Goal: Task Accomplishment & Management: Use online tool/utility

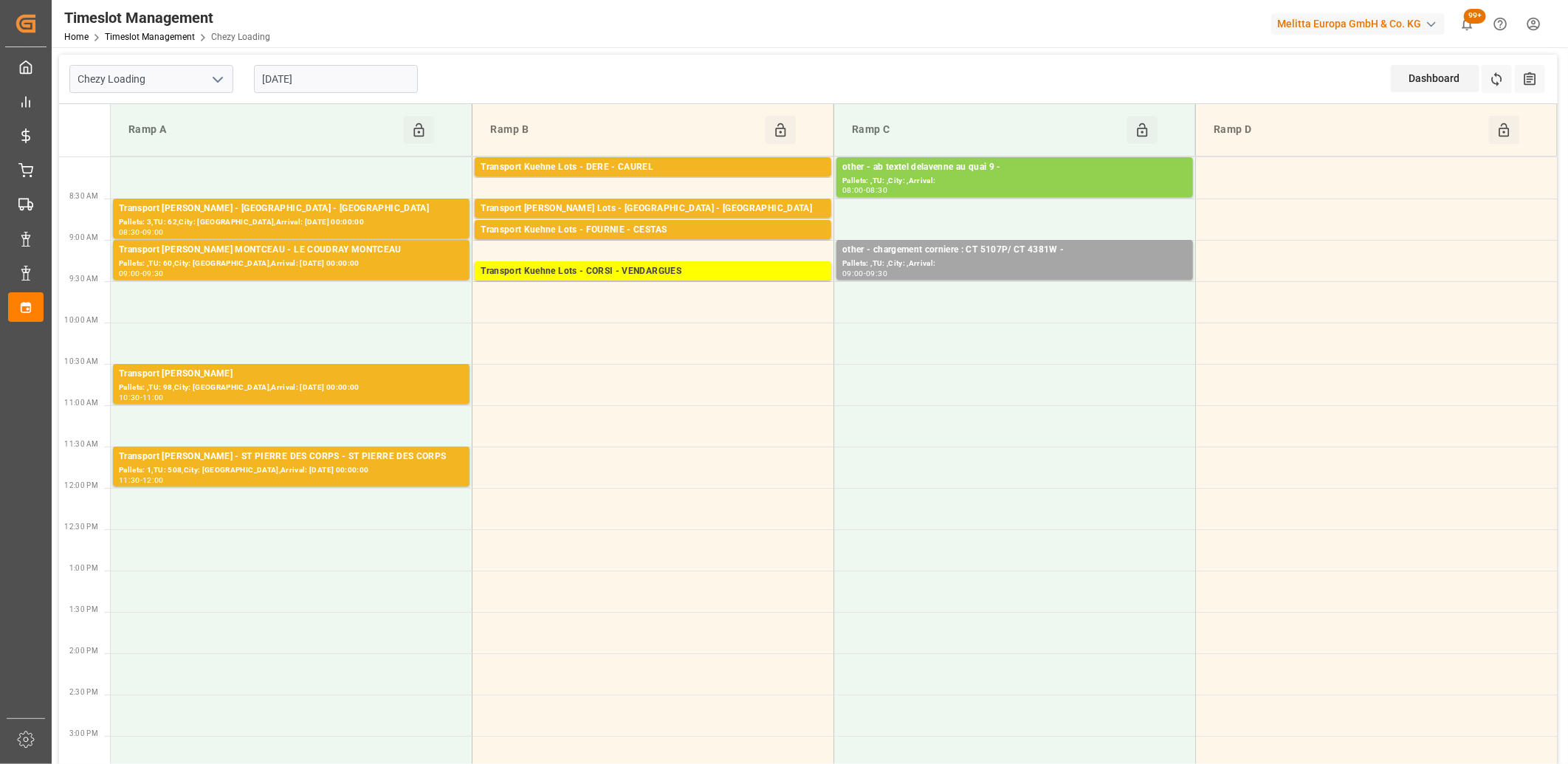
click at [351, 78] on input "[DATE]" at bounding box center [335, 78] width 164 height 28
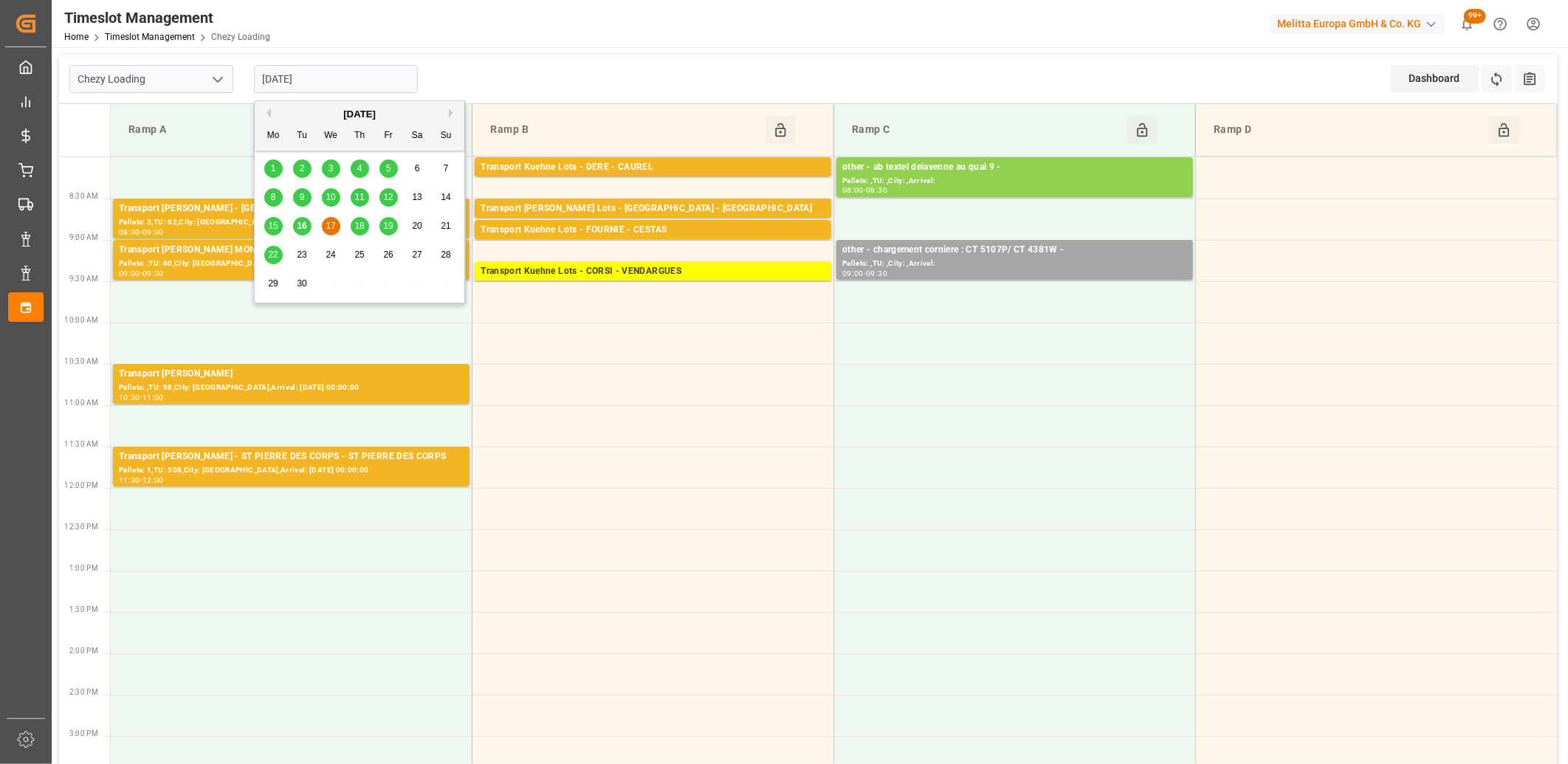
click at [301, 224] on span "16" at bounding box center [301, 226] width 9 height 10
type input "[DATE]"
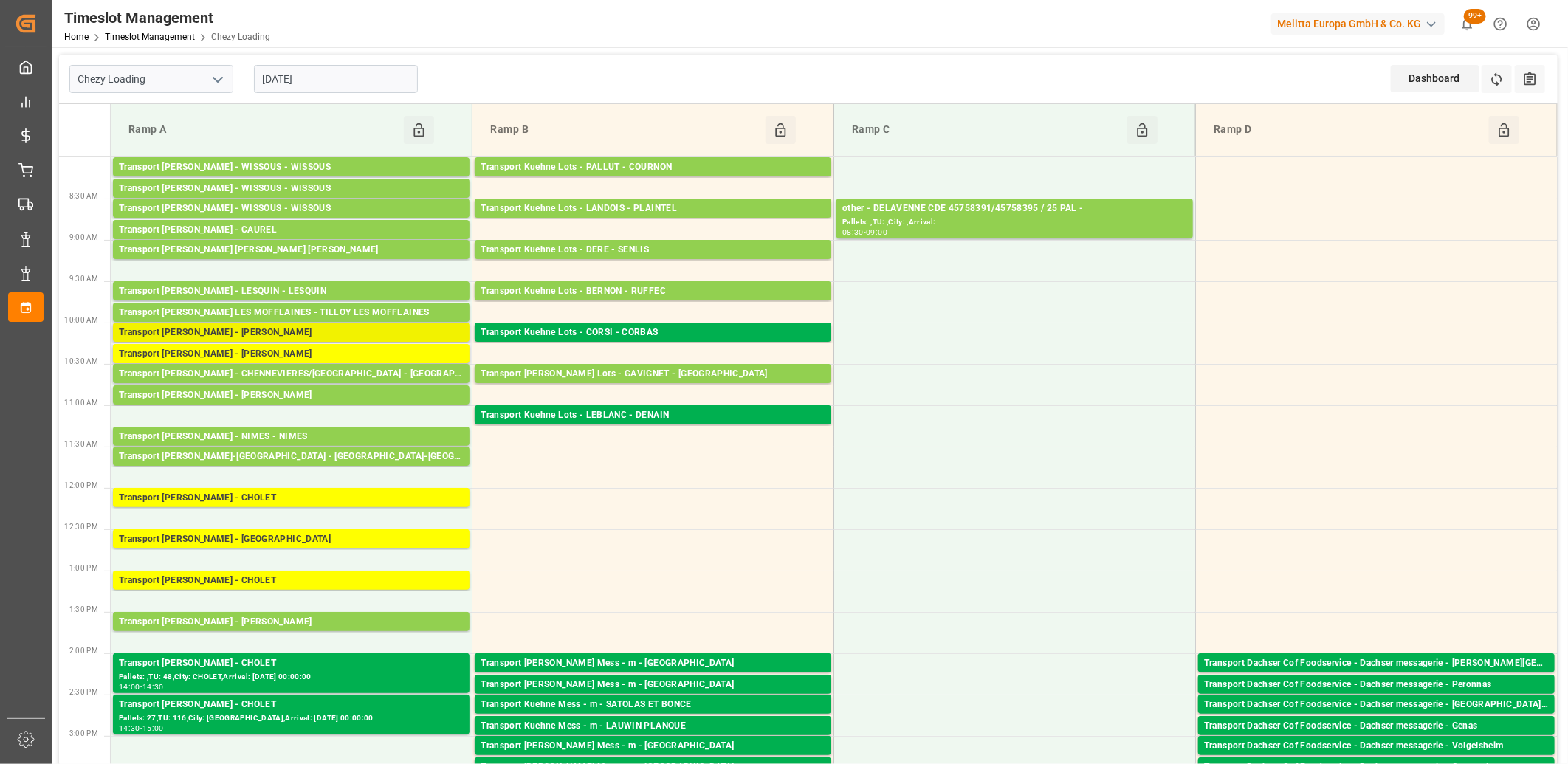
click at [247, 334] on div "Transport [PERSON_NAME] - [PERSON_NAME]" at bounding box center [291, 333] width 345 height 15
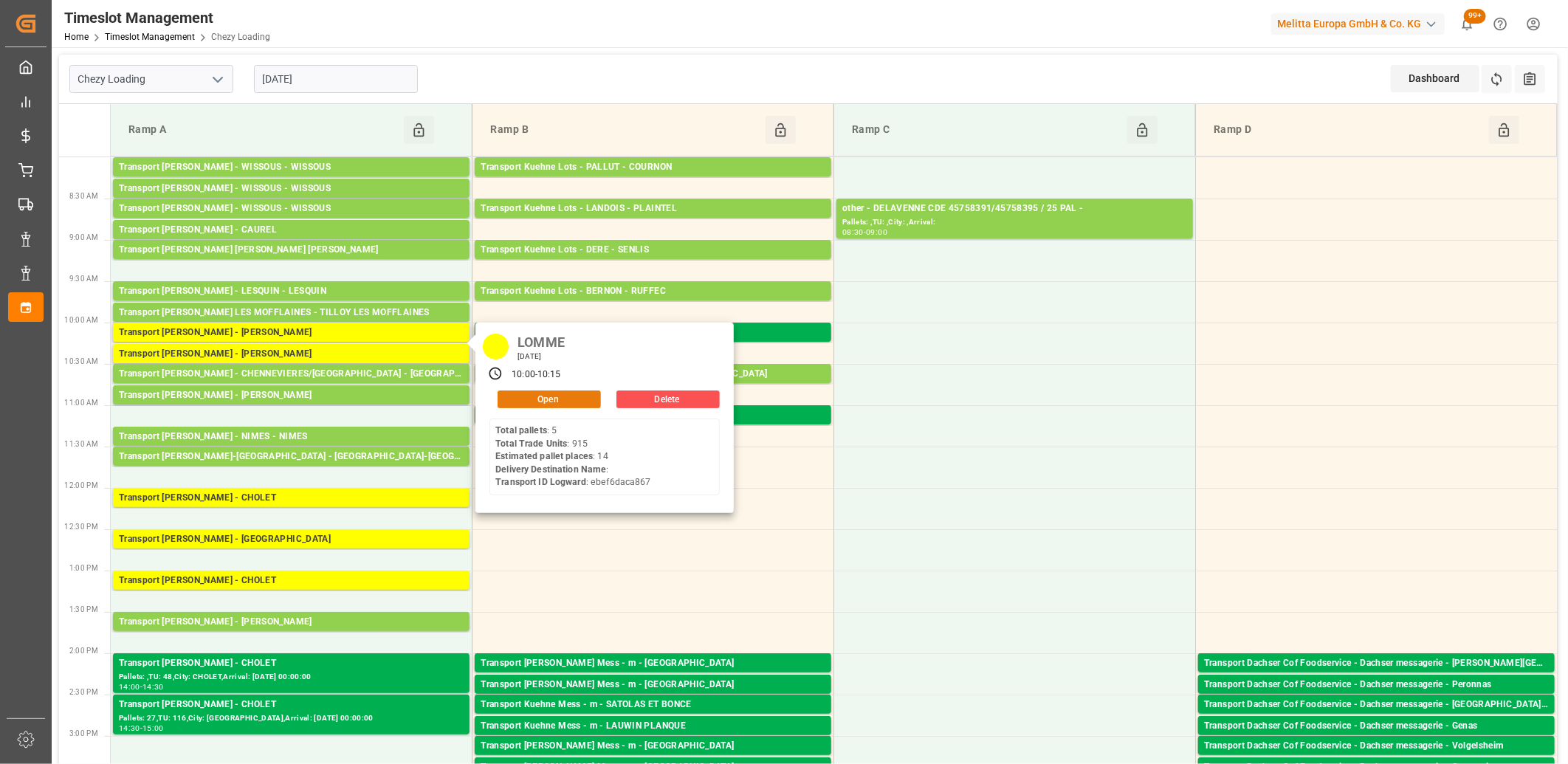
click at [531, 403] on button "Open" at bounding box center [549, 399] width 103 height 18
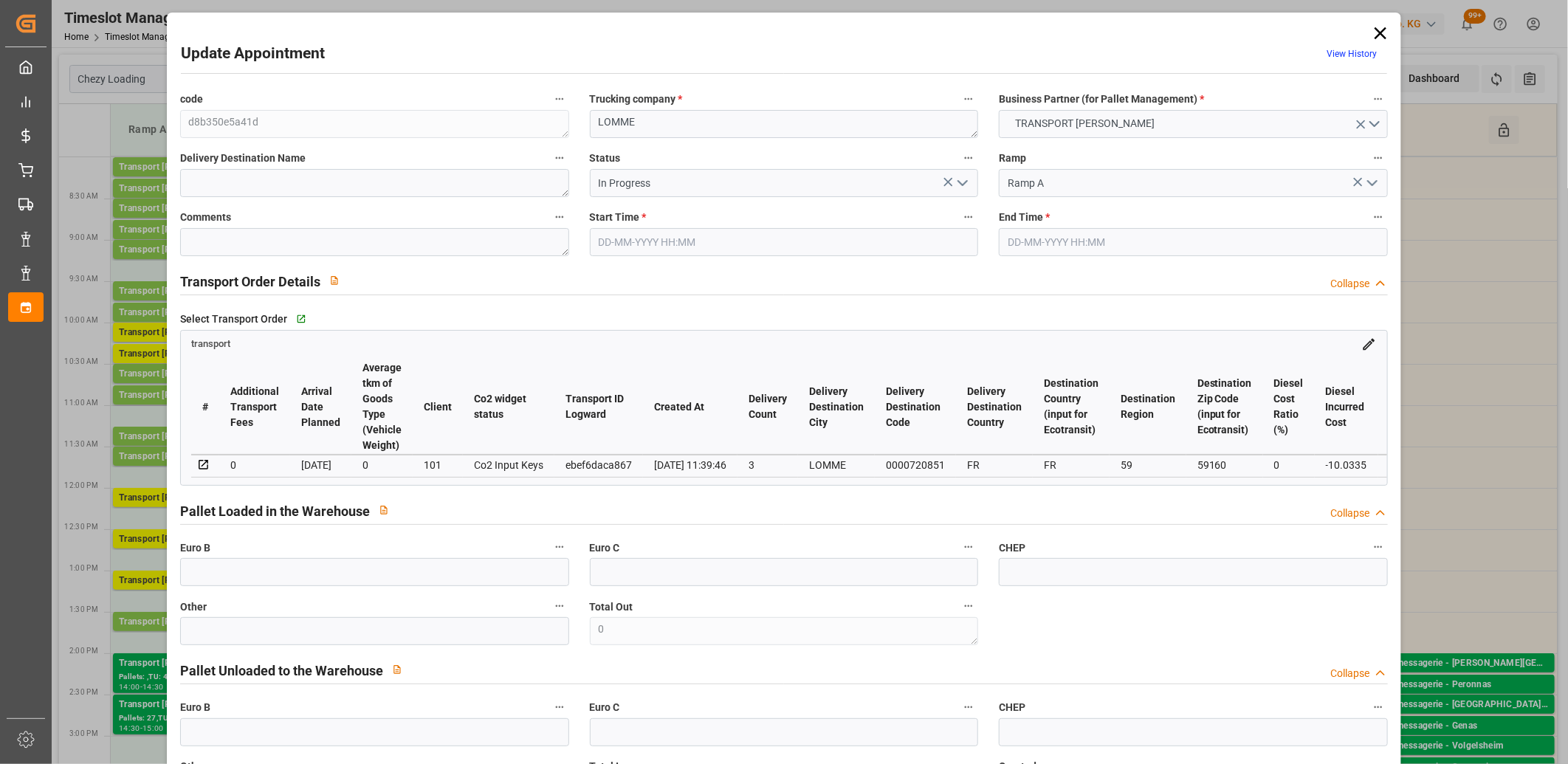
type input "[DATE] 10:00"
type input "[DATE] 10:15"
type input "12-09-2025 12:56"
type input "12-09-2025 11:39"
type input "17-09-2025"
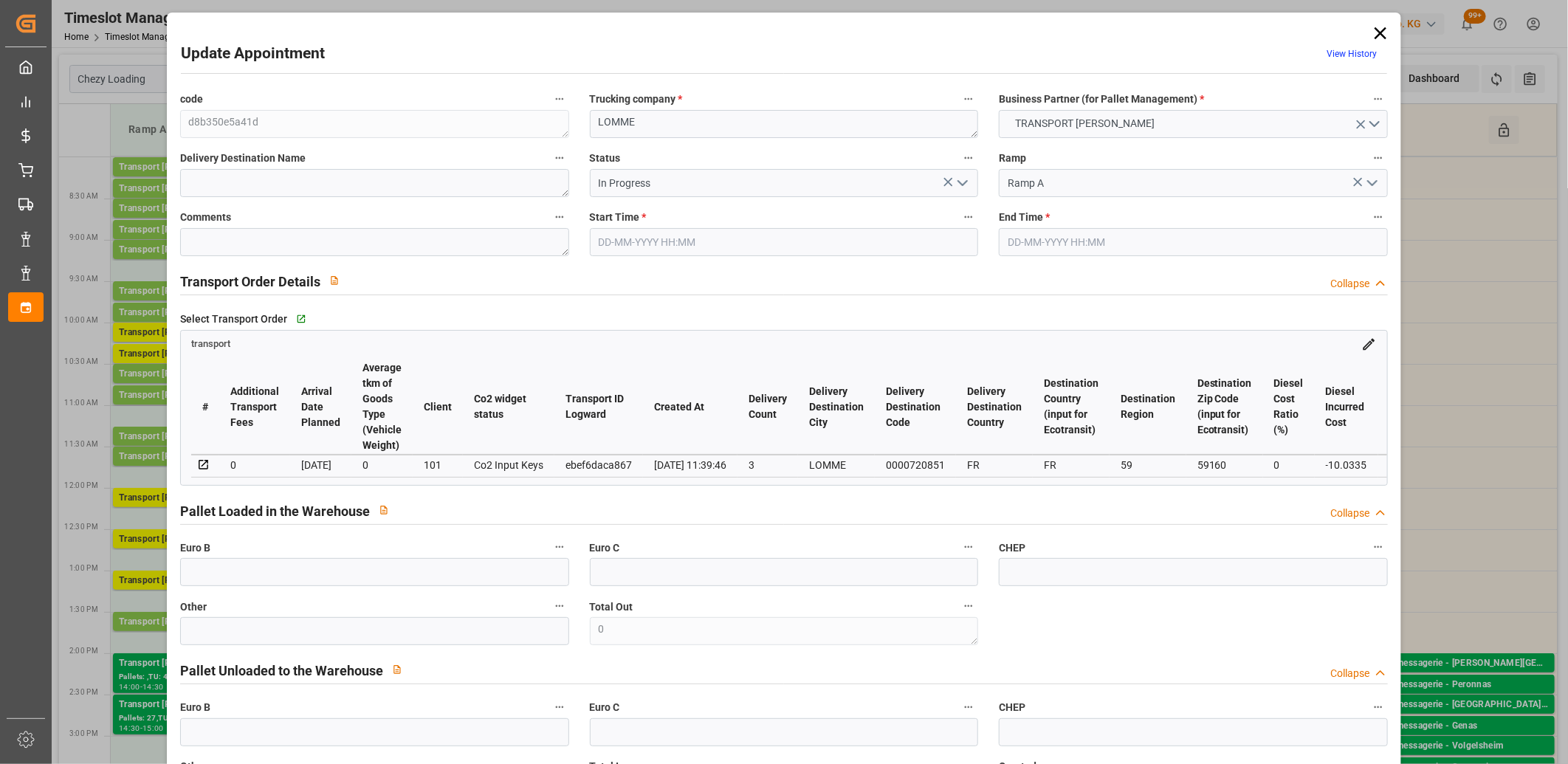
type input "16-09-2025"
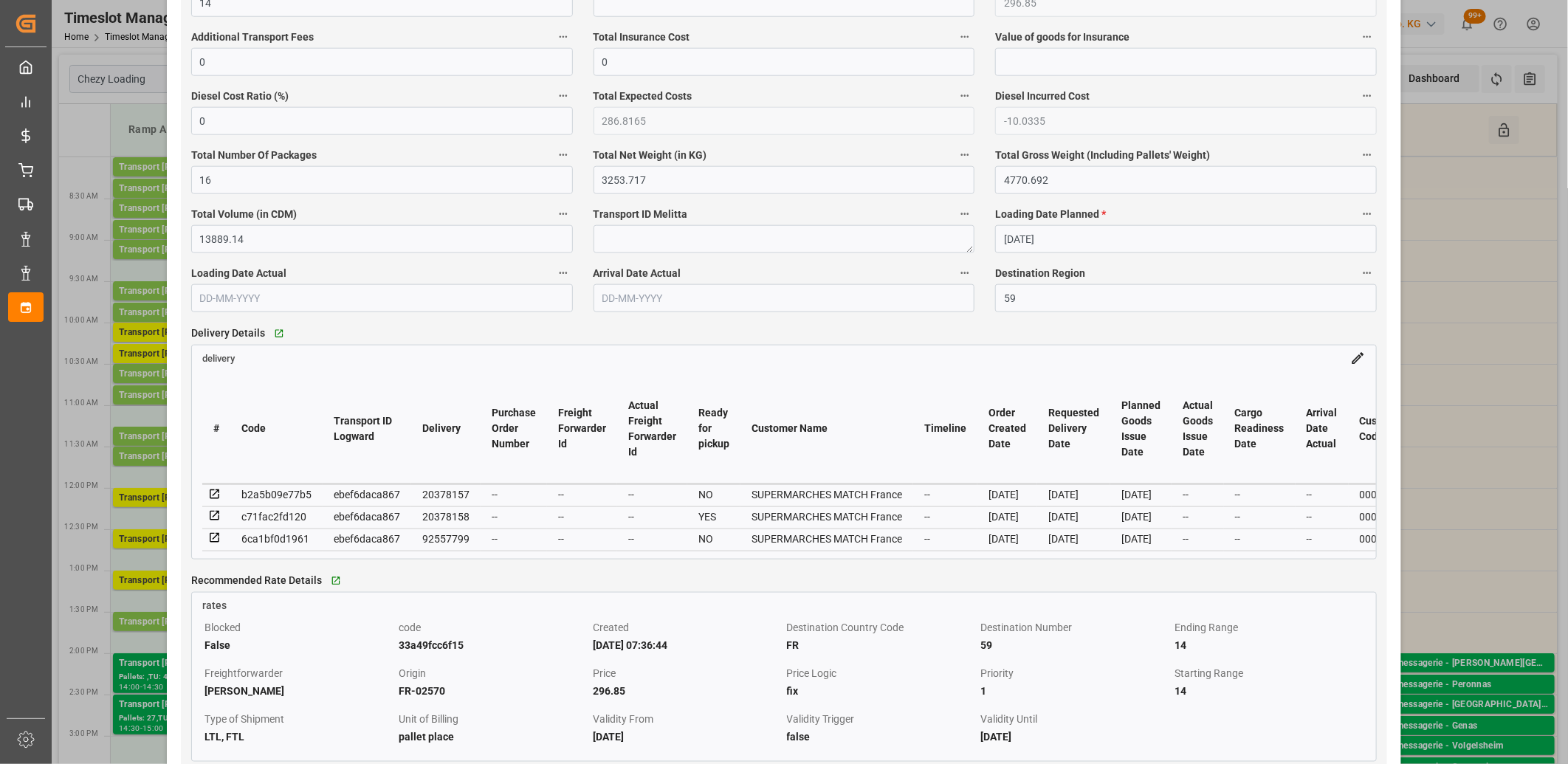
scroll to position [1147, 0]
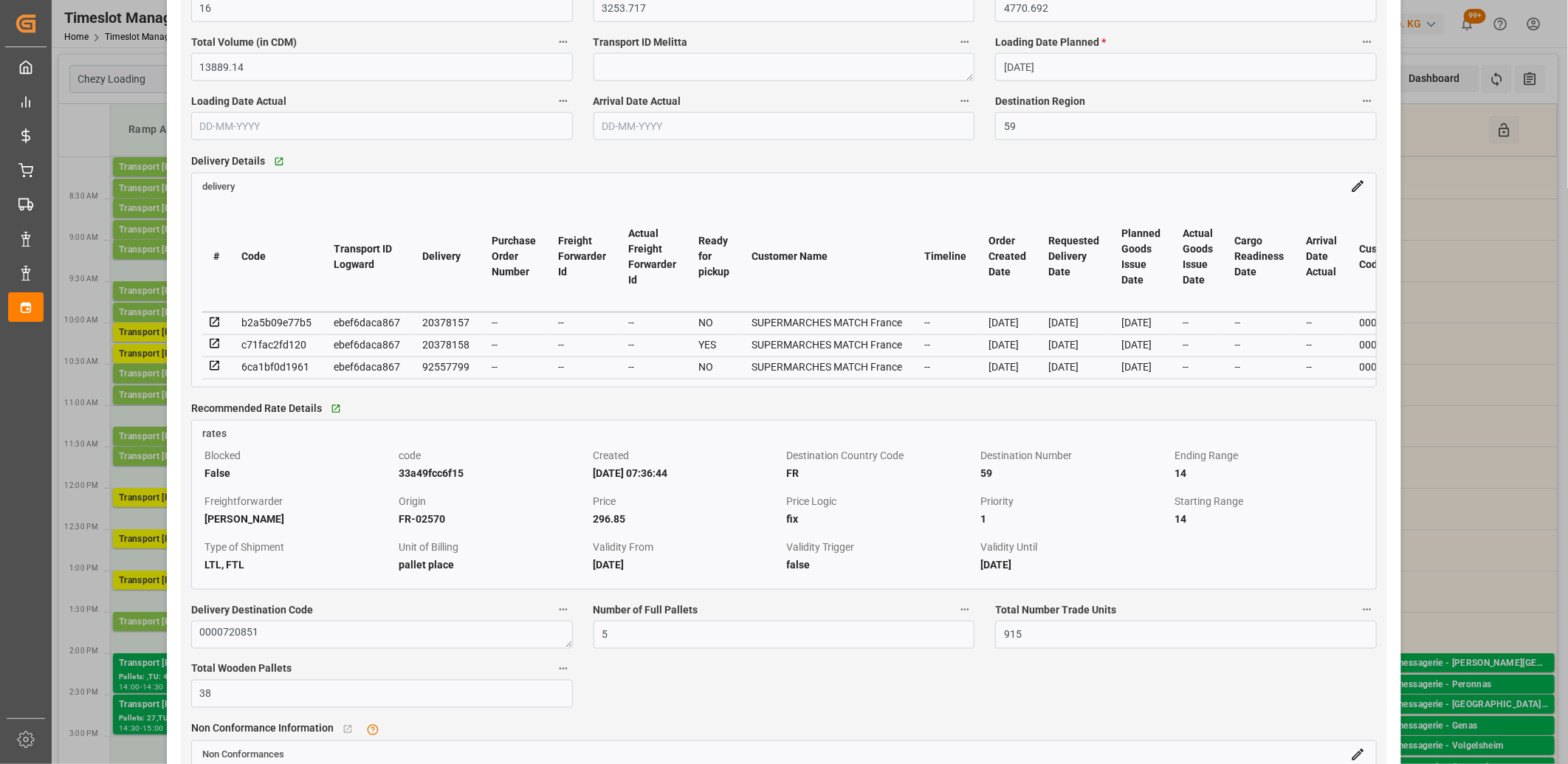
click at [218, 324] on icon at bounding box center [215, 323] width 13 height 13
click at [213, 371] on icon at bounding box center [215, 366] width 13 height 13
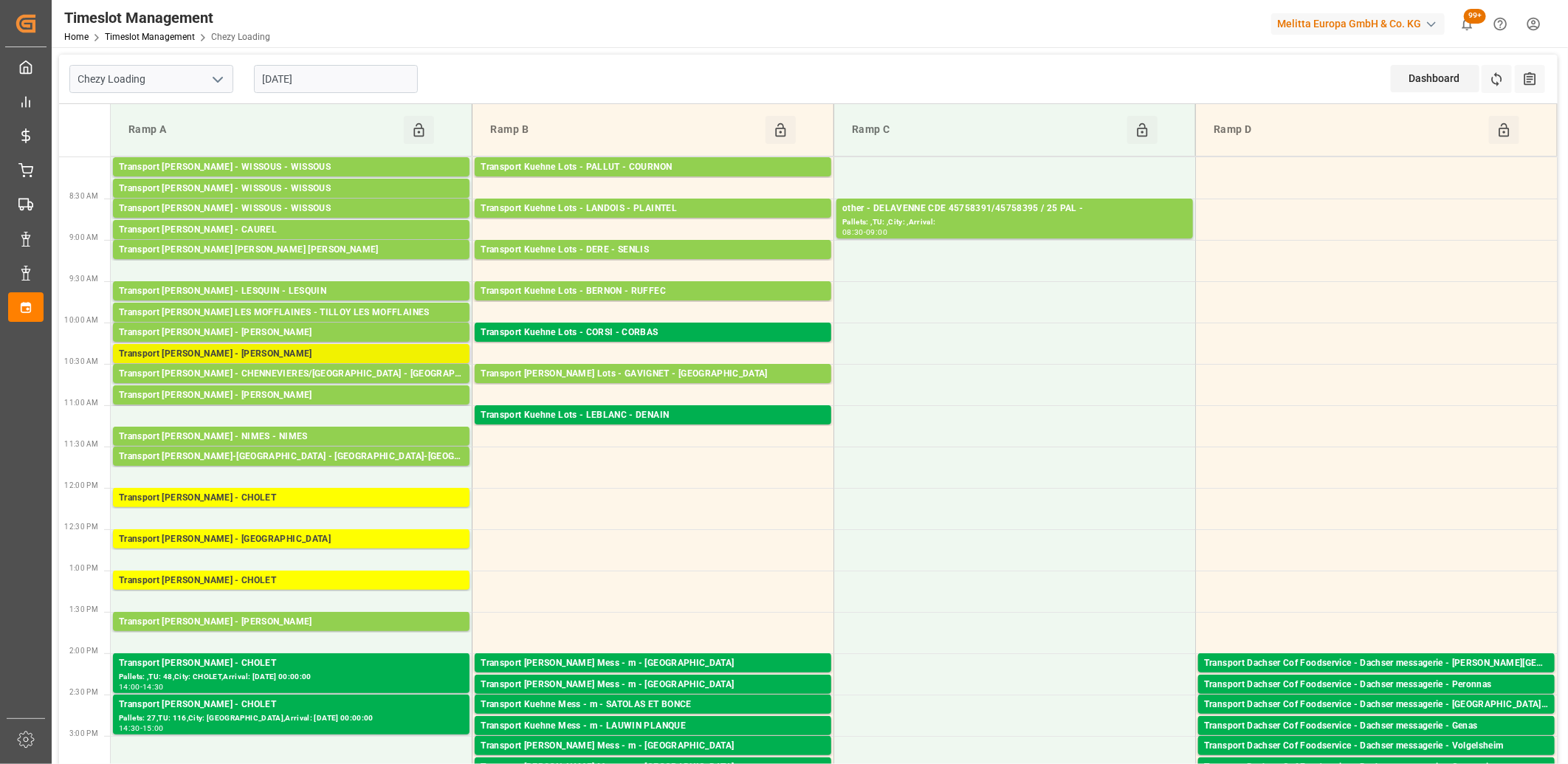
click at [305, 350] on div "Transport Delisle - LOMME - LOMME" at bounding box center [291, 355] width 345 height 15
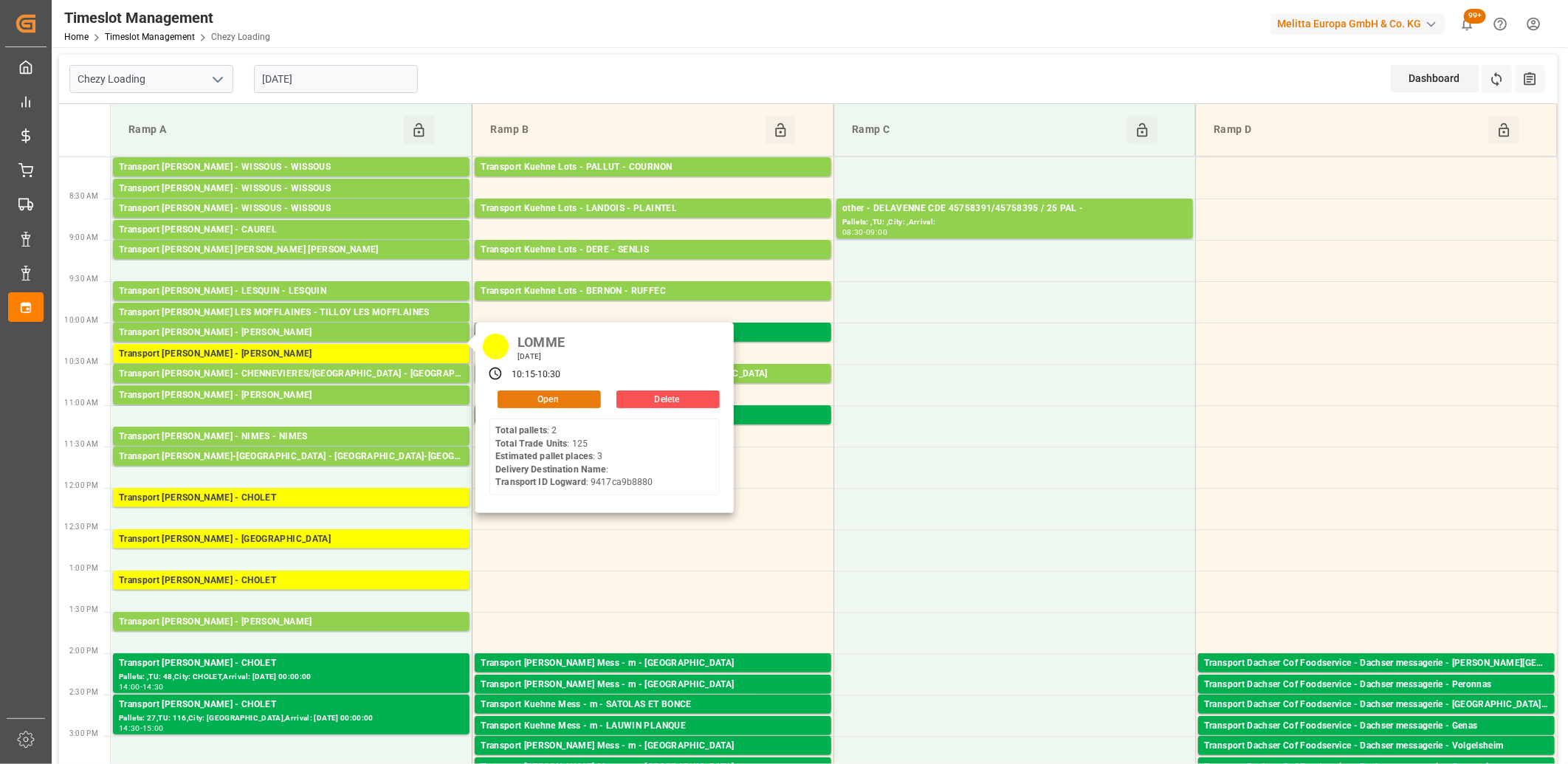
click at [523, 403] on button "Open" at bounding box center [549, 399] width 103 height 18
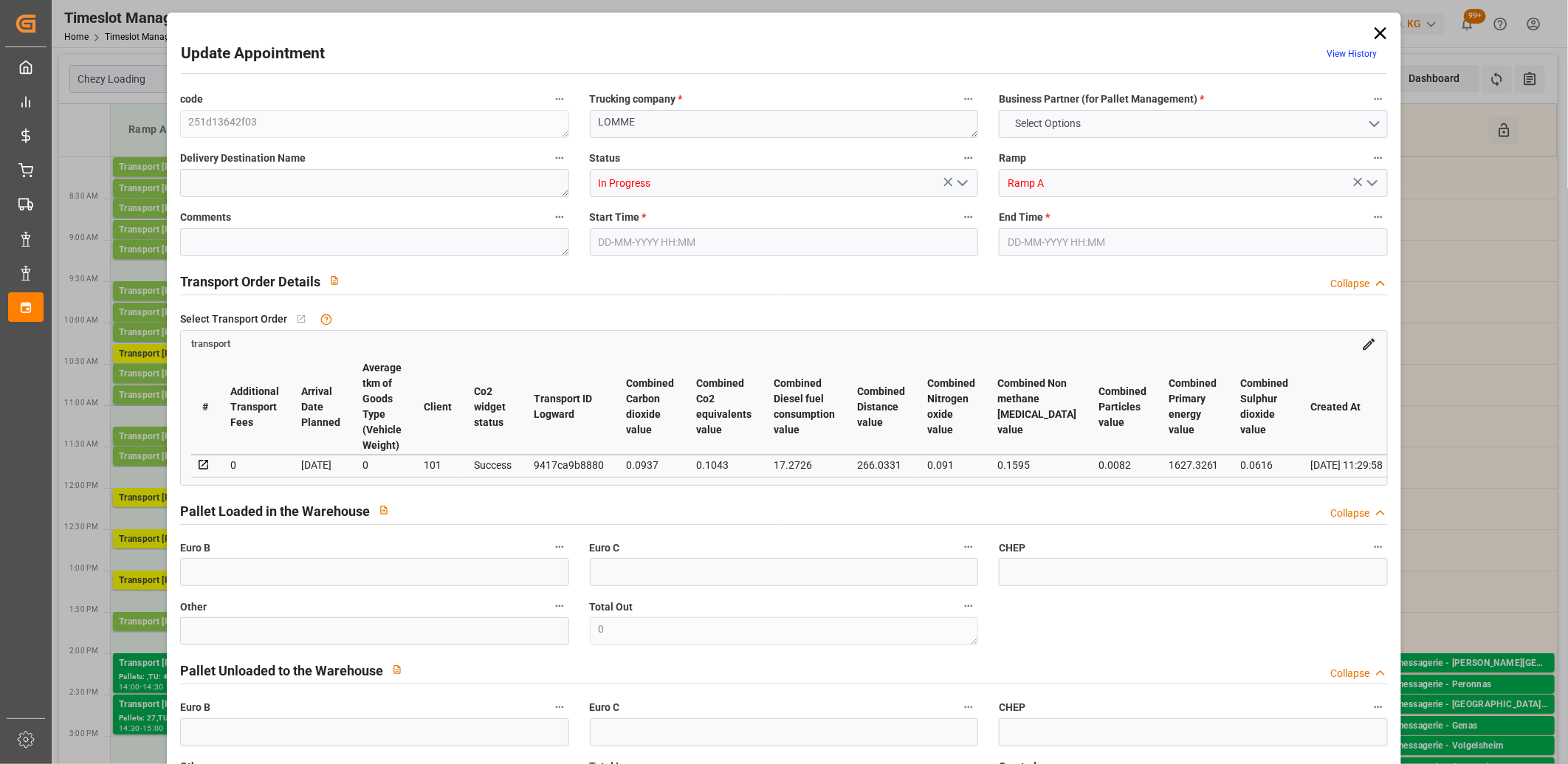
type input "3"
type input "142.43"
type input "0"
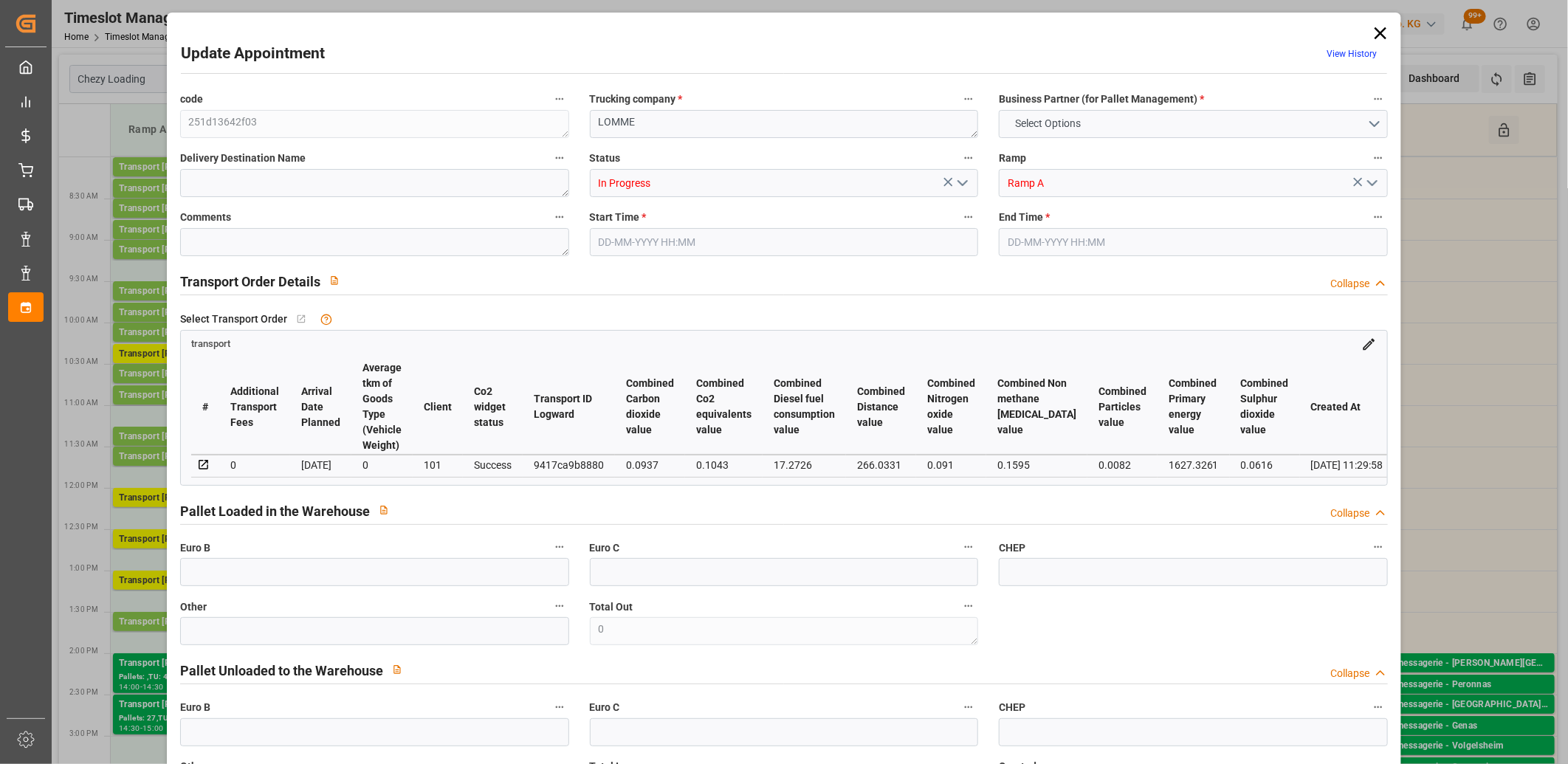
type input "137.6159"
type input "-4.8141"
type input "0"
type input "589.32"
type input "829.94"
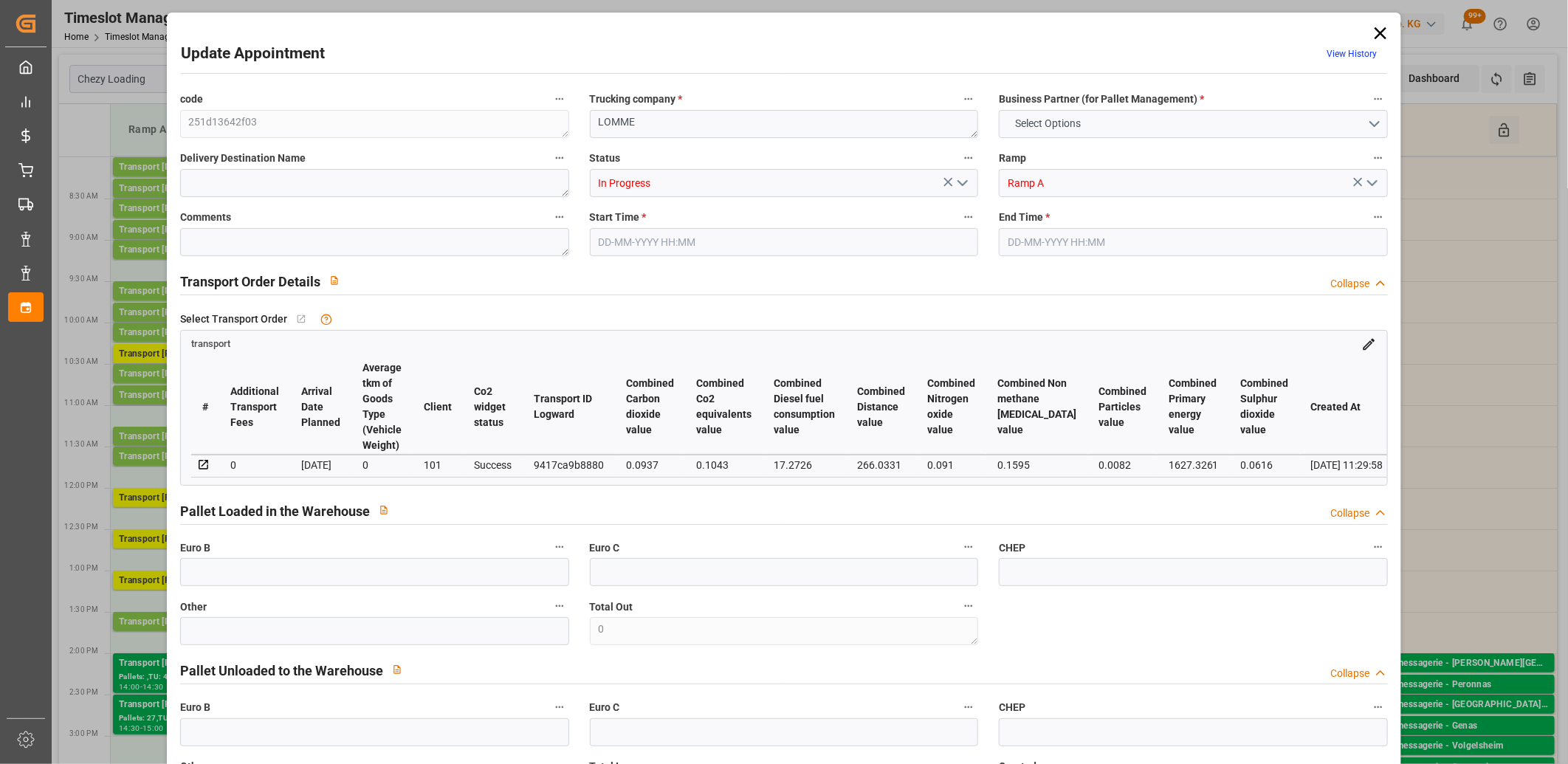
type input "1817.6"
type input "59"
type input "2"
type input "125"
type input "5"
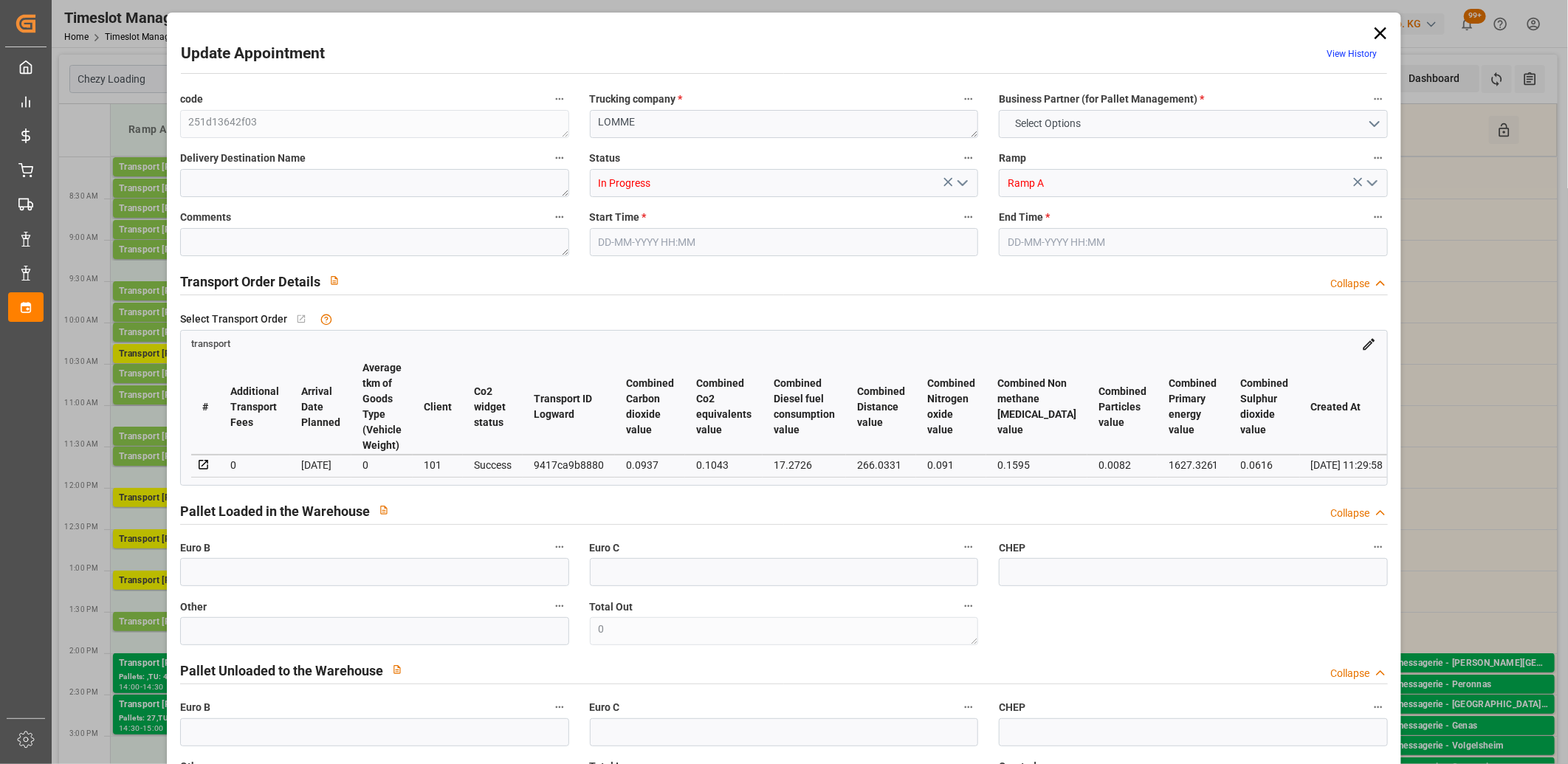
type input "101"
type input "673.52"
type input "0"
type input "4710.8598"
type input "0"
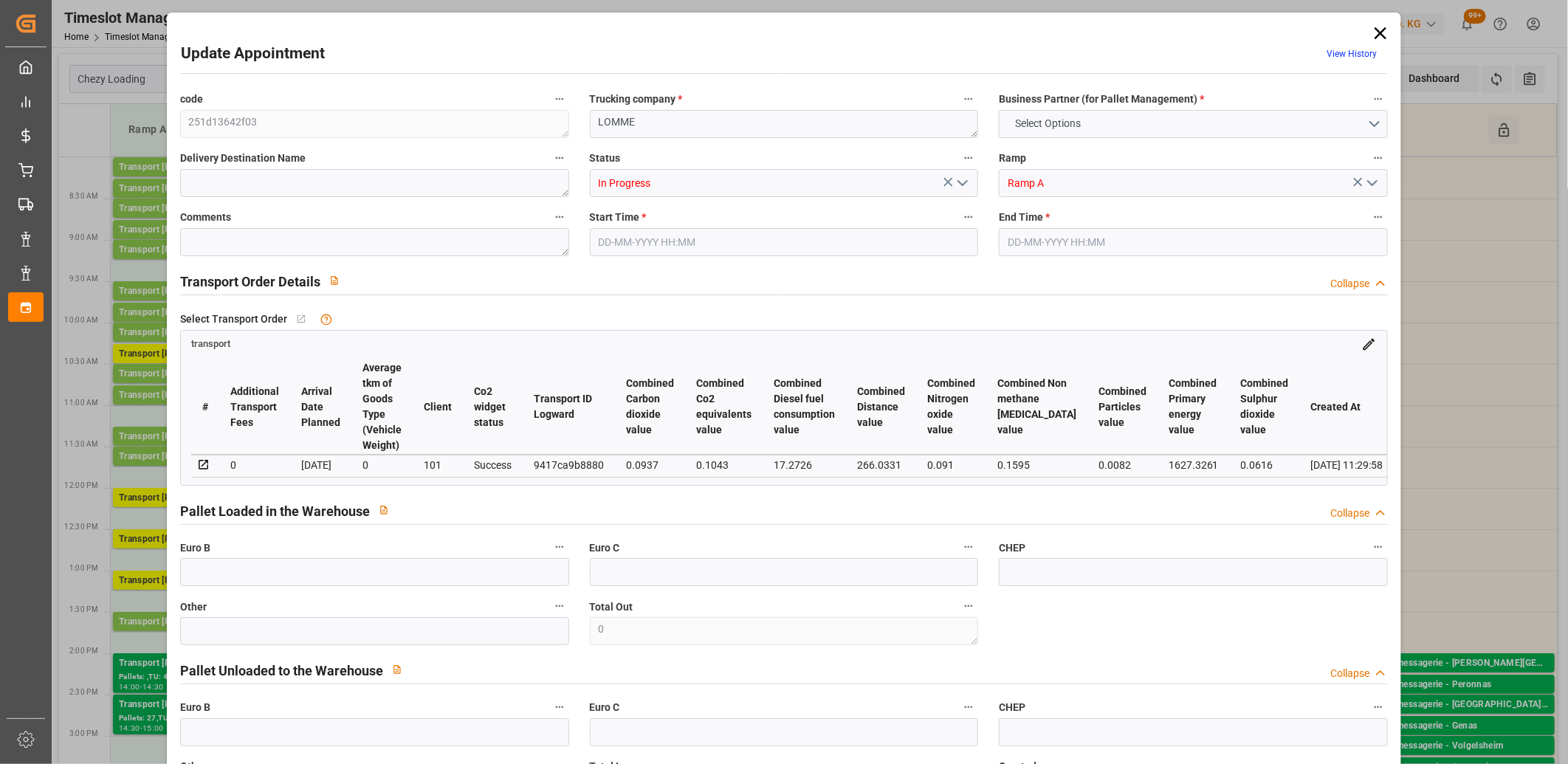
type input "0"
type input "21"
type input "35"
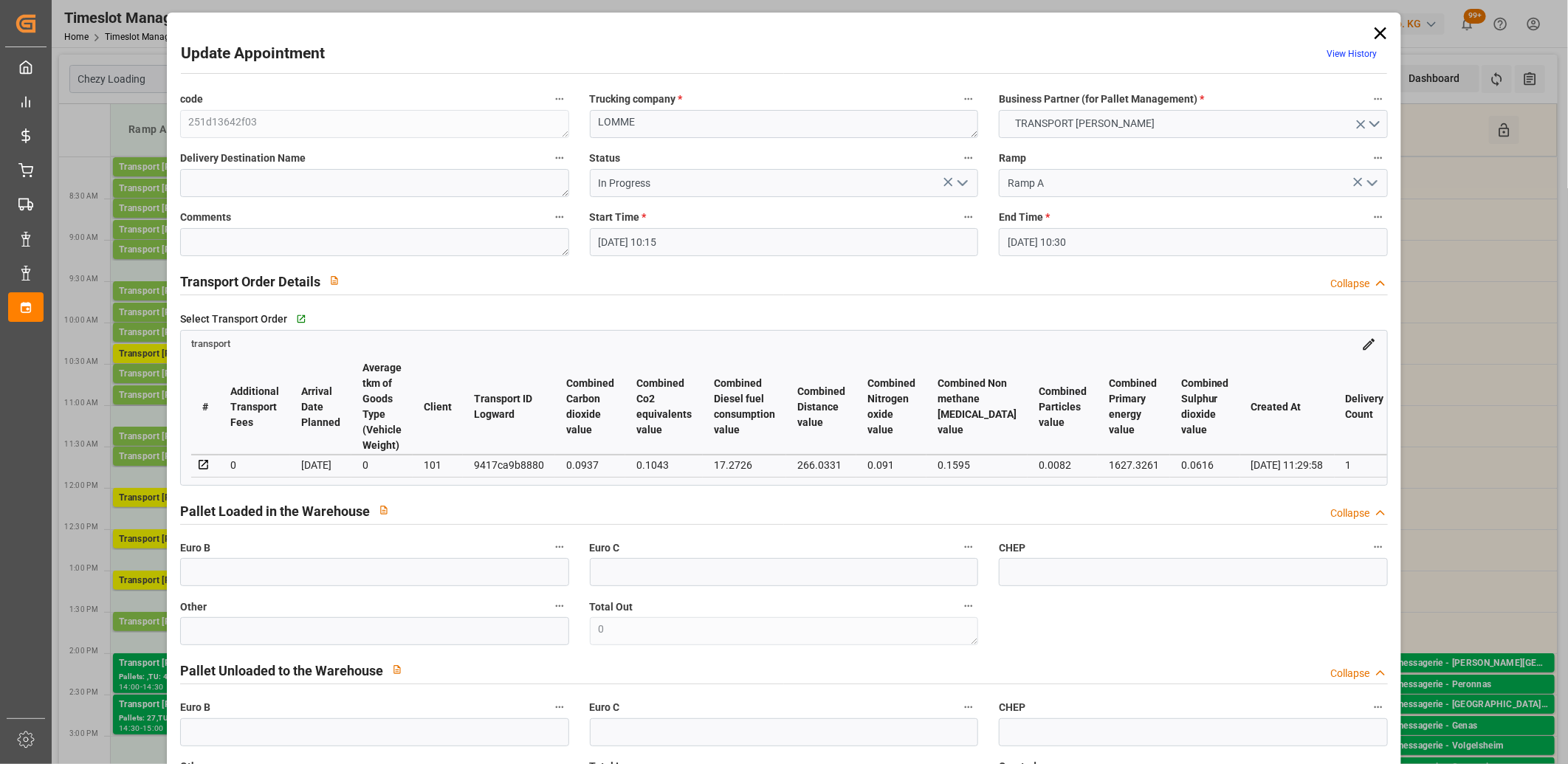
type input "16-09-2025 10:15"
type input "16-09-2025 10:30"
type input "16-09-2025 08:04"
type input "15-09-2025 11:29"
type input "[DATE]"
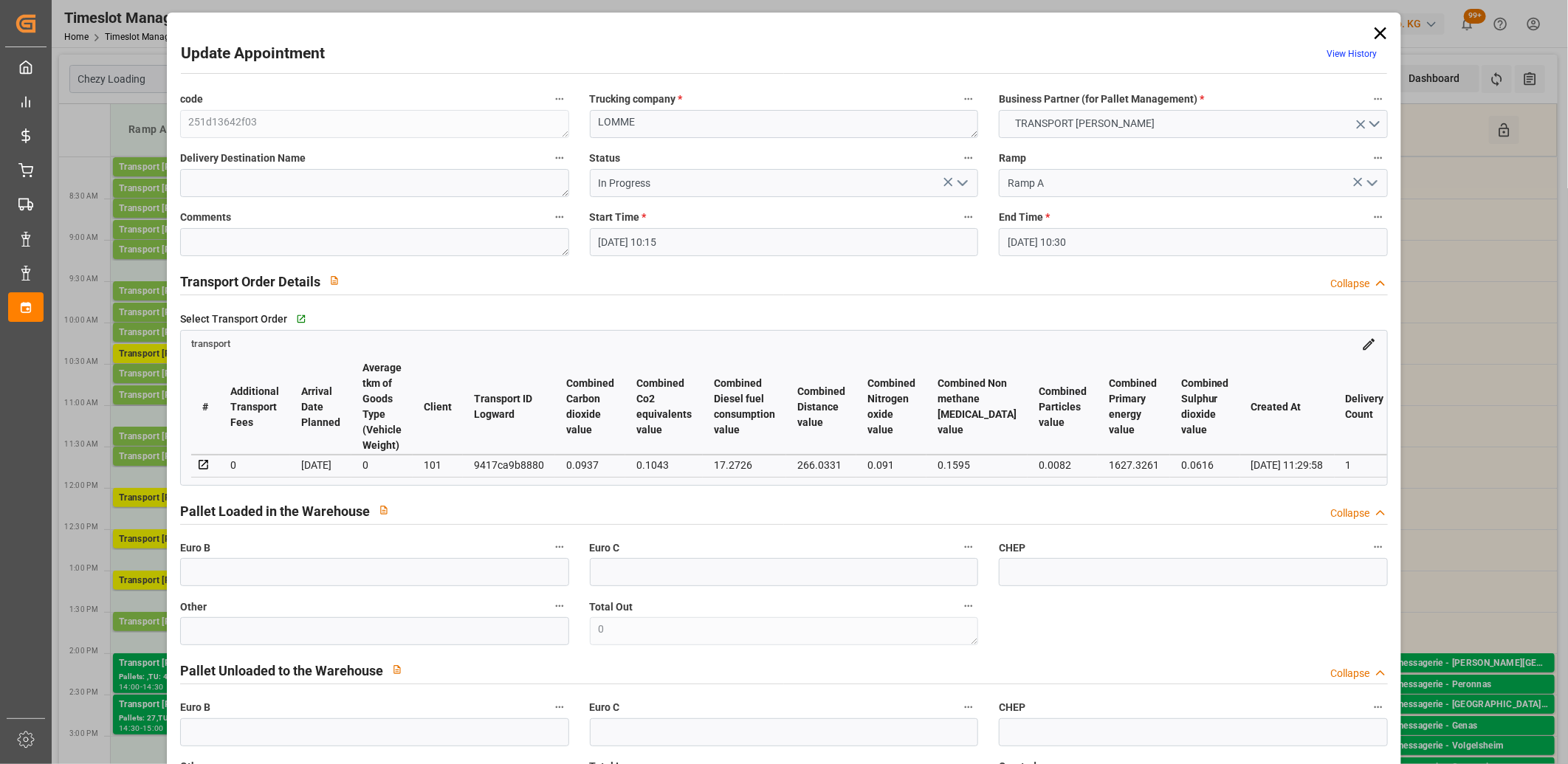
type input "[DATE]"
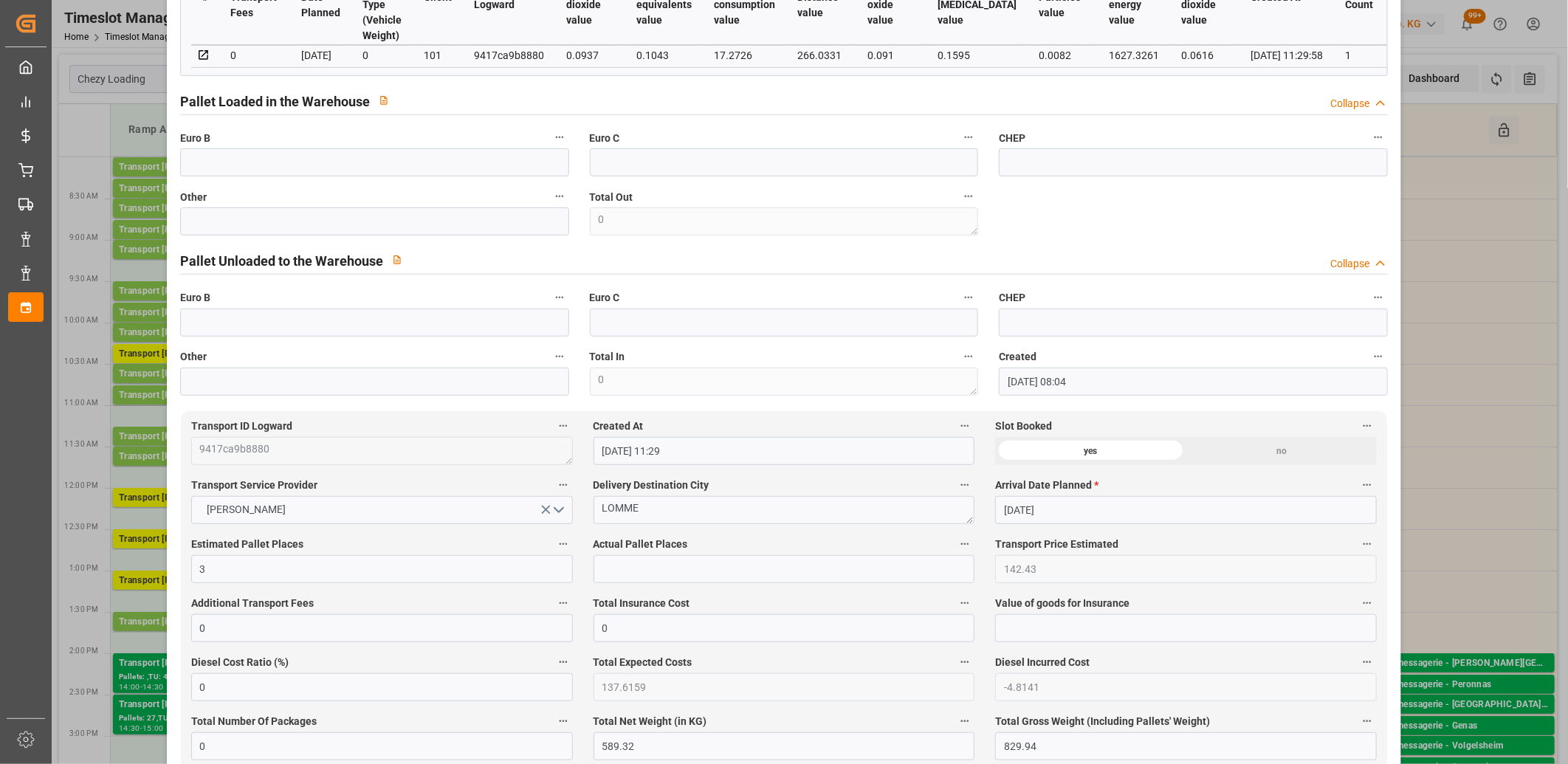
scroll to position [0, 0]
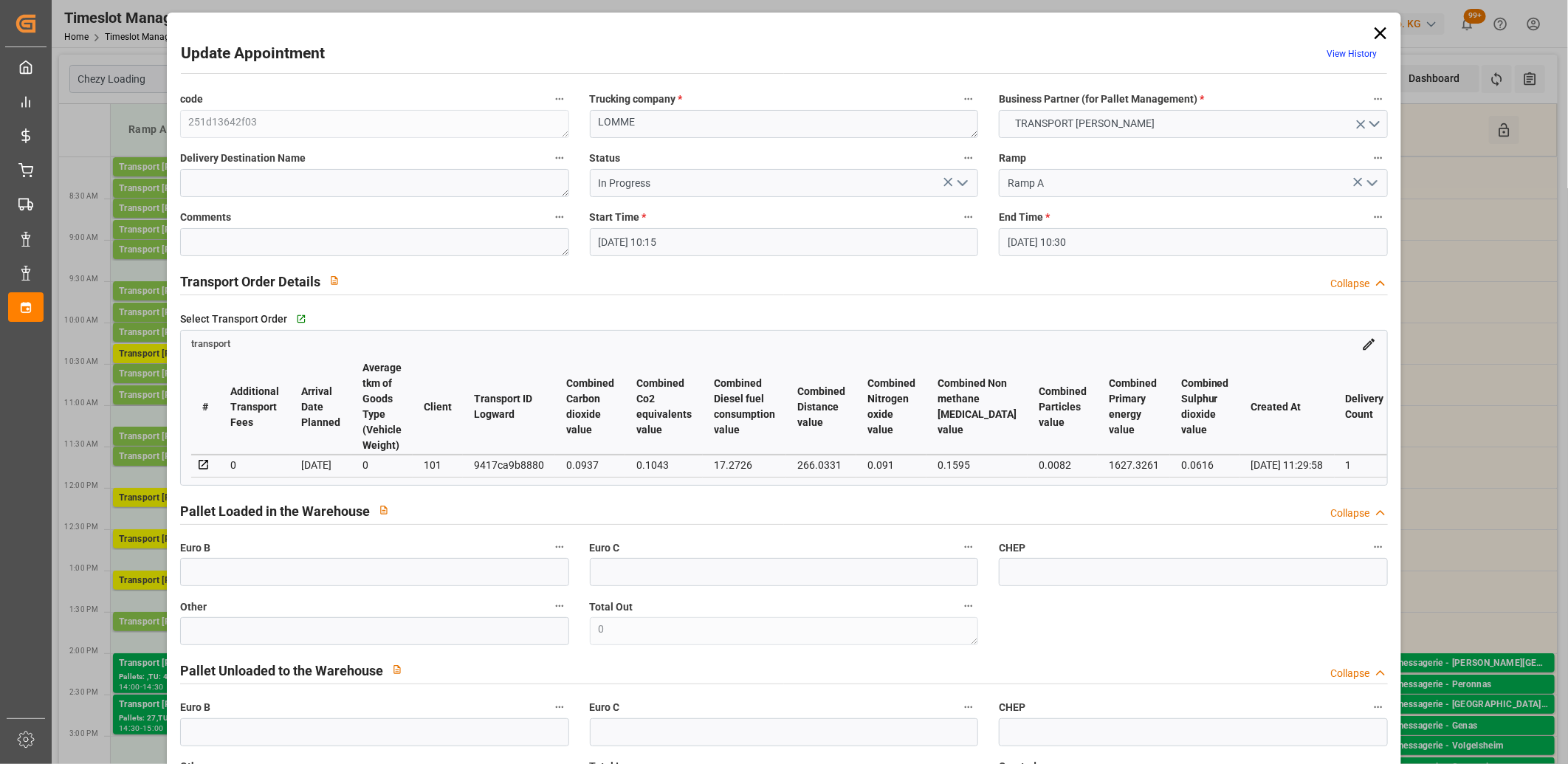
click at [1375, 27] on icon at bounding box center [1381, 33] width 21 height 21
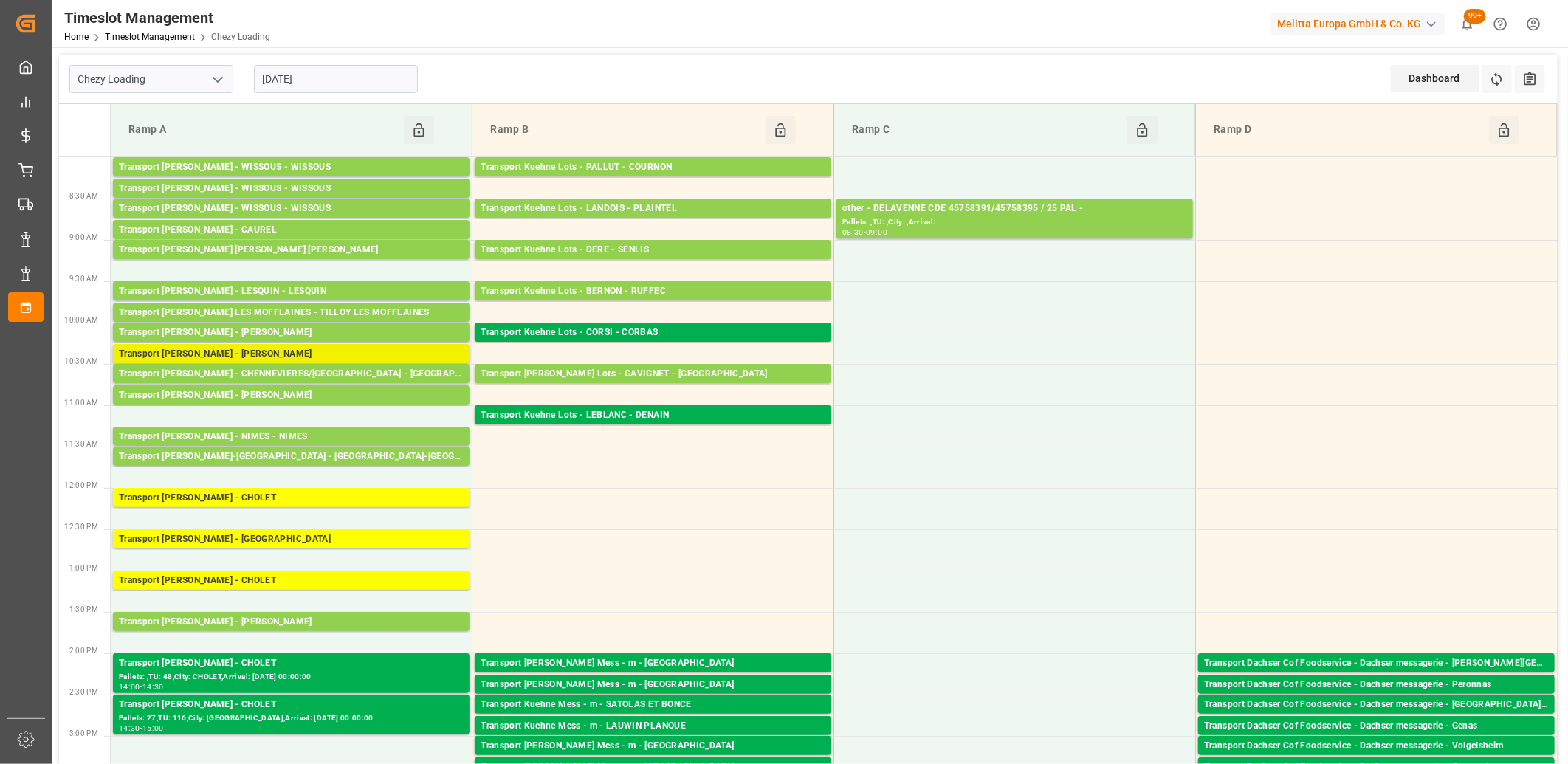
click at [306, 349] on div "Transport Delisle - LOMME - LOMME" at bounding box center [291, 355] width 345 height 15
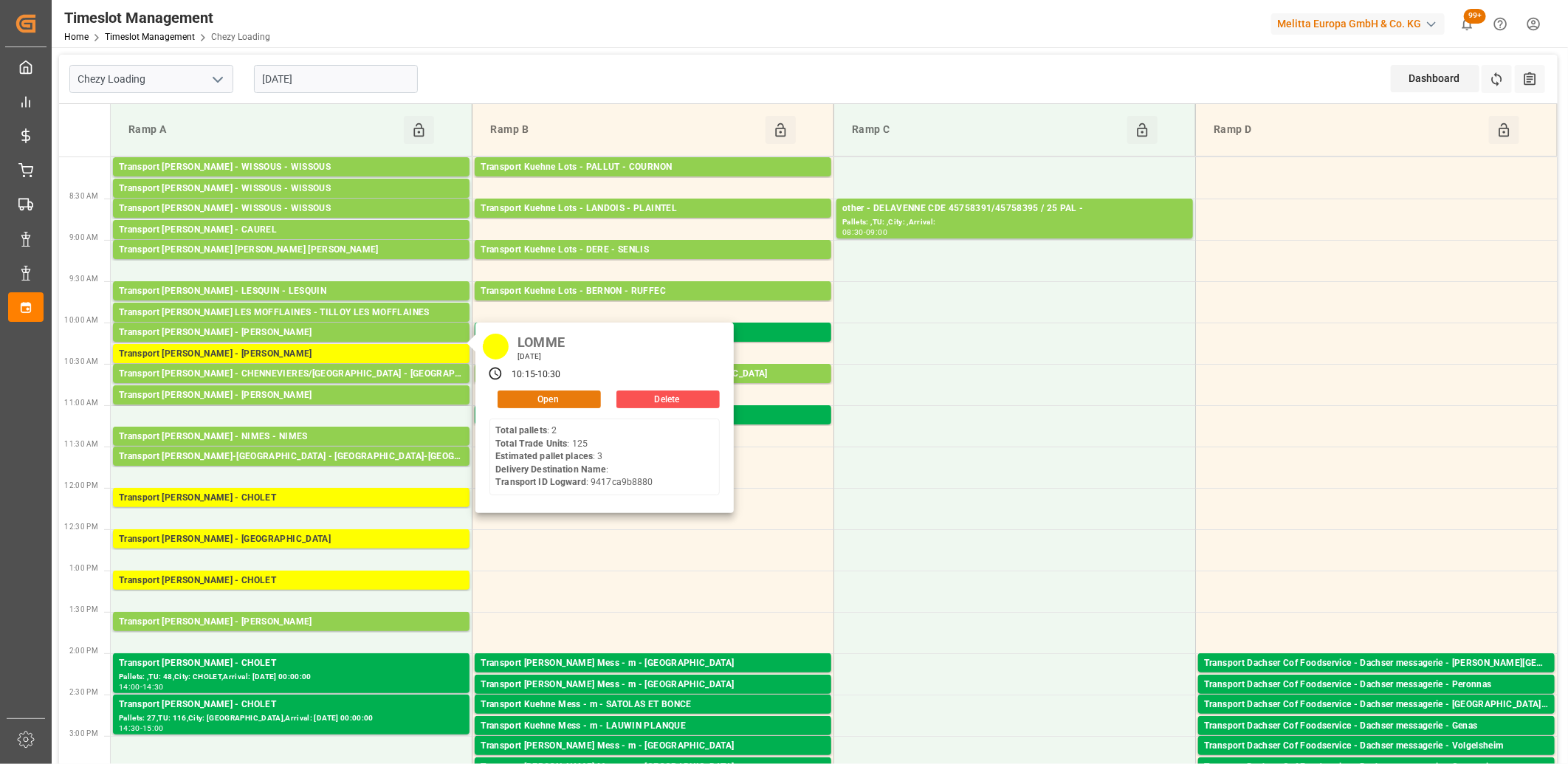
click at [580, 392] on button "Open" at bounding box center [549, 399] width 103 height 18
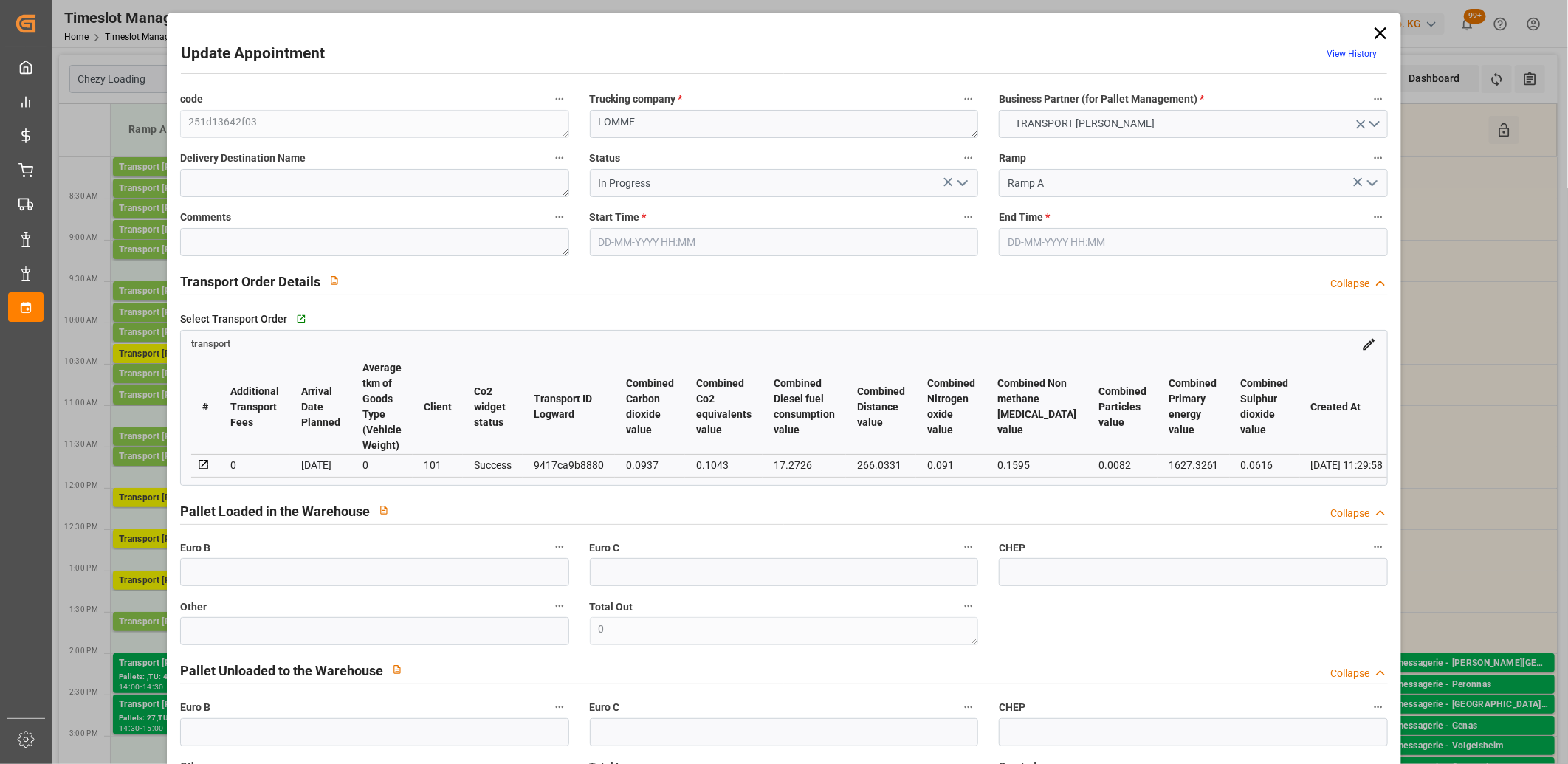
type input "16-09-2025 10:15"
type input "16-09-2025 10:30"
type input "16-09-2025 08:04"
type input "15-09-2025 11:29"
type input "[DATE]"
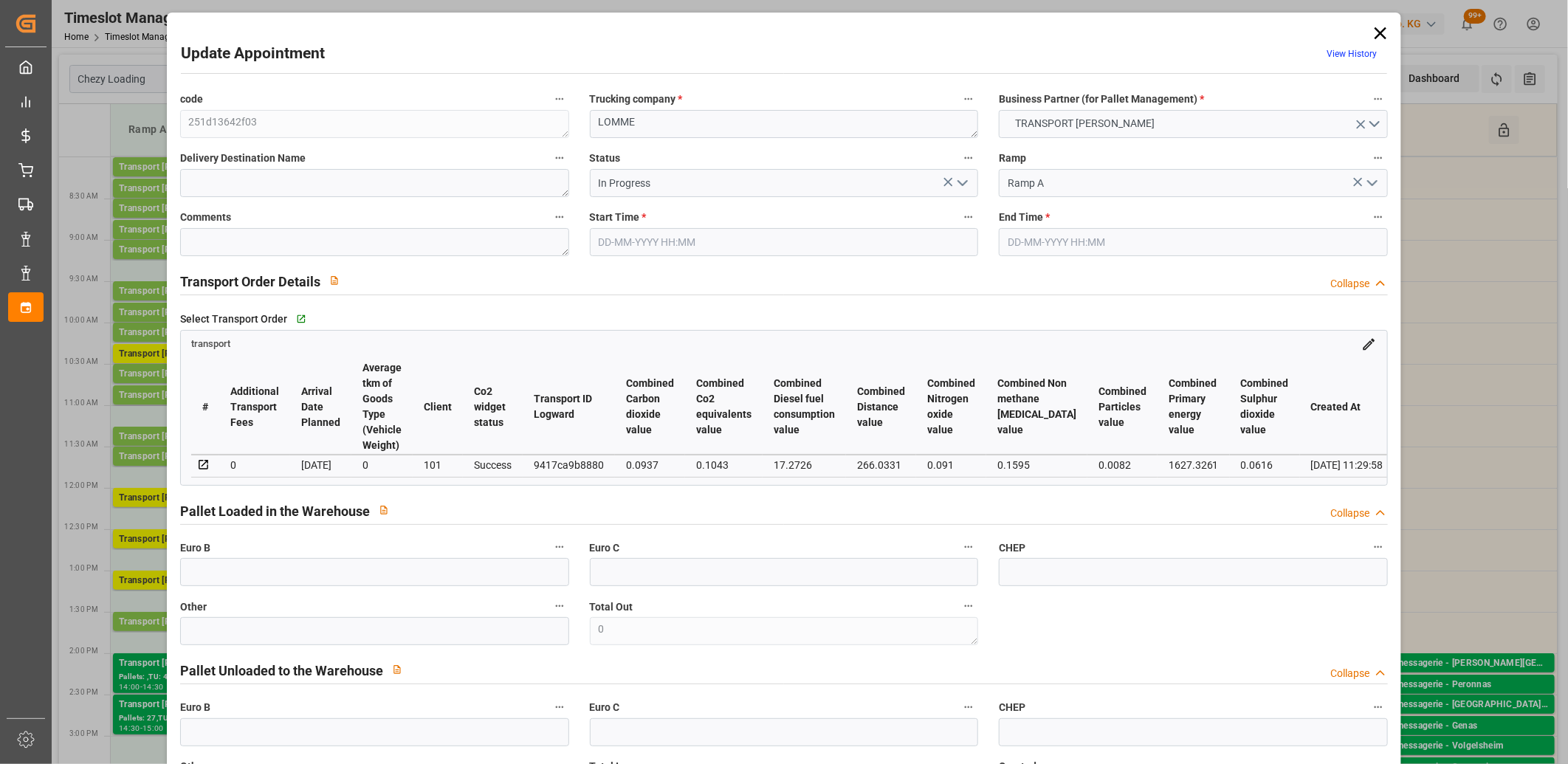
type input "[DATE]"
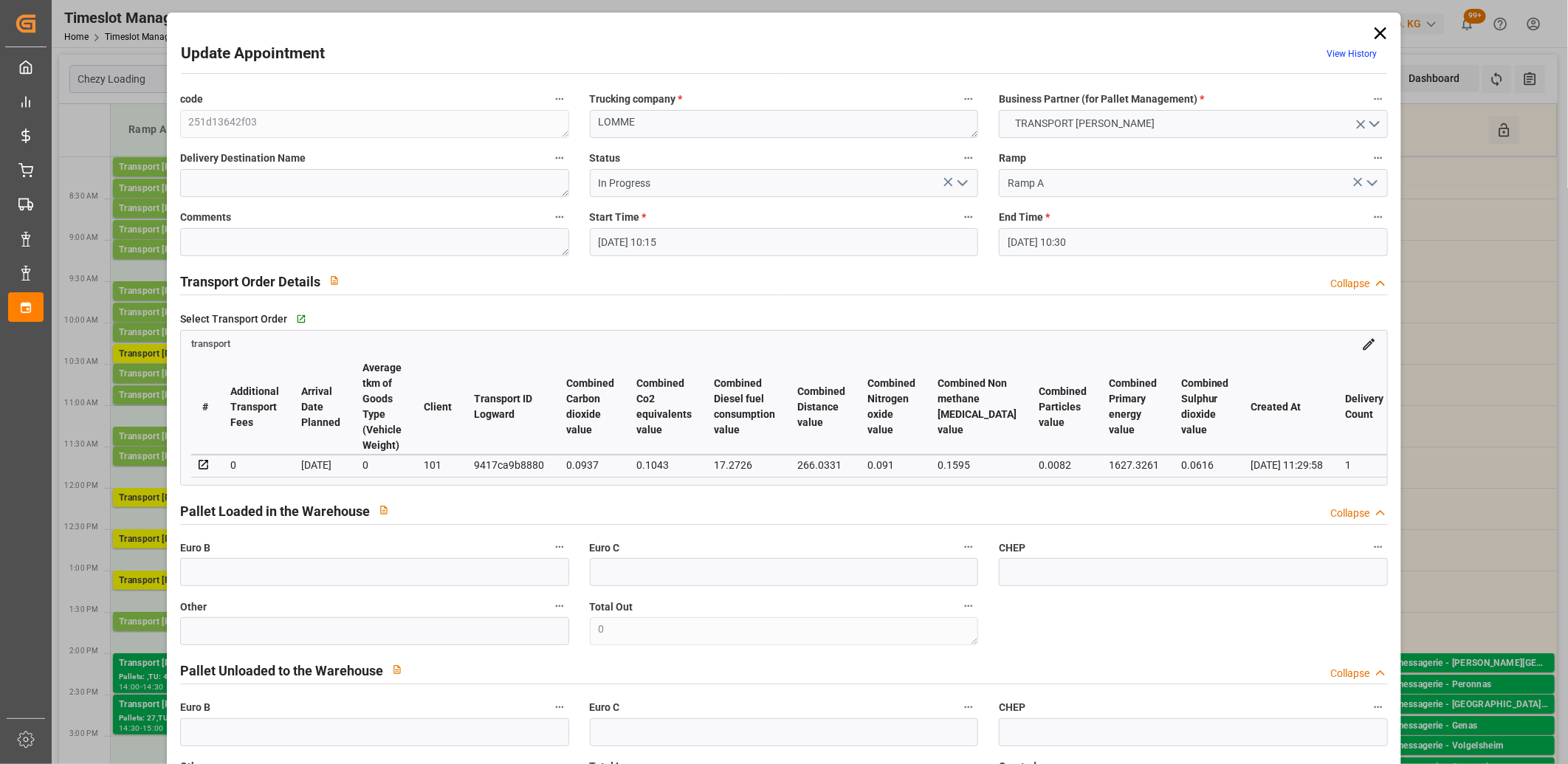
click at [1375, 31] on icon at bounding box center [1381, 33] width 12 height 12
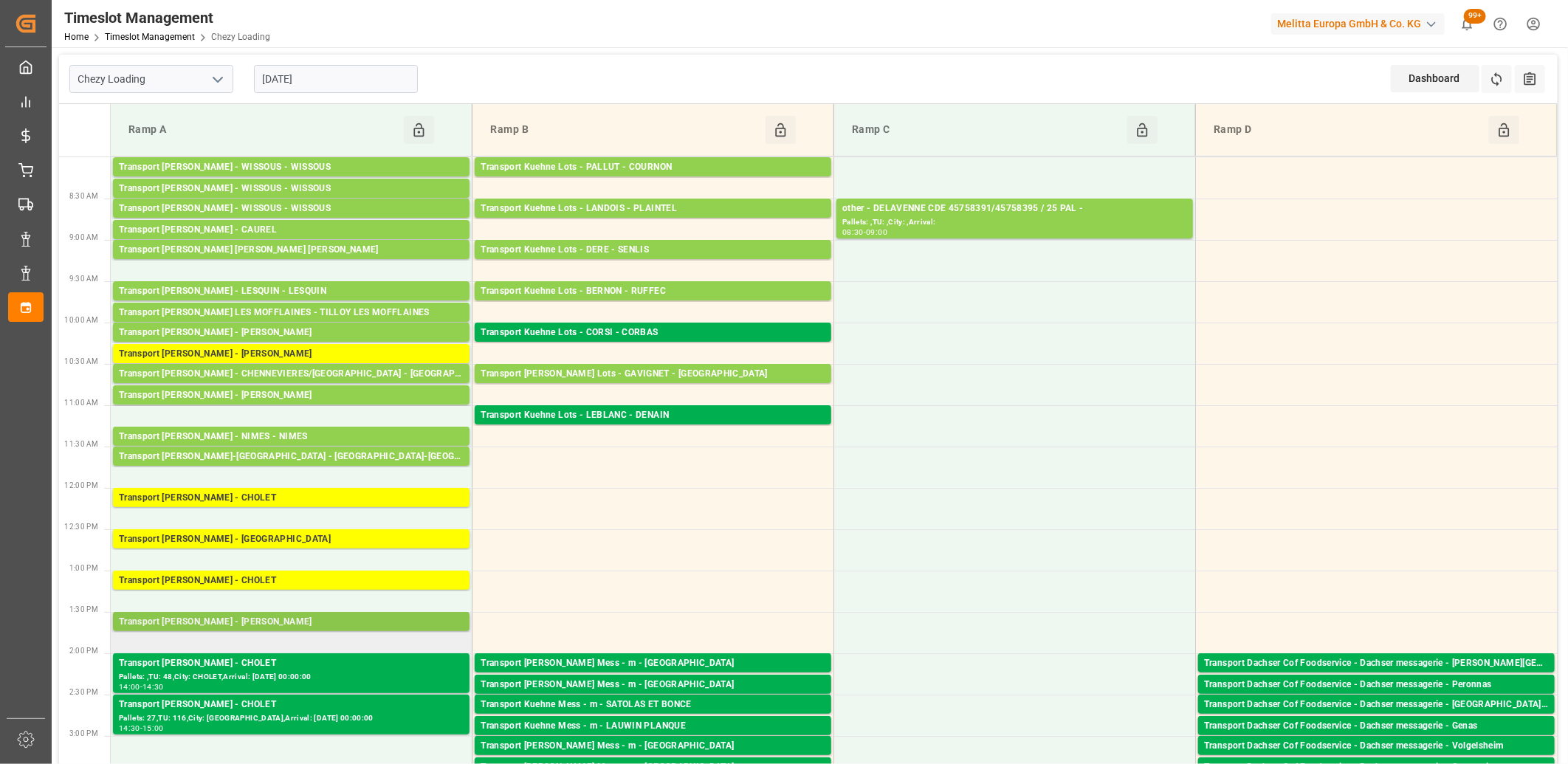
click at [276, 617] on div "Transport Delisle - LOMME - LOMME" at bounding box center [291, 622] width 345 height 15
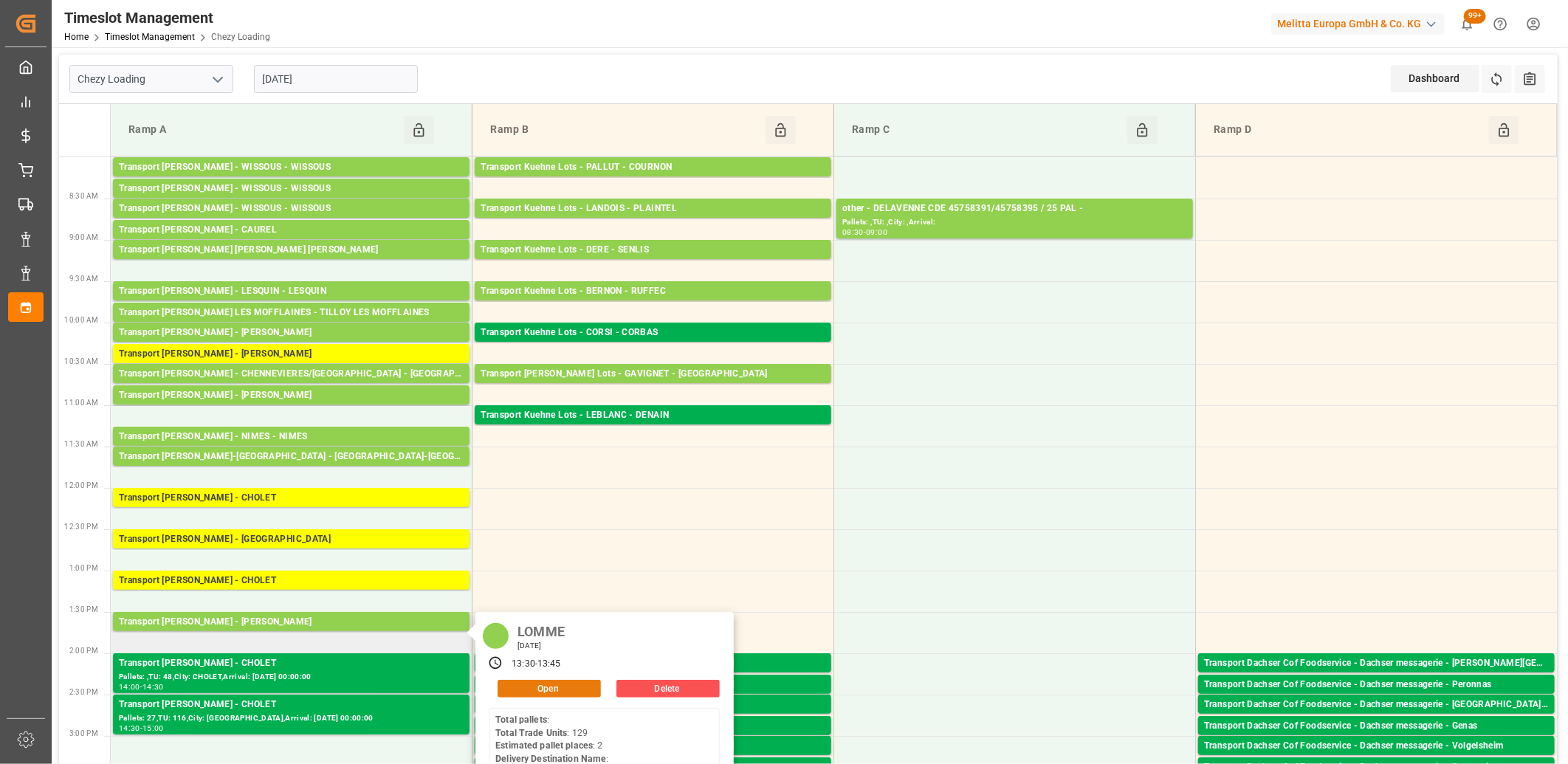
click at [533, 687] on button "Open" at bounding box center [549, 688] width 103 height 18
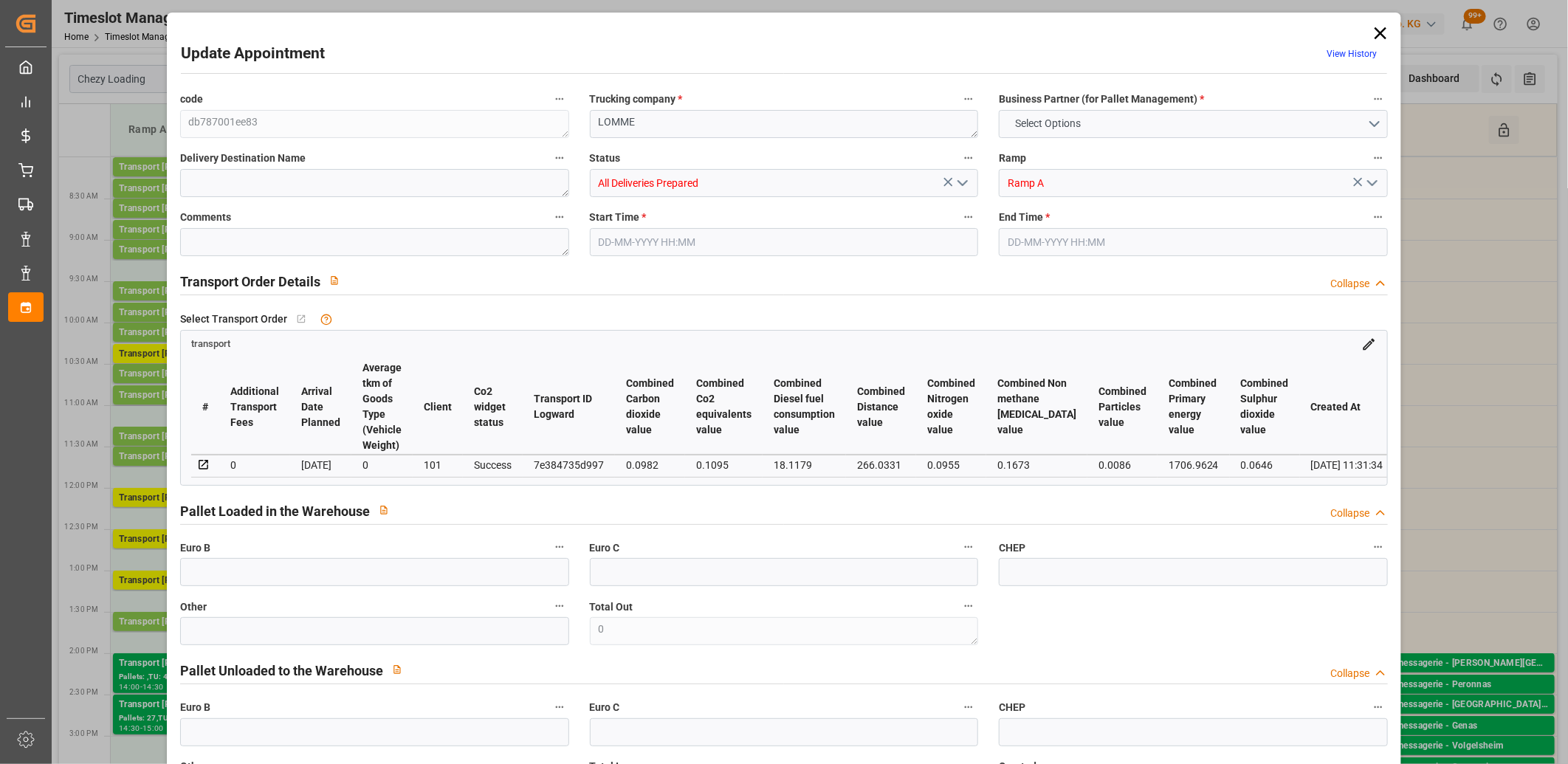
type input "2"
type input "137.08"
type input "0"
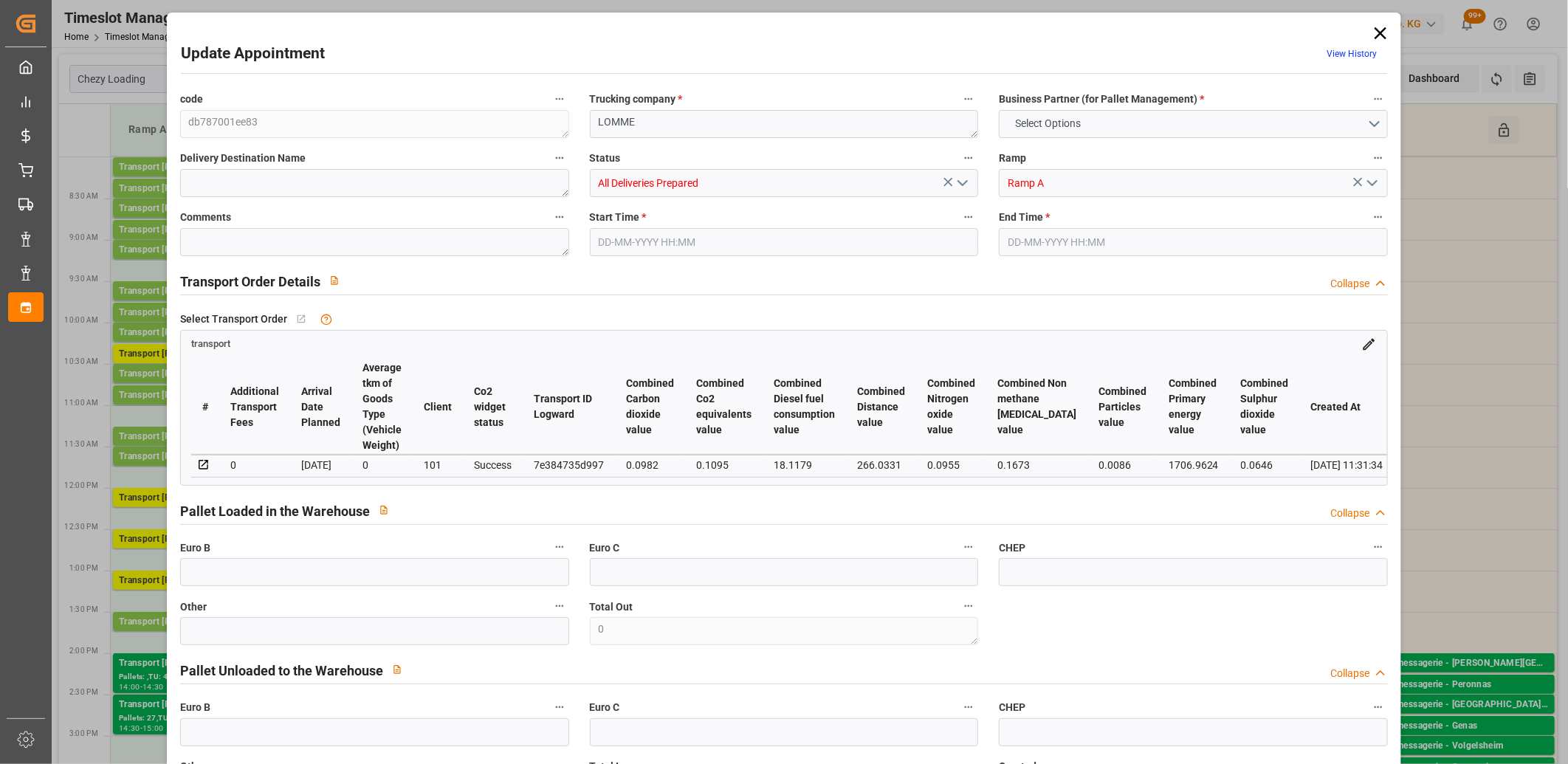
type input "132.4467"
type input "-4.6333"
type input "2"
type input "608.948"
type input "775.48"
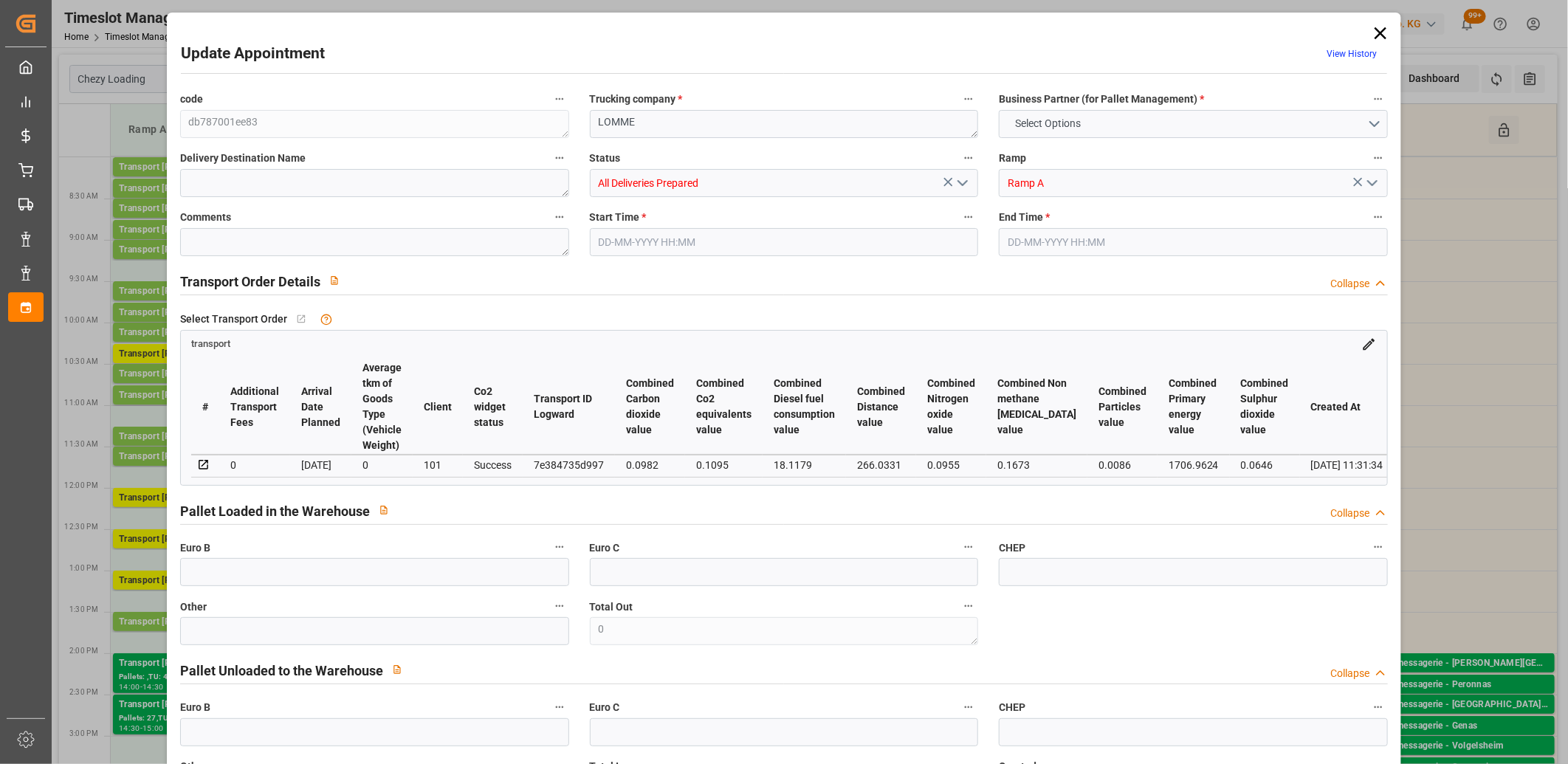
type input "2253.6"
type input "59"
type input "0"
type input "129"
type input "3"
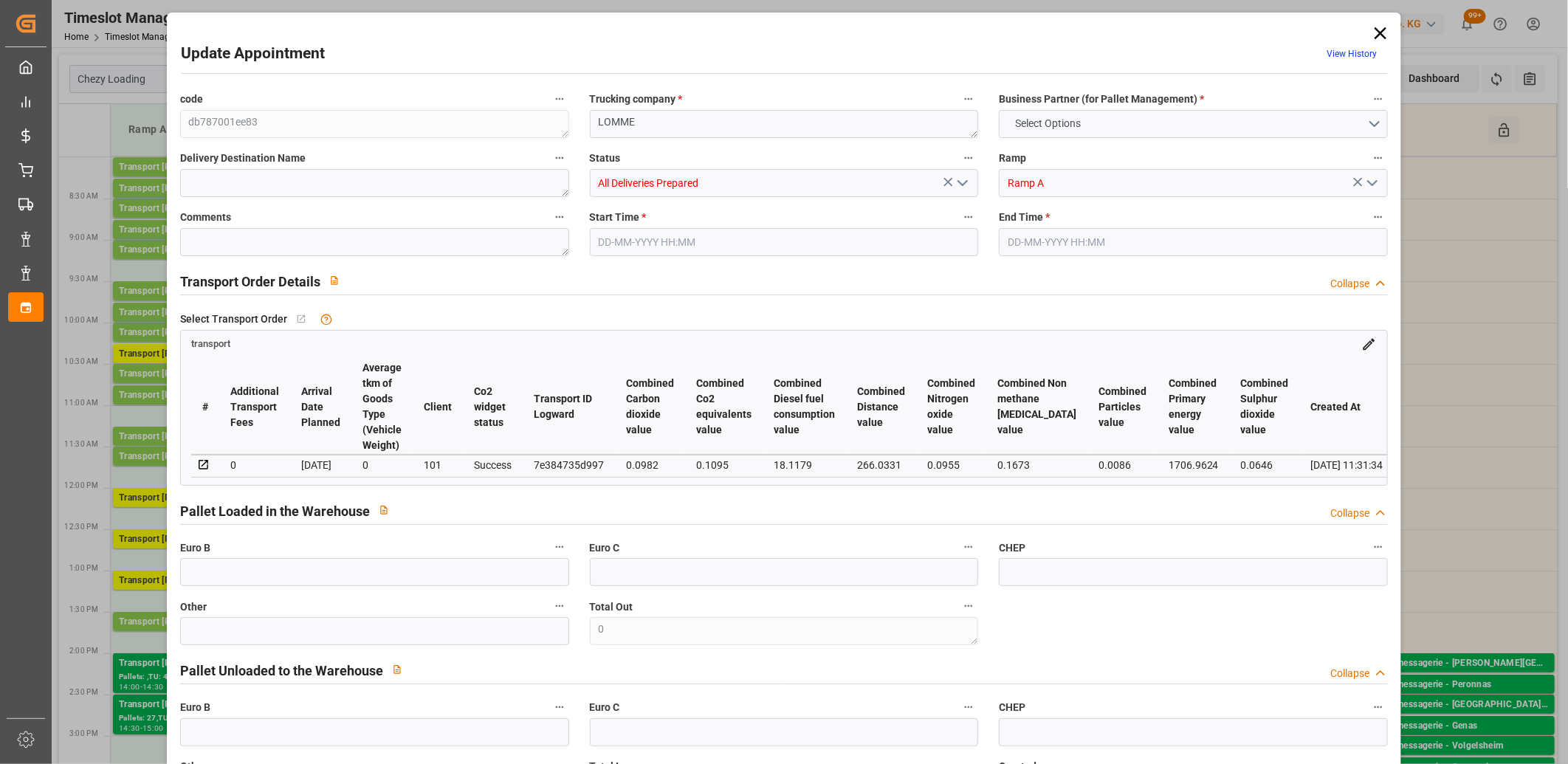
type input "101"
type input "706.48"
type input "0"
type input "4710.8598"
type input "0"
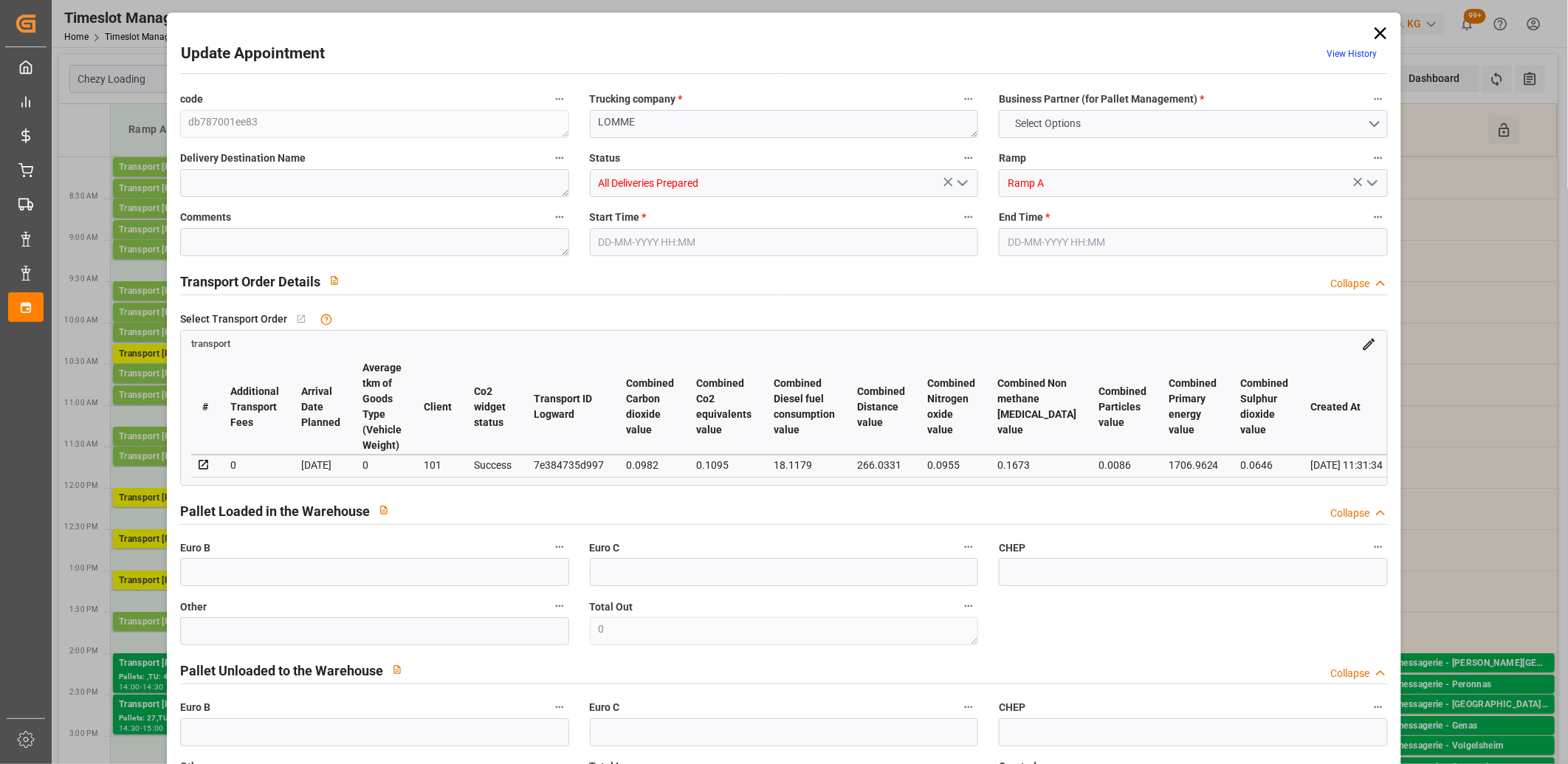
type input "0"
type input "21"
type input "35"
type input "16-09-2025 13:30"
type input "16-09-2025 13:45"
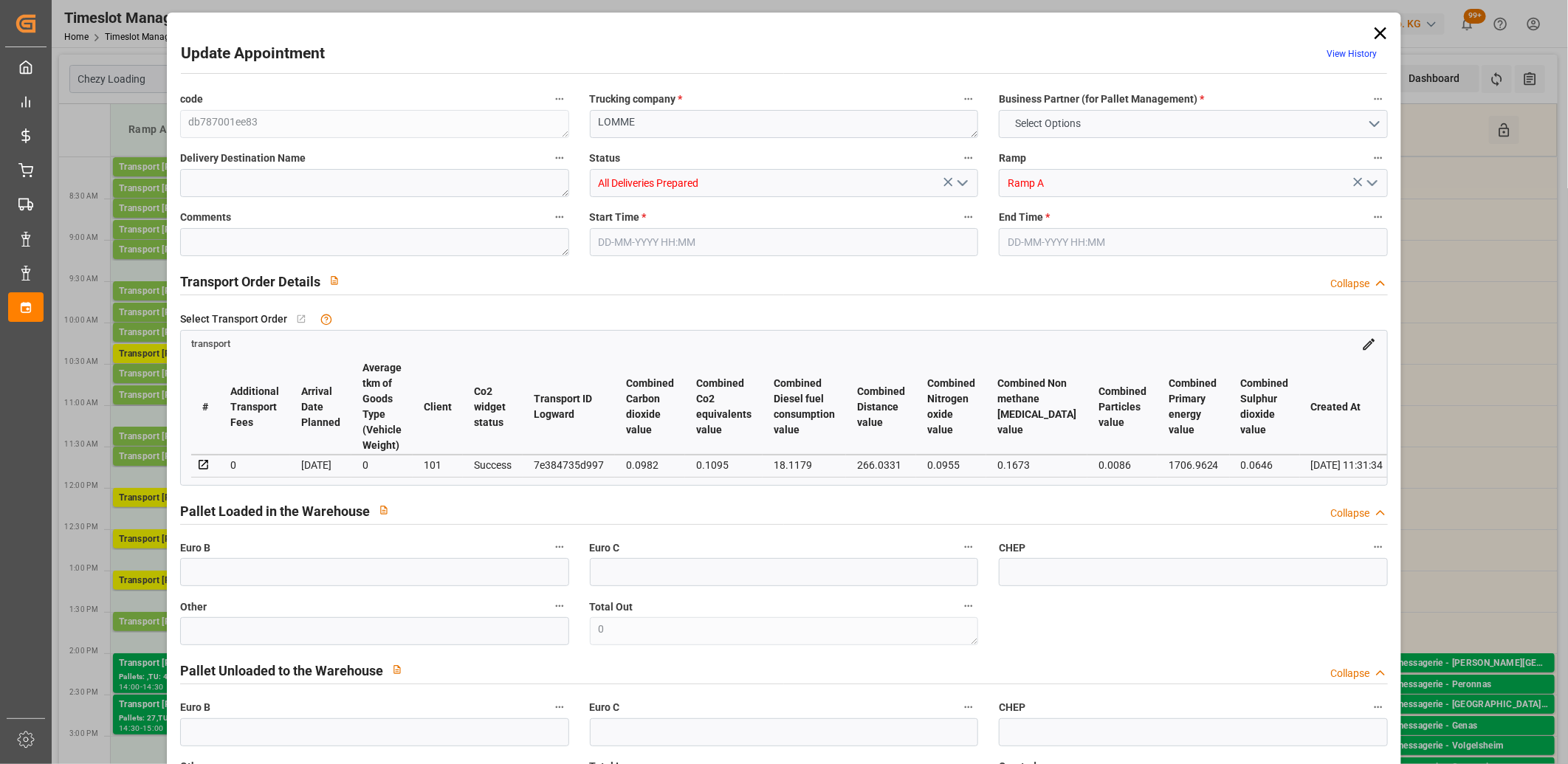
type input "15-09-2025 12:49"
type input "15-09-2025 11:31"
type input "22-09-2025"
type input "[DATE]"
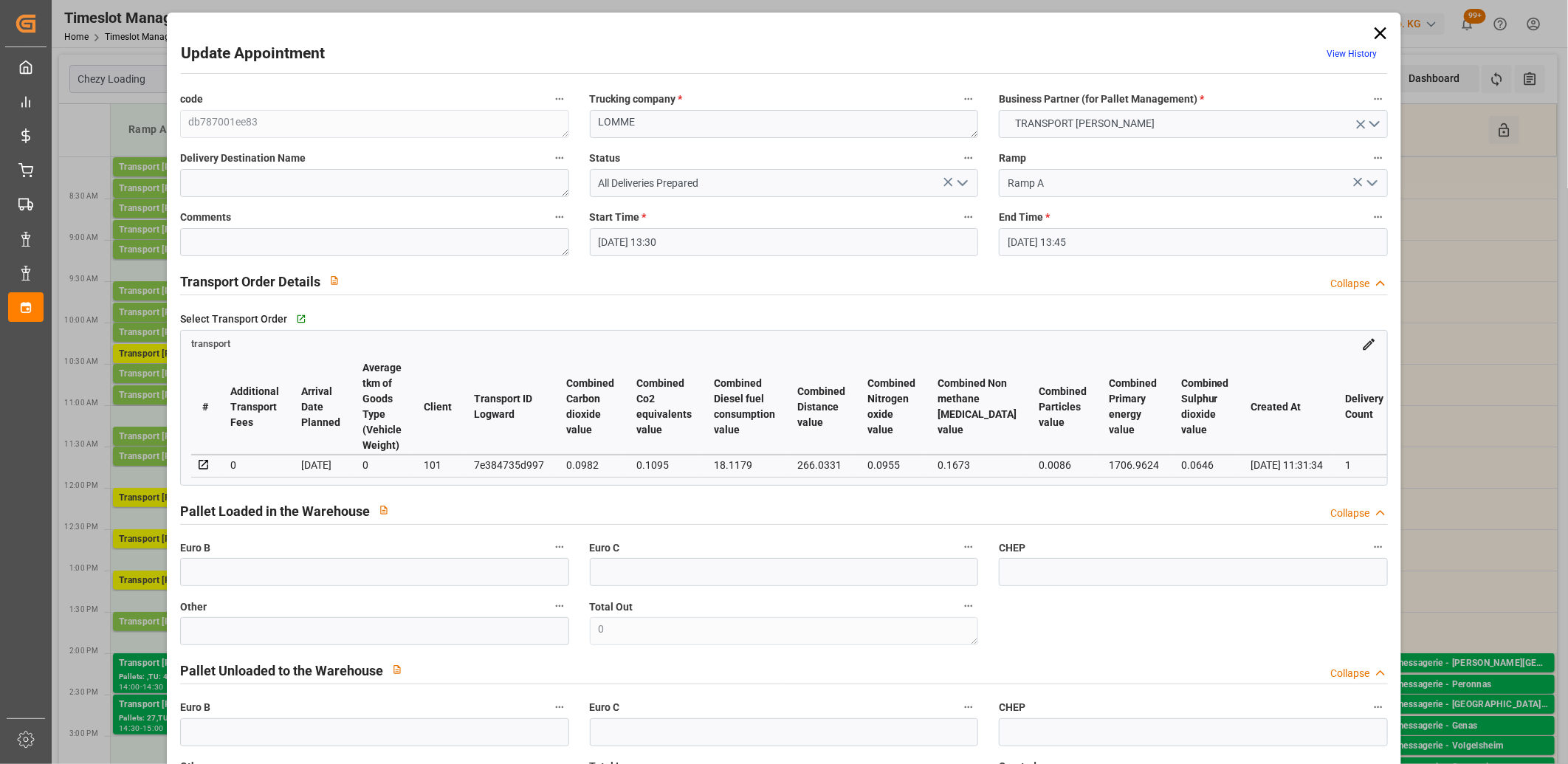
click at [1371, 25] on icon at bounding box center [1381, 33] width 21 height 21
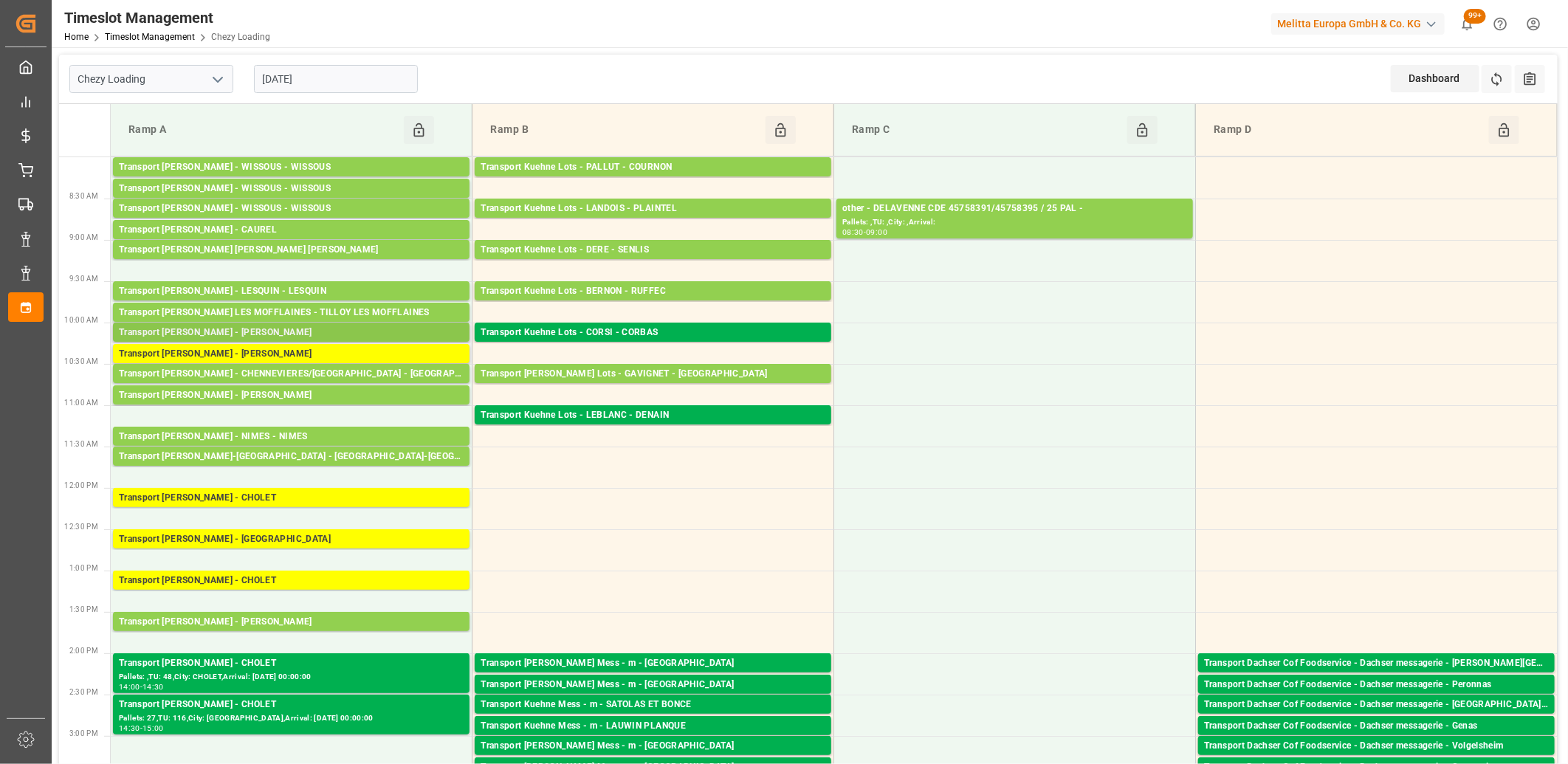
click at [297, 330] on div "Transport Delisle - LOMME - LOMME" at bounding box center [291, 333] width 345 height 15
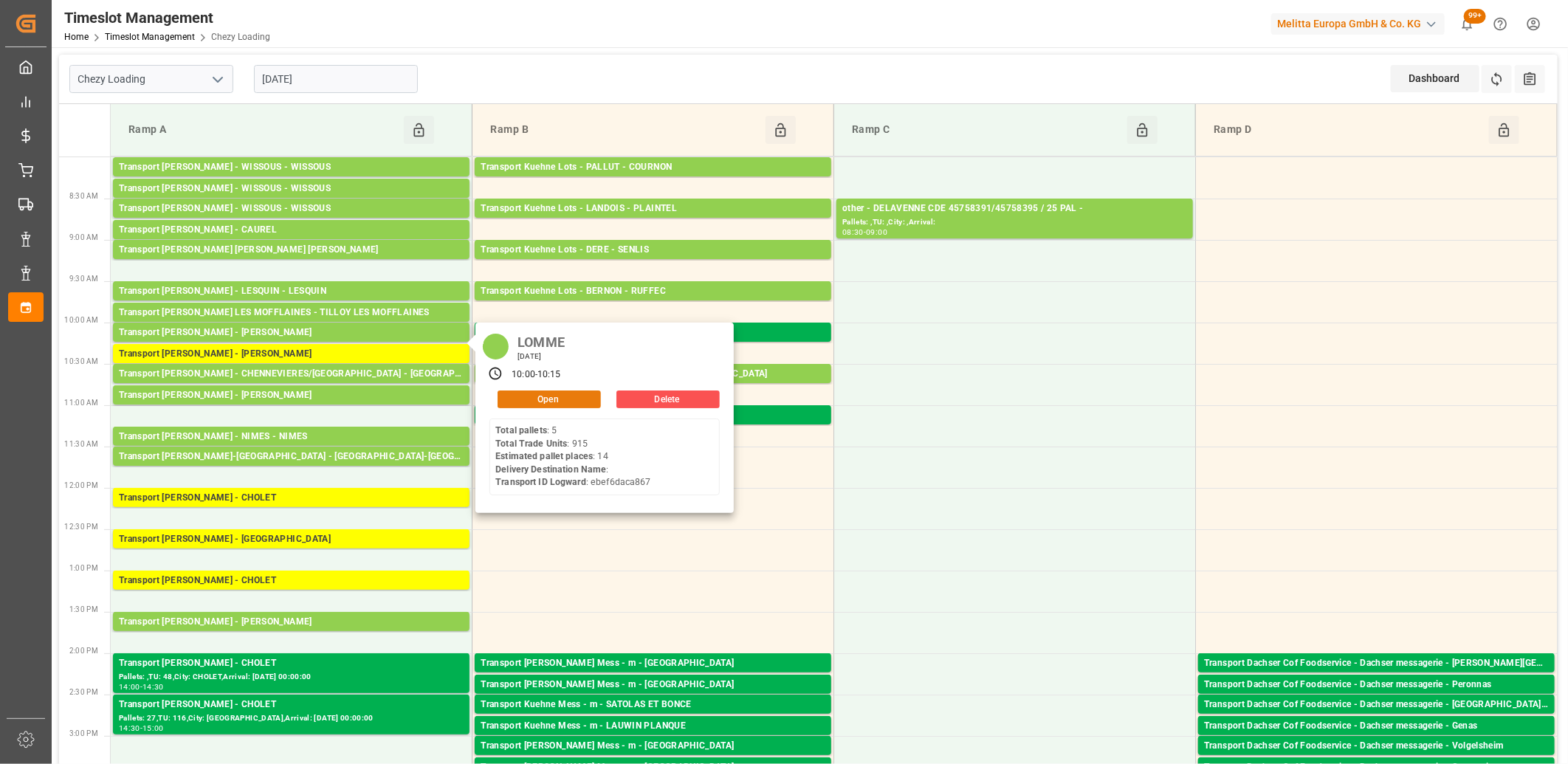
click at [532, 397] on button "Open" at bounding box center [549, 399] width 103 height 18
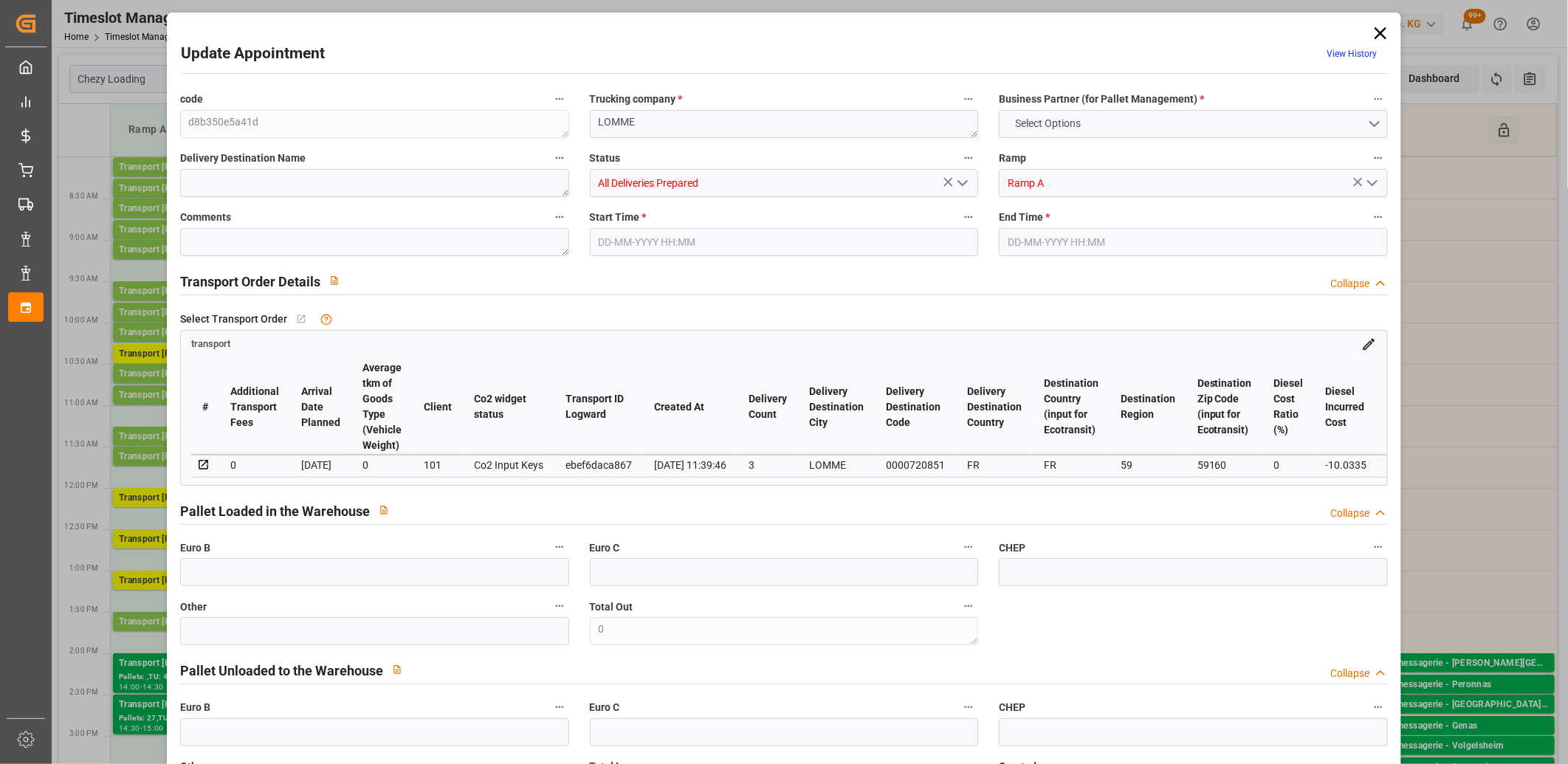
type input "14"
type input "296.85"
type input "0"
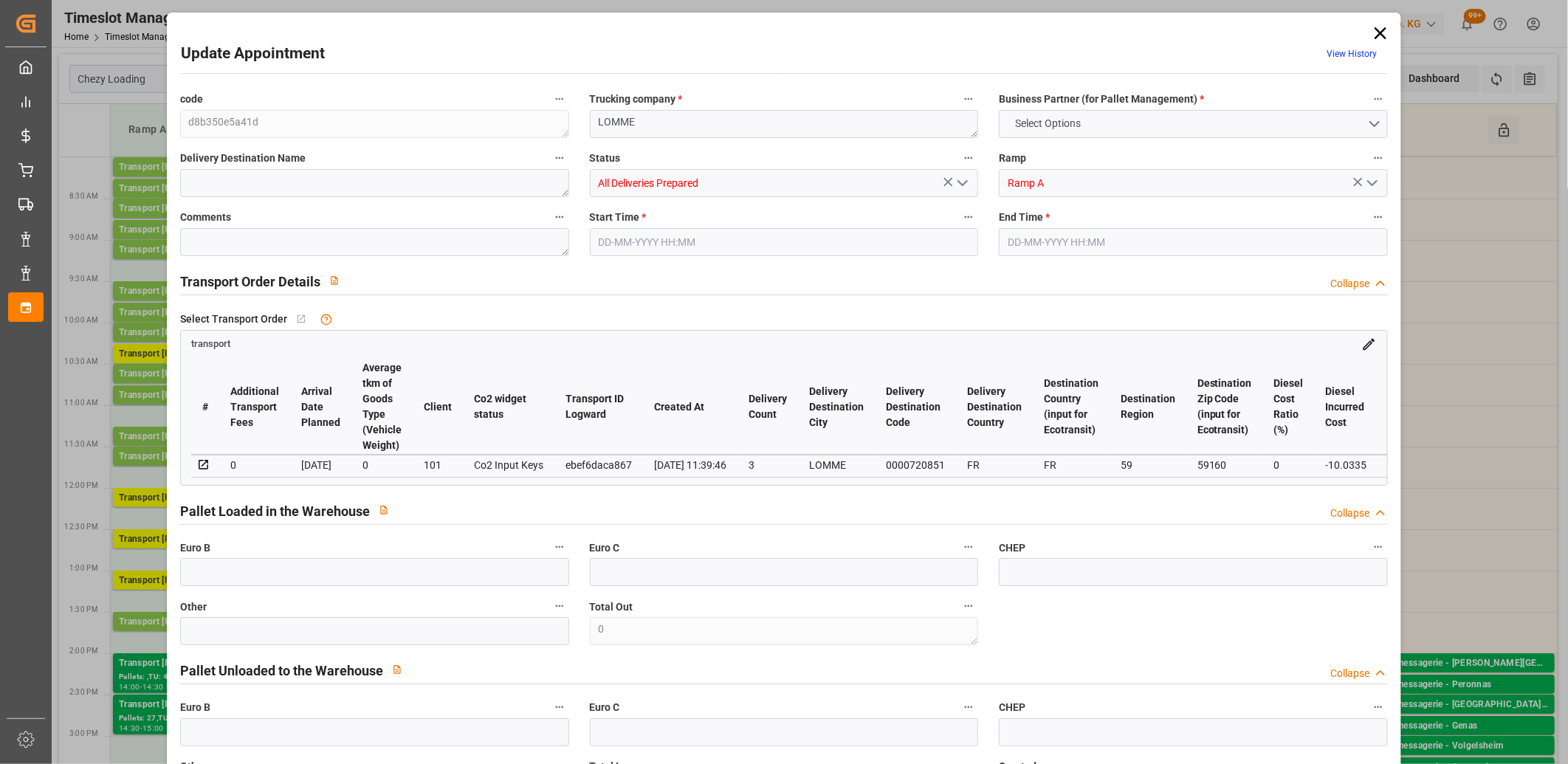
type input "286.8165"
type input "-10.0335"
type input "16"
type input "3253.717"
type input "4770.692"
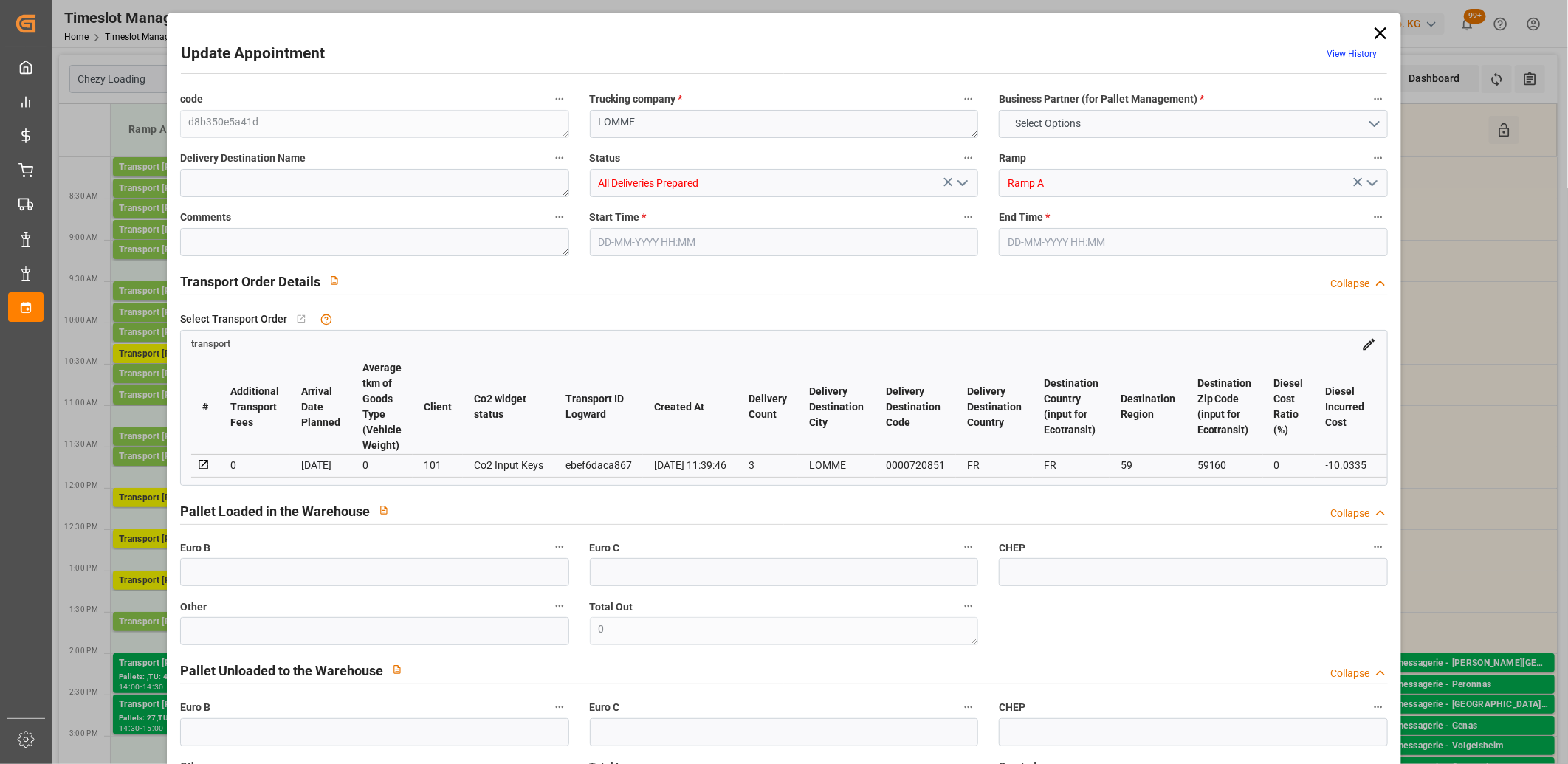
type input "13889.14"
type input "59"
type input "5"
type input "915"
type input "38"
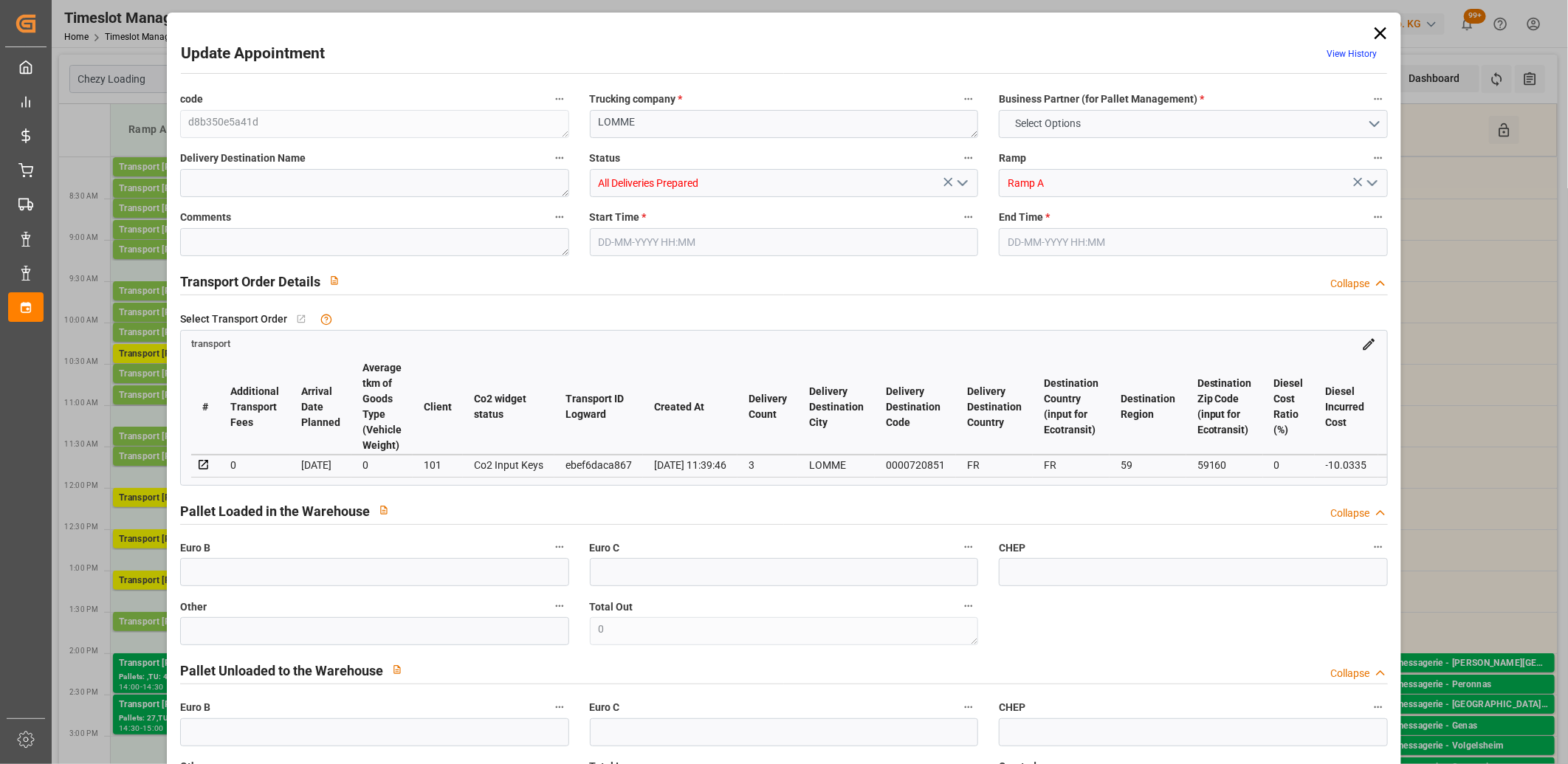
type input "101"
type input "3819.324"
type input "0"
type input "4710.8598"
type input "0"
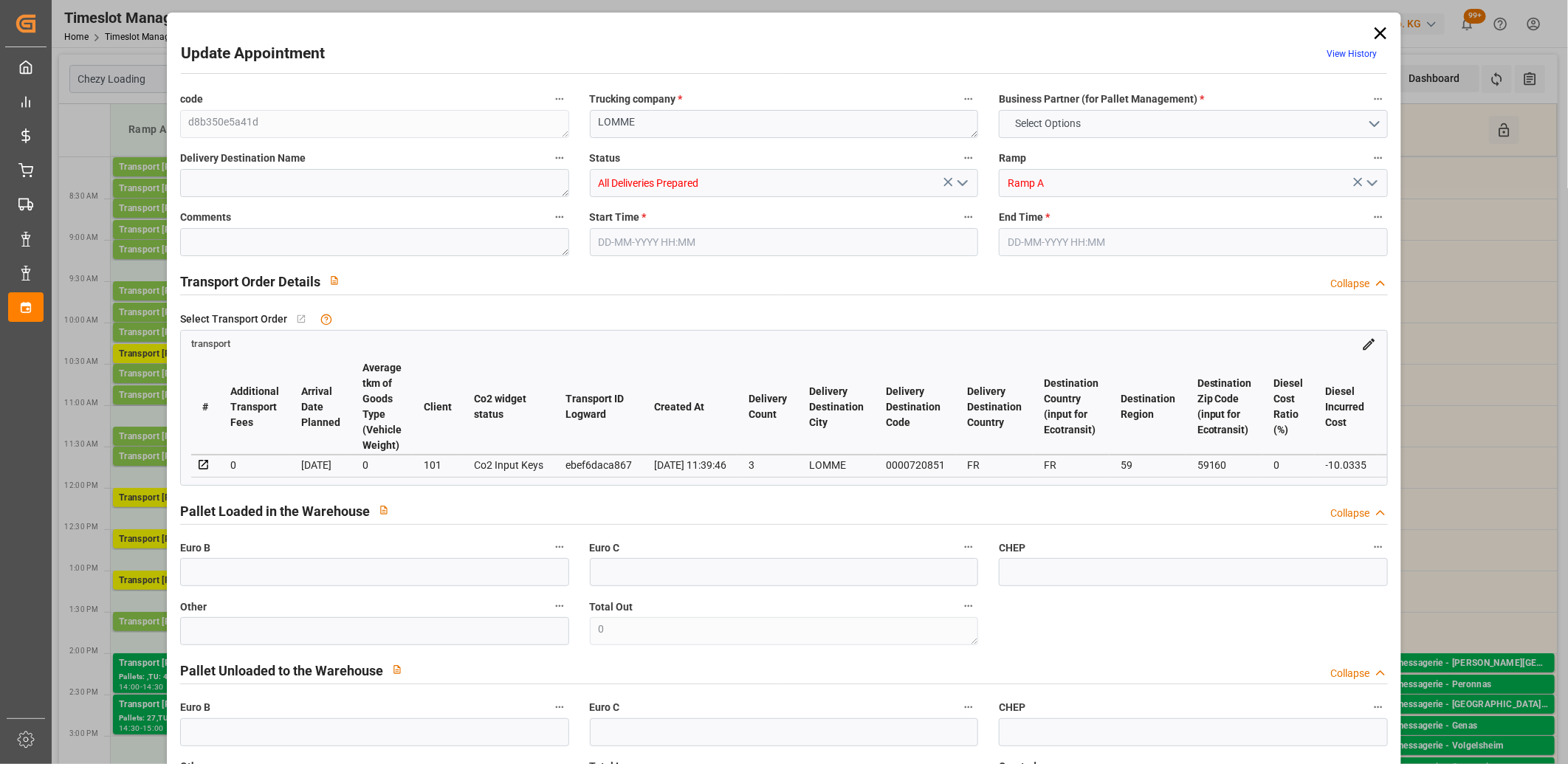
type input "0"
type input "21"
type input "35"
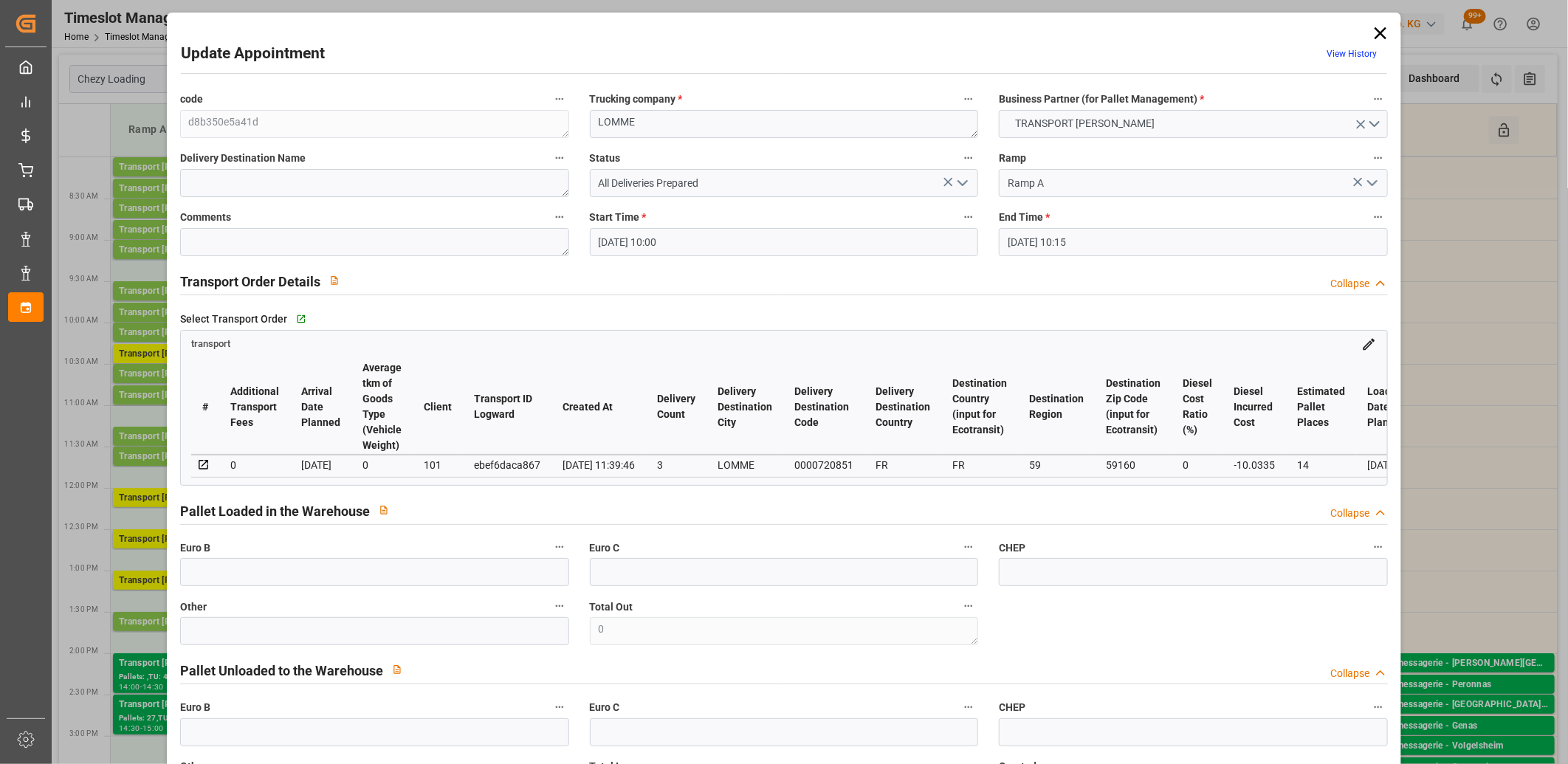
type input "16-09-2025 10:00"
type input "16-09-2025 10:15"
type input "12-09-2025 12:56"
type input "12-09-2025 11:39"
type input "17-09-2025"
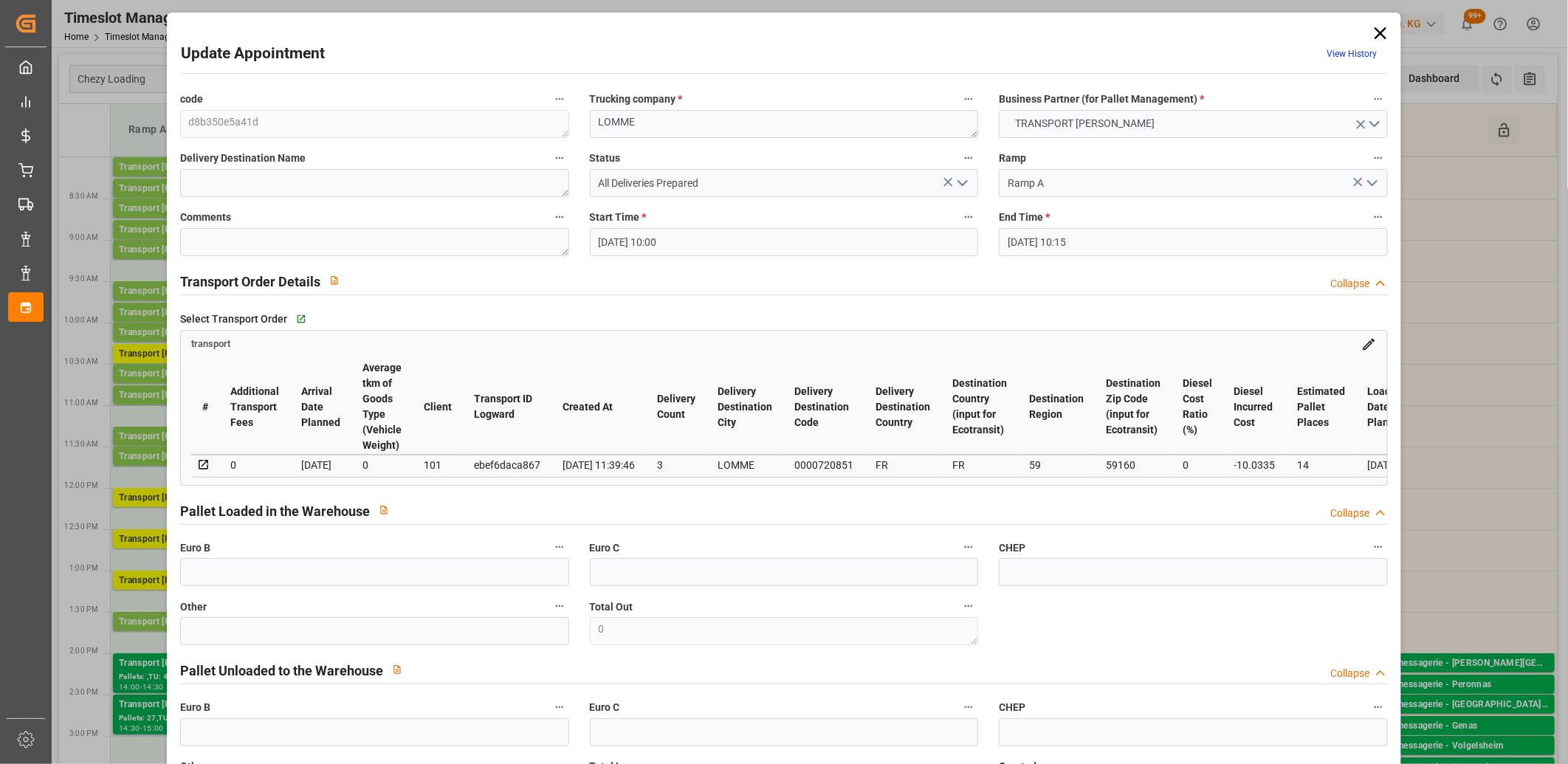
type input "16-09-2025"
click at [1374, 33] on icon at bounding box center [1381, 33] width 21 height 21
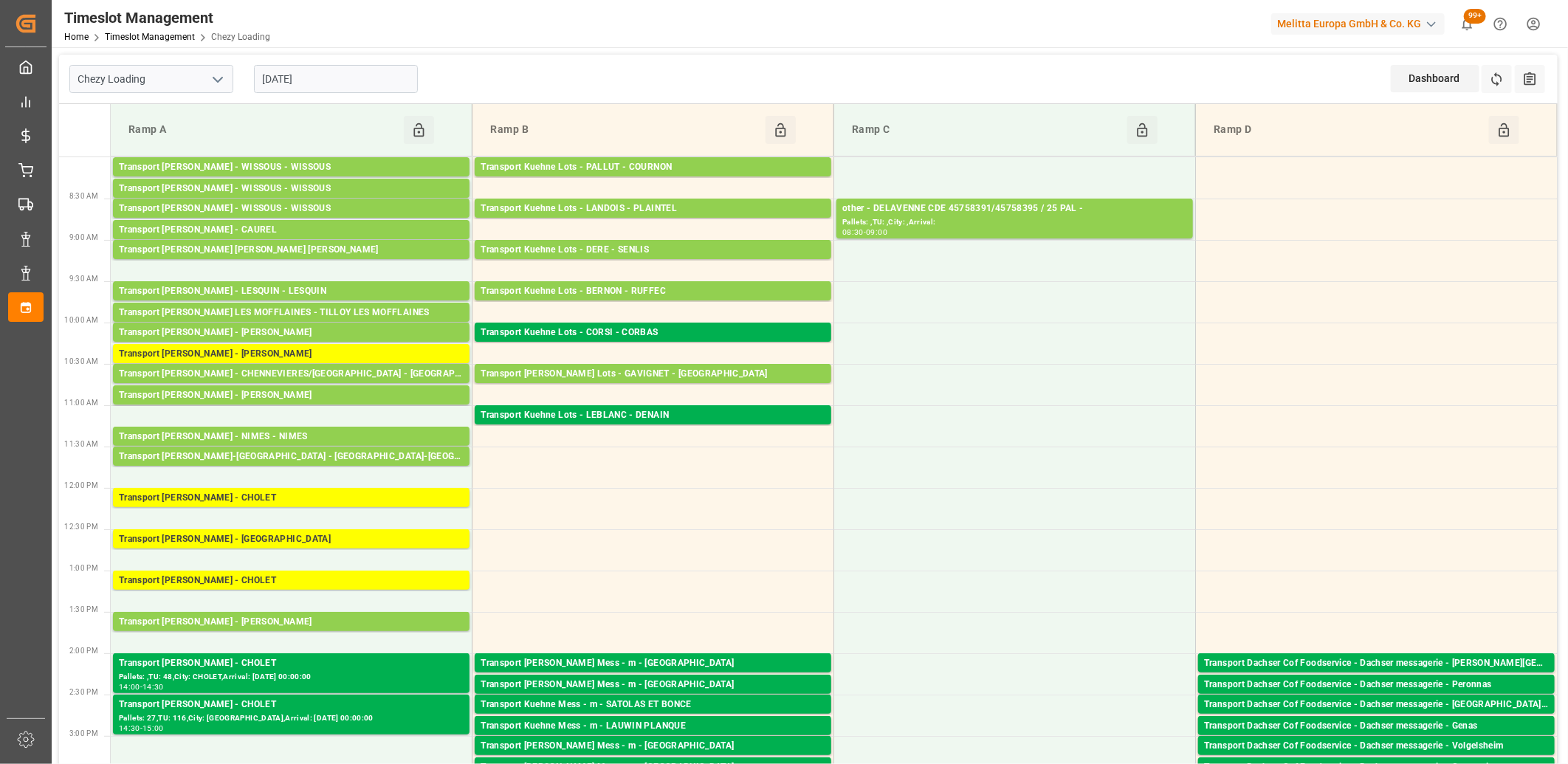
click at [340, 71] on input "16-09-2025" at bounding box center [335, 78] width 164 height 28
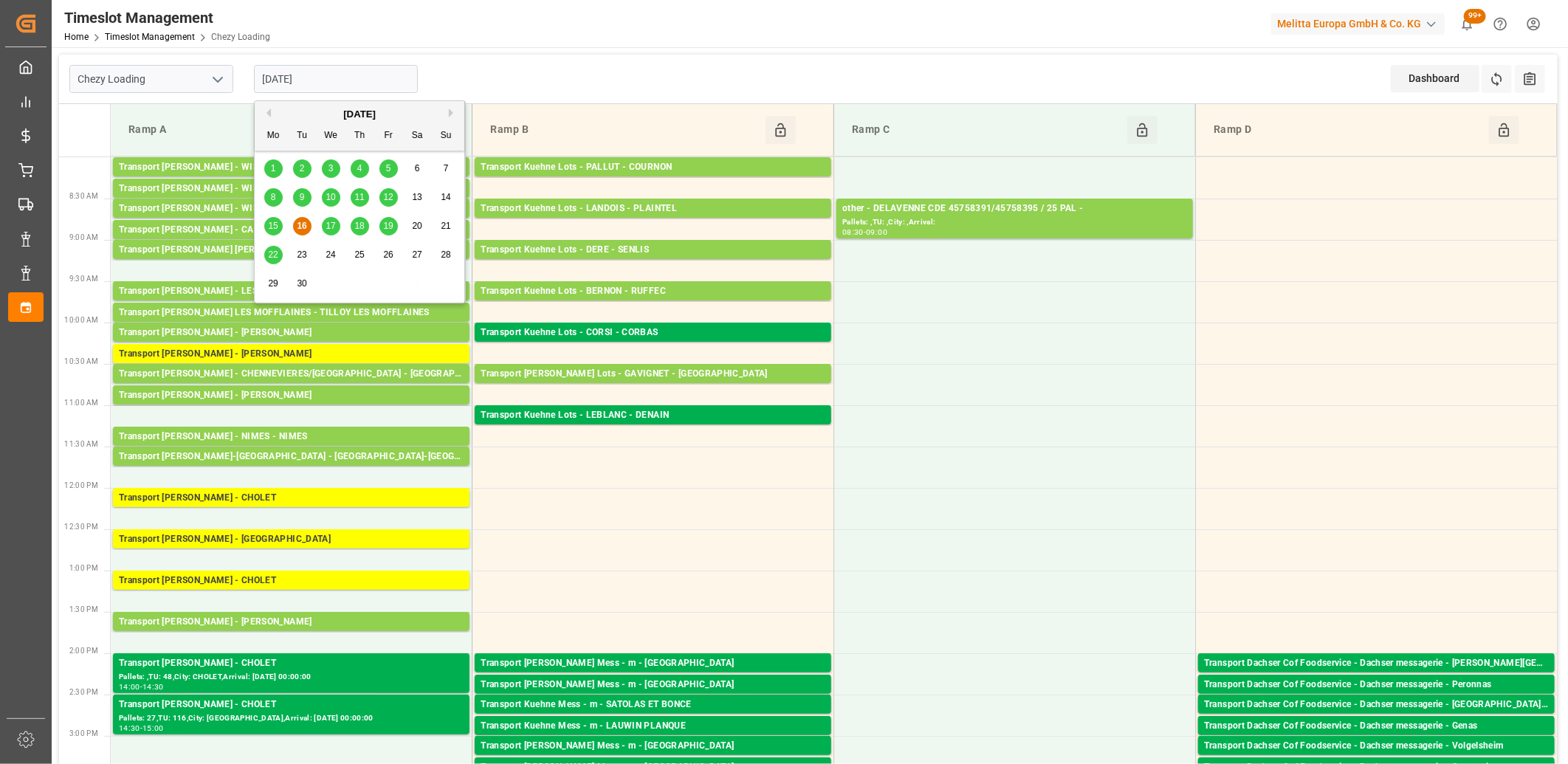
click at [330, 226] on span "17" at bounding box center [330, 226] width 9 height 10
type input "17-09-2025"
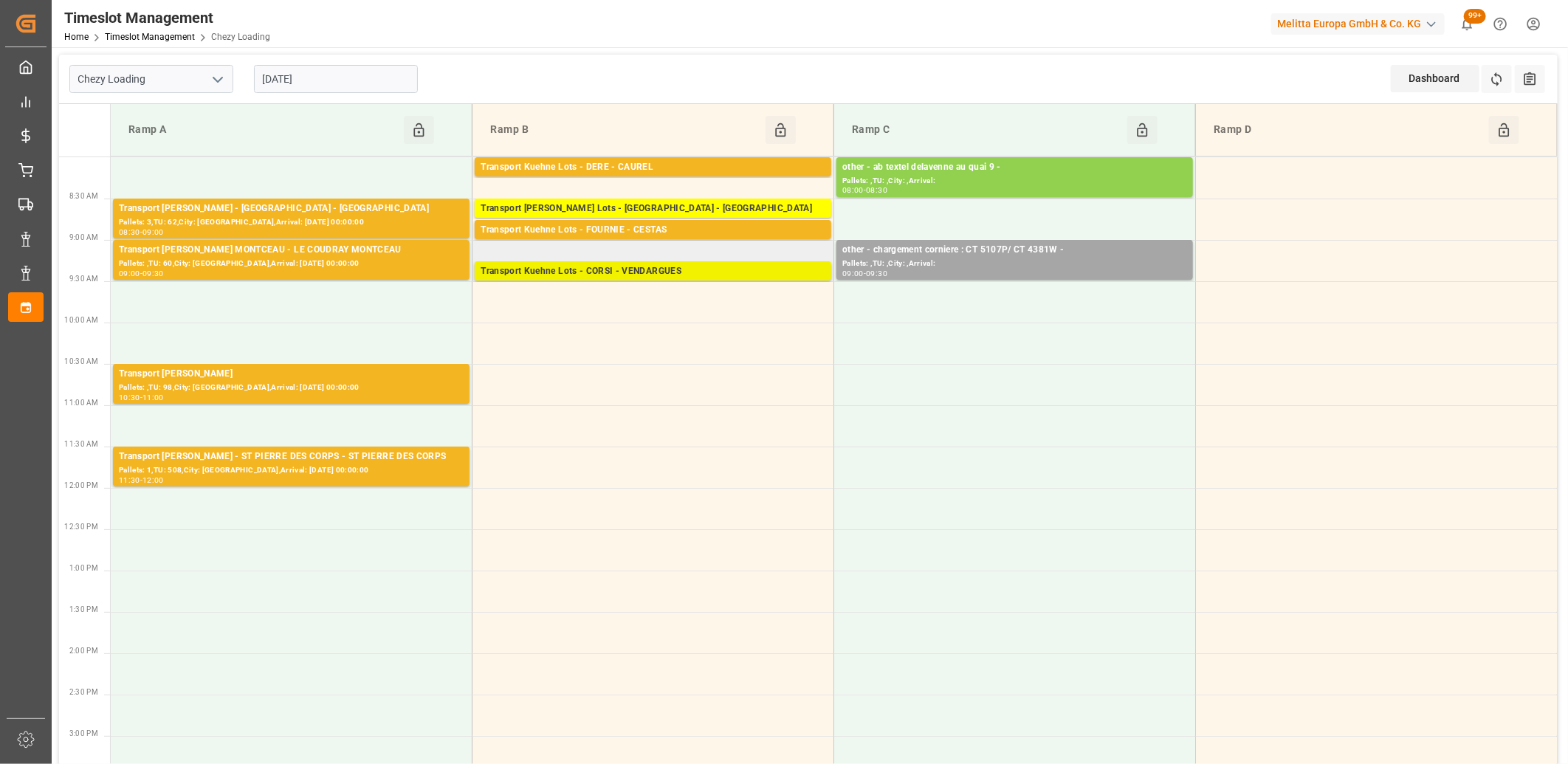
click at [572, 270] on div "Transport Kuehne Lots - CORSI - VENDARGUES" at bounding box center [653, 271] width 345 height 15
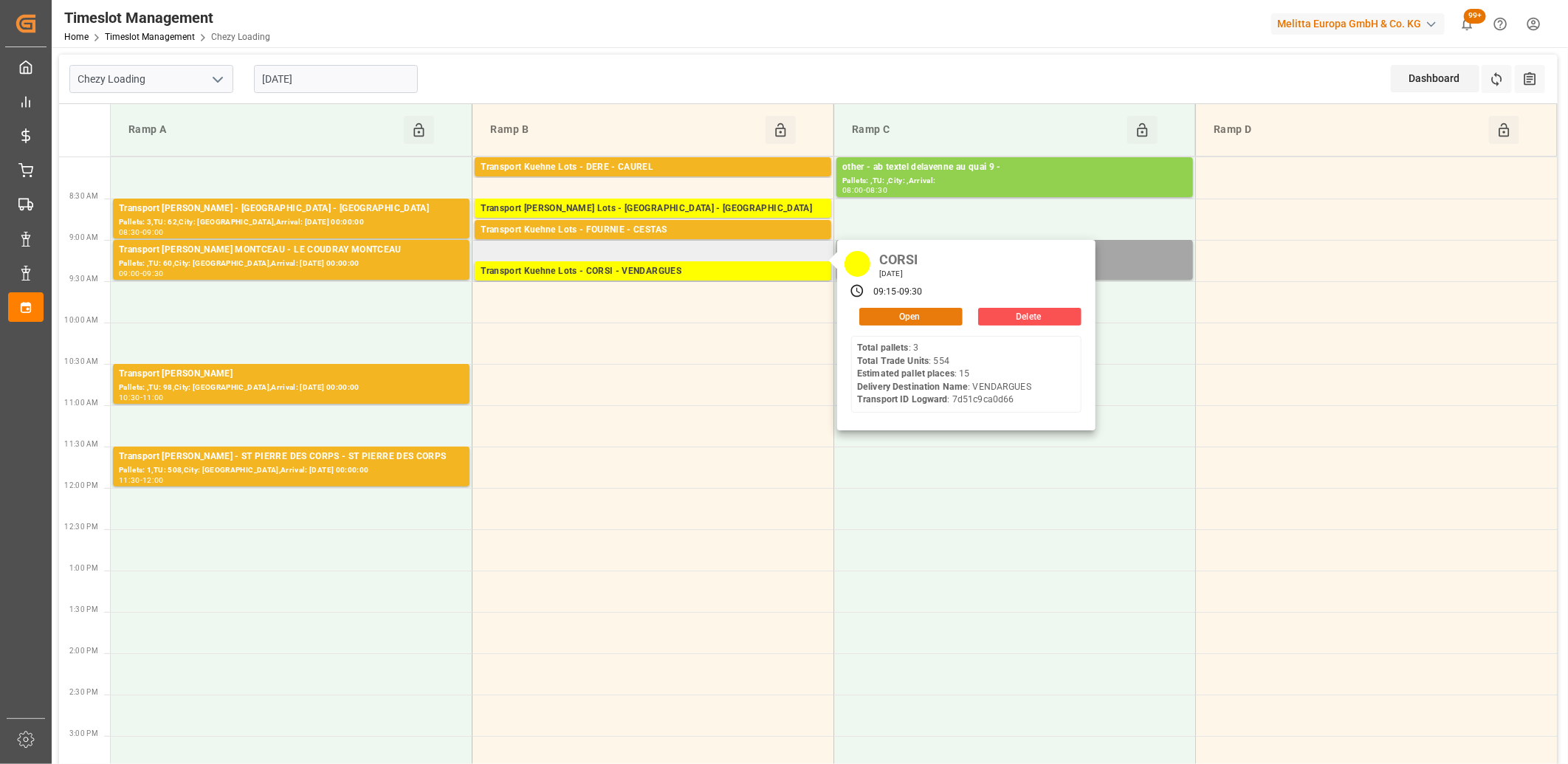
click at [864, 316] on button "Open" at bounding box center [911, 316] width 103 height 18
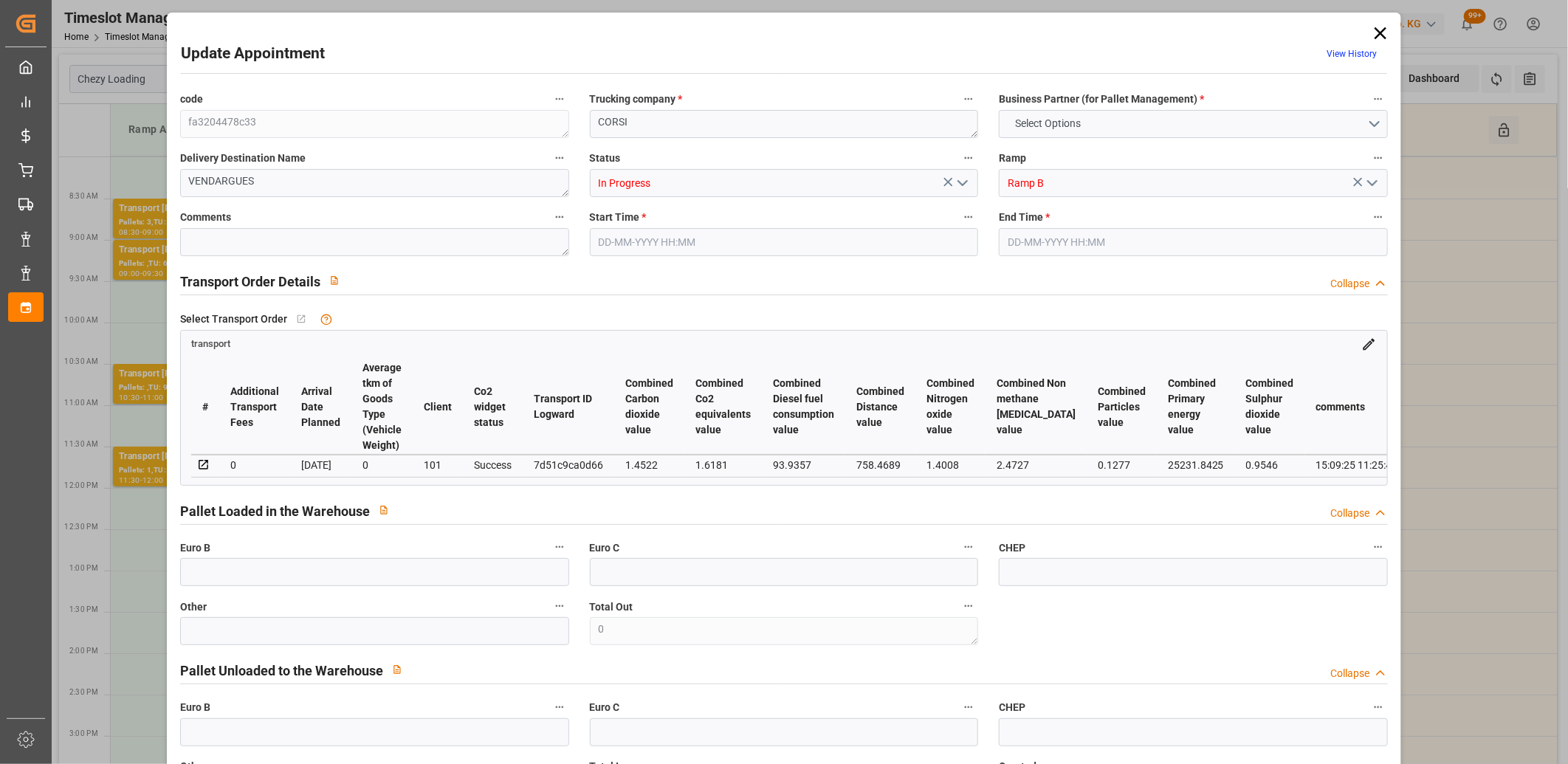
type input "15"
type input "0"
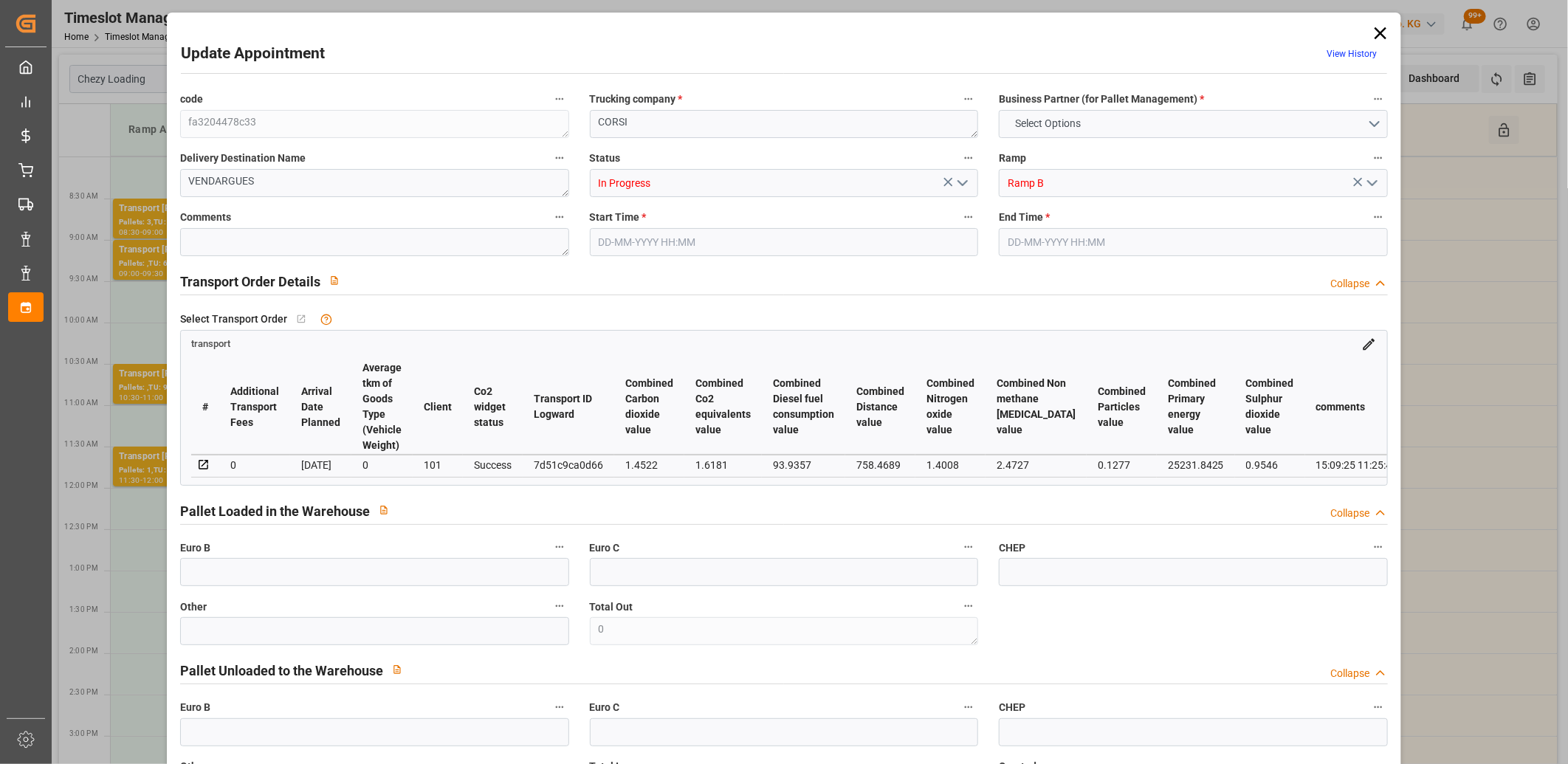
type input "12"
type input "2811.24"
type input "4225.856"
type input "14844.2"
type input "34"
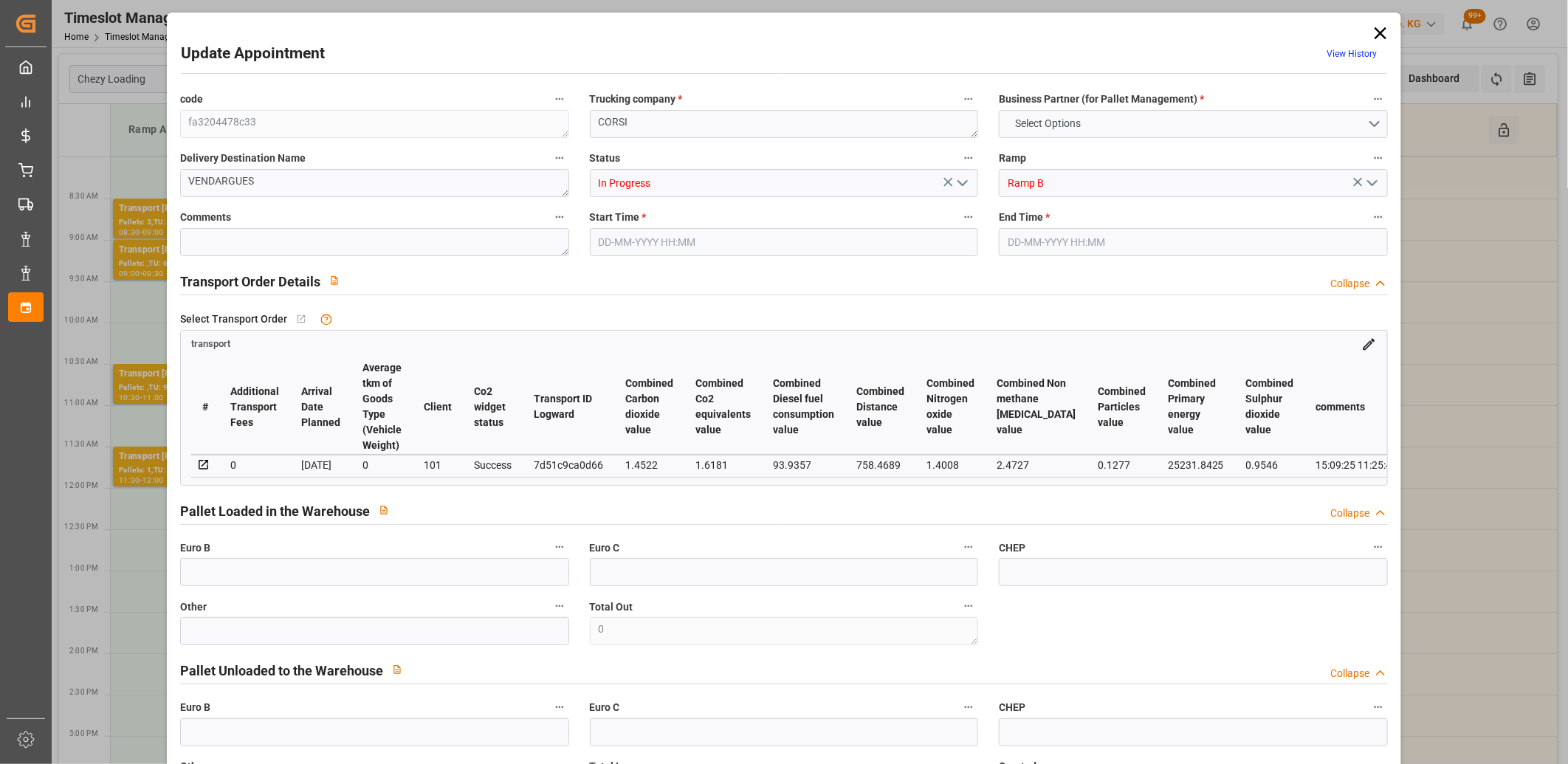
type input "3"
type input "554"
type input "15"
type input "101"
type input "3696.288"
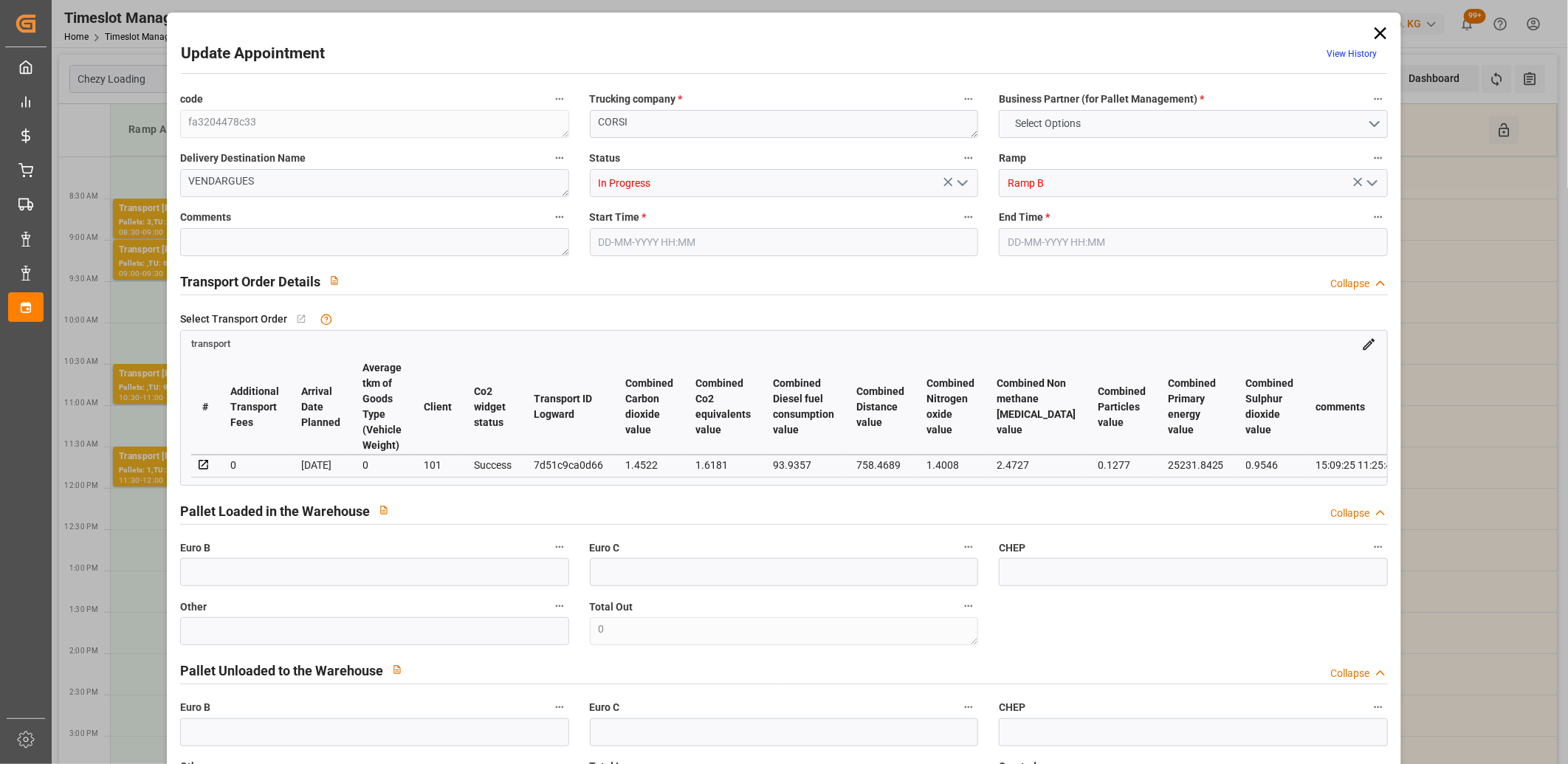
type input "0"
type input "4710.8598"
type input "0"
type input "21"
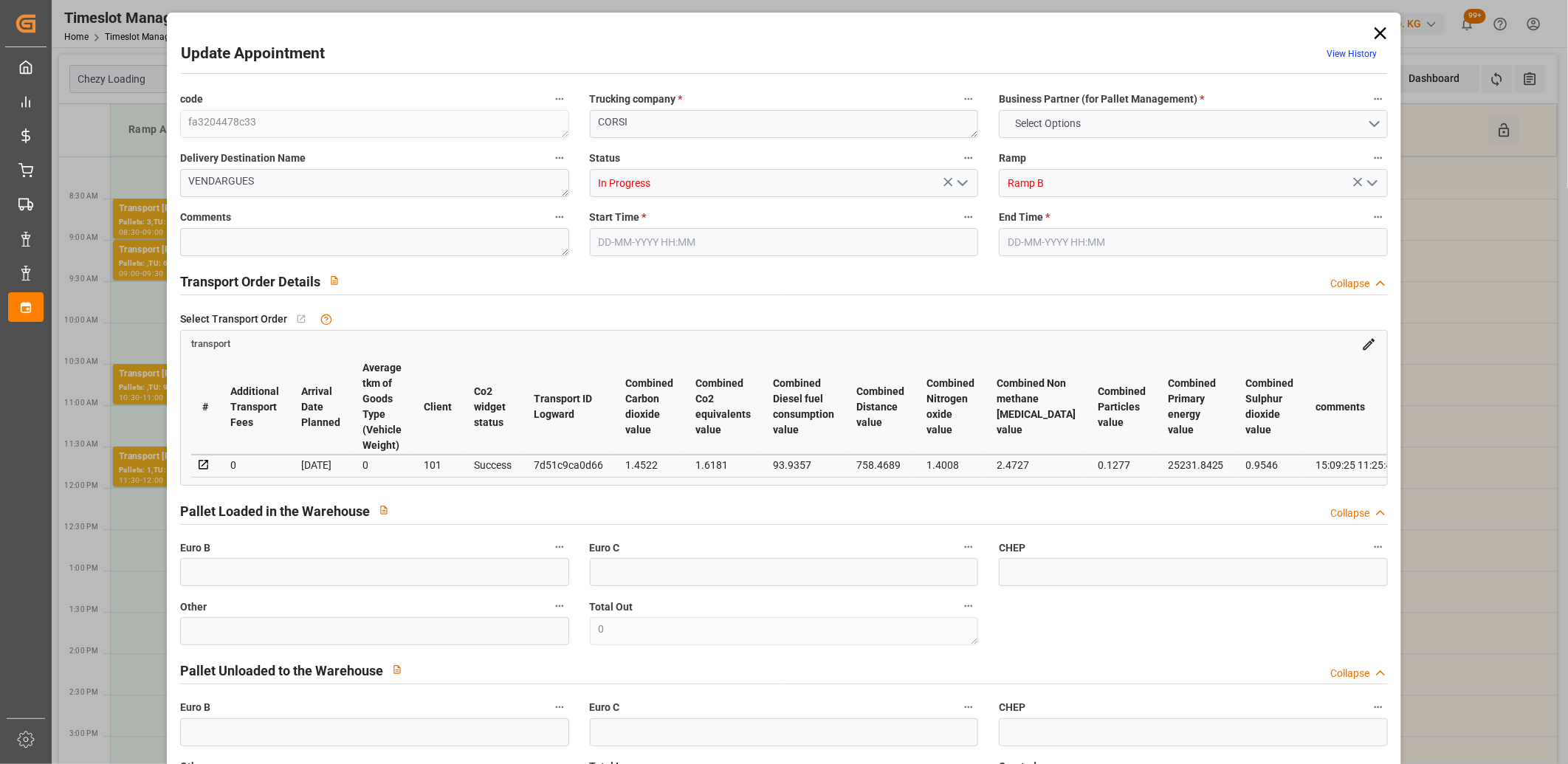
type input "35"
type input "17-09-2025 09:15"
type input "17-09-2025 09:30"
type input "15-09-2025 12:44"
type input "15-09-2025 11:25"
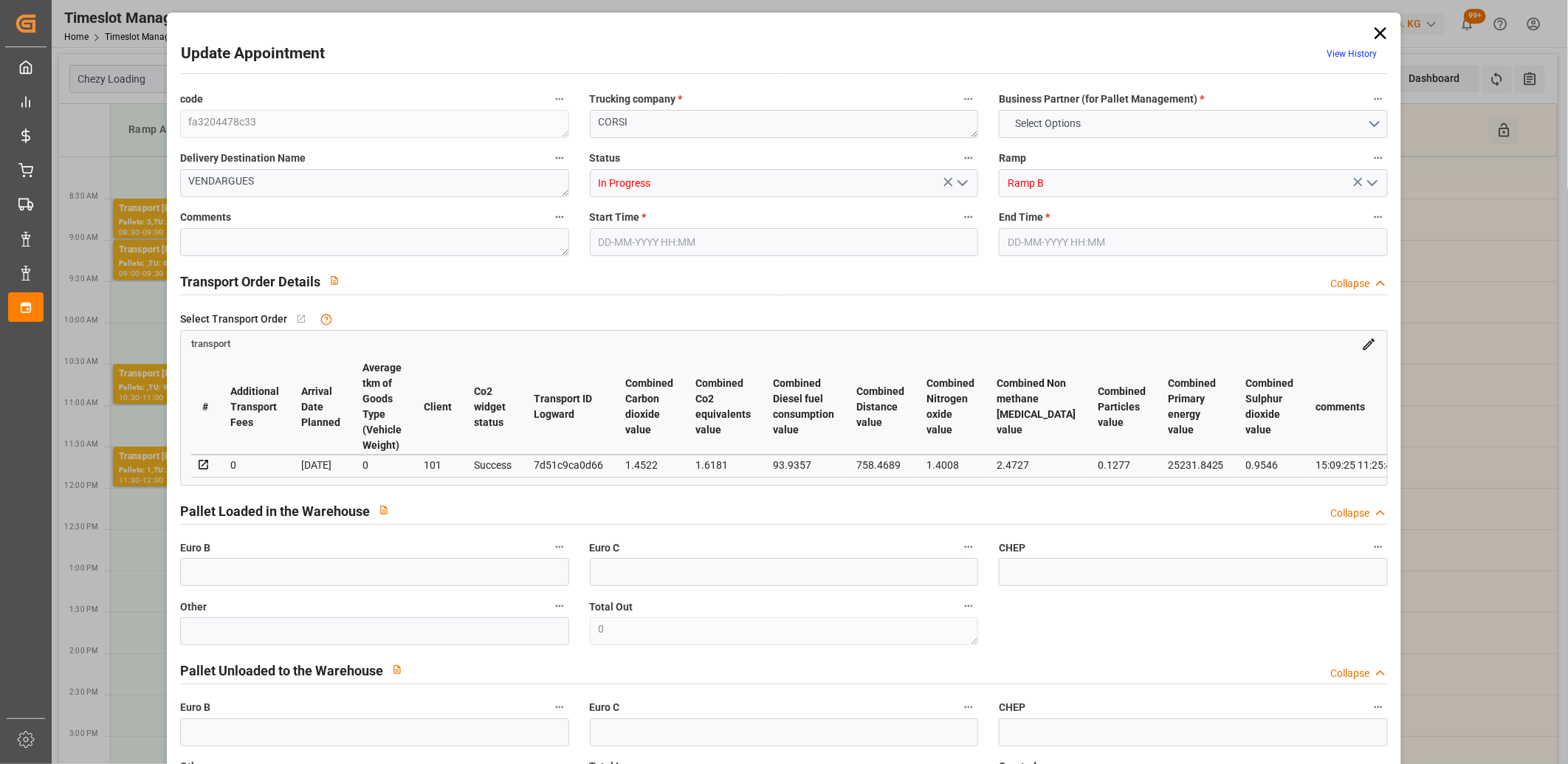
type input "23-09-2025"
type input "[DATE]"
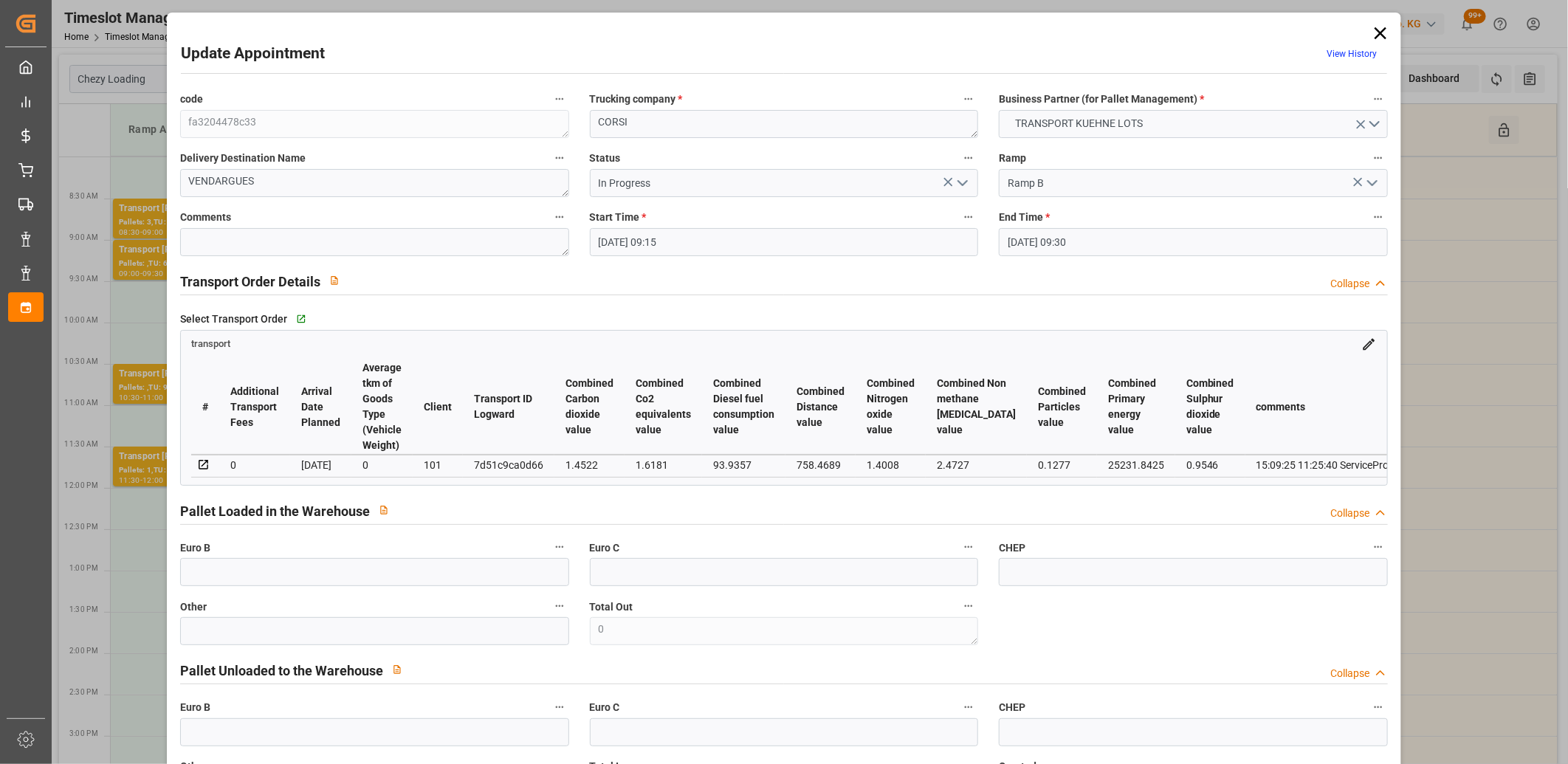
click at [958, 185] on polyline "open menu" at bounding box center [963, 182] width 9 height 4
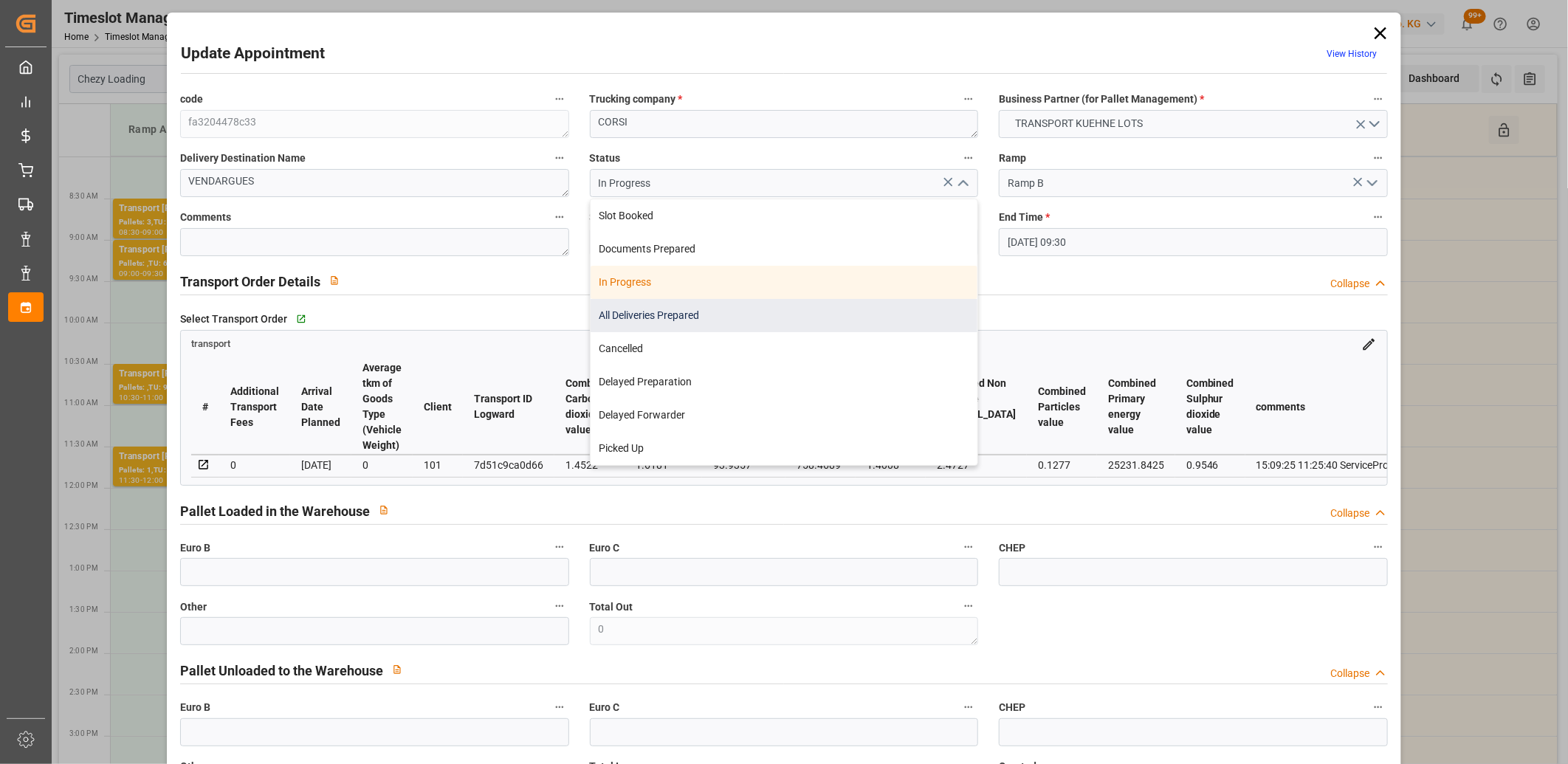
click at [835, 311] on div "All Deliveries Prepared" at bounding box center [784, 316] width 388 height 34
type input "All Deliveries Prepared"
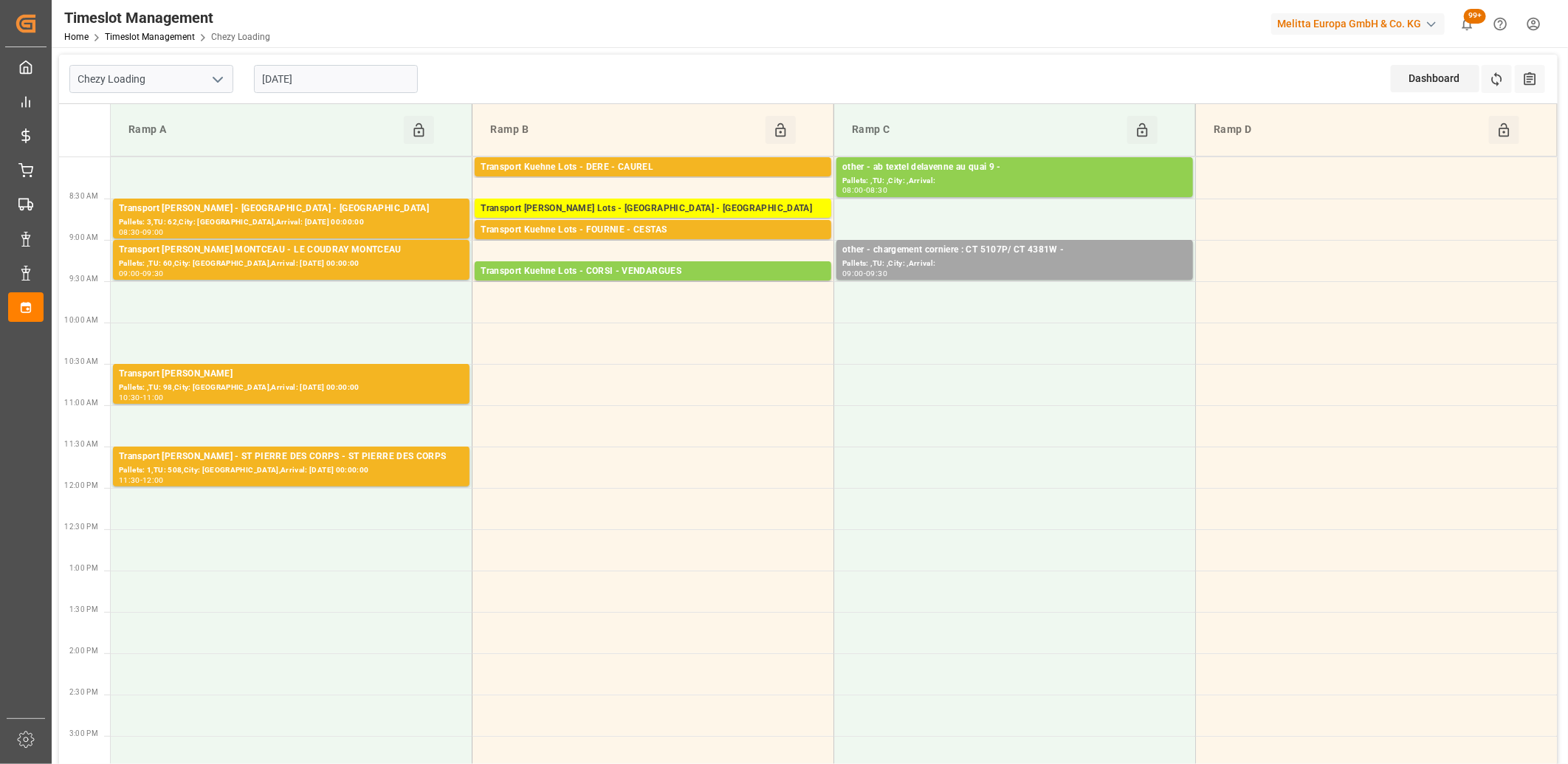
click at [346, 82] on input "17-09-2025" at bounding box center [335, 78] width 164 height 28
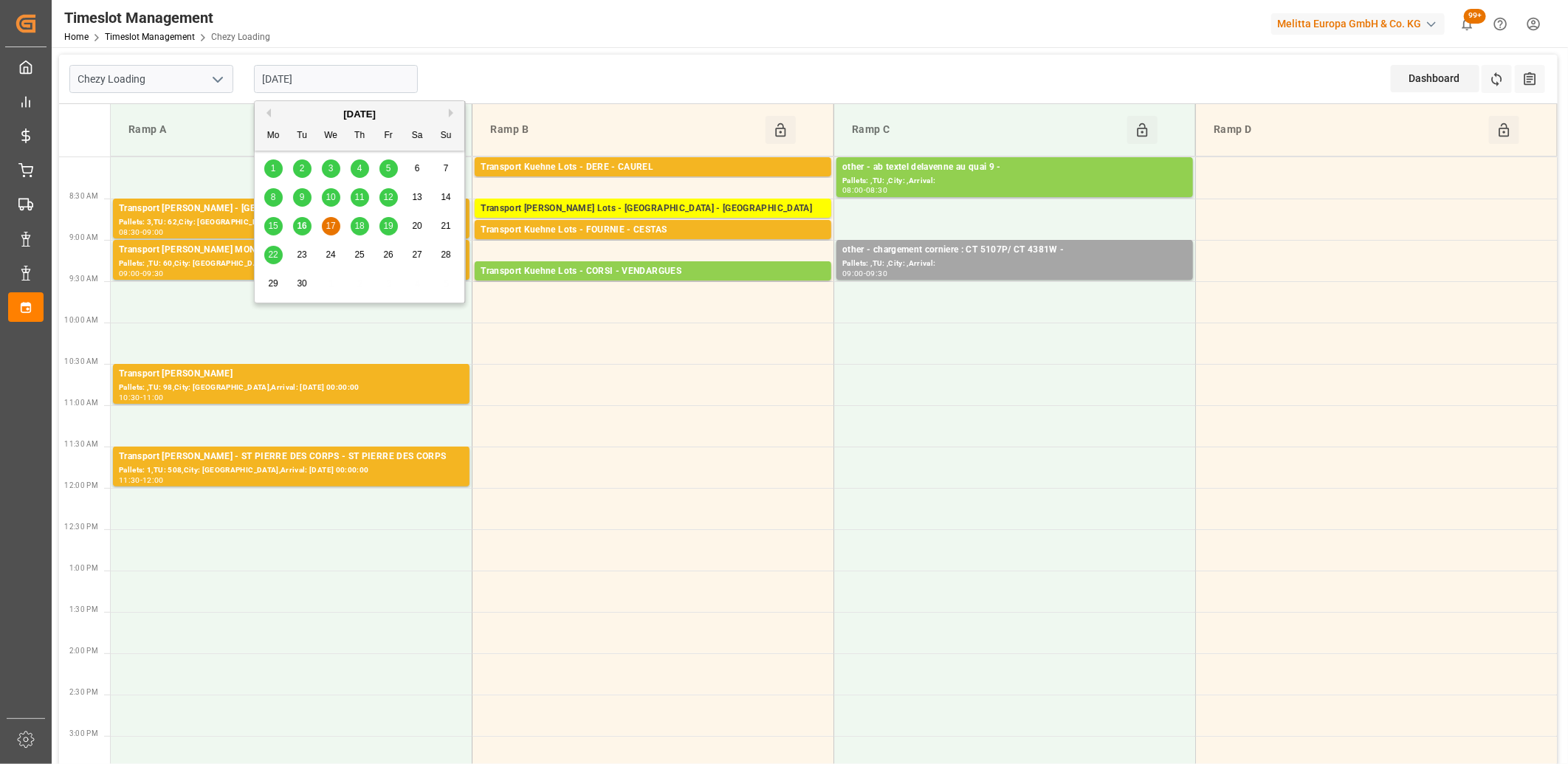
click at [300, 226] on span "16" at bounding box center [301, 226] width 9 height 10
type input "16-09-2025"
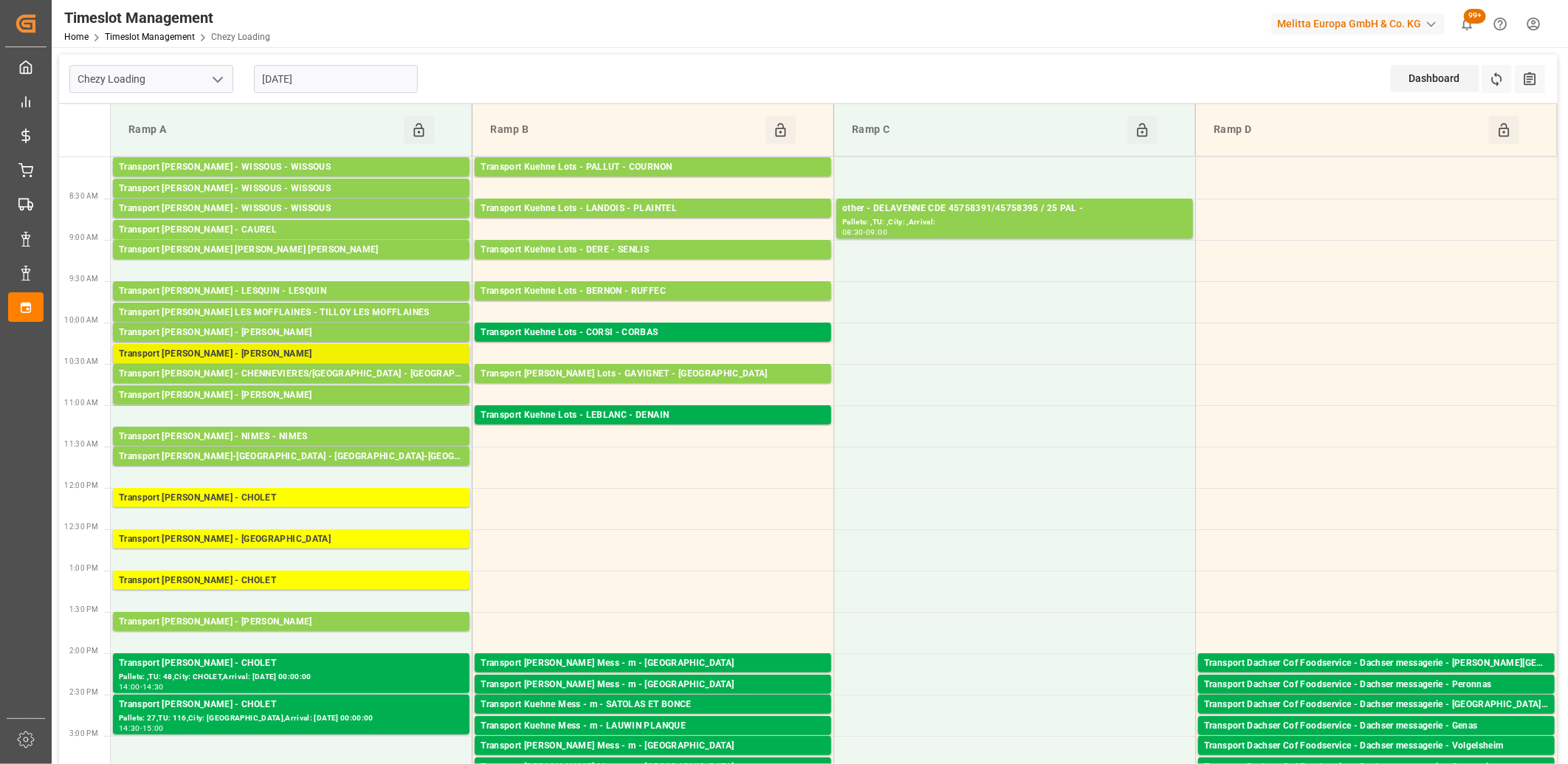
click at [277, 353] on div "Transport Delisle - LOMME - LOMME" at bounding box center [291, 355] width 345 height 15
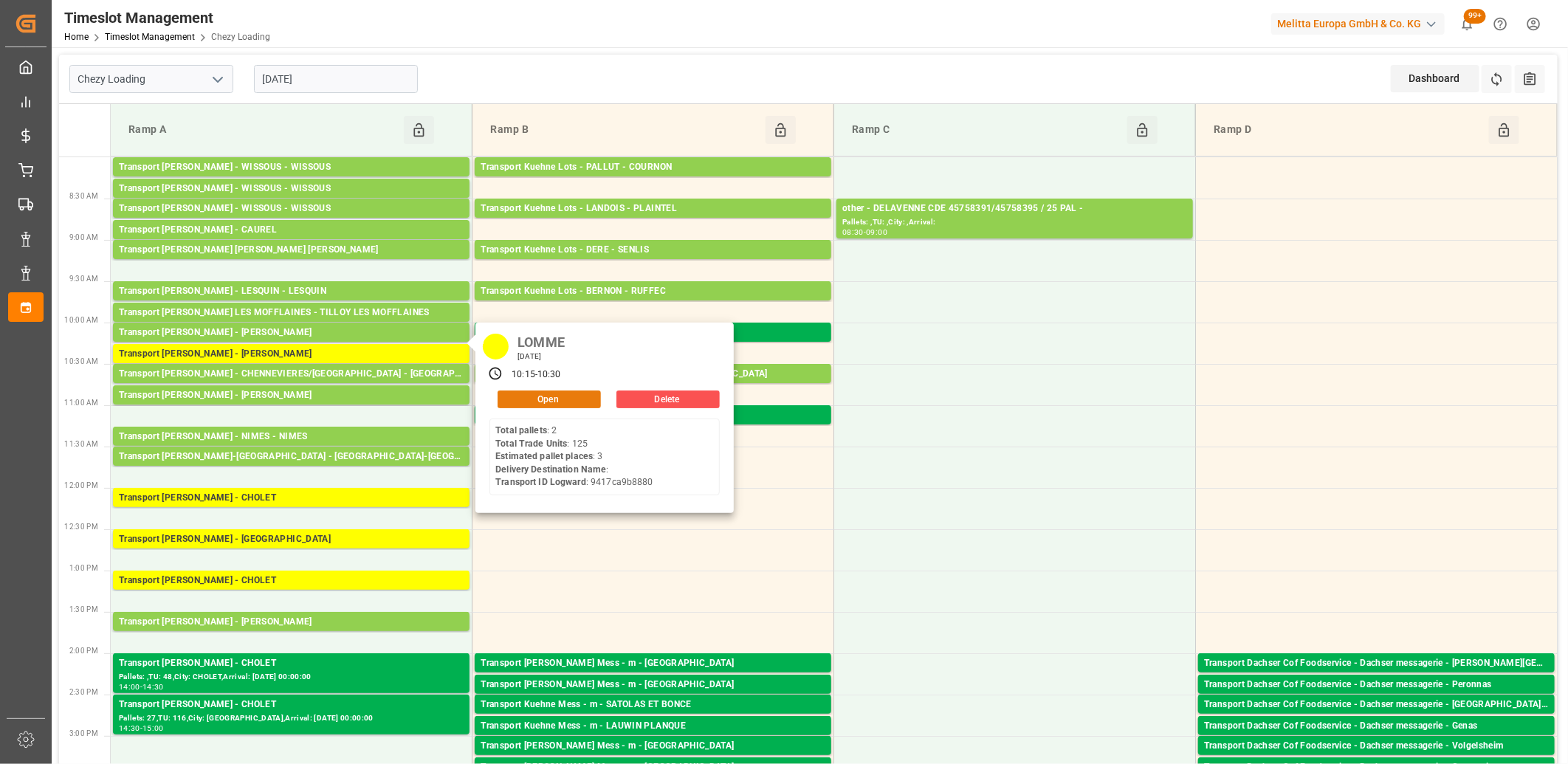
click at [571, 397] on button "Open" at bounding box center [549, 399] width 103 height 18
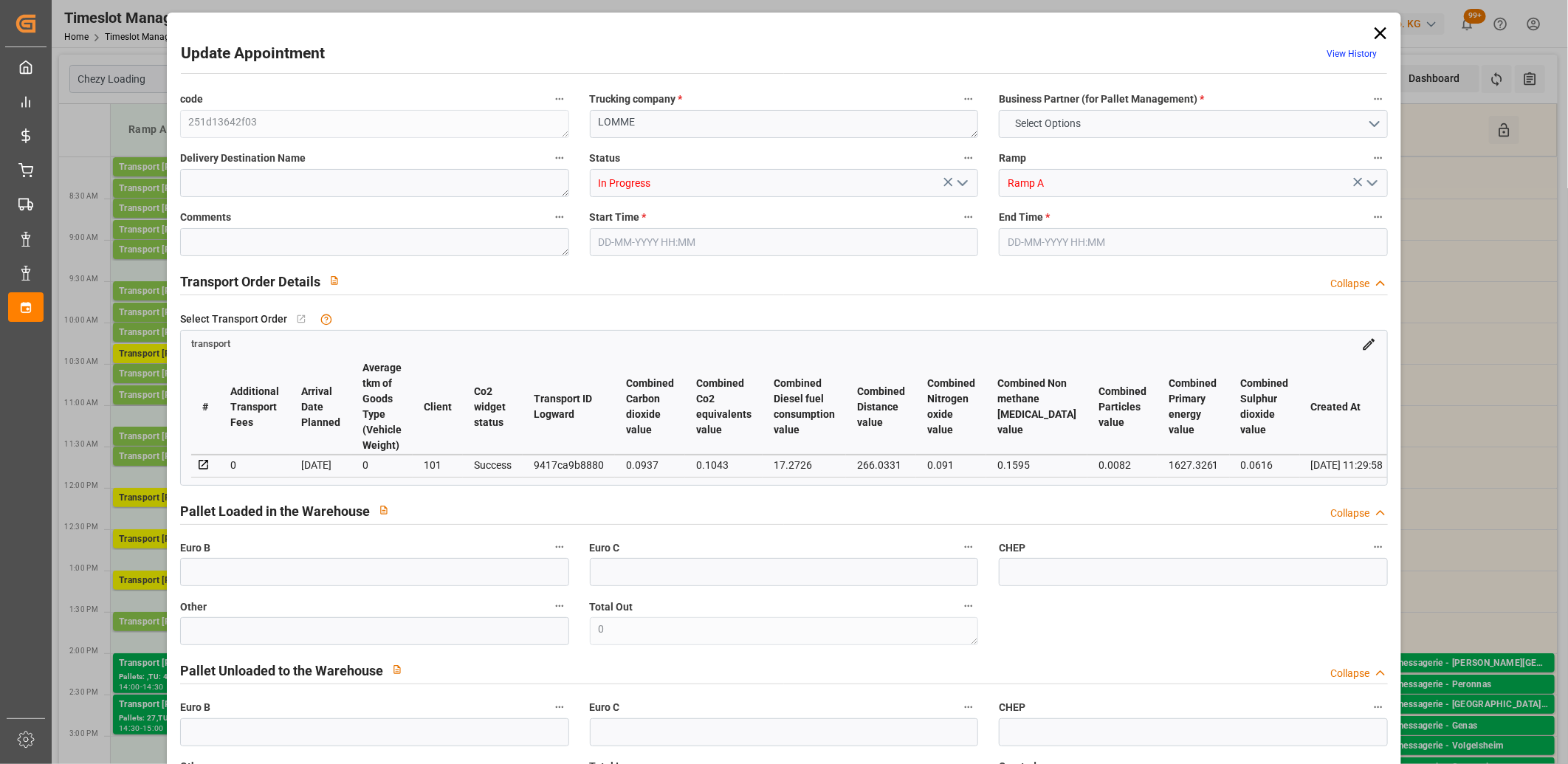
type input "3"
type input "142.43"
type input "0"
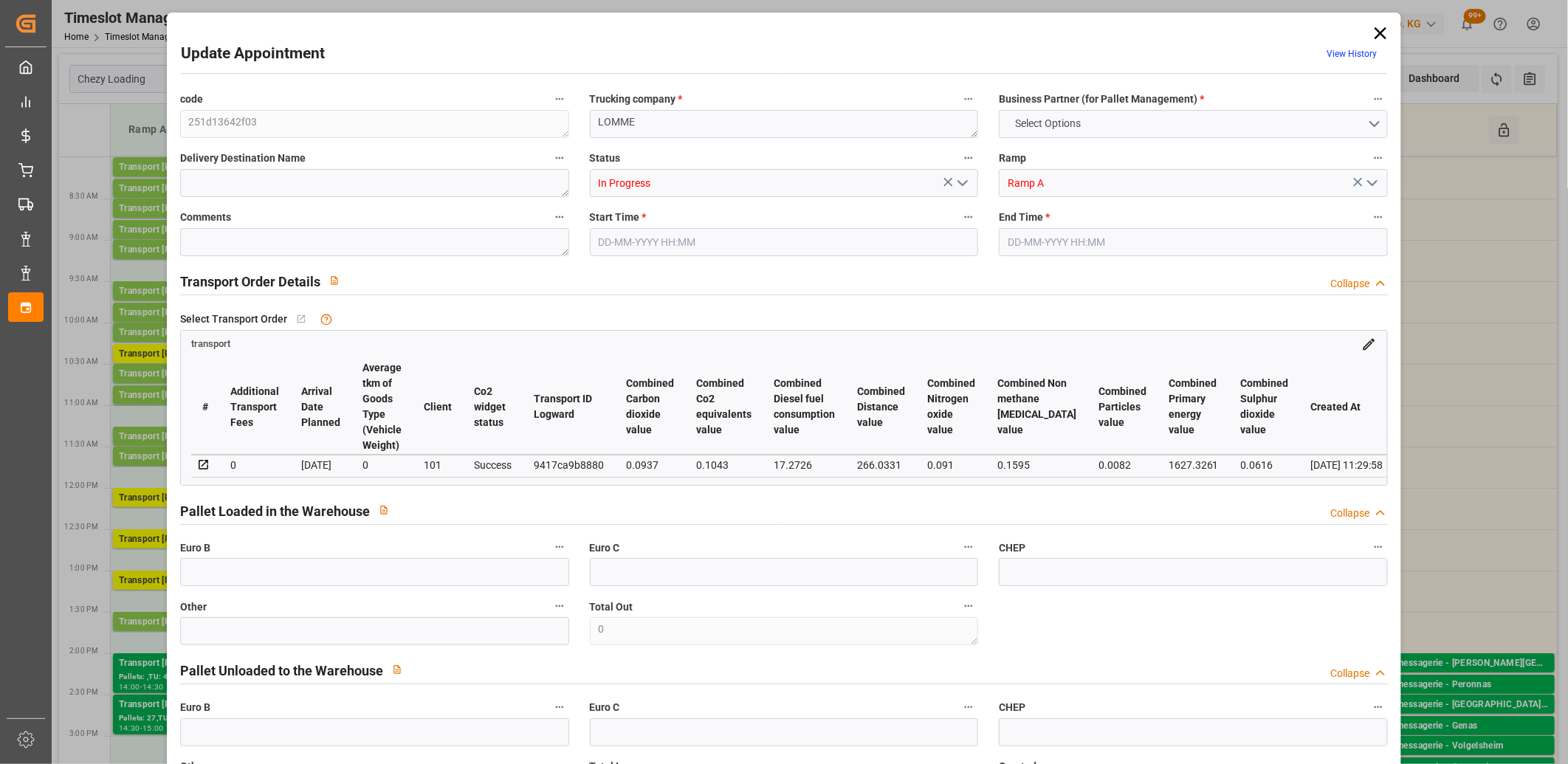
type input "137.6159"
type input "-4.8141"
type input "0"
type input "589.32"
type input "829.94"
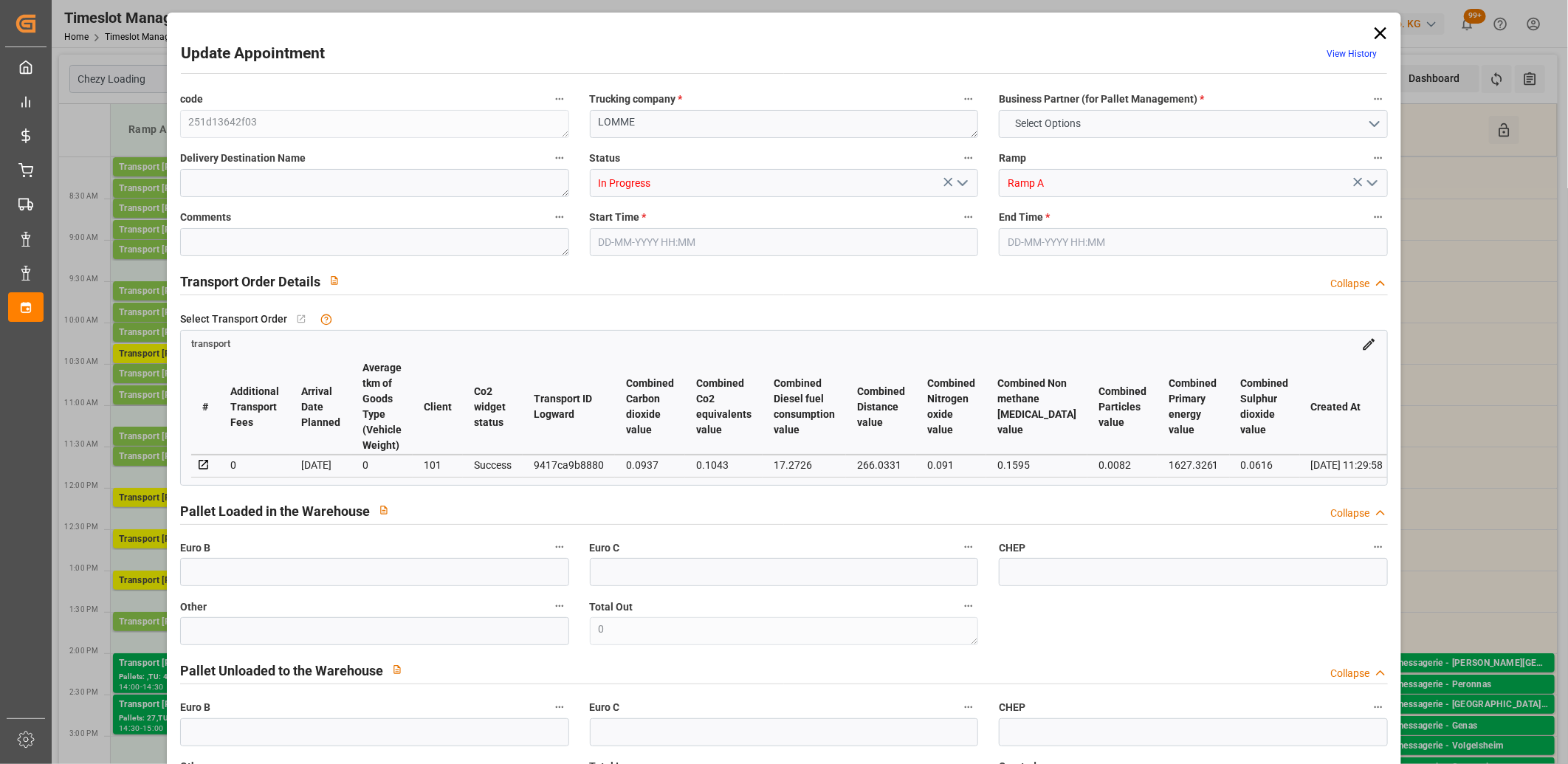
type input "1817.6"
type input "59"
type input "2"
type input "125"
type input "5"
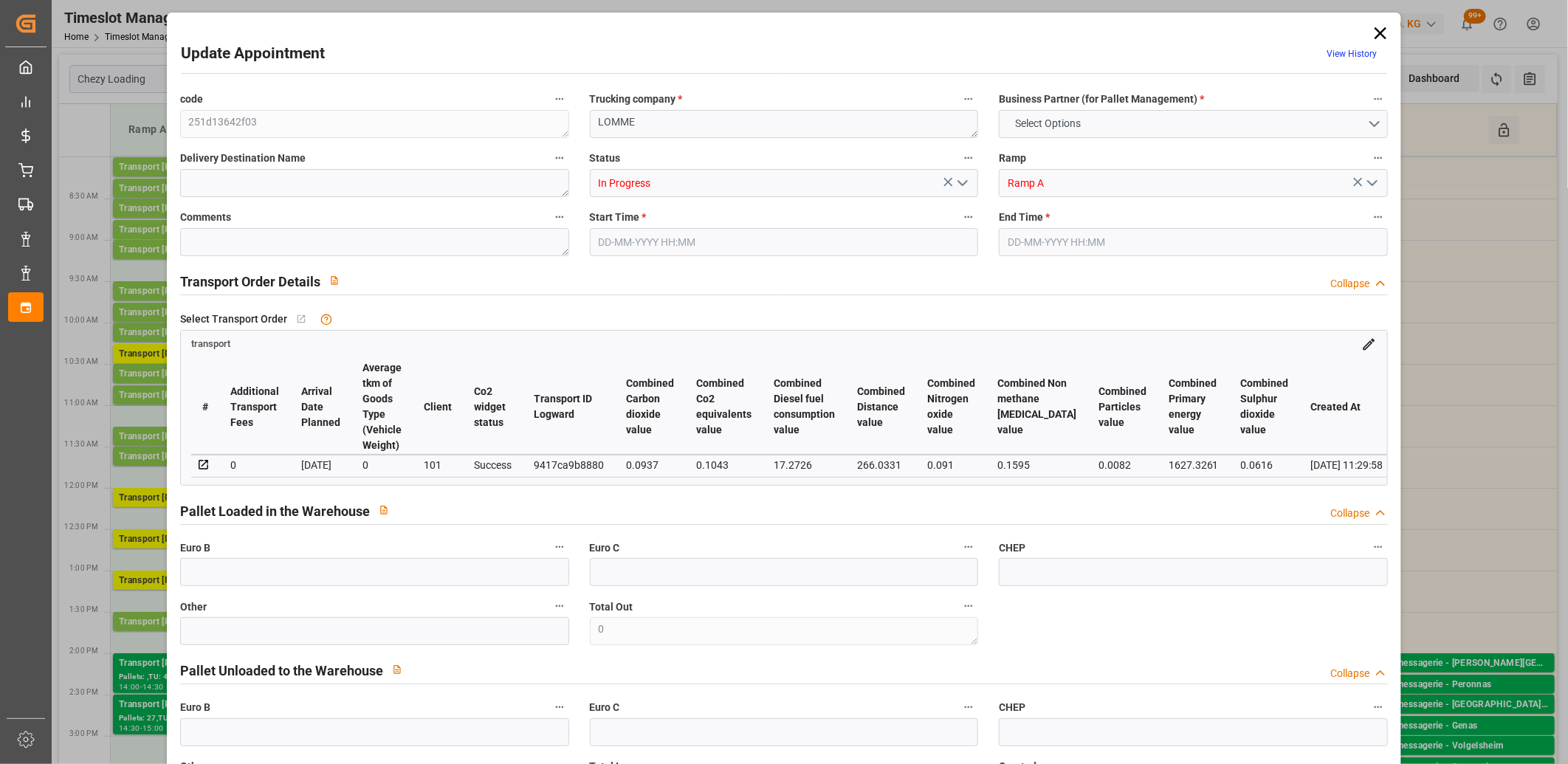
type input "101"
type input "673.52"
type input "0"
type input "4710.8598"
type input "0"
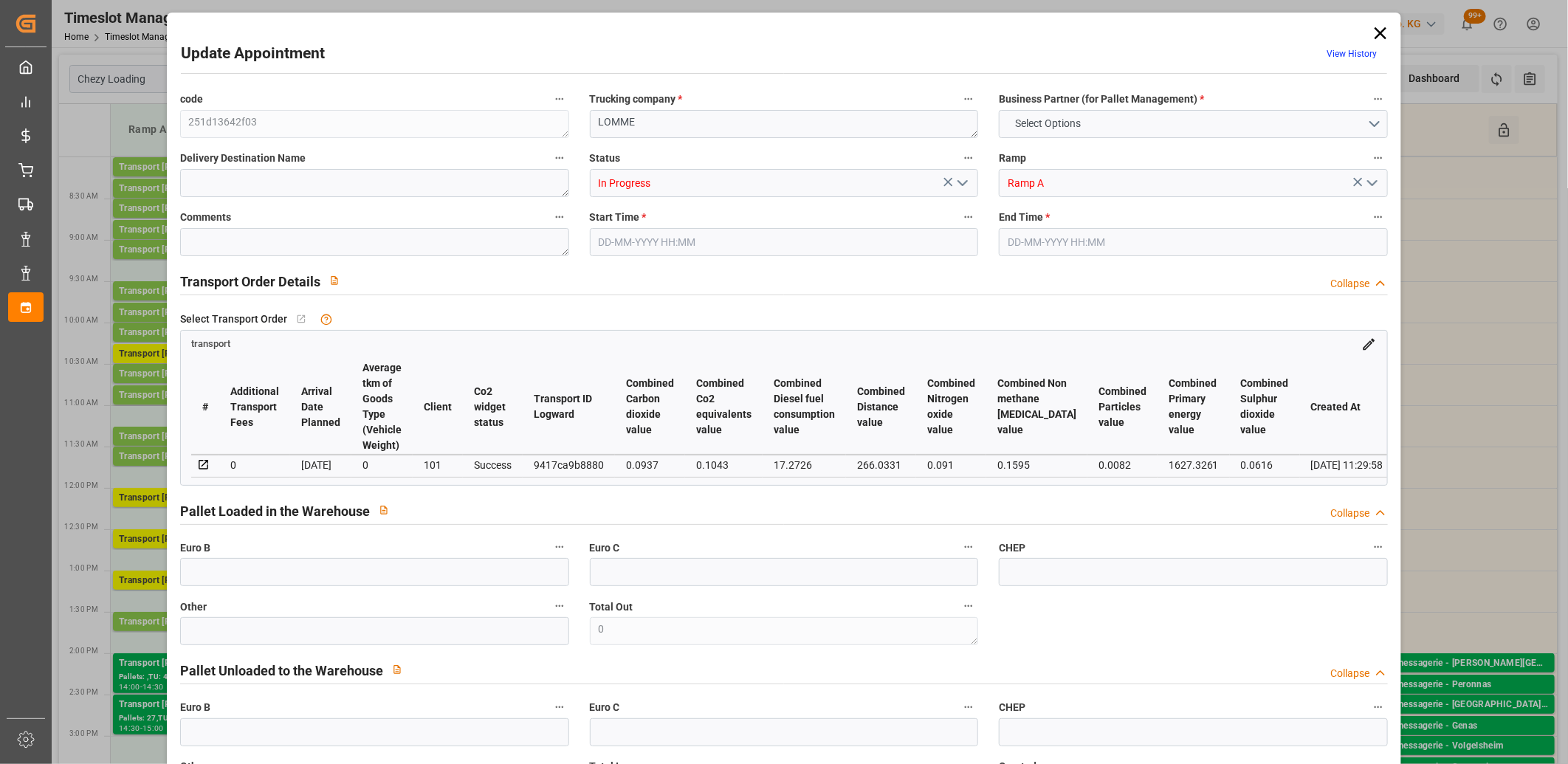
type input "0"
type input "21"
type input "35"
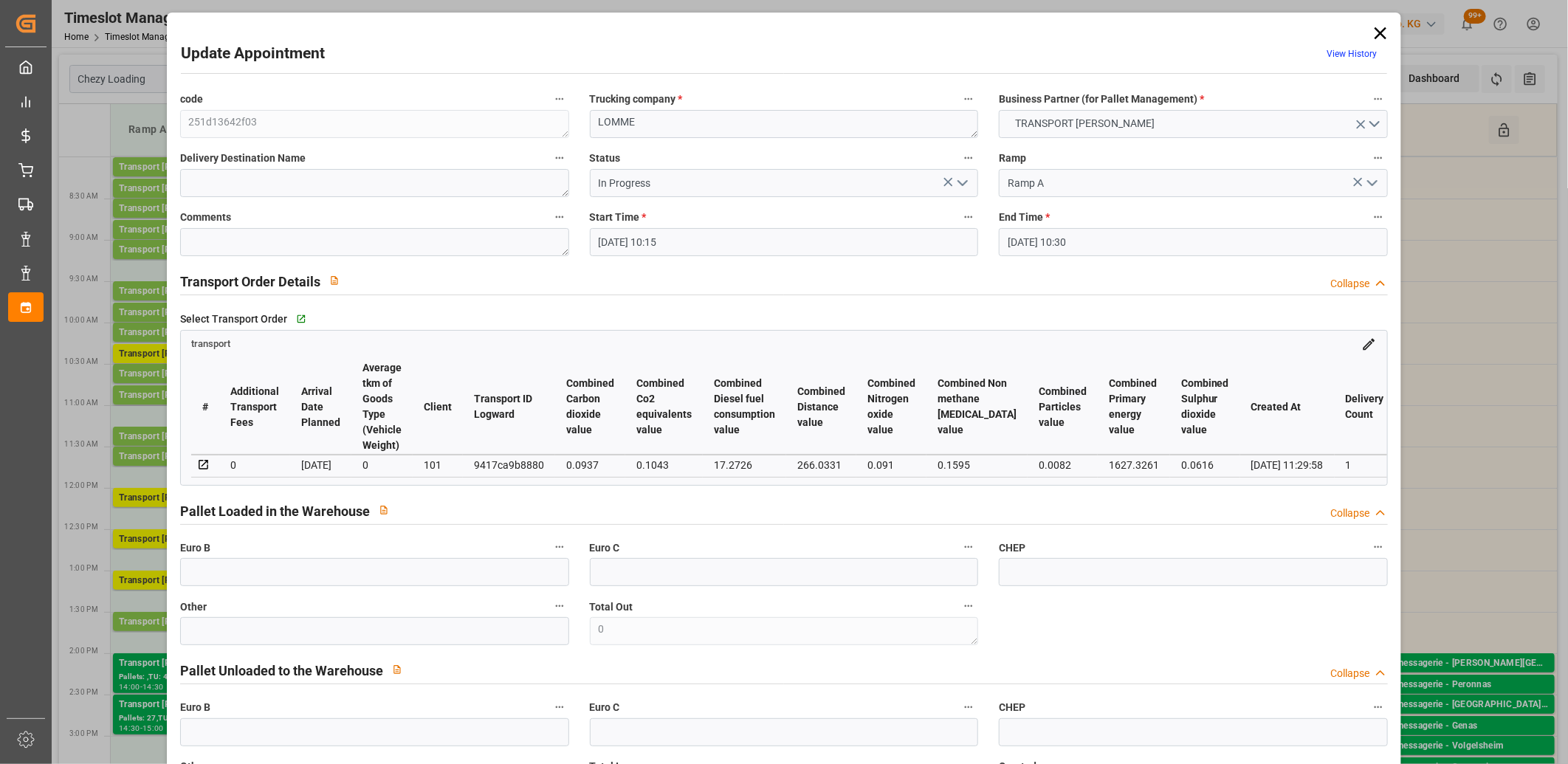
type input "16-09-2025 10:15"
type input "16-09-2025 10:30"
type input "16-09-2025 08:04"
type input "15-09-2025 11:29"
type input "[DATE]"
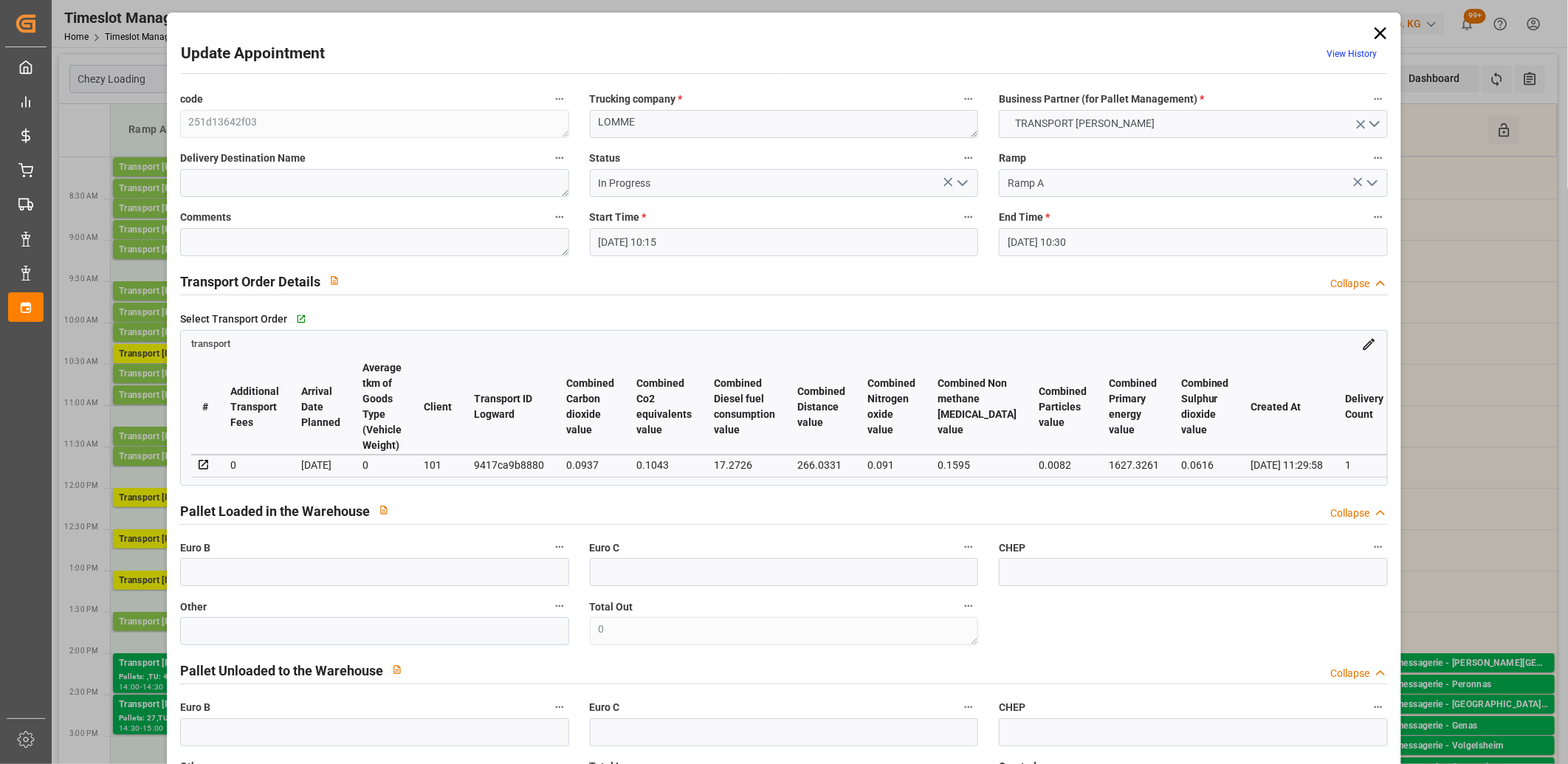
type input "[DATE]"
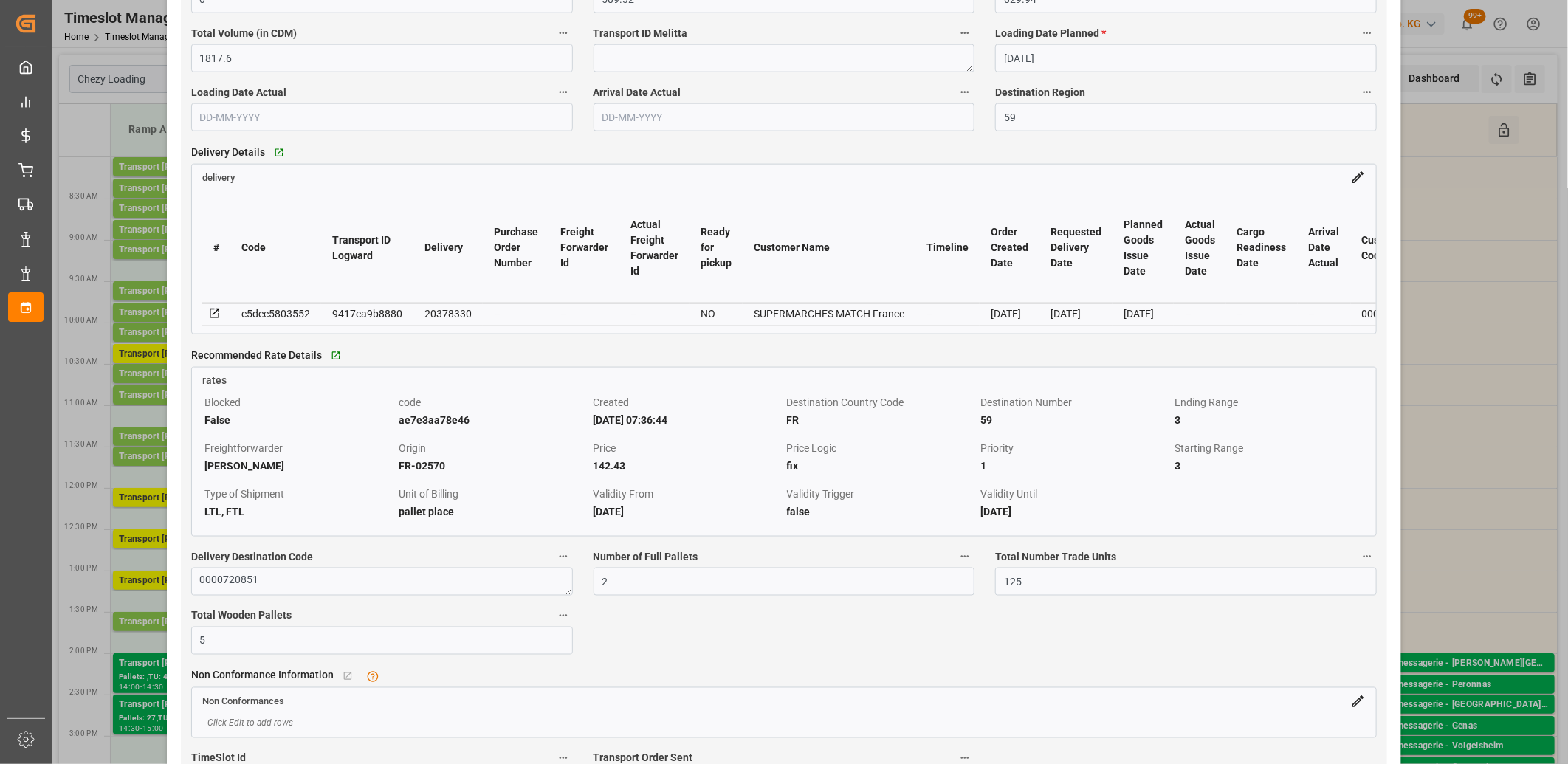
scroll to position [1066, 0]
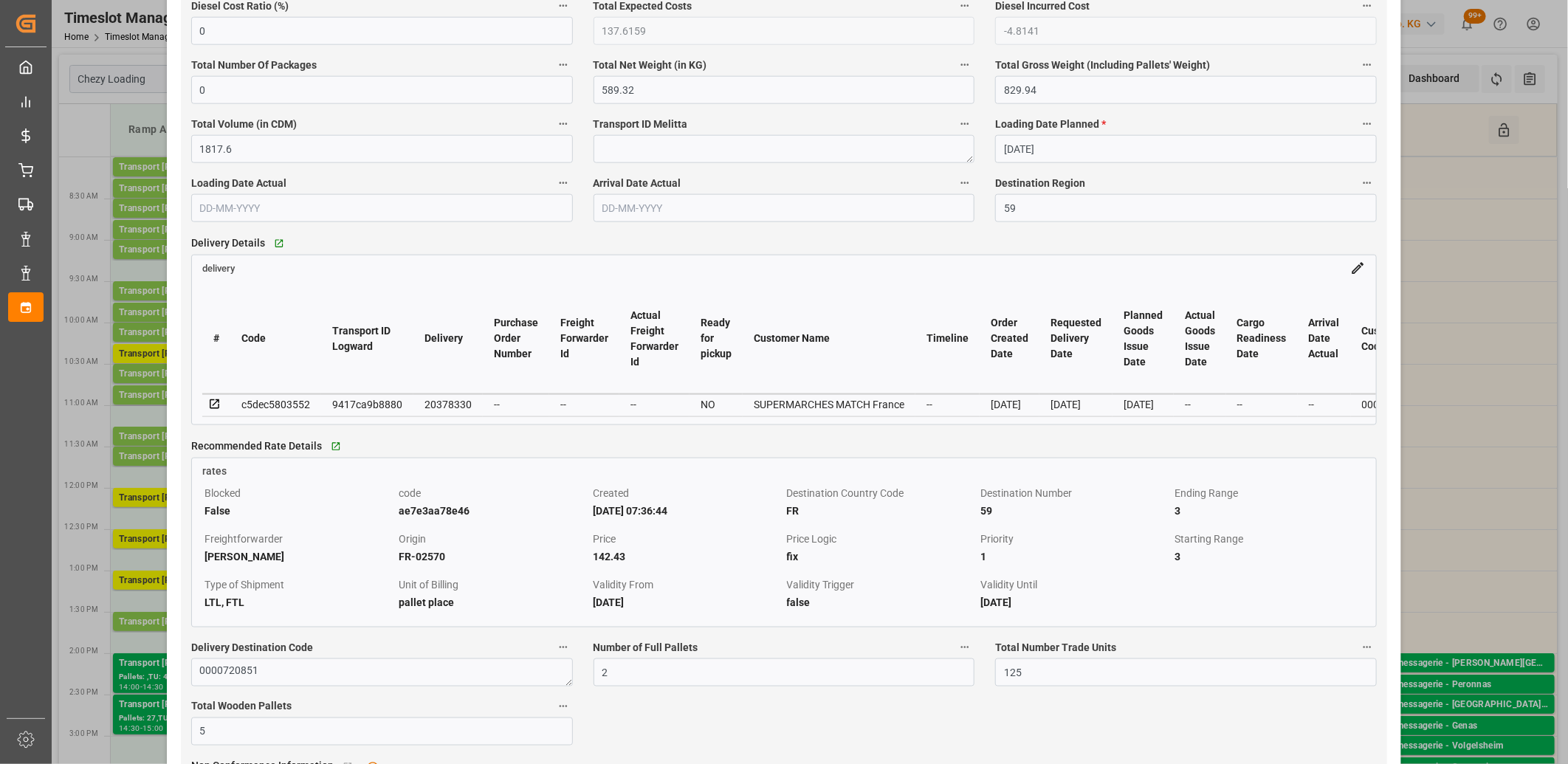
click at [213, 403] on icon at bounding box center [215, 404] width 13 height 13
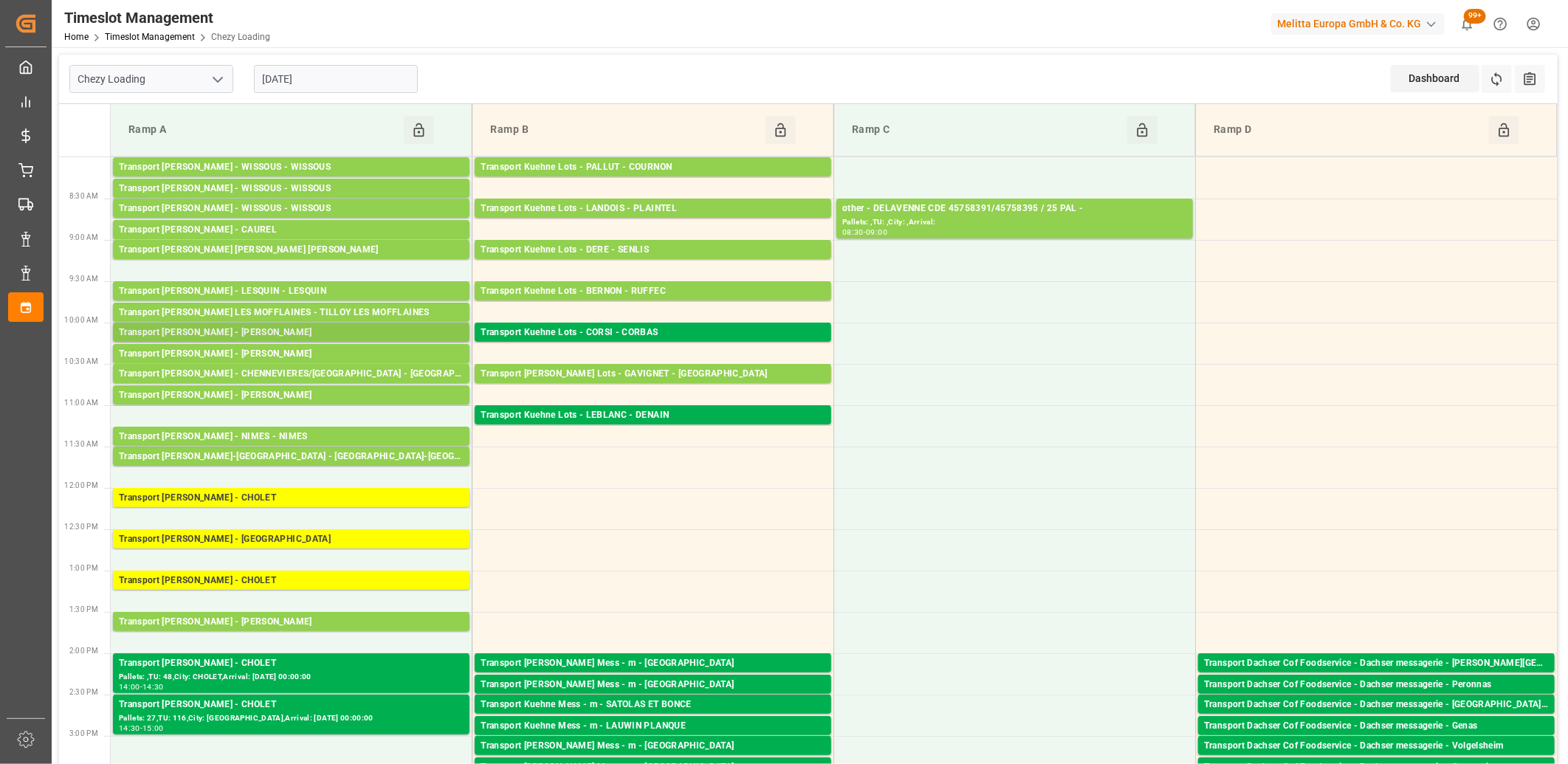
click at [270, 330] on div "Transport Delisle - LOMME - LOMME" at bounding box center [291, 333] width 345 height 15
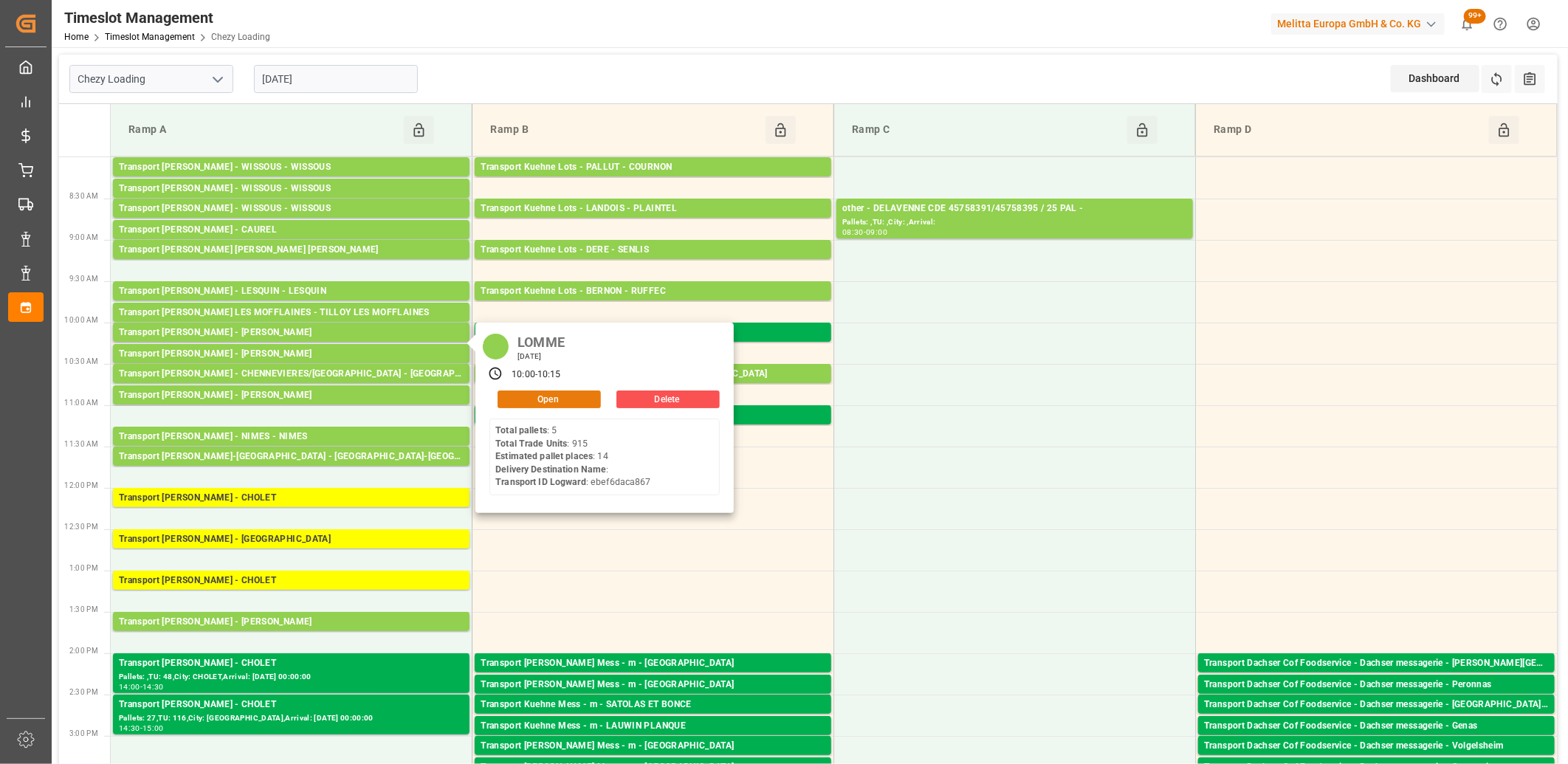
click at [546, 401] on button "Open" at bounding box center [549, 399] width 103 height 18
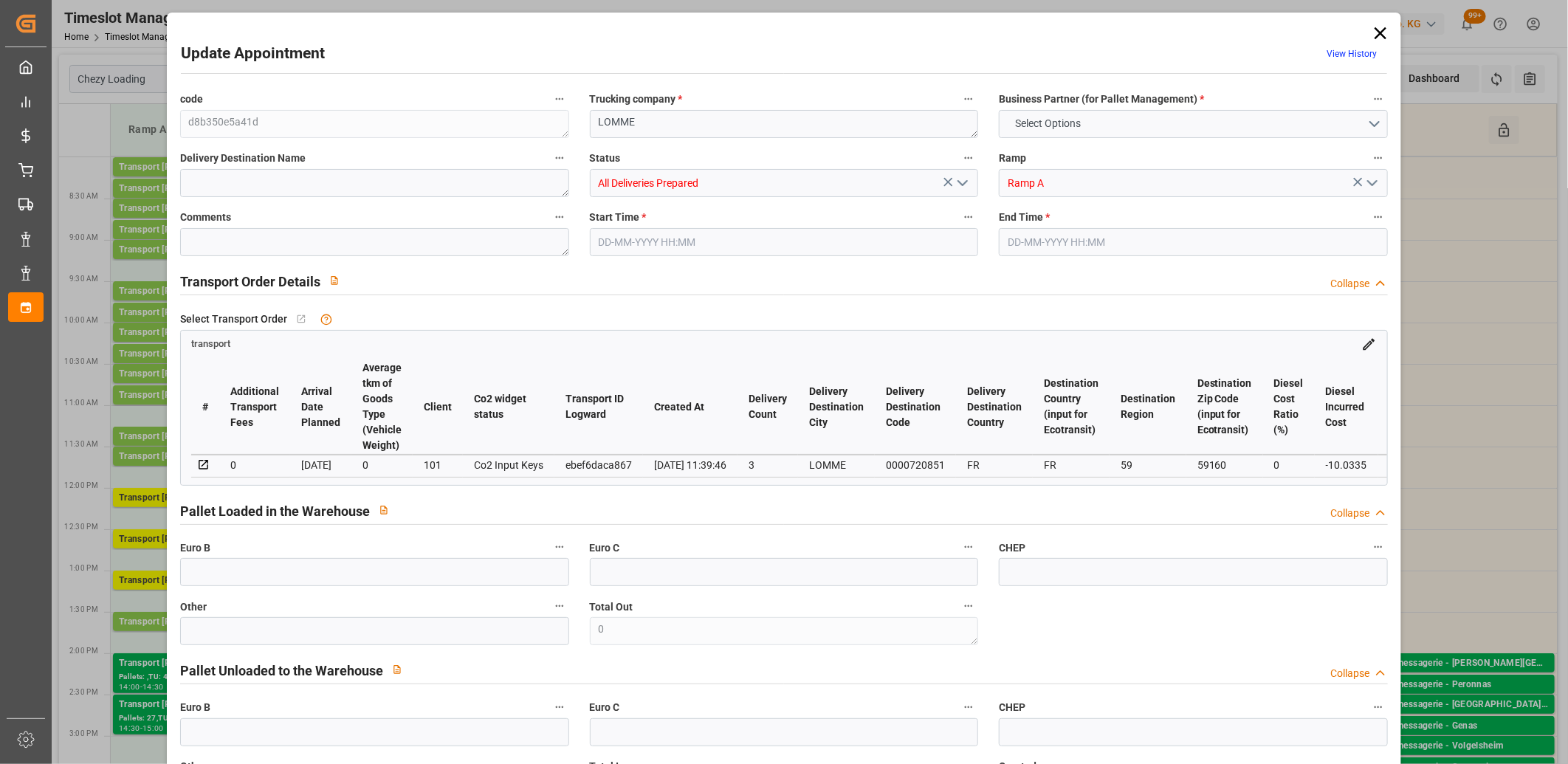
type input "14"
type input "296.85"
type input "0"
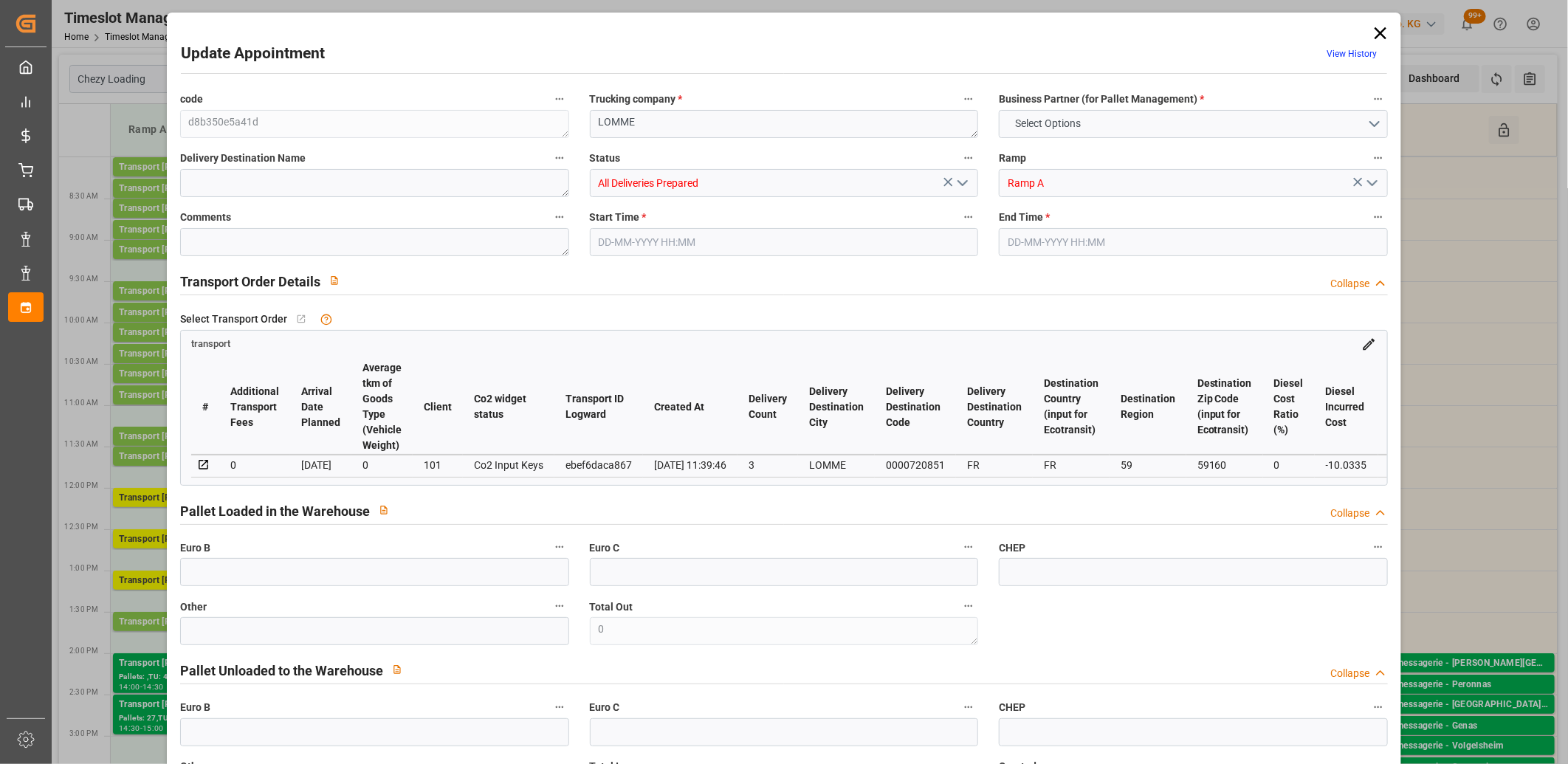
type input "286.8165"
type input "-10.0335"
type input "16"
type input "3253.717"
type input "4770.692"
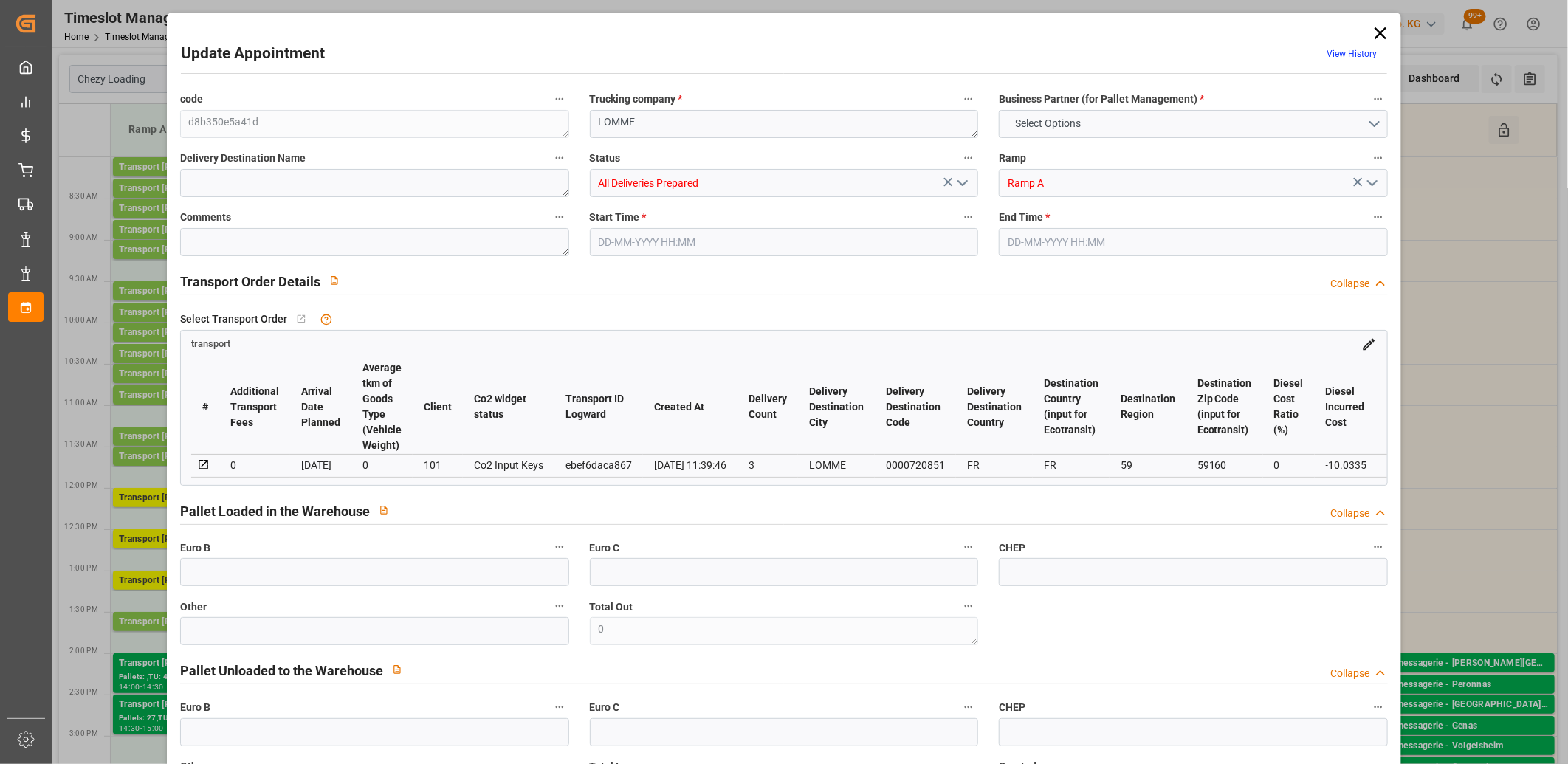
type input "13889.14"
type input "59"
type input "5"
type input "915"
type input "38"
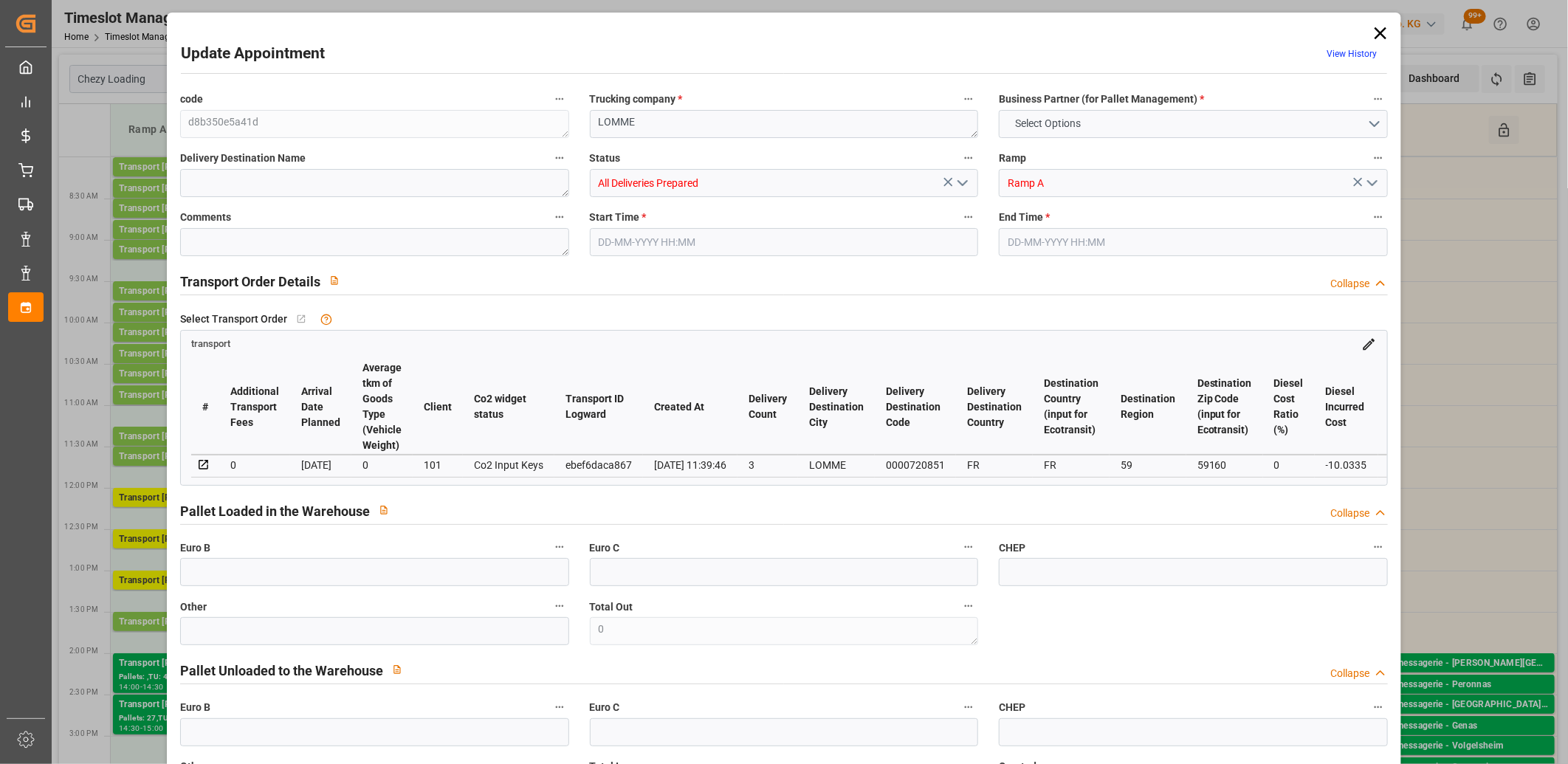
type input "101"
type input "3819.324"
type input "0"
type input "4710.8598"
type input "0"
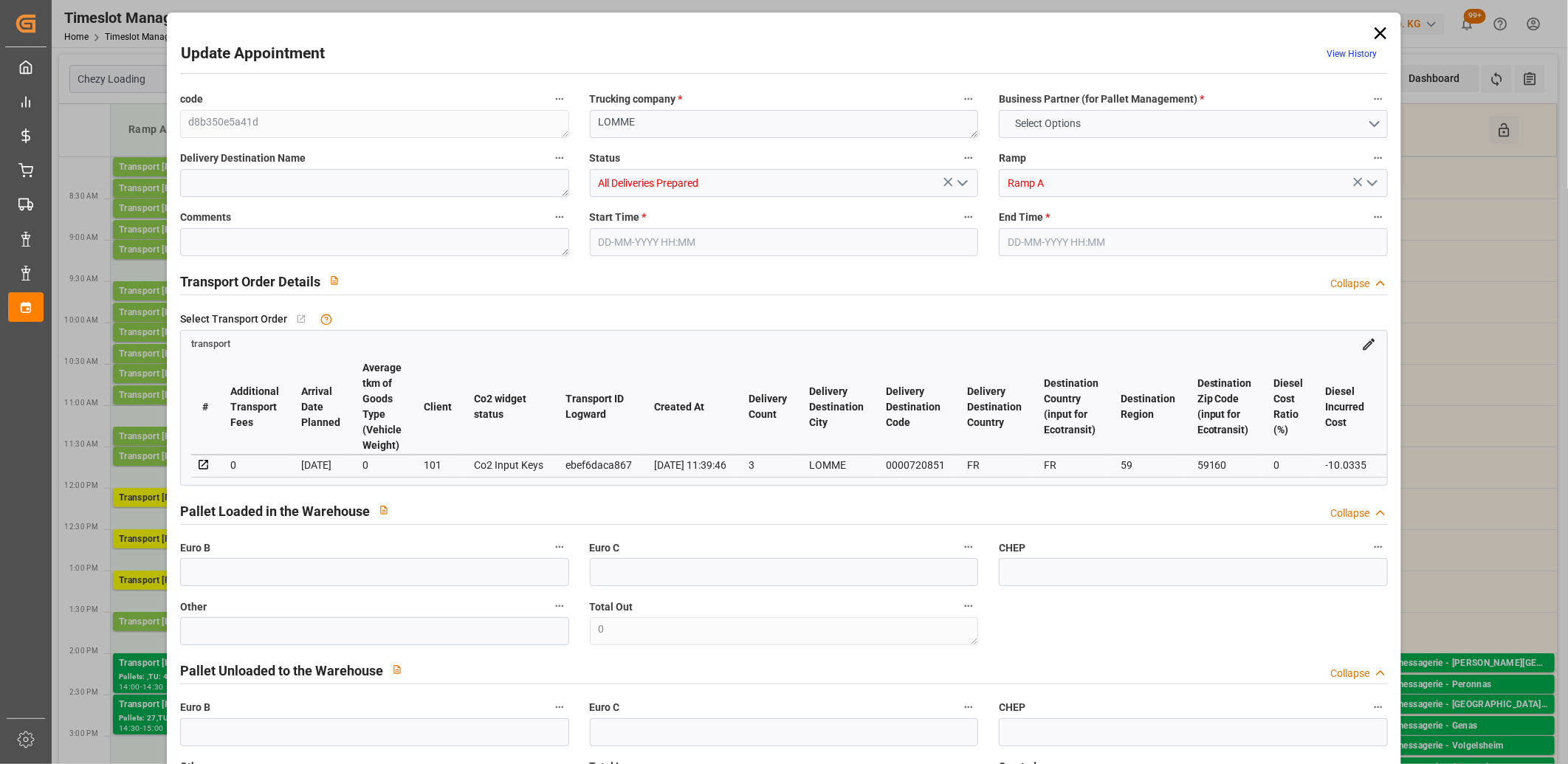
type input "0"
type input "21"
type input "35"
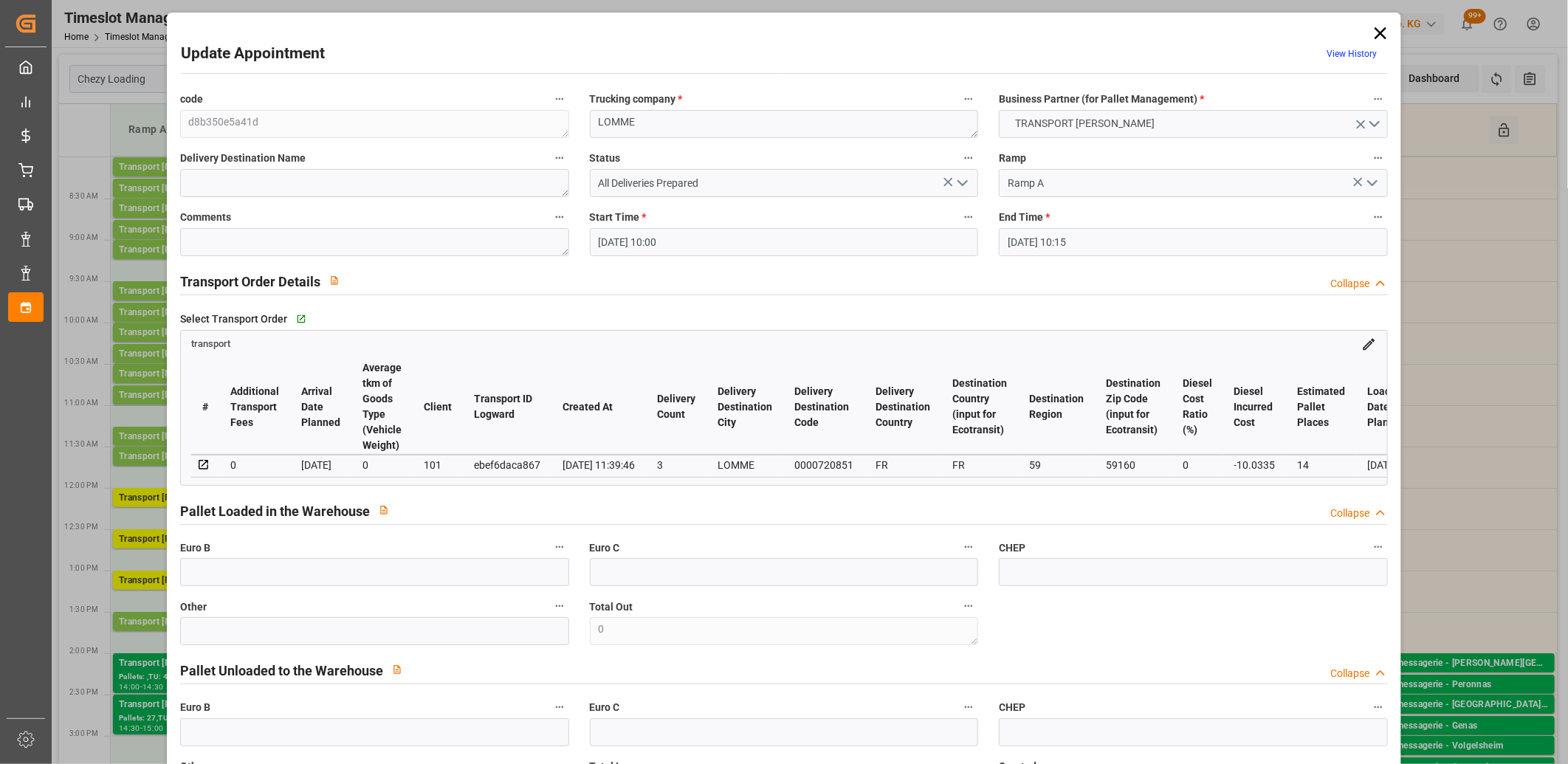
type input "16-09-2025 10:00"
type input "16-09-2025 10:15"
type input "12-09-2025 12:56"
type input "12-09-2025 11:39"
type input "17-09-2025"
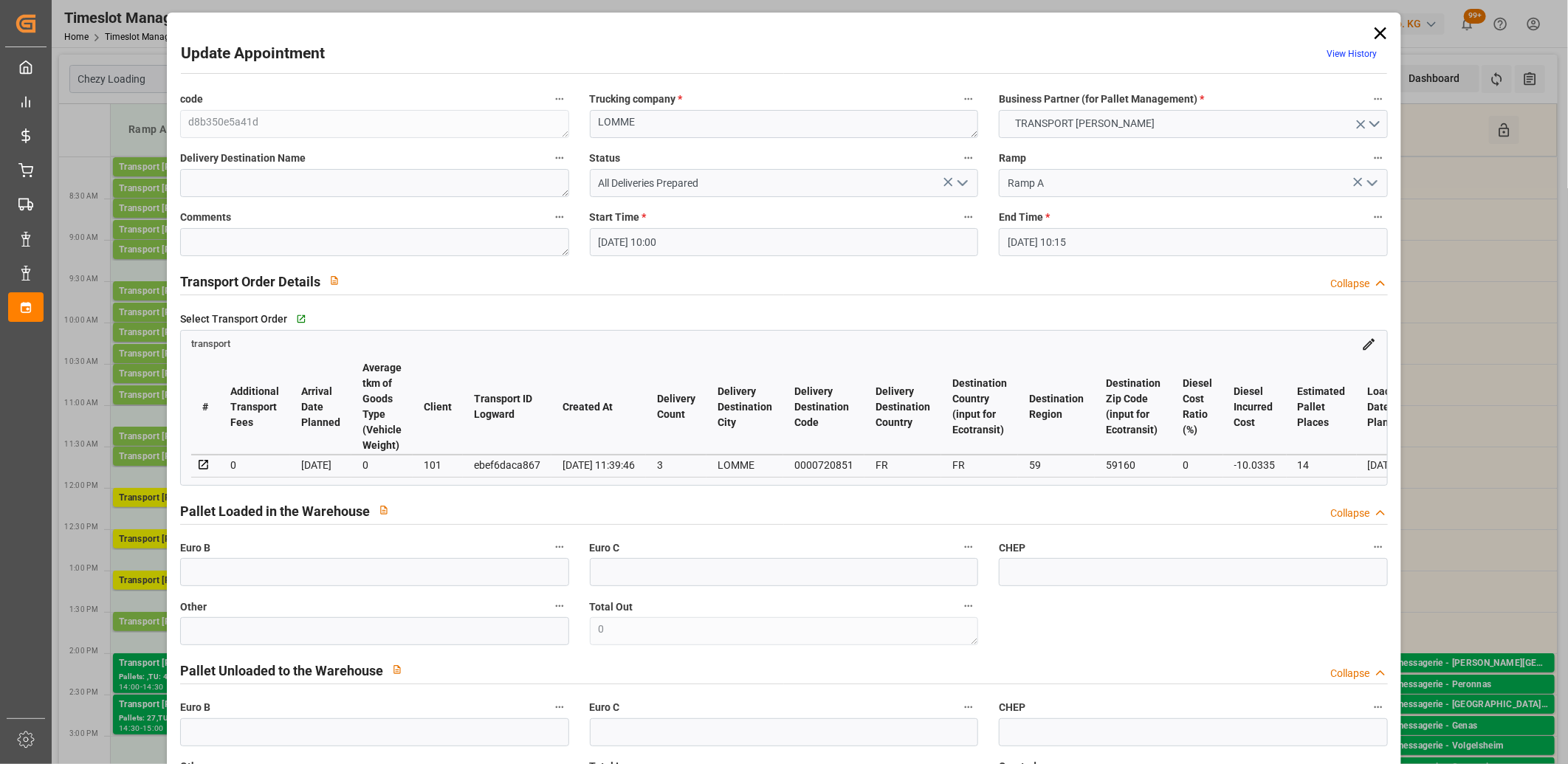
type input "16-09-2025"
click at [541, 467] on div "ebef6daca867" at bounding box center [507, 465] width 66 height 18
copy div "ebef6daca867"
click at [1376, 33] on icon at bounding box center [1381, 33] width 12 height 12
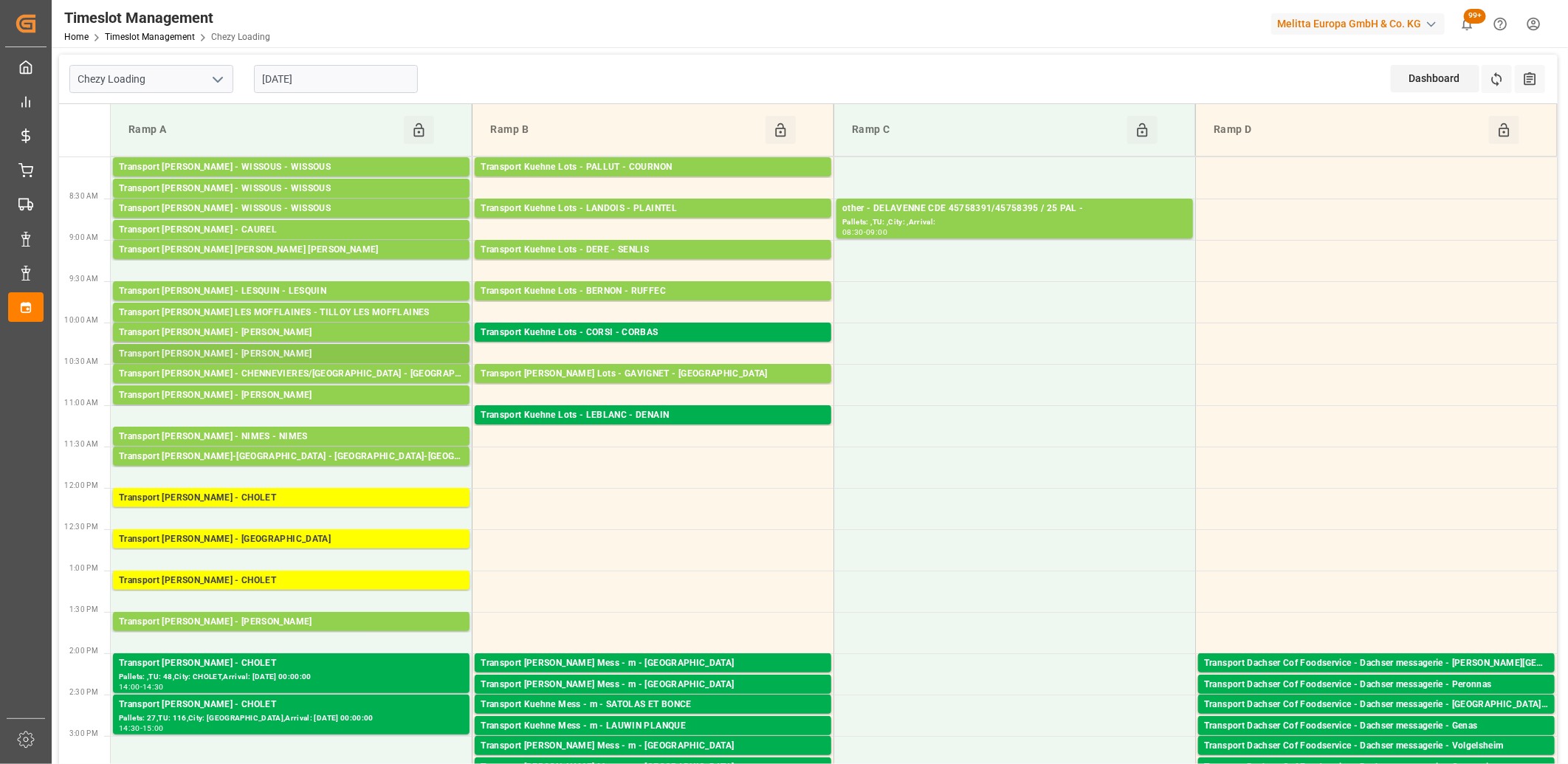
click at [260, 353] on div "Transport Delisle - LOMME - LOMME" at bounding box center [291, 355] width 345 height 15
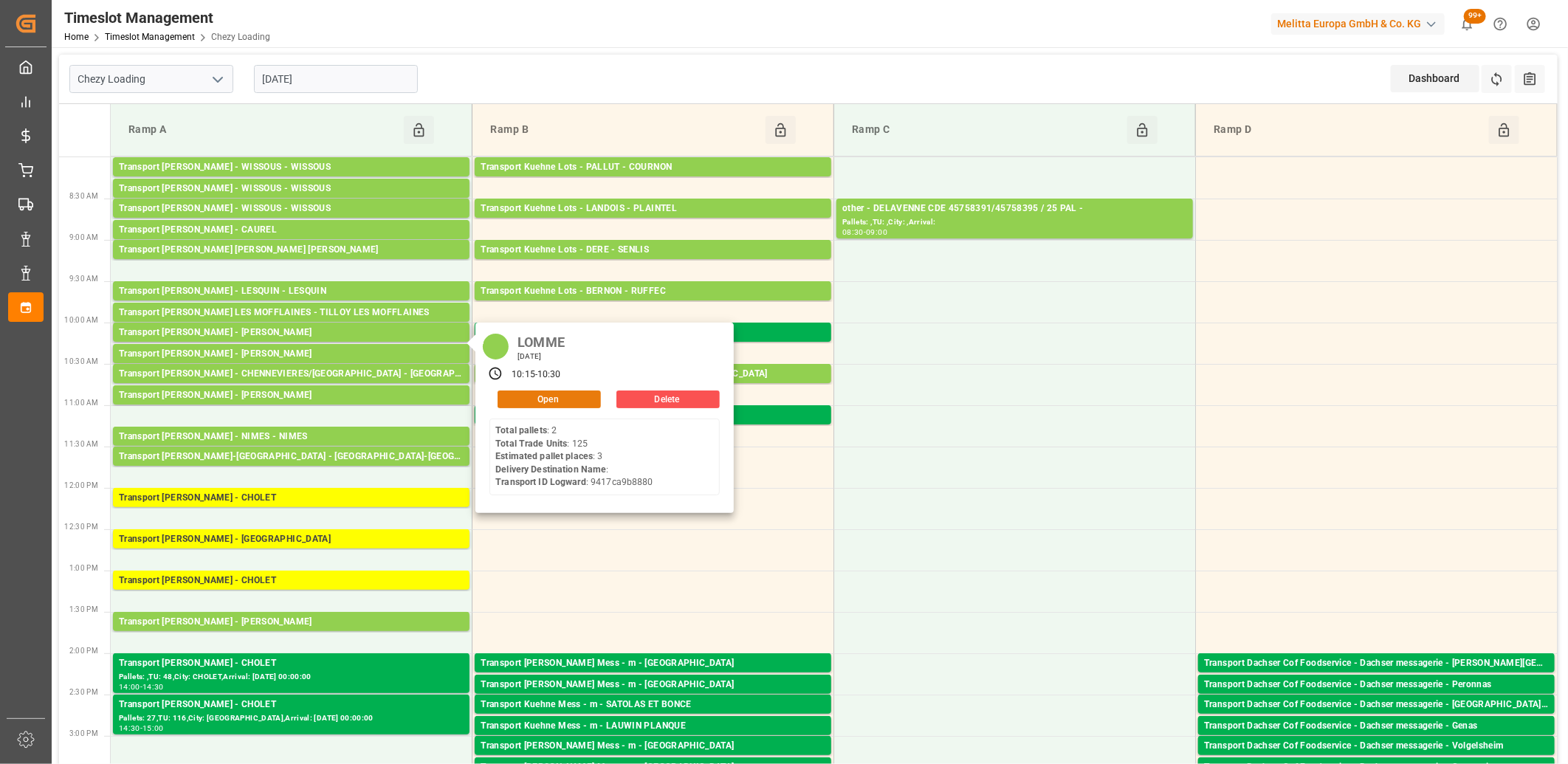
click at [580, 399] on button "Open" at bounding box center [549, 399] width 103 height 18
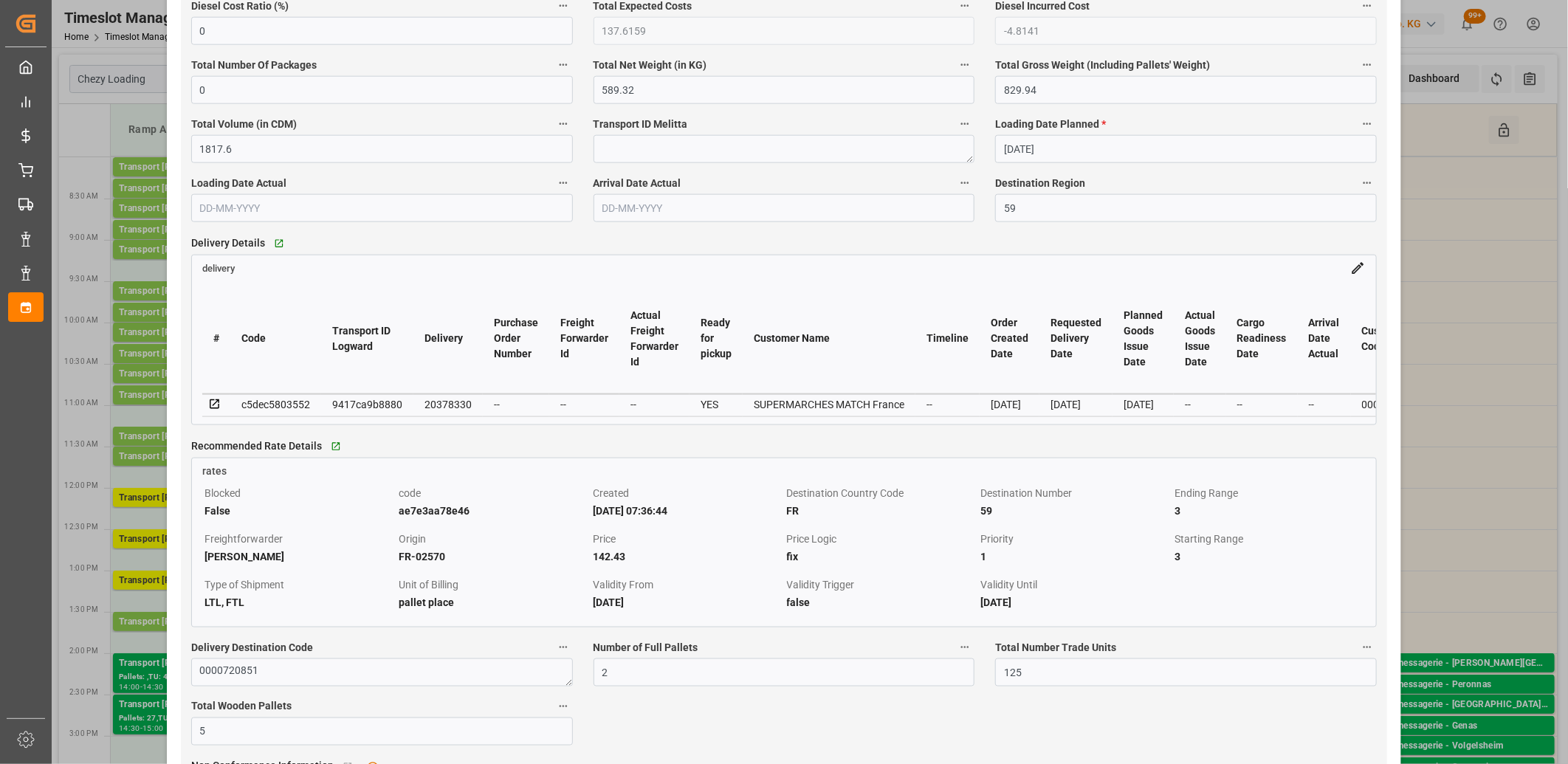
click at [211, 408] on icon at bounding box center [215, 404] width 13 height 13
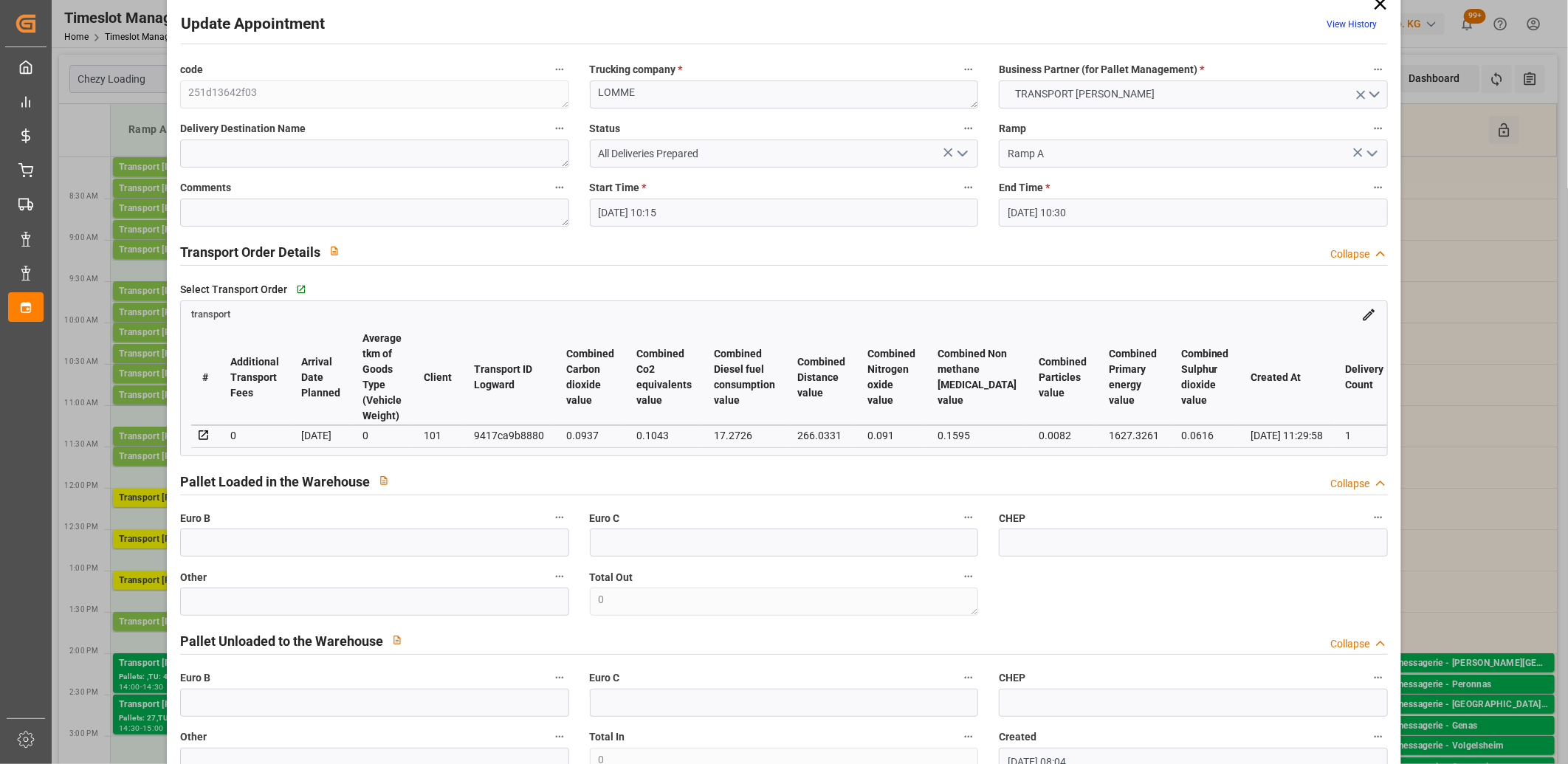
scroll to position [0, 0]
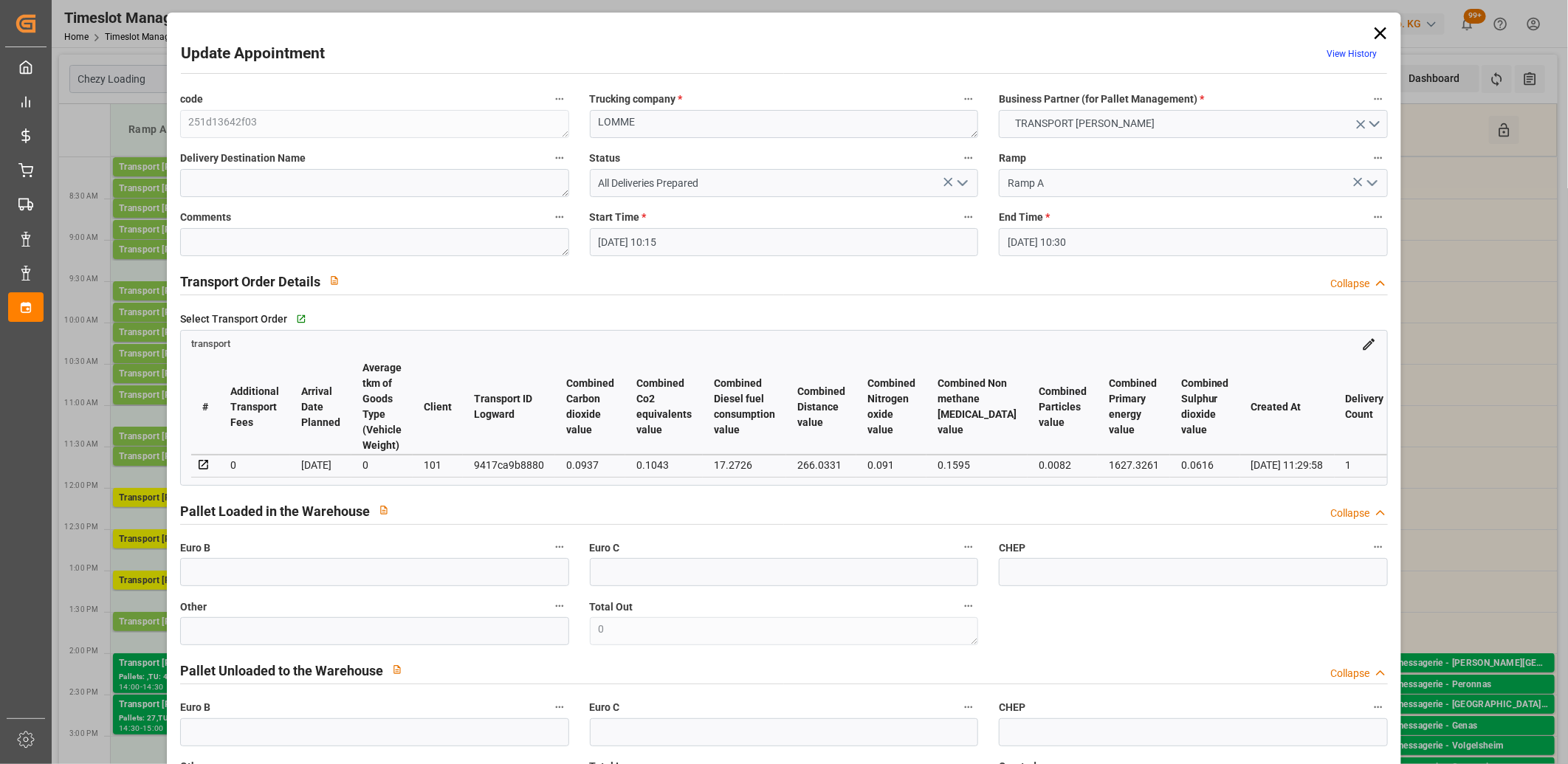
click at [515, 461] on div "9417ca9b8880" at bounding box center [509, 465] width 70 height 18
copy div "9417ca9b8880"
click at [1378, 31] on icon at bounding box center [1381, 33] width 12 height 12
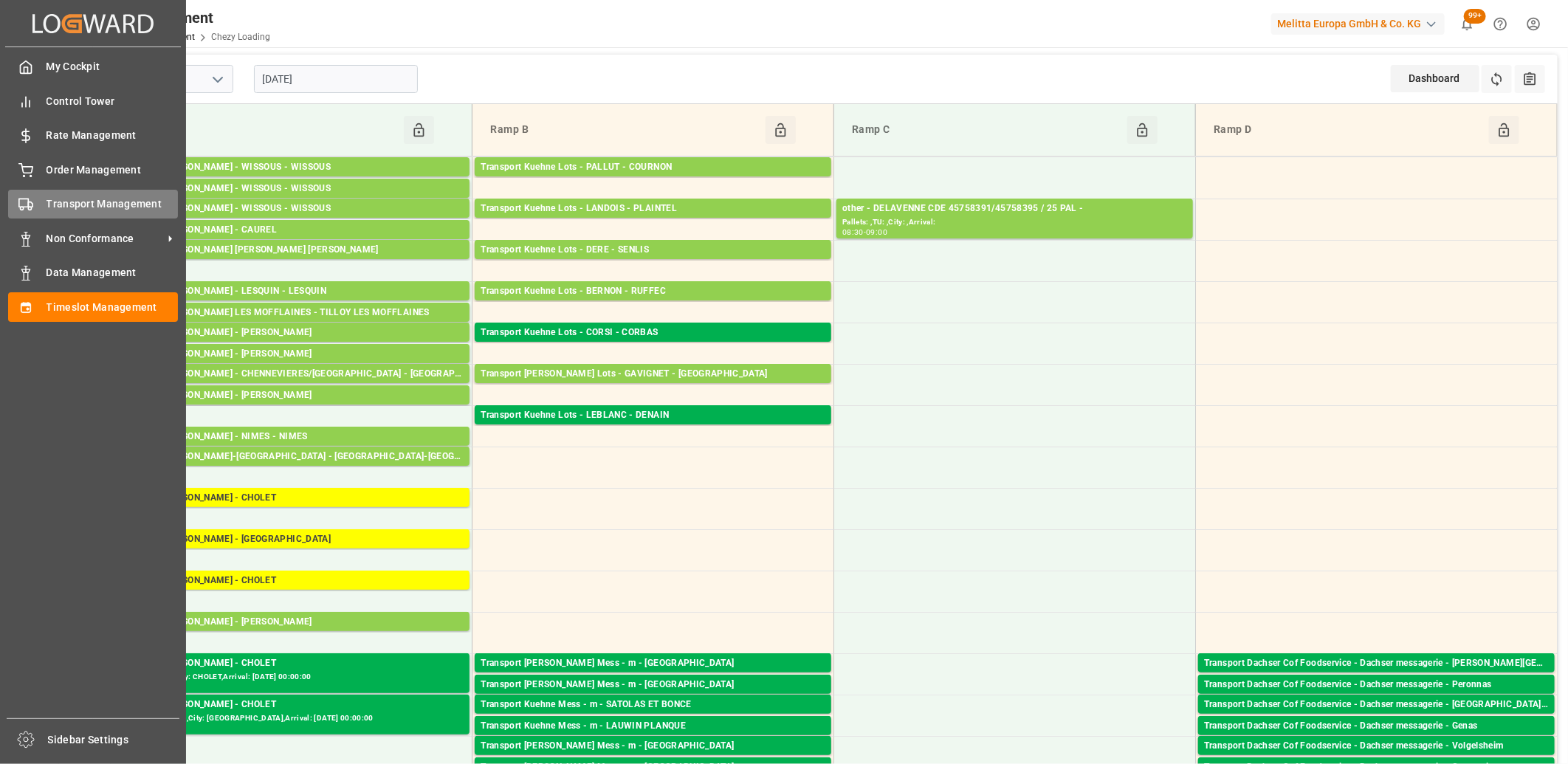
click at [26, 207] on icon at bounding box center [26, 204] width 15 height 15
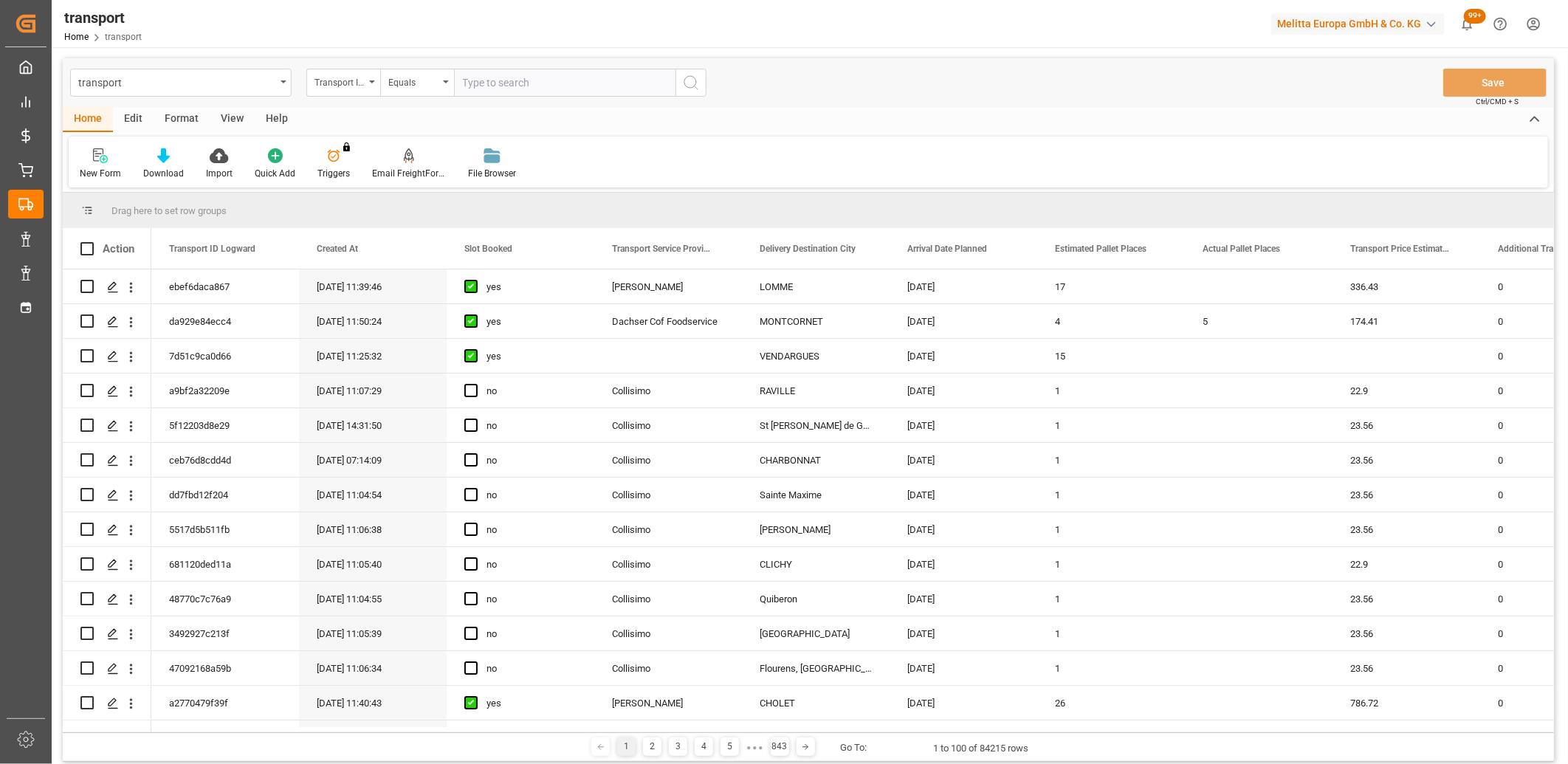
click at [504, 87] on input "text" at bounding box center [564, 82] width 221 height 28
type input "9417ca9b8880"
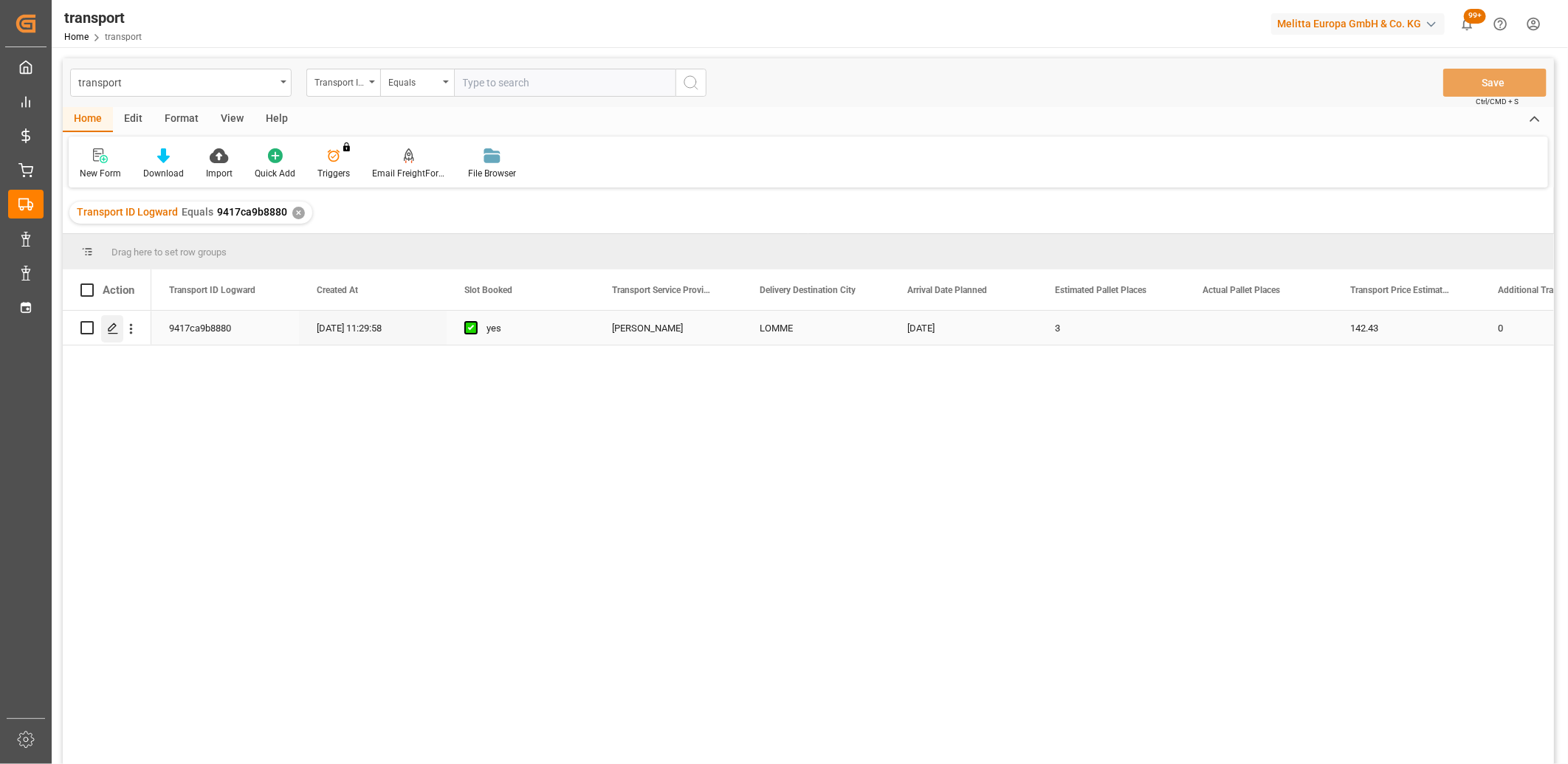
click at [117, 323] on icon "Press SPACE to select this row." at bounding box center [113, 329] width 12 height 12
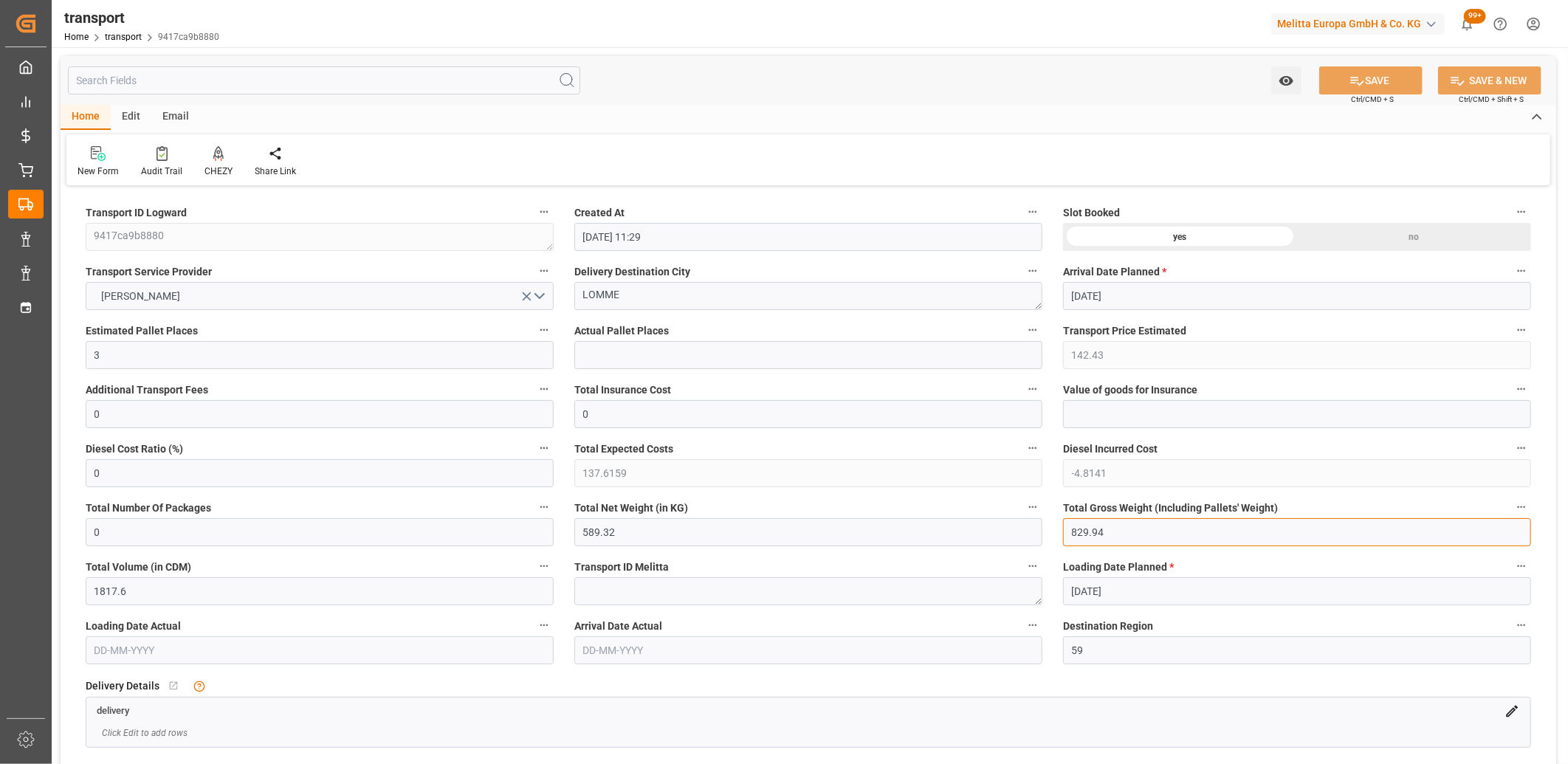
drag, startPoint x: 1124, startPoint y: 535, endPoint x: 1027, endPoint y: 530, distance: 97.1
type input "0"
drag, startPoint x: 645, startPoint y: 533, endPoint x: 520, endPoint y: 526, distance: 125.2
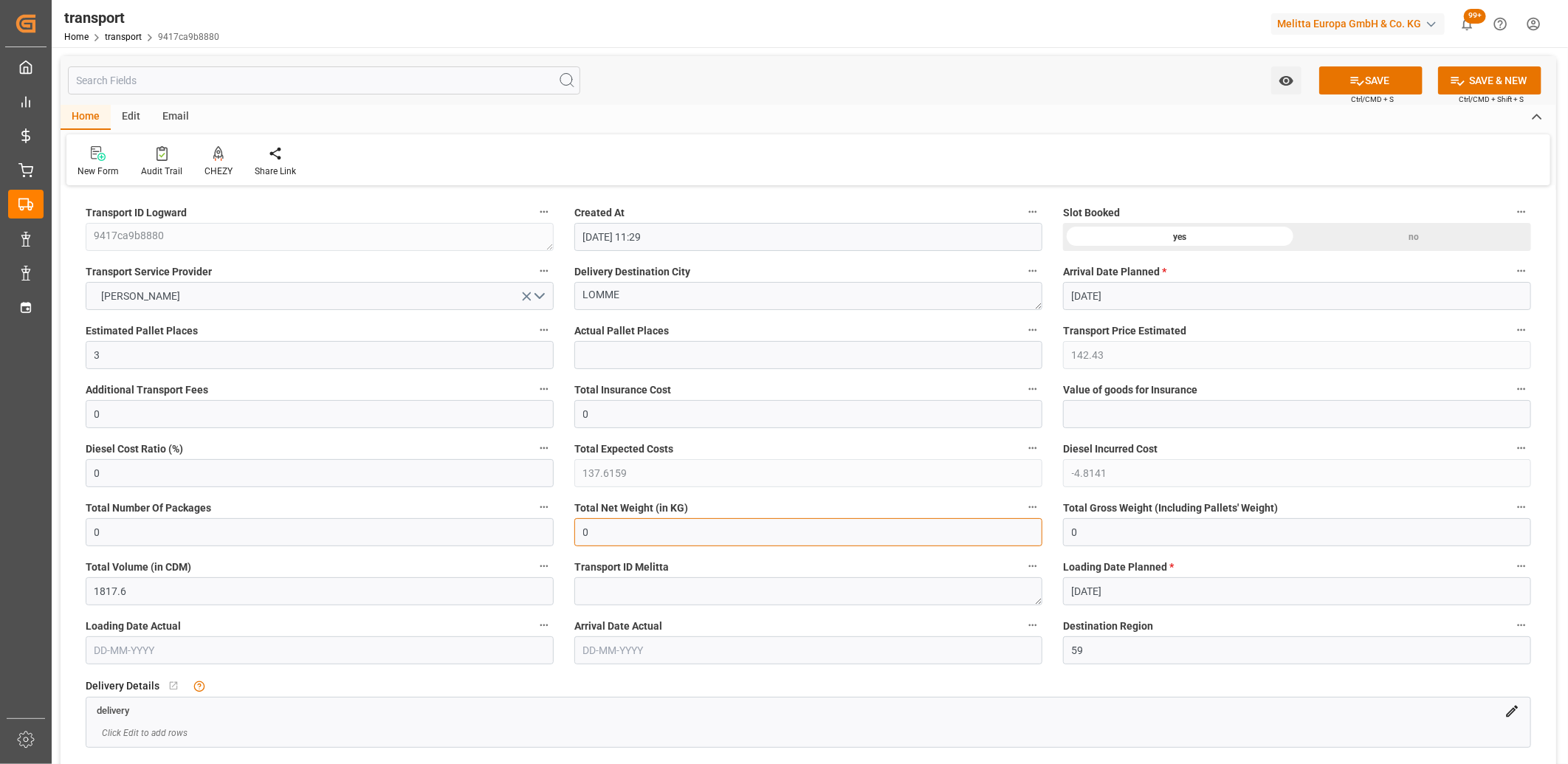
type input "0"
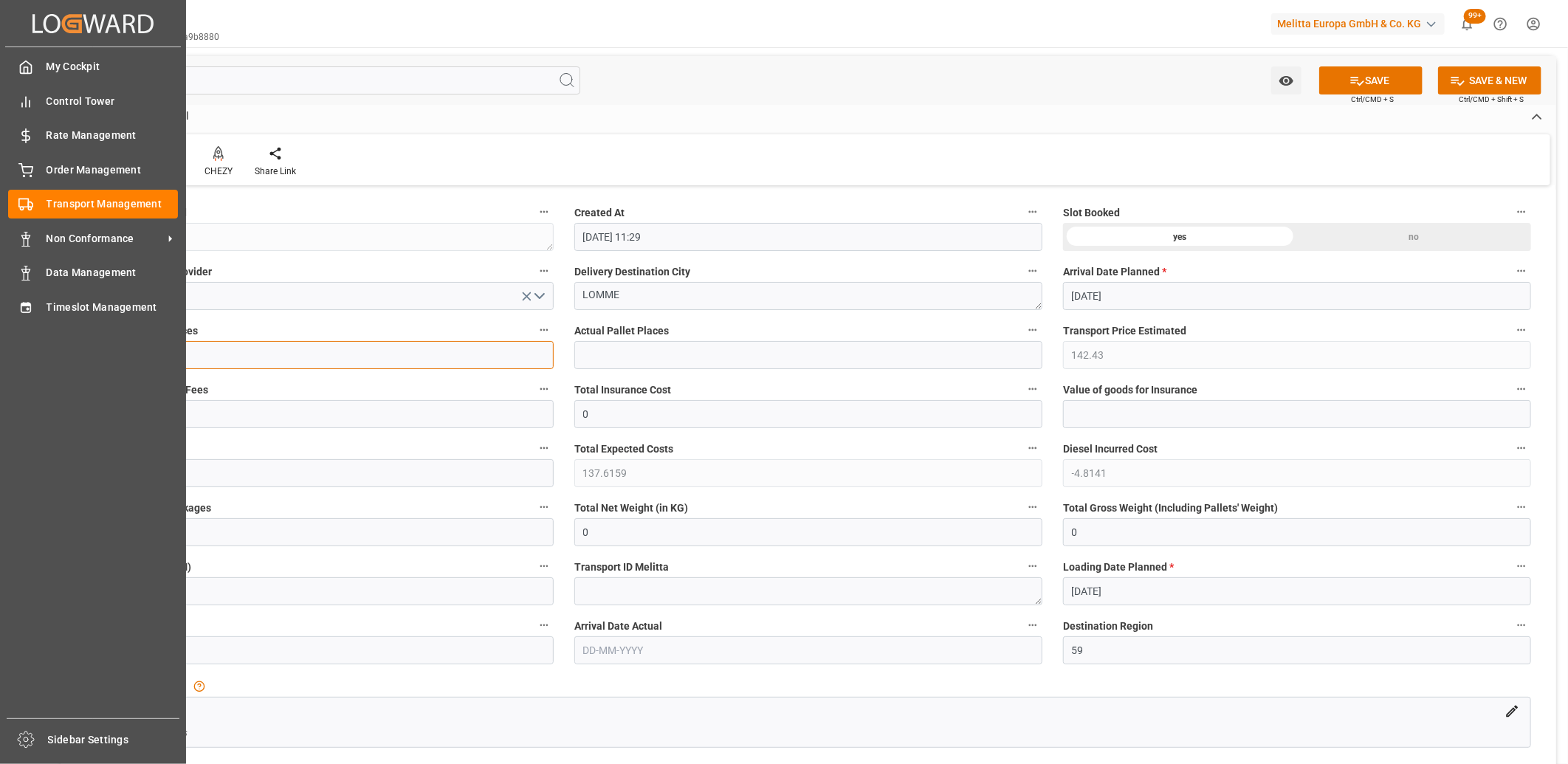
click at [3, 352] on div "Created by potrace 1.15, written by Peter Selinger 2001-2017 Created by potrace…" at bounding box center [784, 382] width 1568 height 764
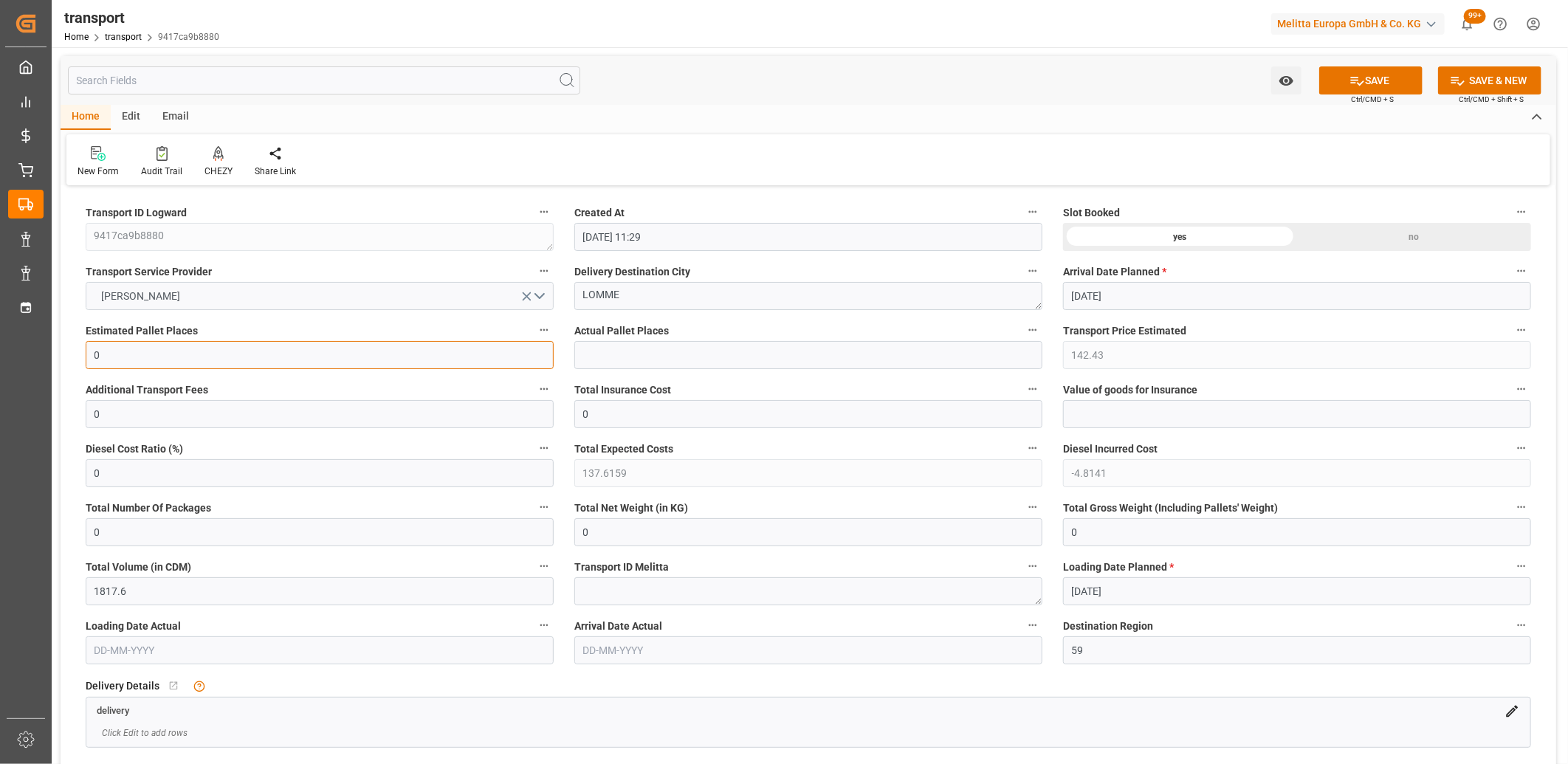
type input "0"
click at [523, 300] on icon "open menu" at bounding box center [526, 296] width 15 height 15
drag, startPoint x: 631, startPoint y: 295, endPoint x: 525, endPoint y: 300, distance: 106.1
click at [1357, 226] on div "no" at bounding box center [1414, 236] width 234 height 28
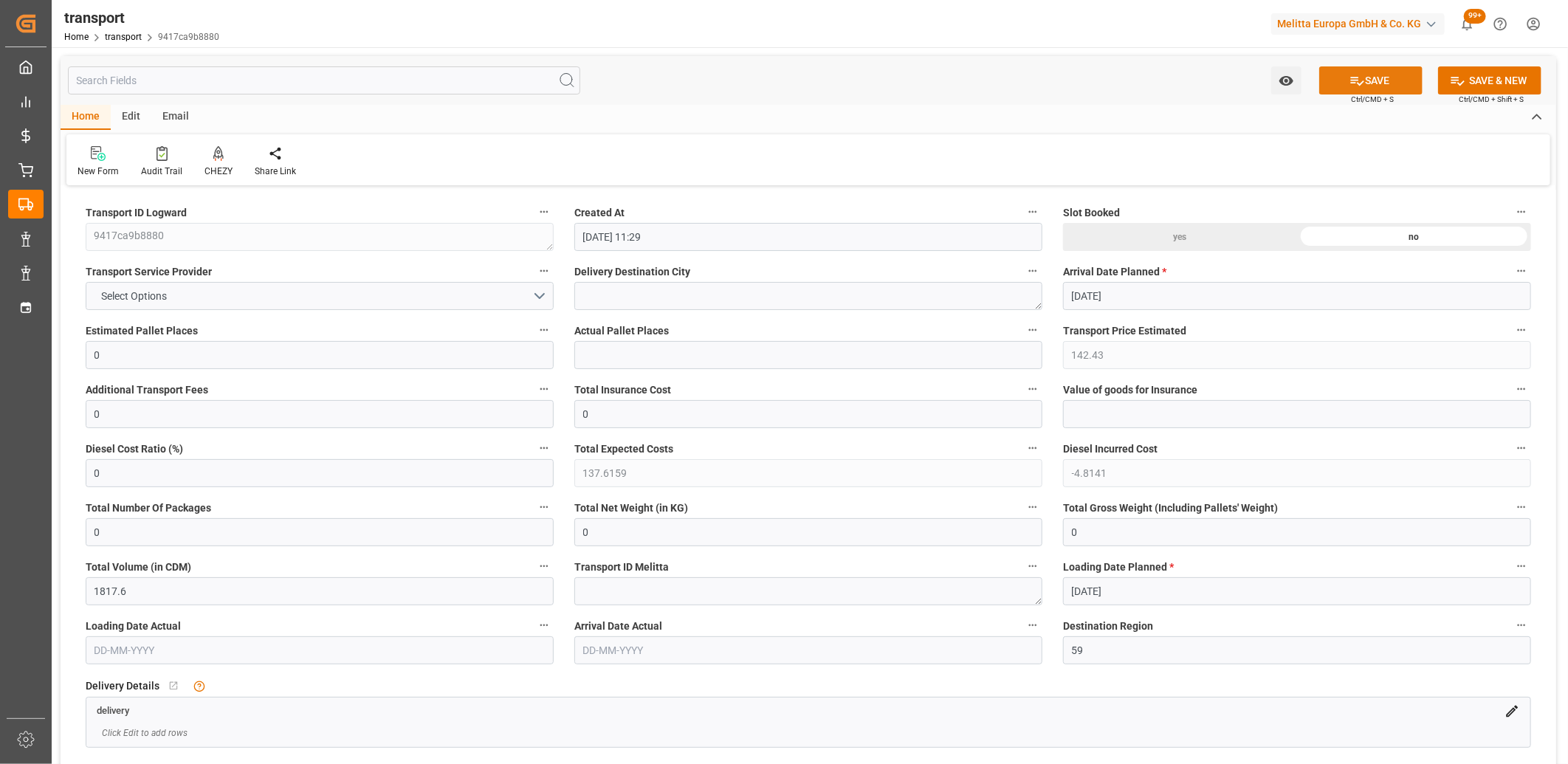
click at [1385, 84] on button "SAVE" at bounding box center [1370, 80] width 103 height 28
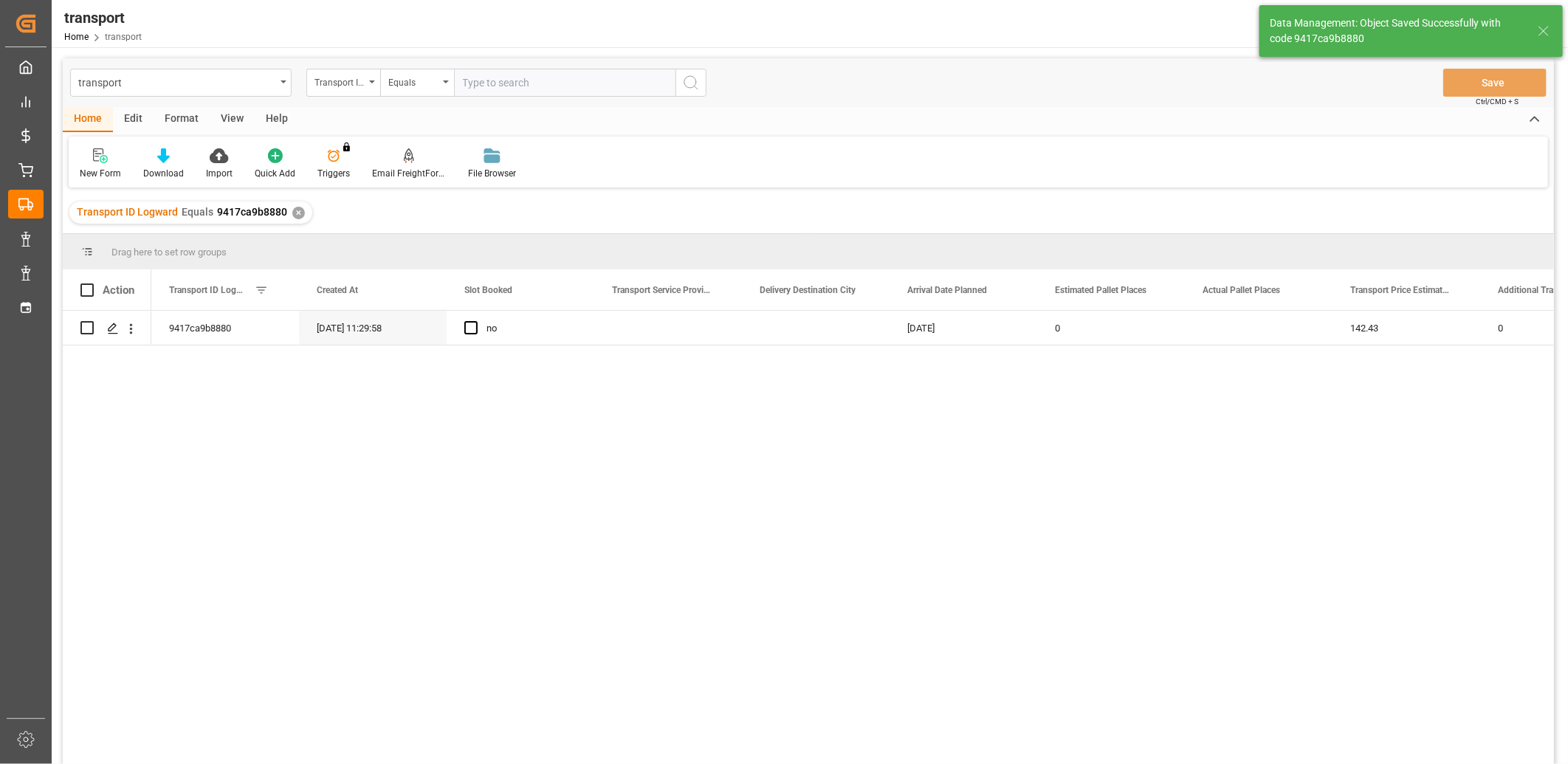
click at [133, 115] on div "Edit" at bounding box center [133, 119] width 40 height 25
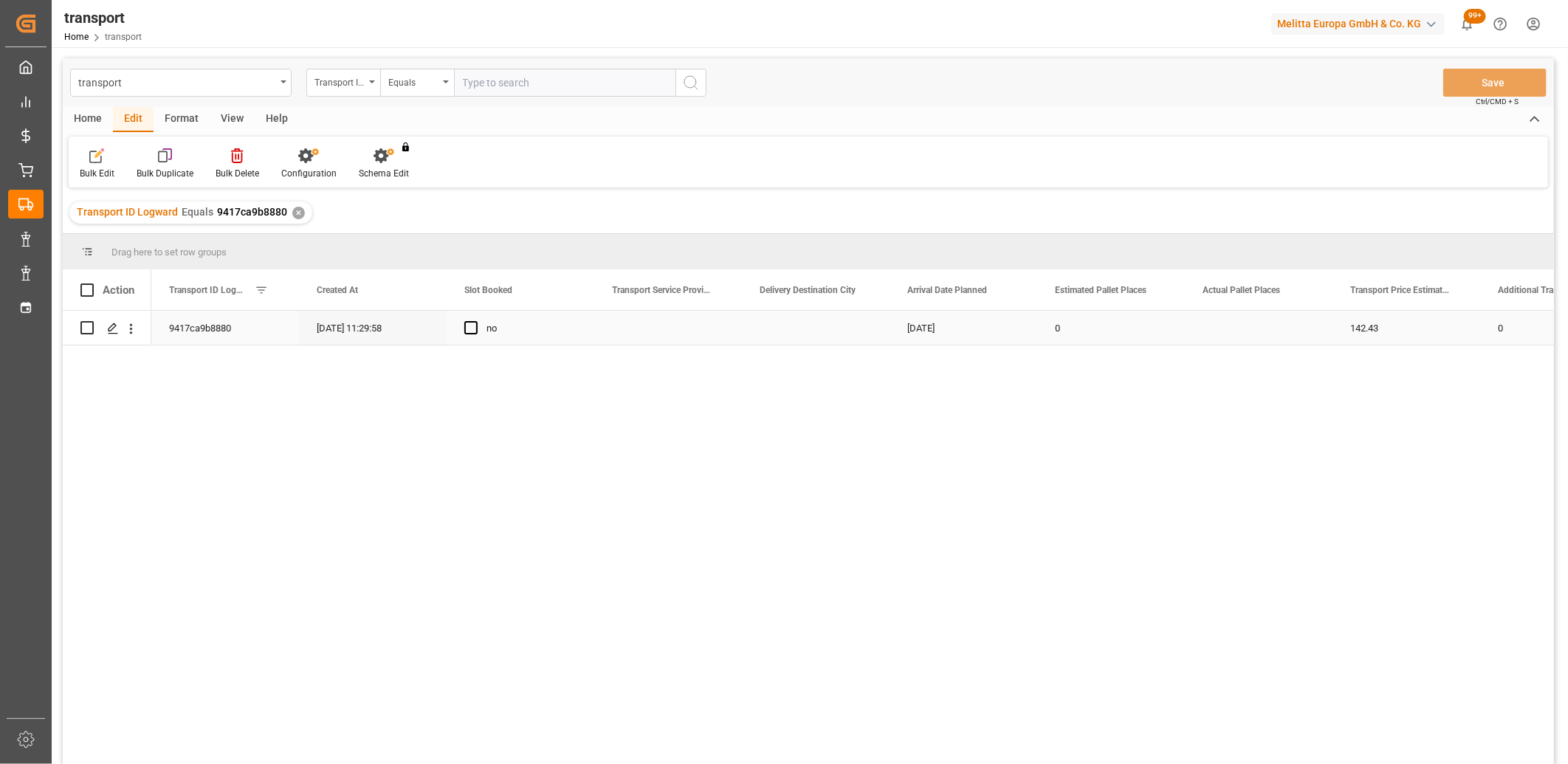
click at [82, 327] on input "Press Space to toggle row selection (unchecked)" at bounding box center [87, 328] width 13 height 13
checkbox input "true"
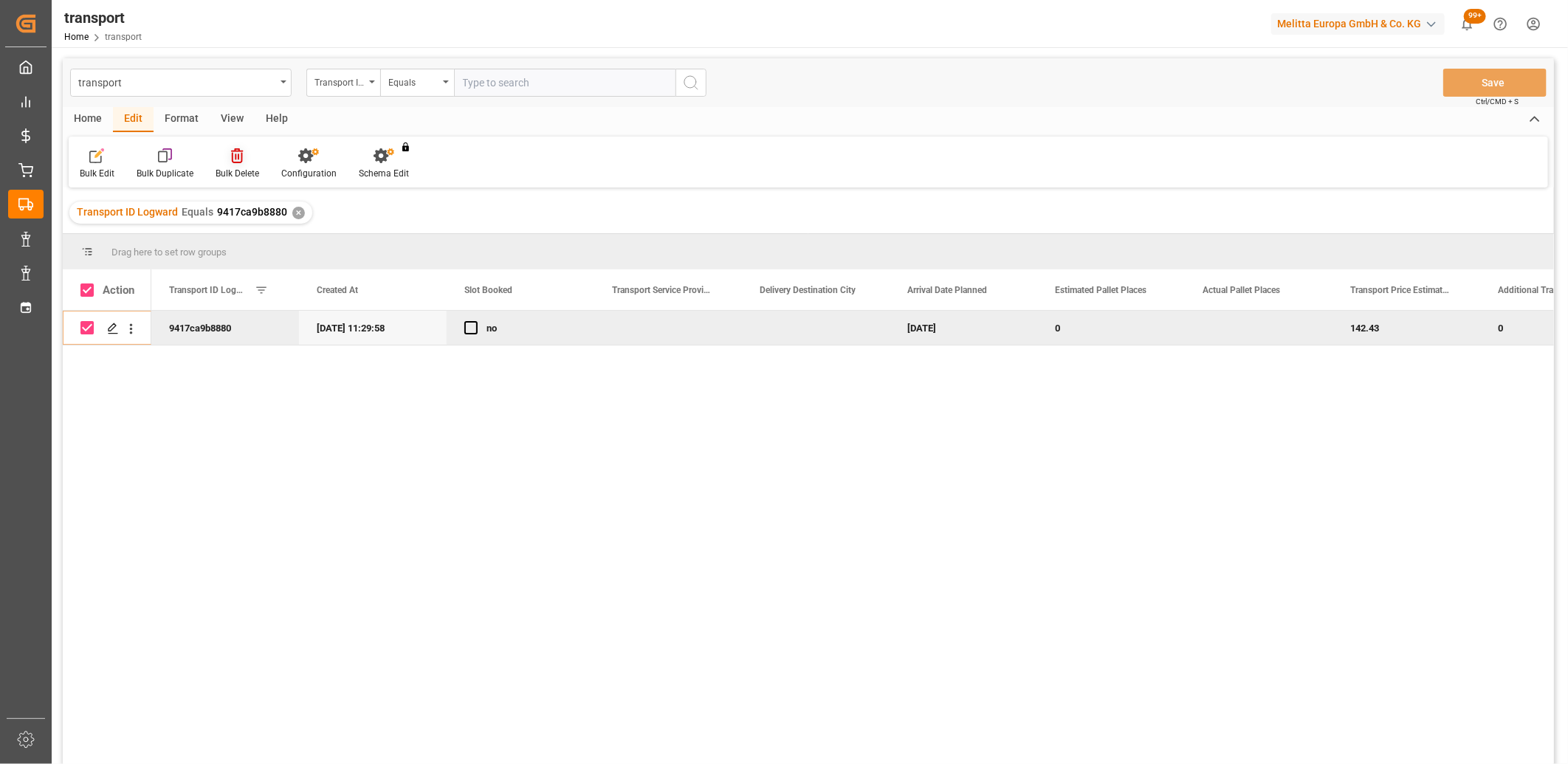
click at [240, 159] on icon at bounding box center [237, 156] width 12 height 15
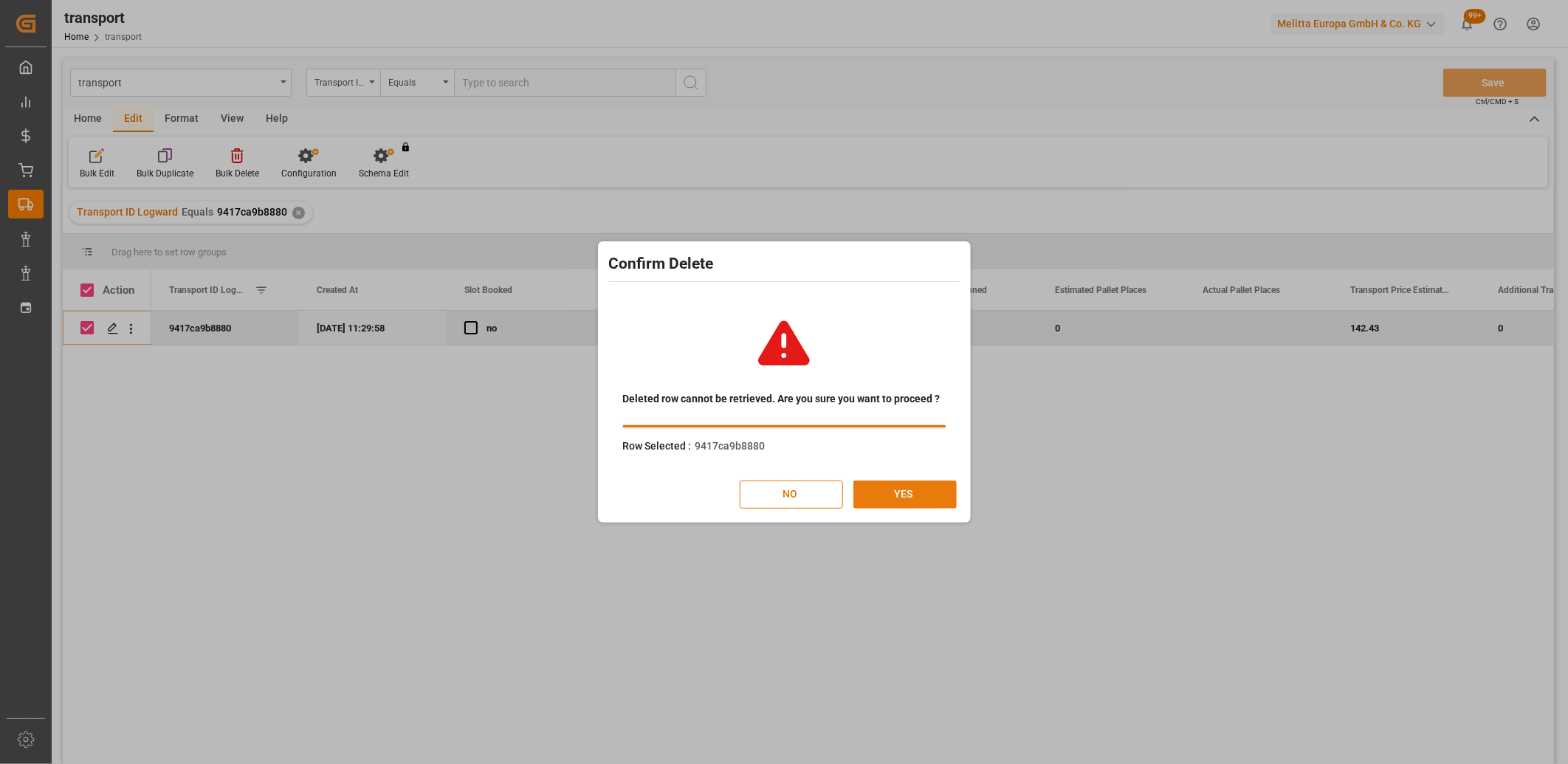
click at [880, 490] on button "YES" at bounding box center [905, 494] width 103 height 28
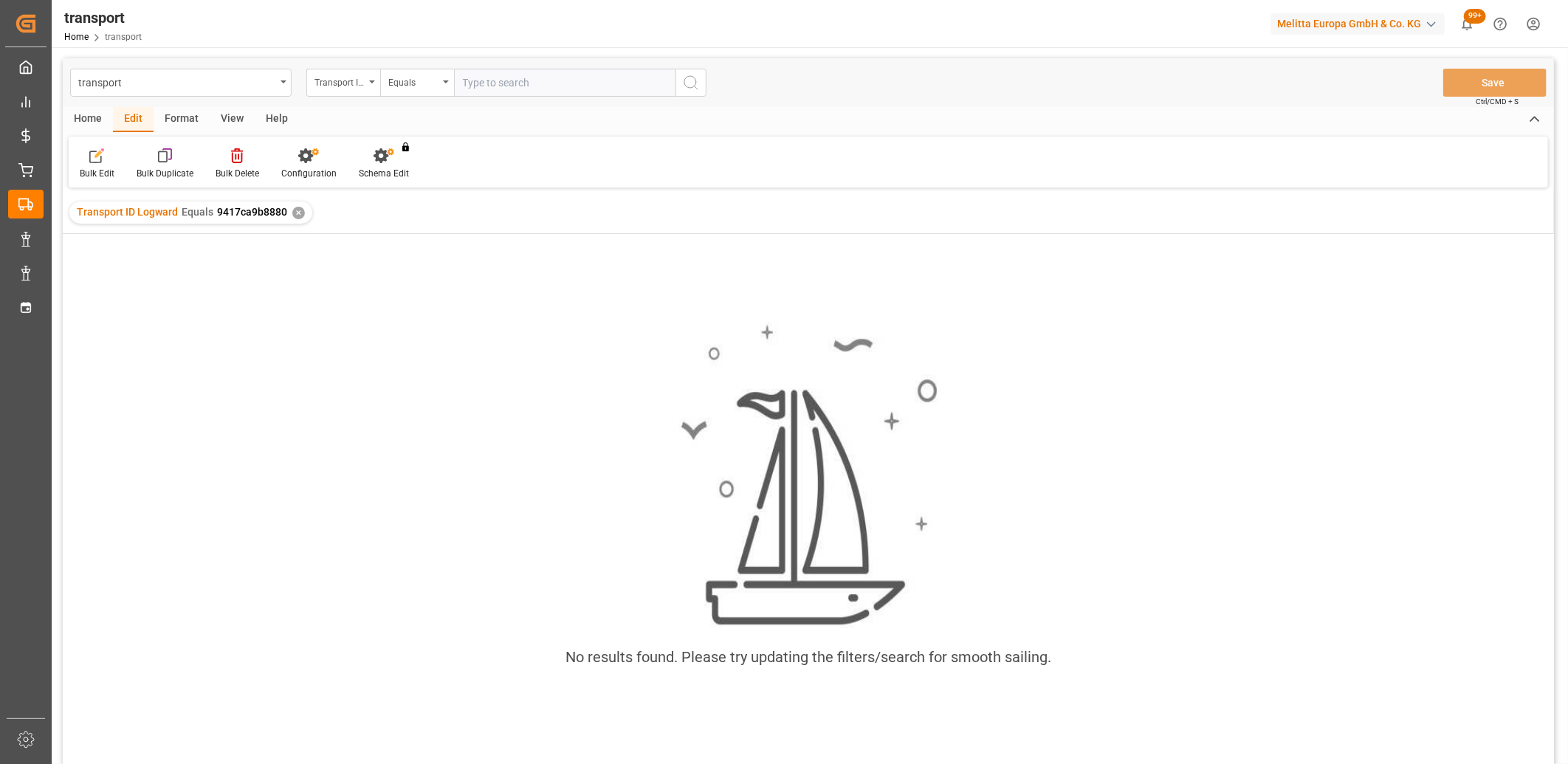
click at [293, 217] on div "✕" at bounding box center [298, 213] width 13 height 13
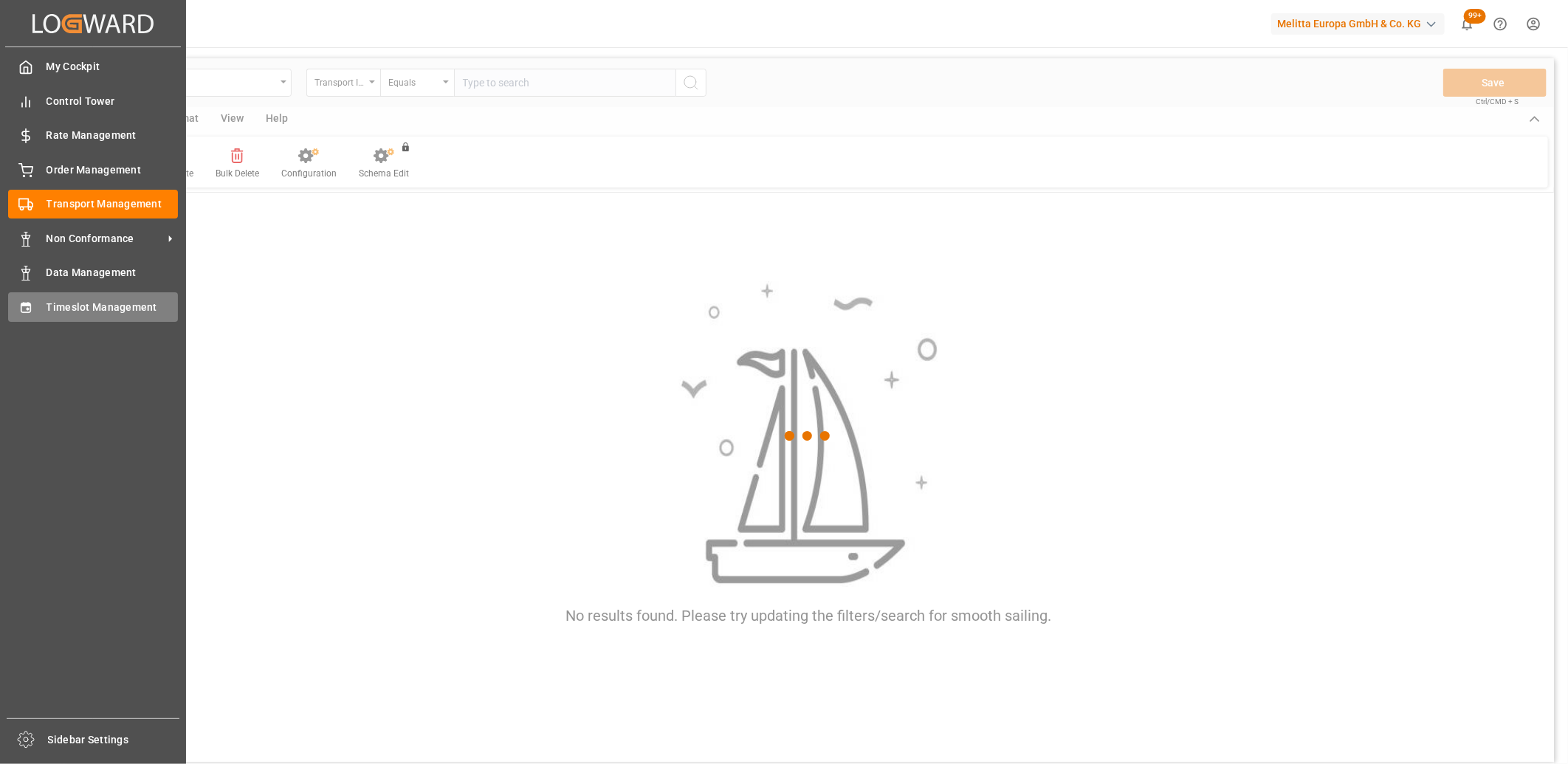
click at [48, 303] on span "Timeslot Management" at bounding box center [112, 308] width 132 height 15
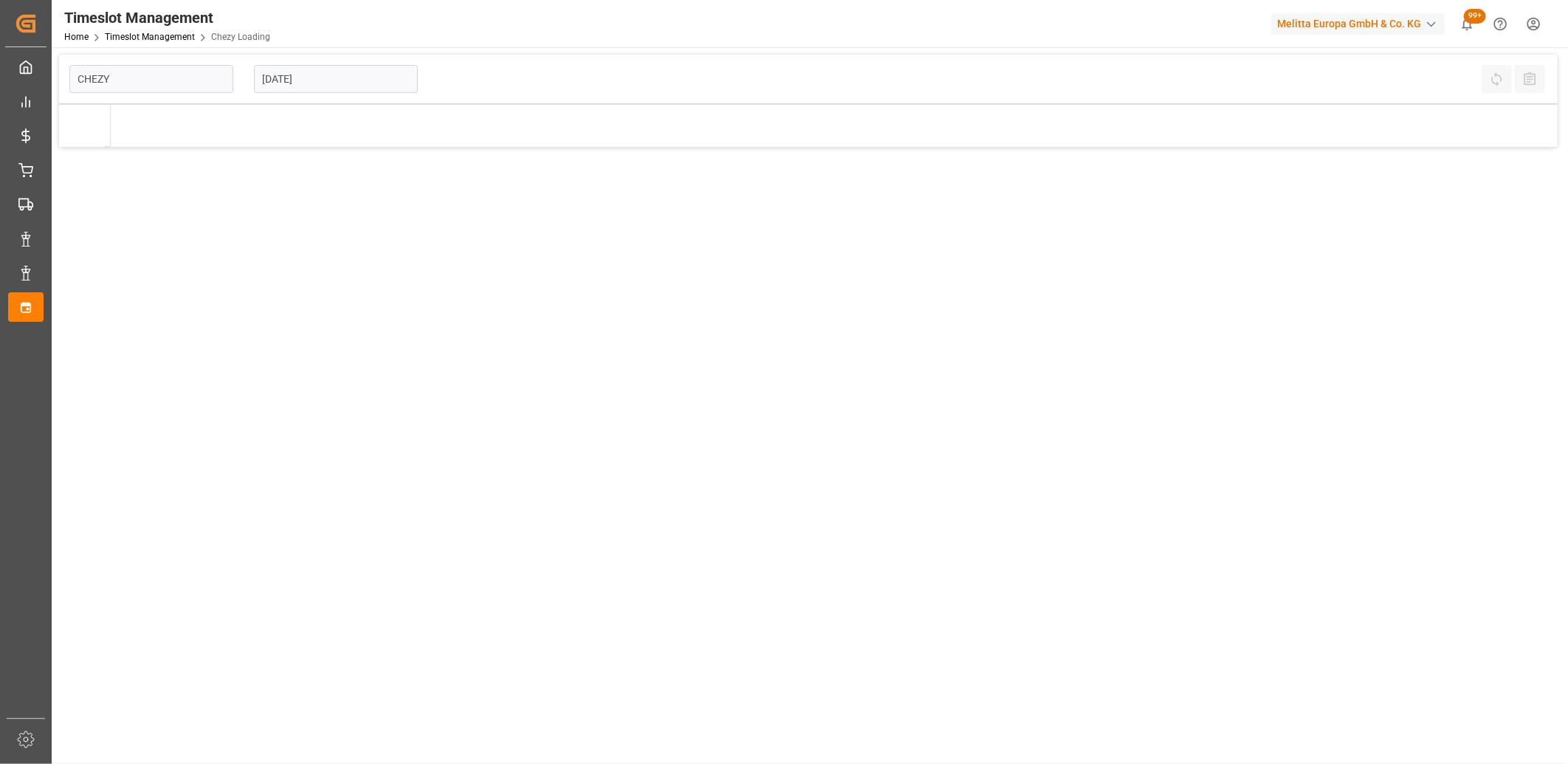
type input "Chezy Loading"
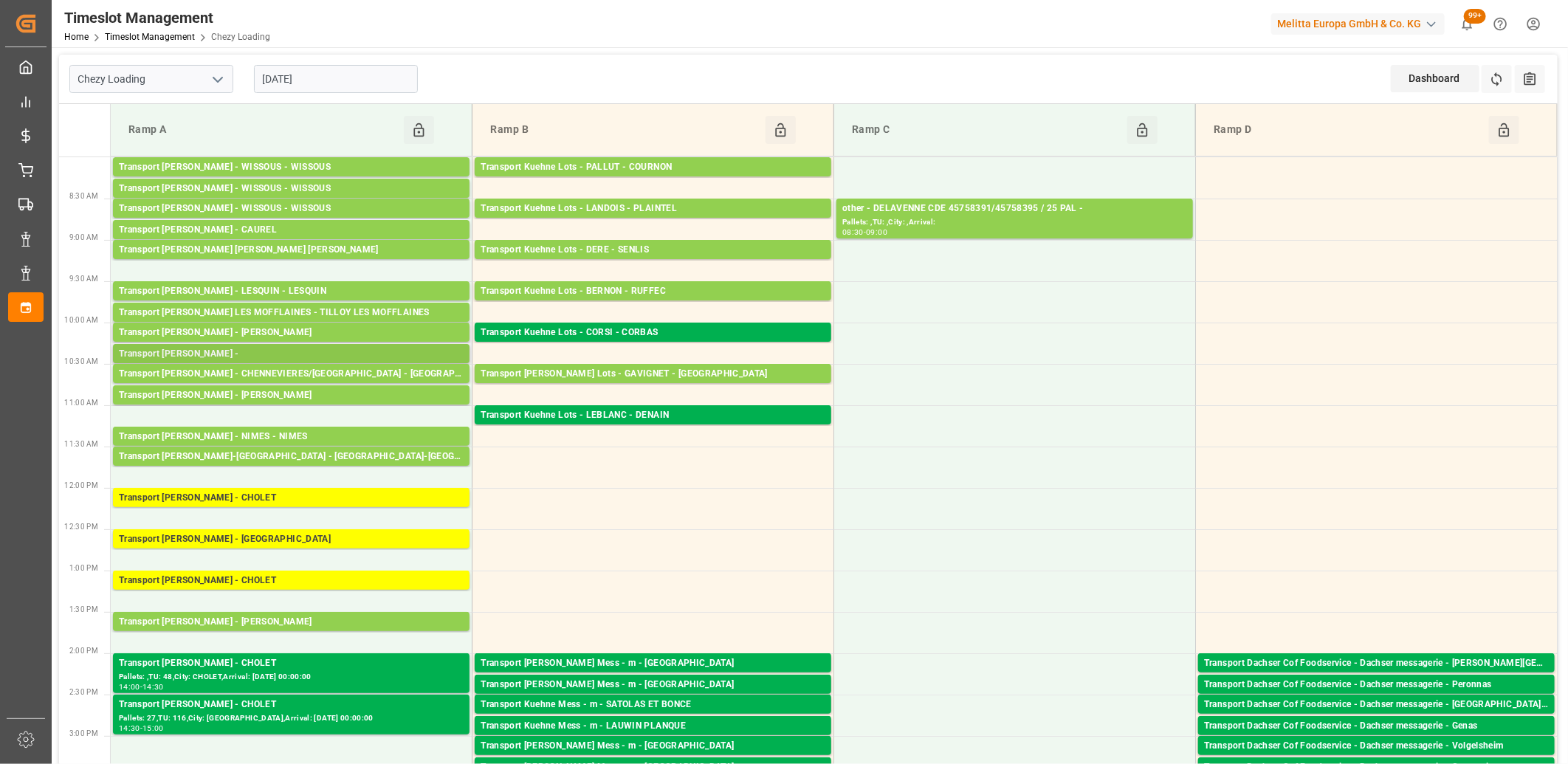
click at [253, 352] on div "Transport Delisle - LOMME -" at bounding box center [291, 355] width 345 height 15
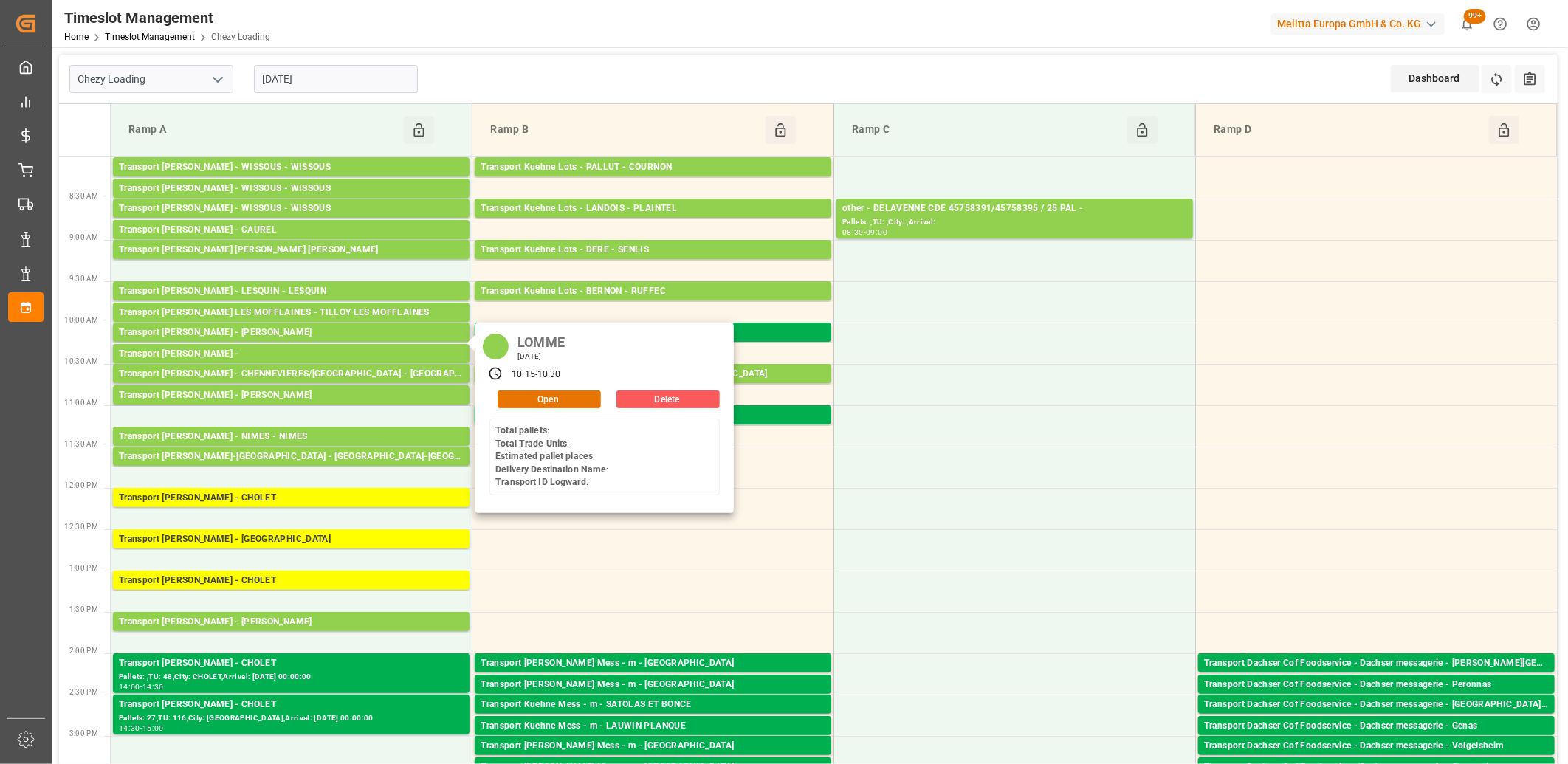
click at [639, 397] on button "Delete" at bounding box center [668, 399] width 103 height 18
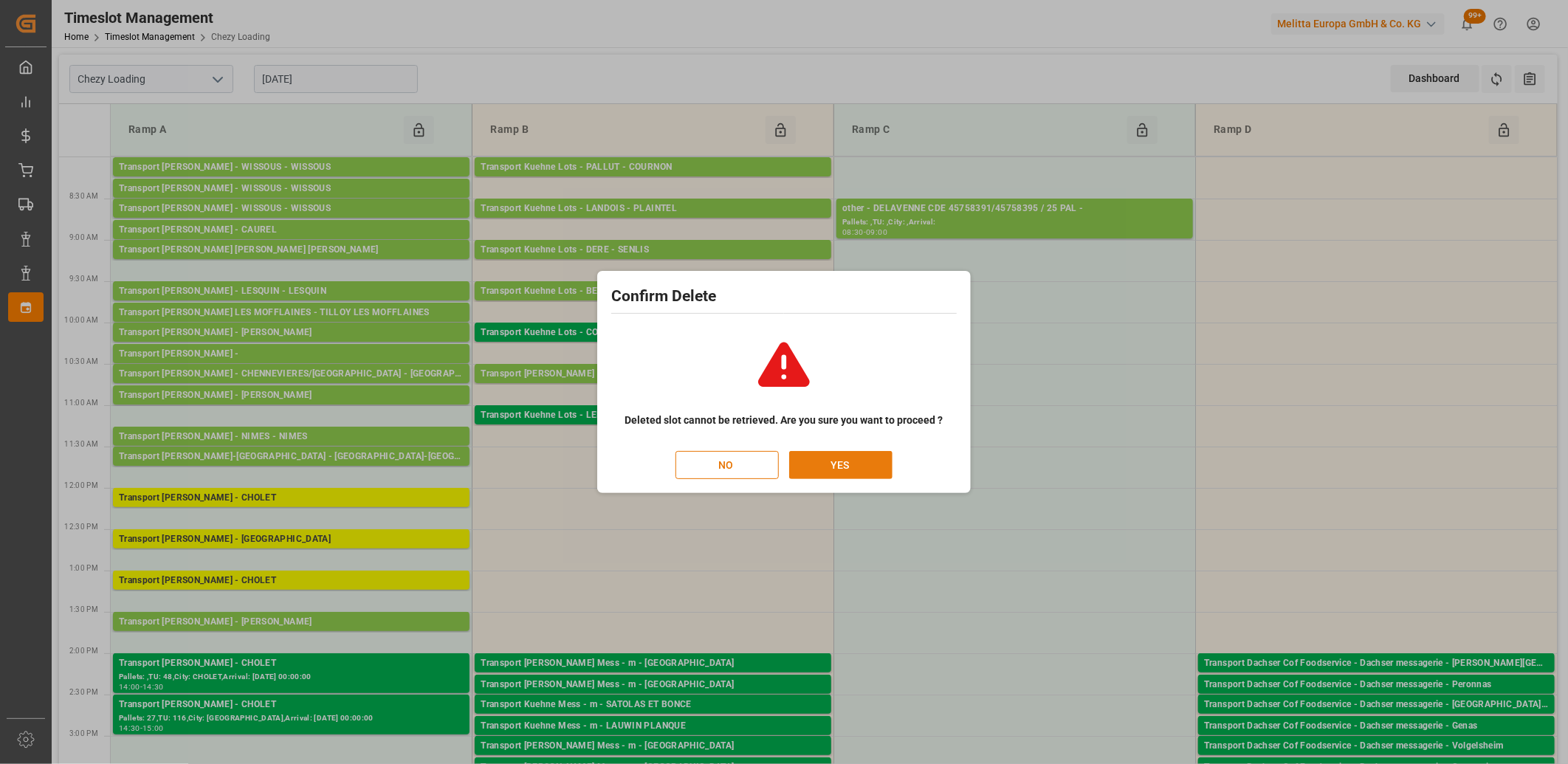
click at [820, 461] on button "YES" at bounding box center [841, 465] width 103 height 28
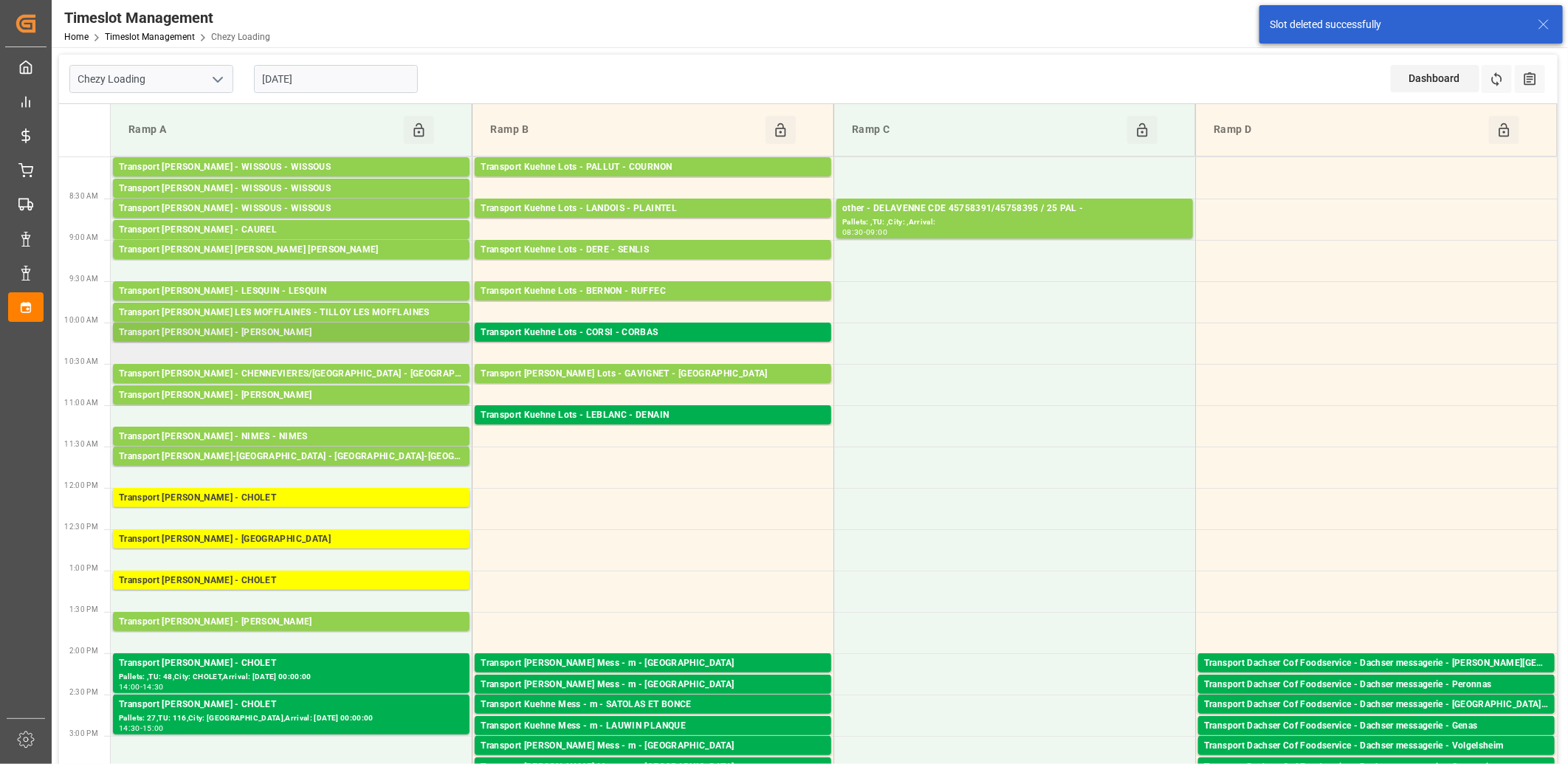
click at [304, 336] on div "Transport Delisle - LOMME - LOMME" at bounding box center [291, 333] width 345 height 15
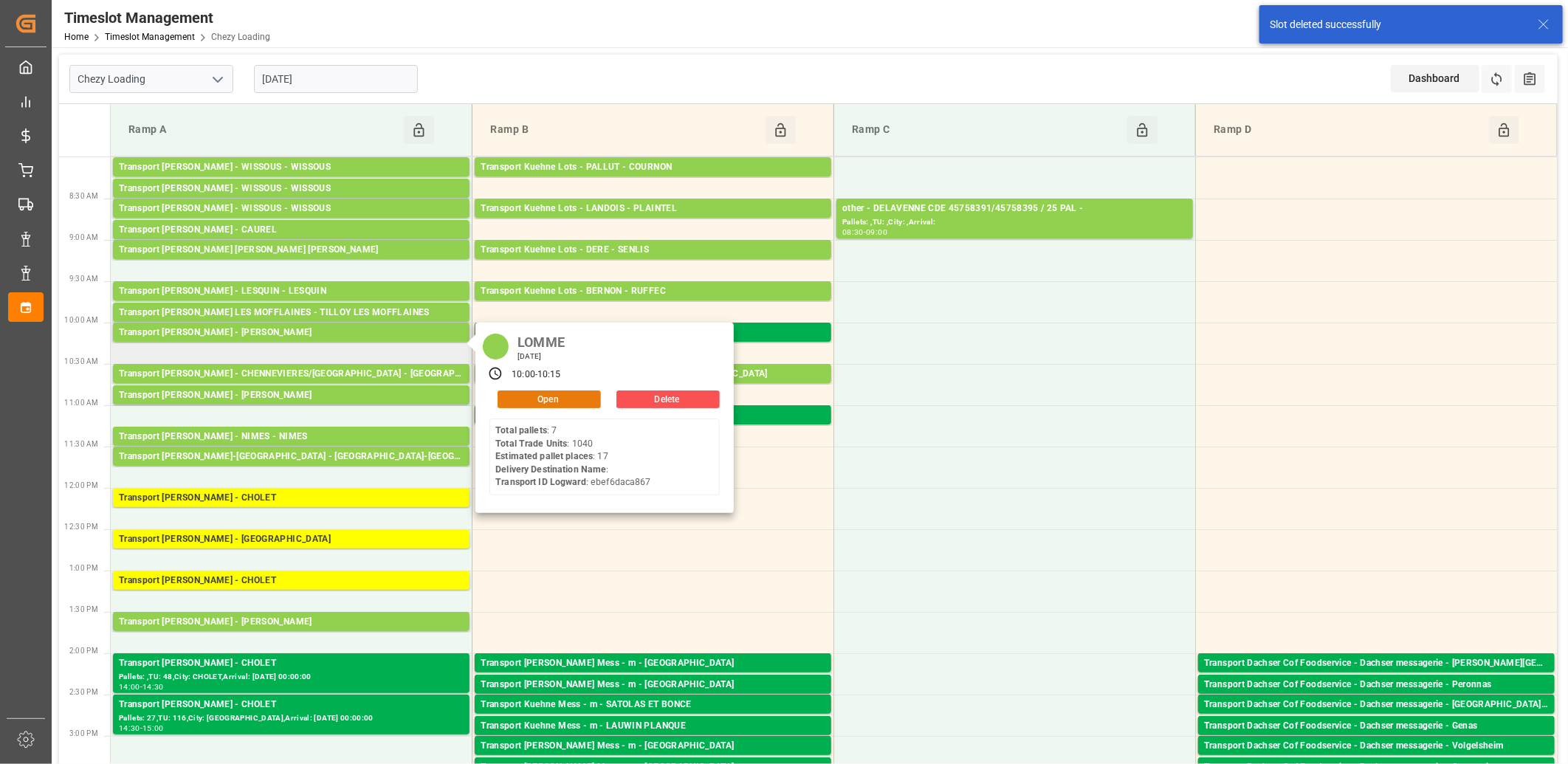
click at [550, 397] on button "Open" at bounding box center [549, 399] width 103 height 18
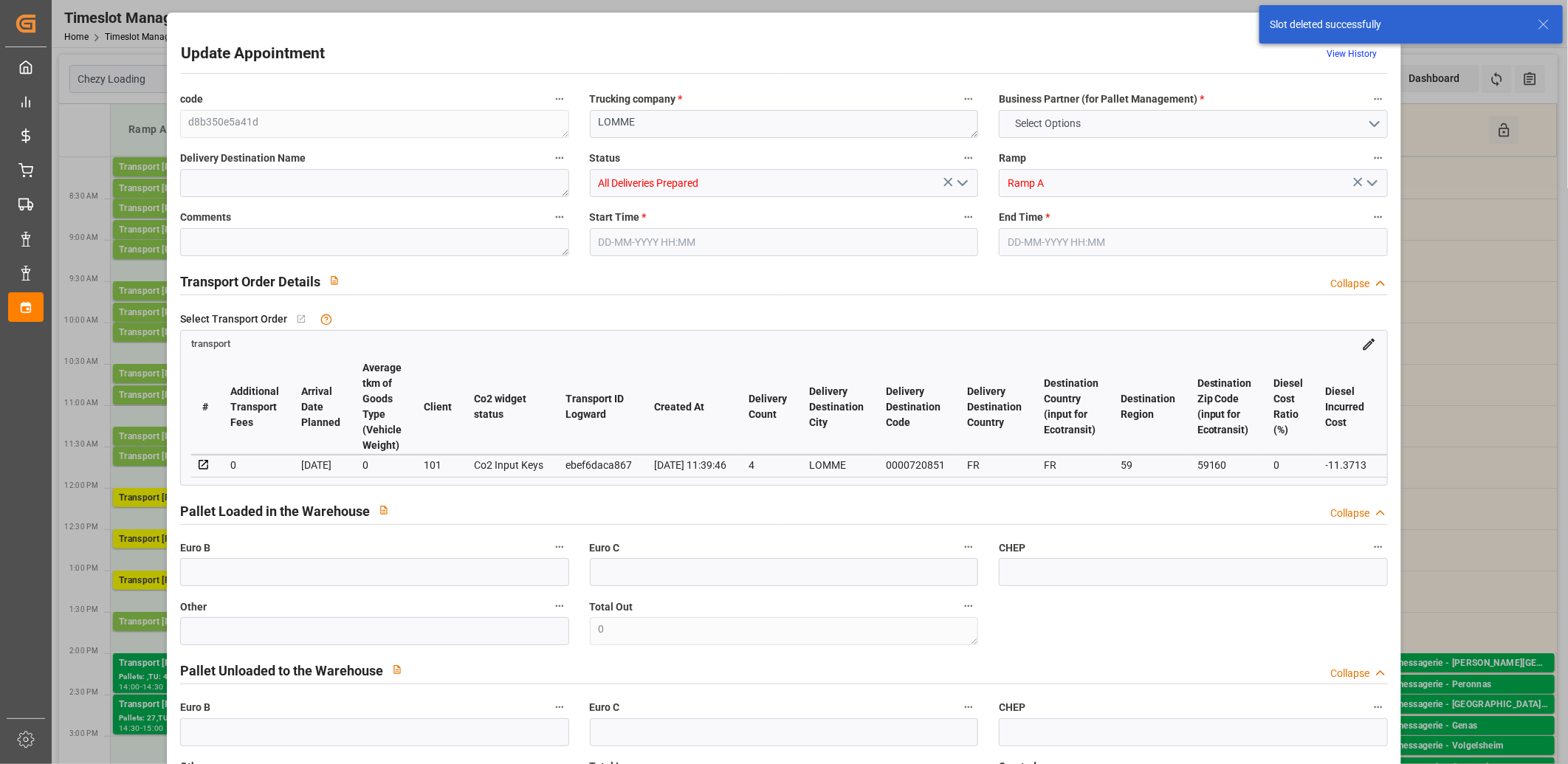
type input "17"
type input "336.43"
type input "0"
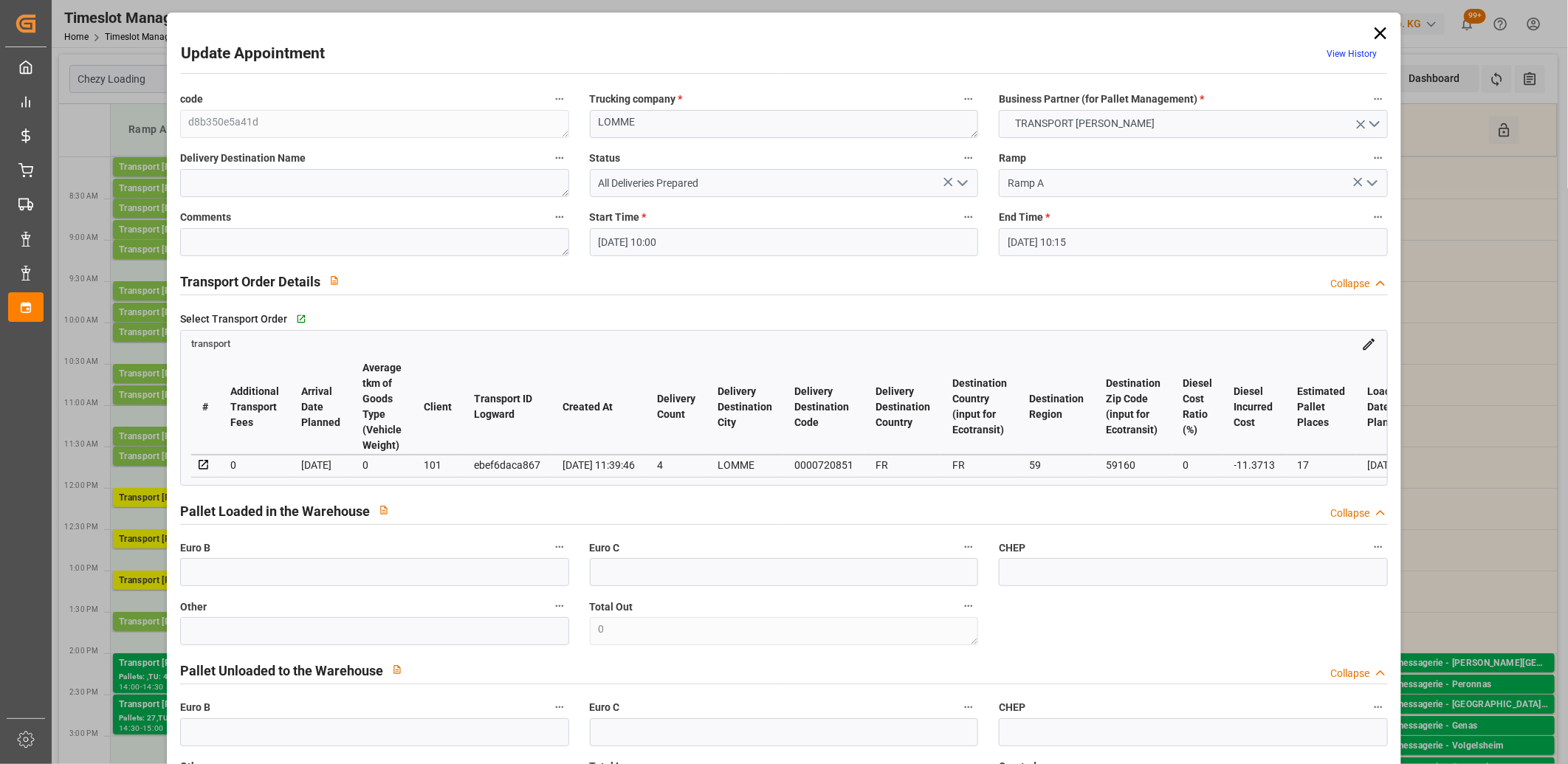
click at [499, 461] on div "ebef6daca867" at bounding box center [507, 465] width 66 height 18
copy div "ebef6daca867"
click at [1377, 33] on icon at bounding box center [1381, 33] width 12 height 12
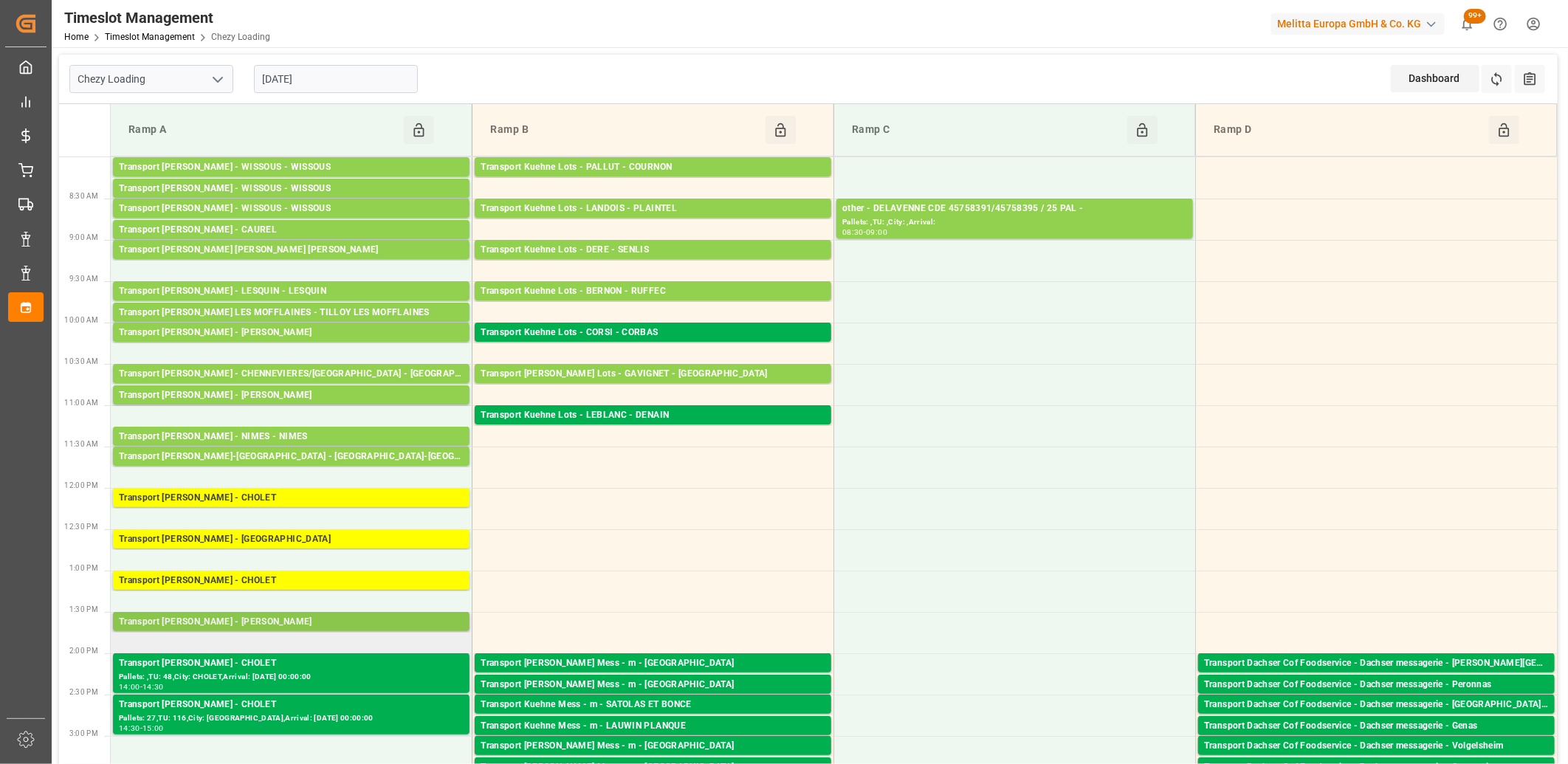
click at [270, 622] on div "Transport Delisle - LOMME - LOMME" at bounding box center [291, 622] width 345 height 15
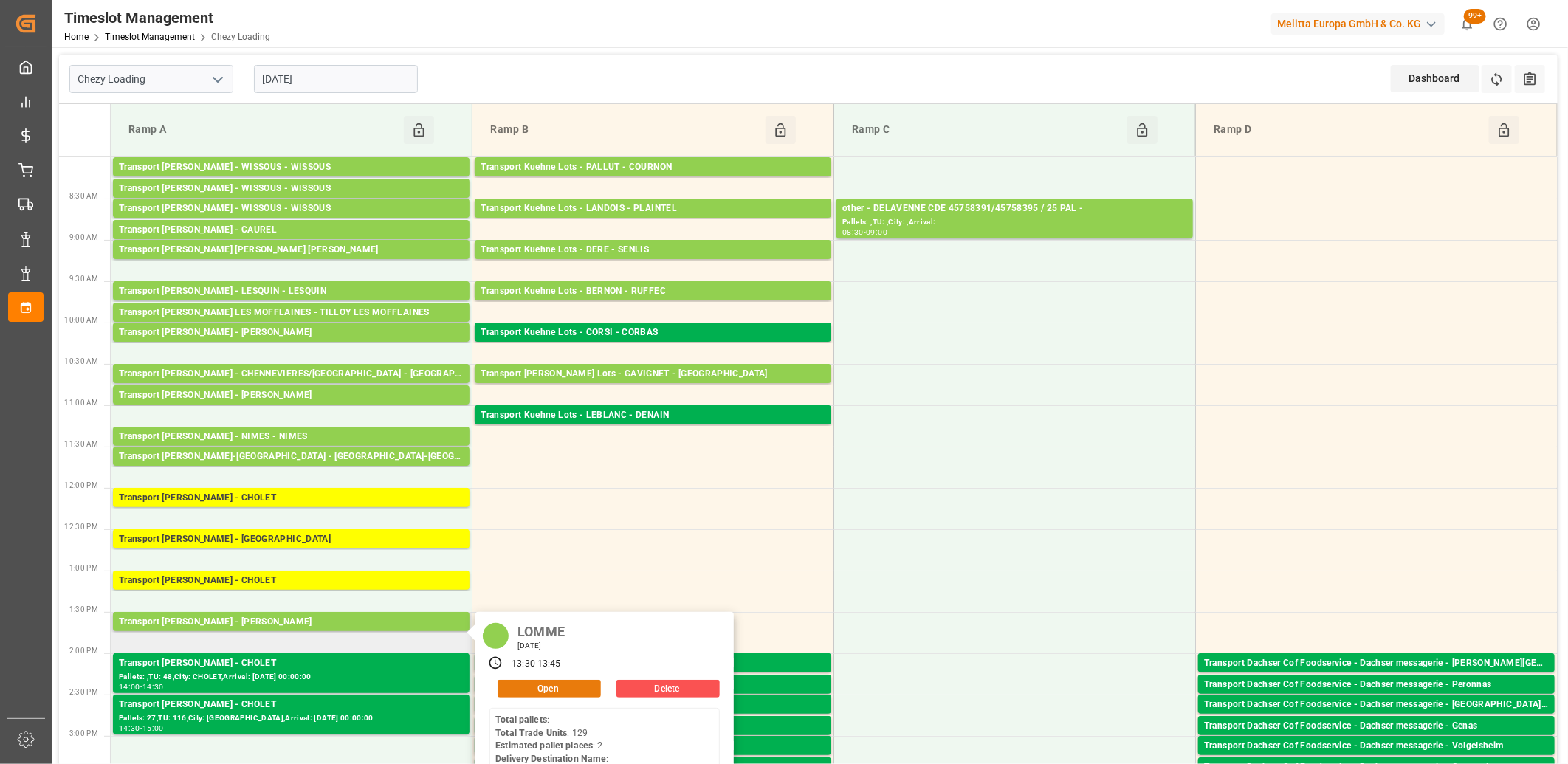
click at [561, 688] on button "Open" at bounding box center [549, 688] width 103 height 18
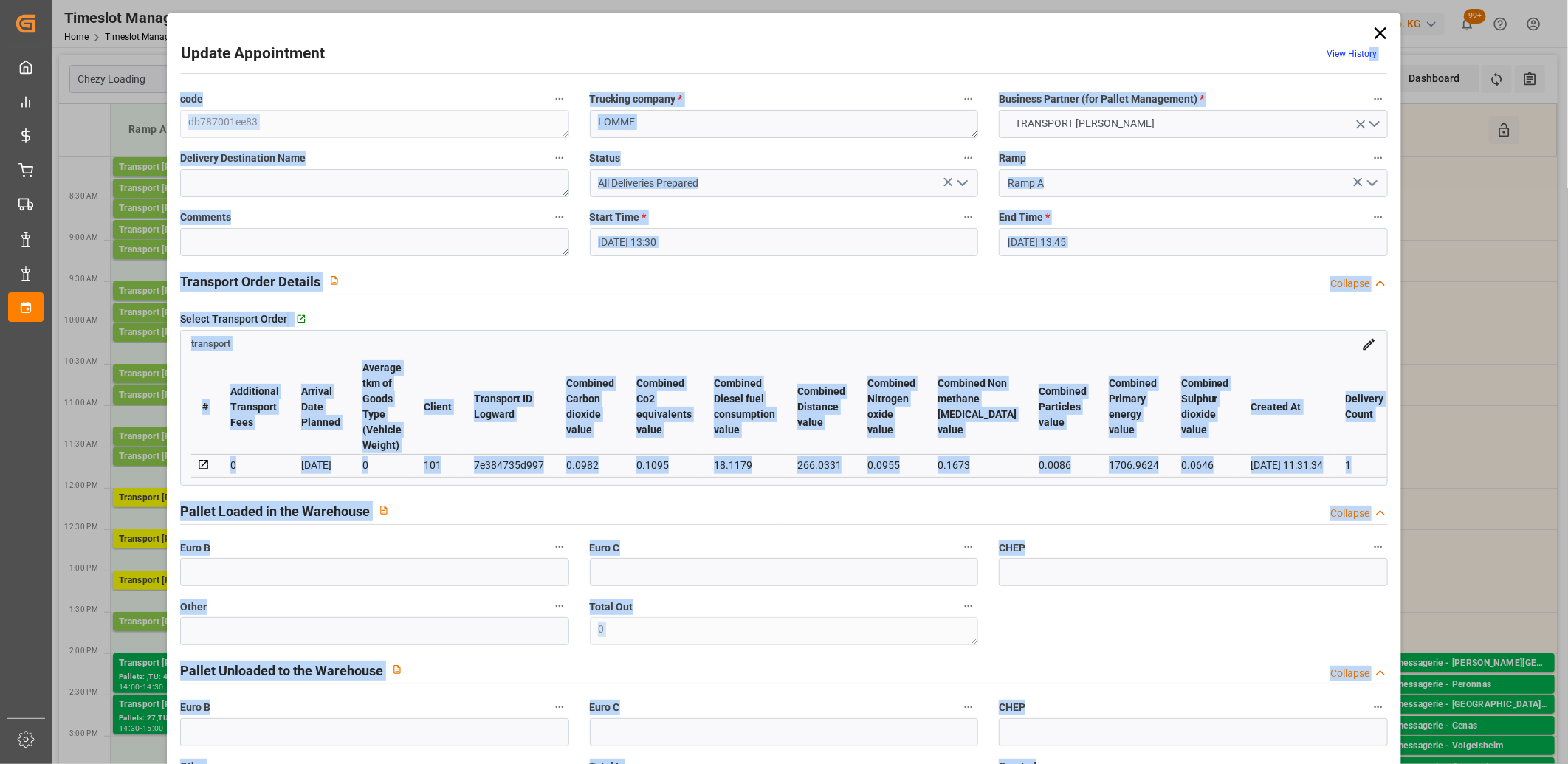
drag, startPoint x: 1366, startPoint y: 31, endPoint x: 1378, endPoint y: 27, distance: 12.6
click at [1378, 27] on icon at bounding box center [1381, 33] width 21 height 21
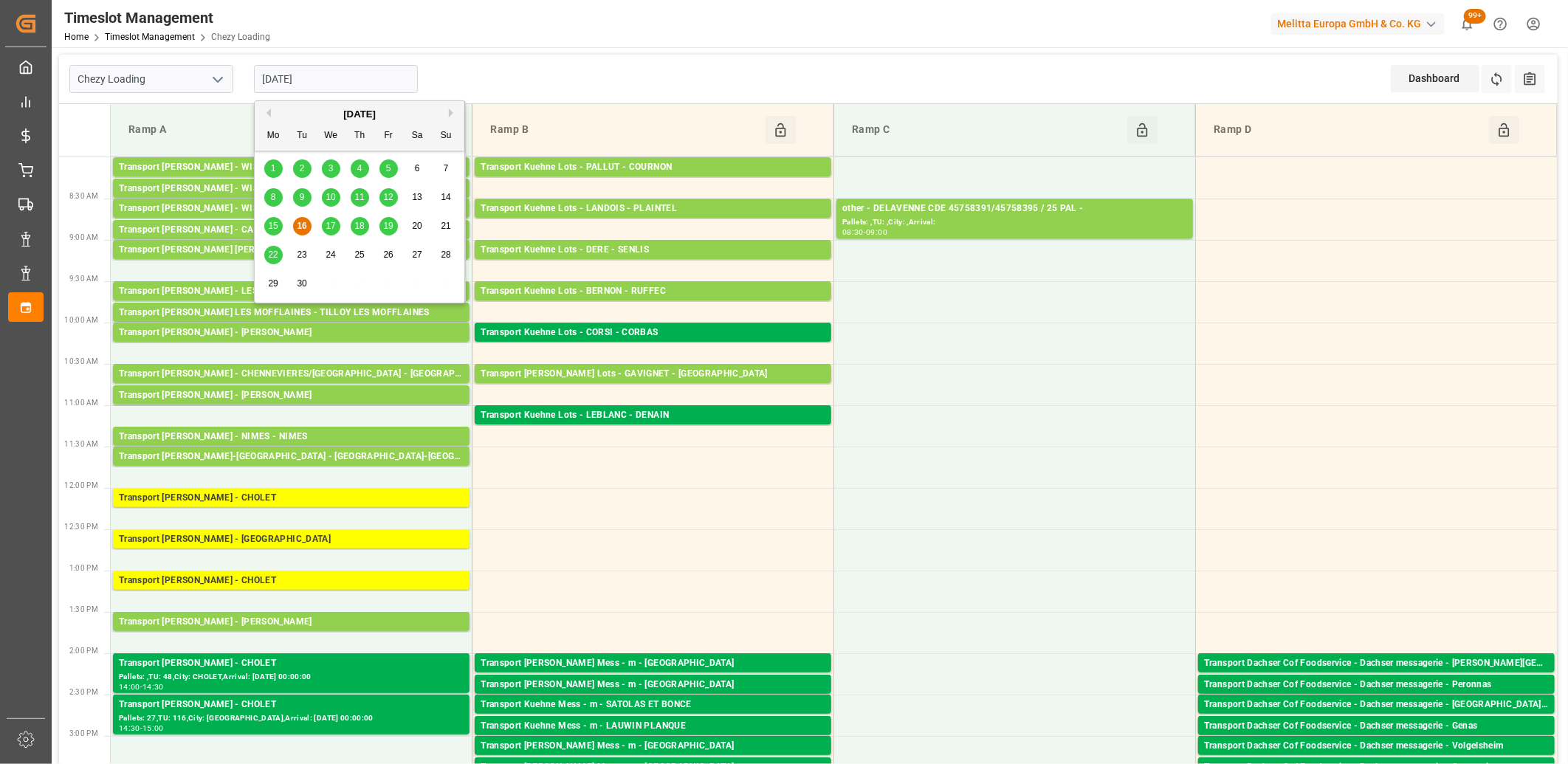
click at [357, 74] on input "16-09-2025" at bounding box center [335, 78] width 164 height 28
click at [326, 224] on span "17" at bounding box center [330, 226] width 9 height 10
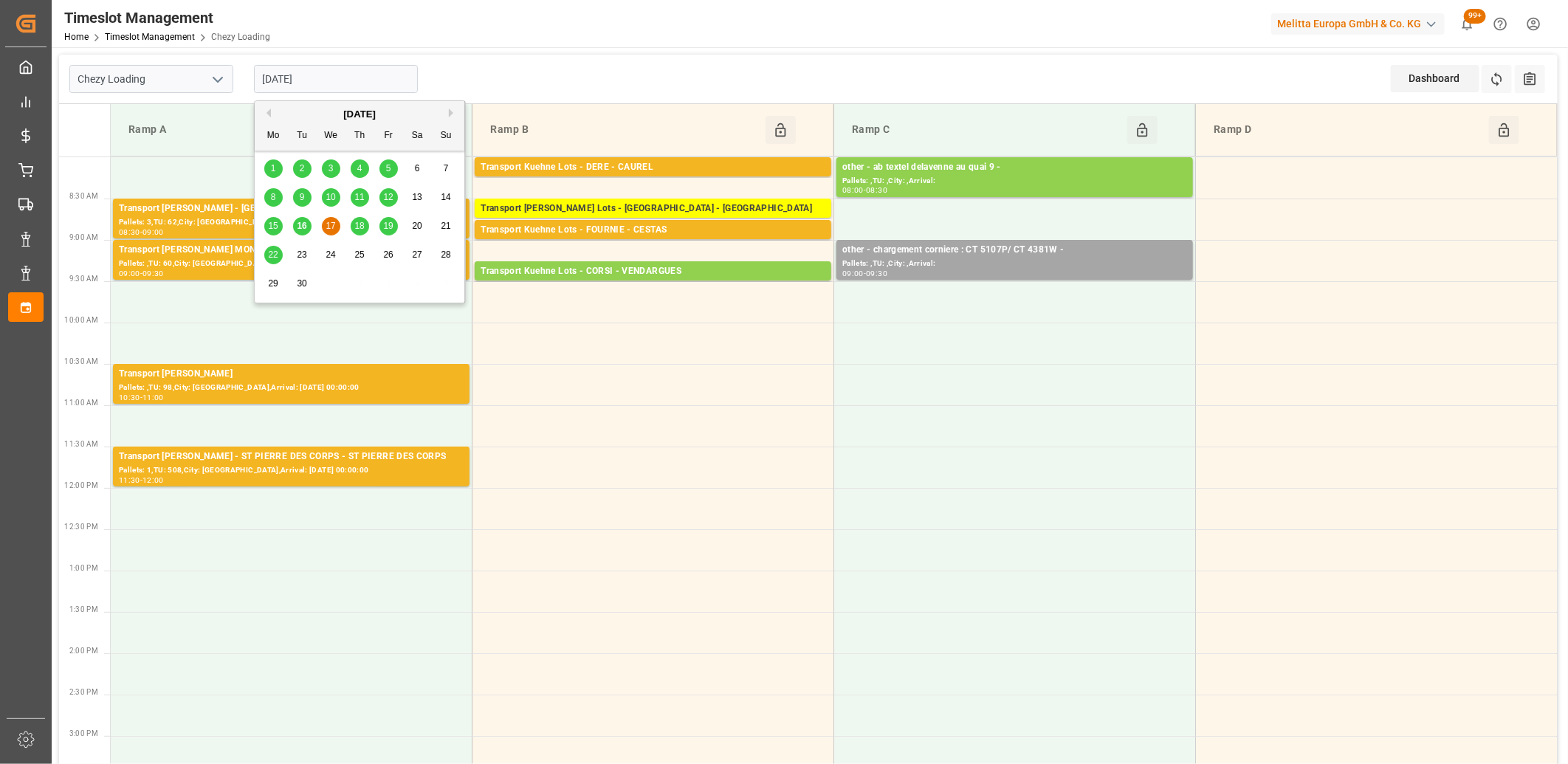
click at [350, 82] on input "17-09-2025" at bounding box center [335, 78] width 164 height 28
click at [357, 232] on div "18" at bounding box center [360, 226] width 18 height 18
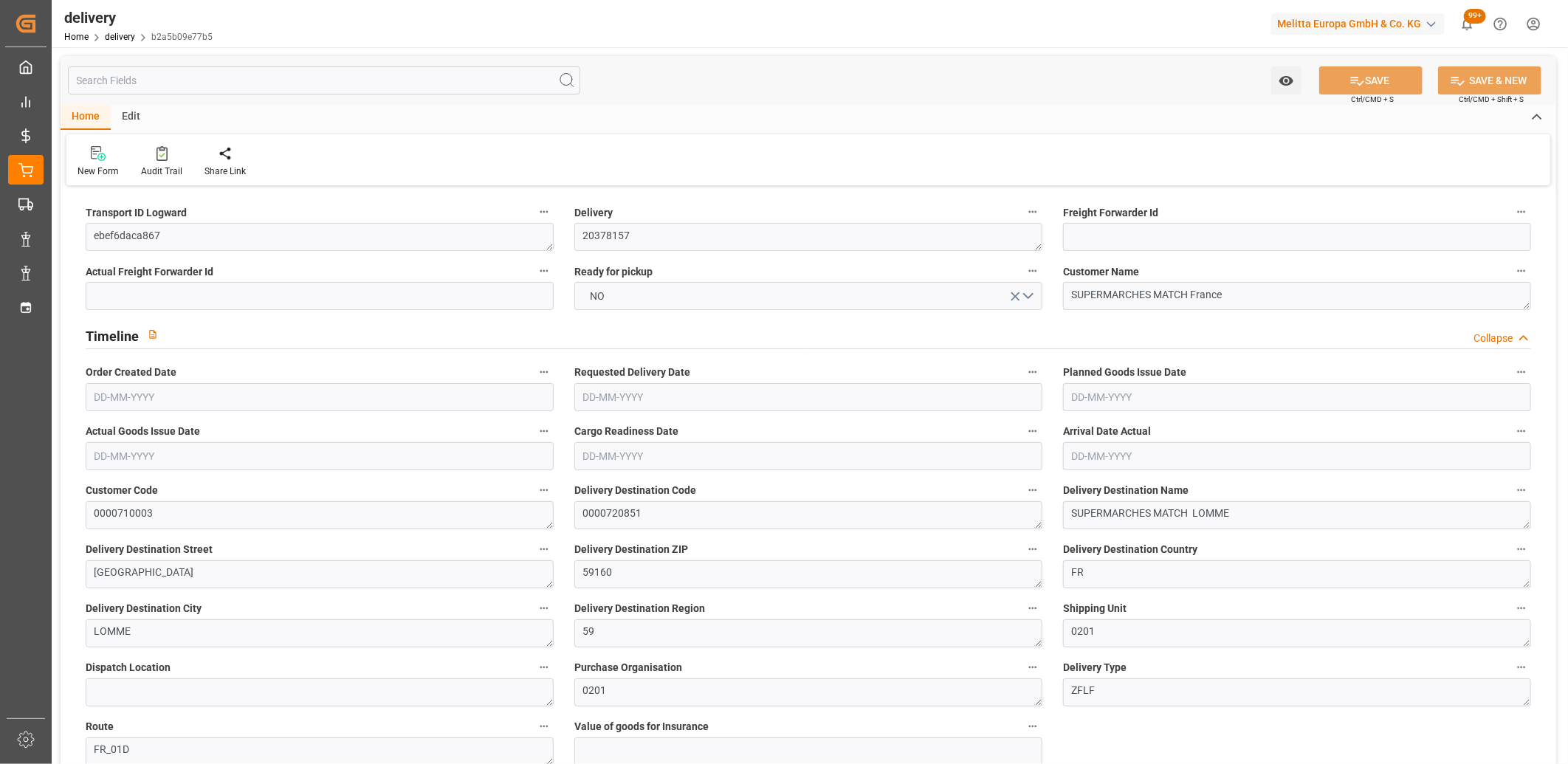
type input "[DATE]"
type input "12-09-2025 11:01"
click at [628, 300] on button "NO" at bounding box center [808, 295] width 468 height 28
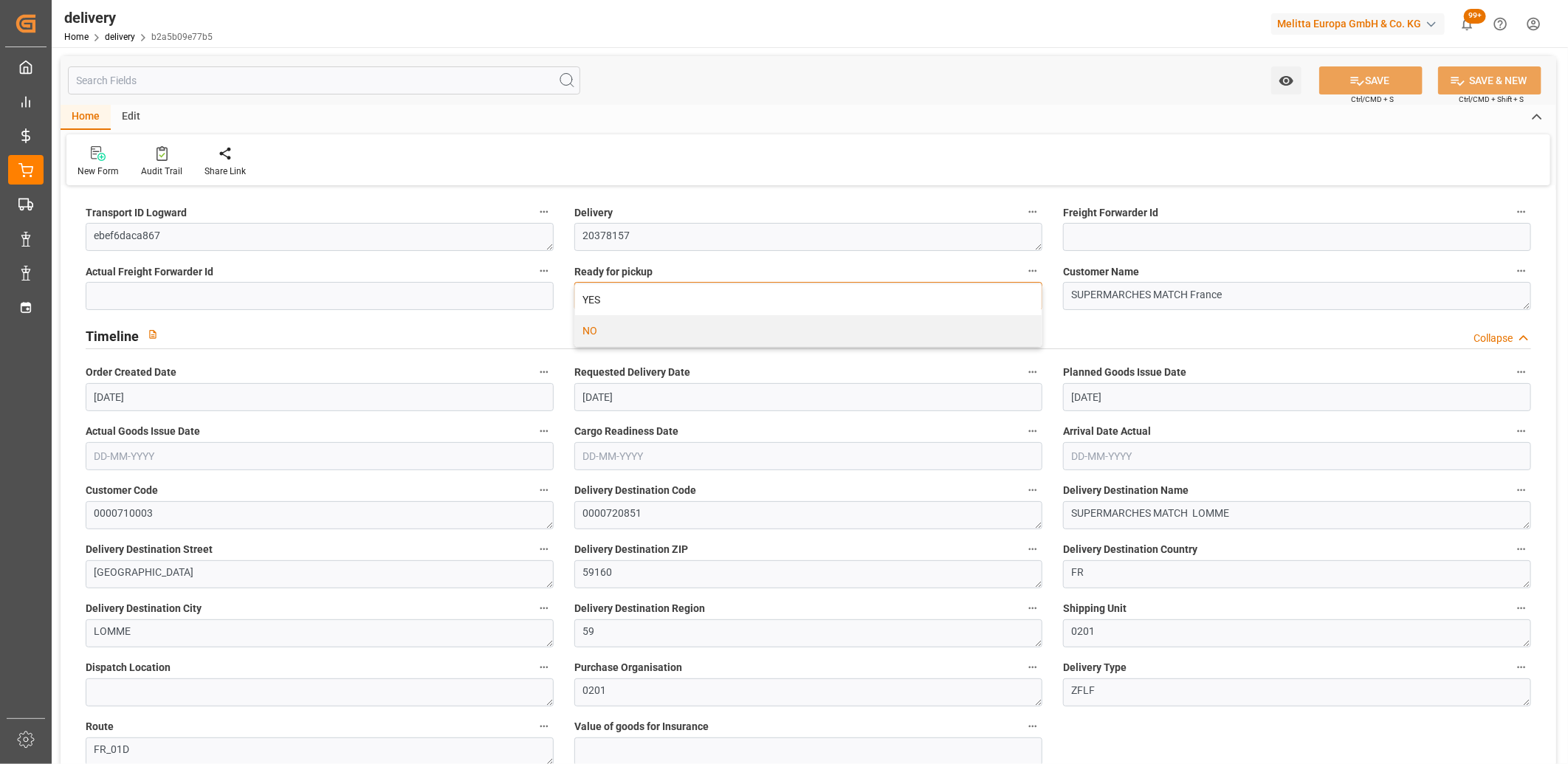
click at [628, 300] on div "YES" at bounding box center [808, 299] width 467 height 31
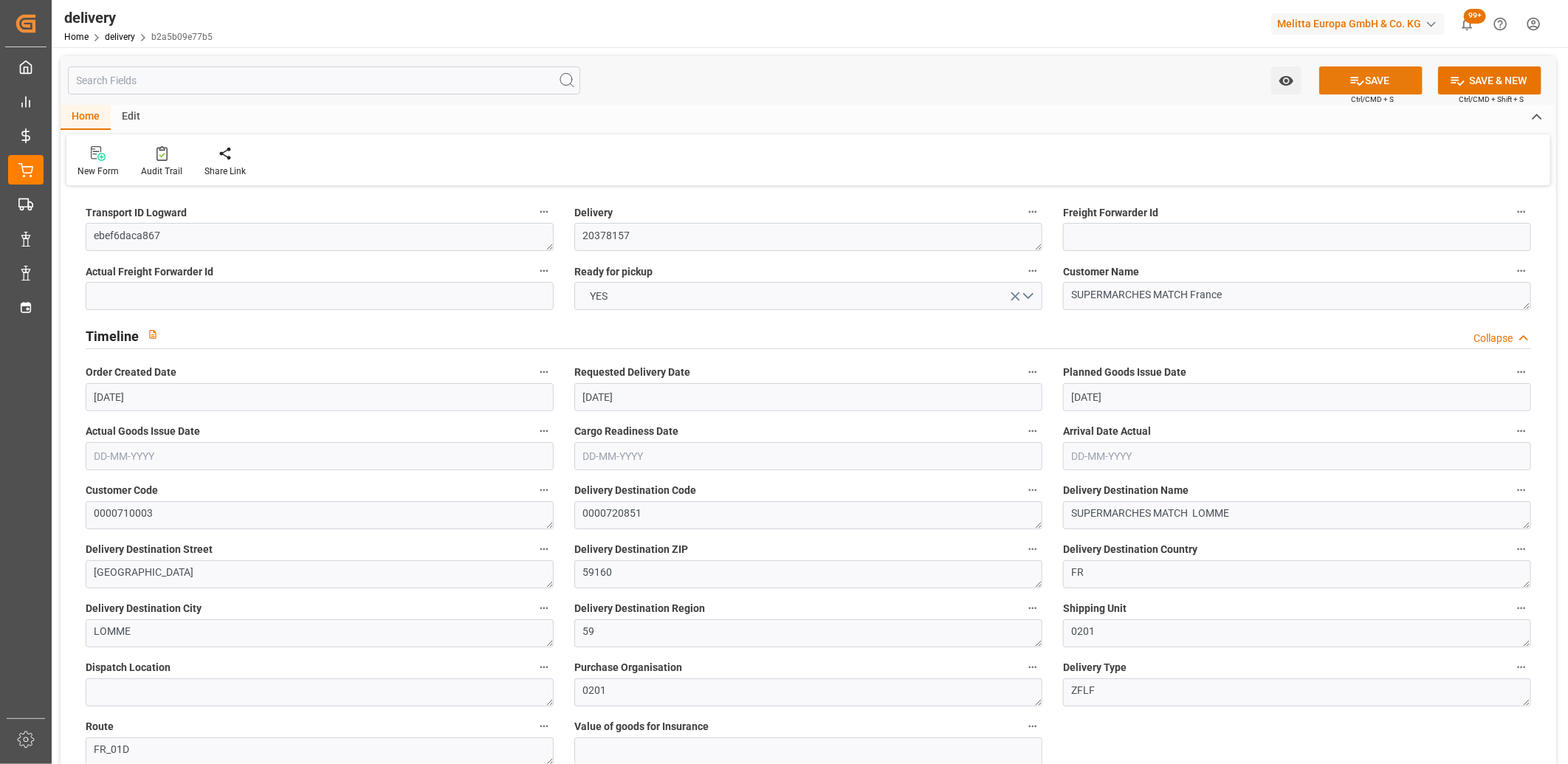
click at [1366, 76] on button "SAVE" at bounding box center [1370, 80] width 103 height 28
type input "187.92"
type input "290"
type input "1425.6"
type input "72"
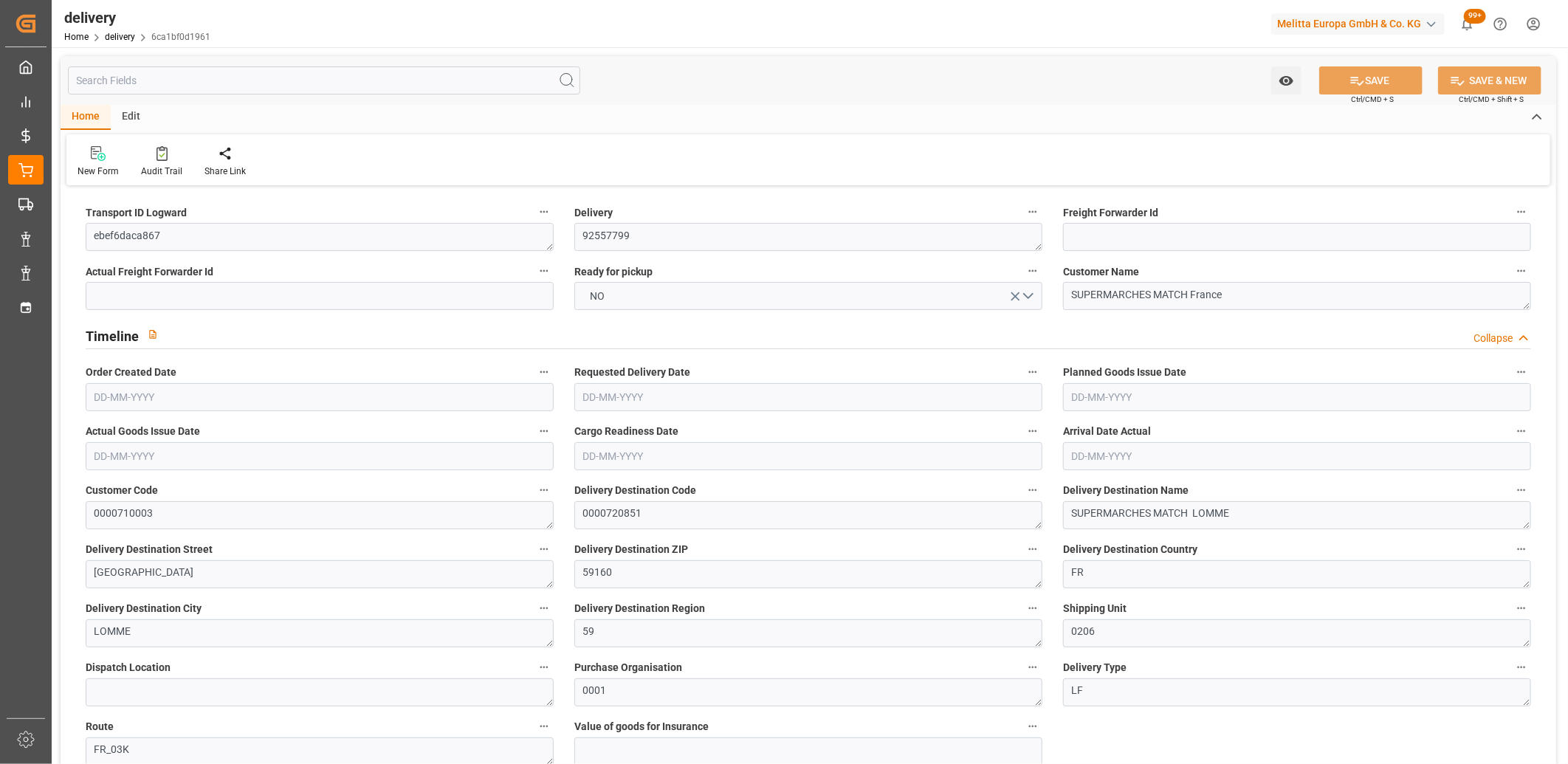
type input "2"
type input "0"
type input "1"
type input "0"
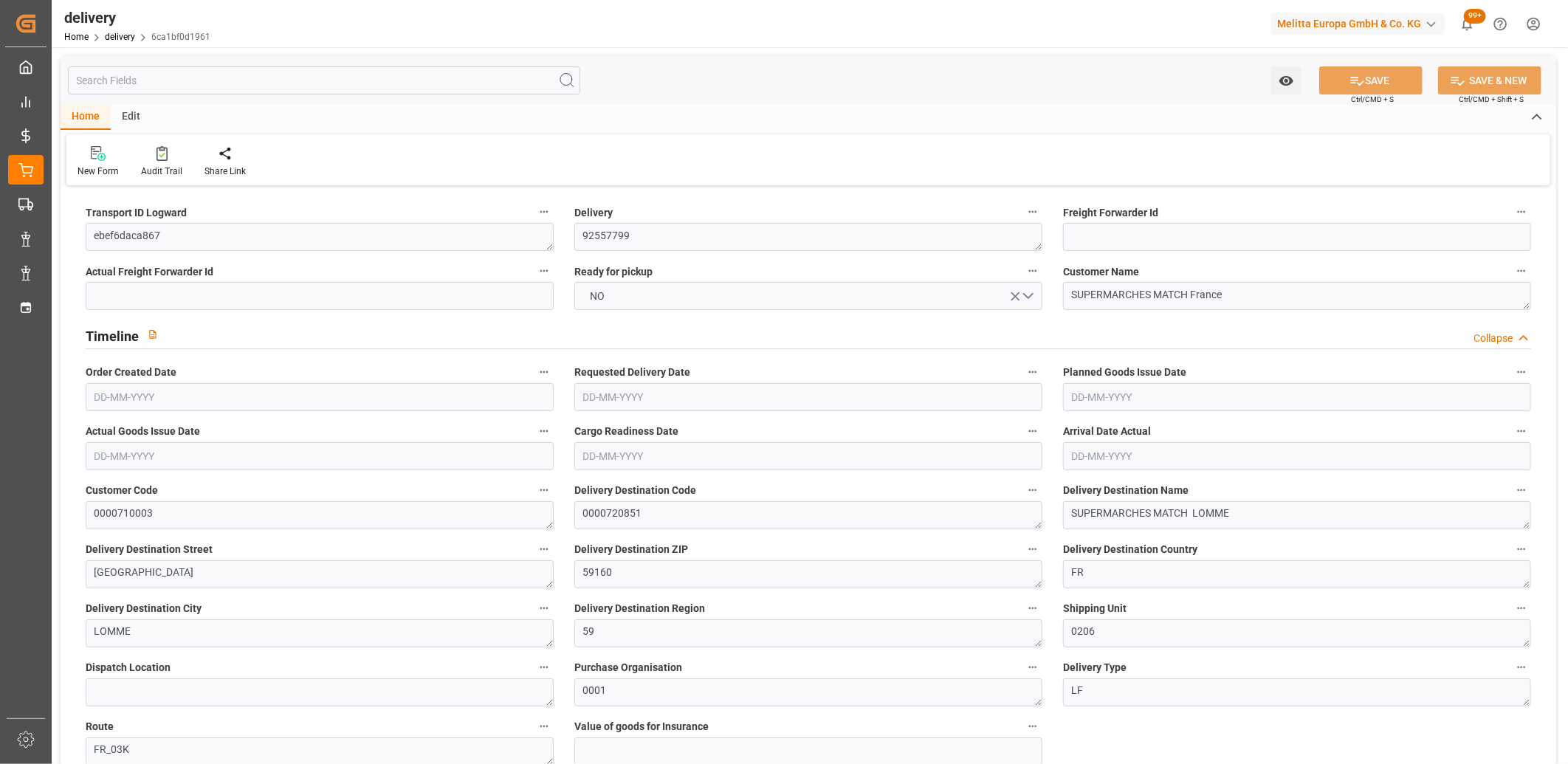
type input "-0.7167"
type input "21.2036"
type input "20.4869"
type input "0"
type input "25.92"
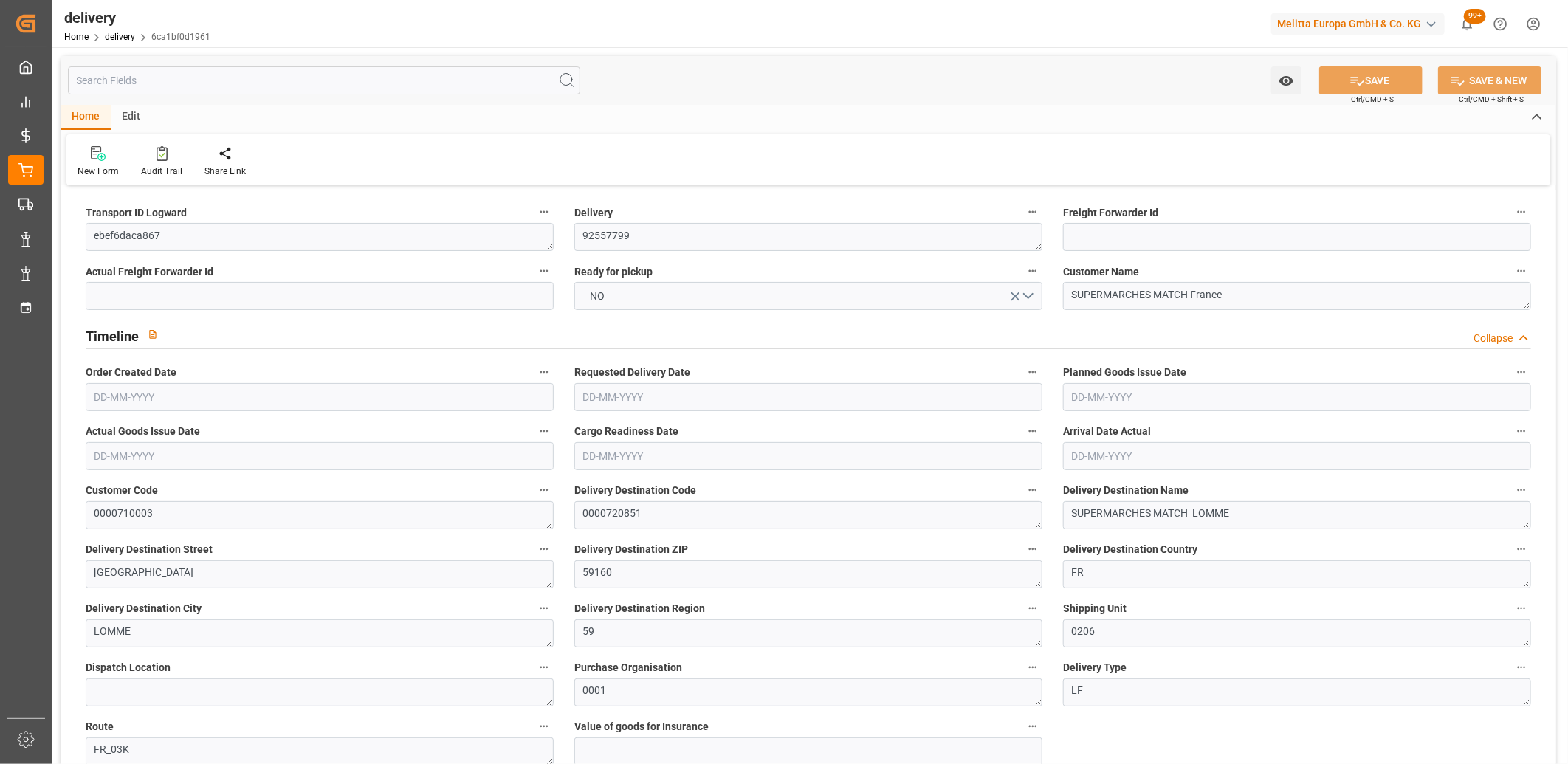
type input "1.5"
type input "1.3"
type input "0"
type input "3"
type input "233.28"
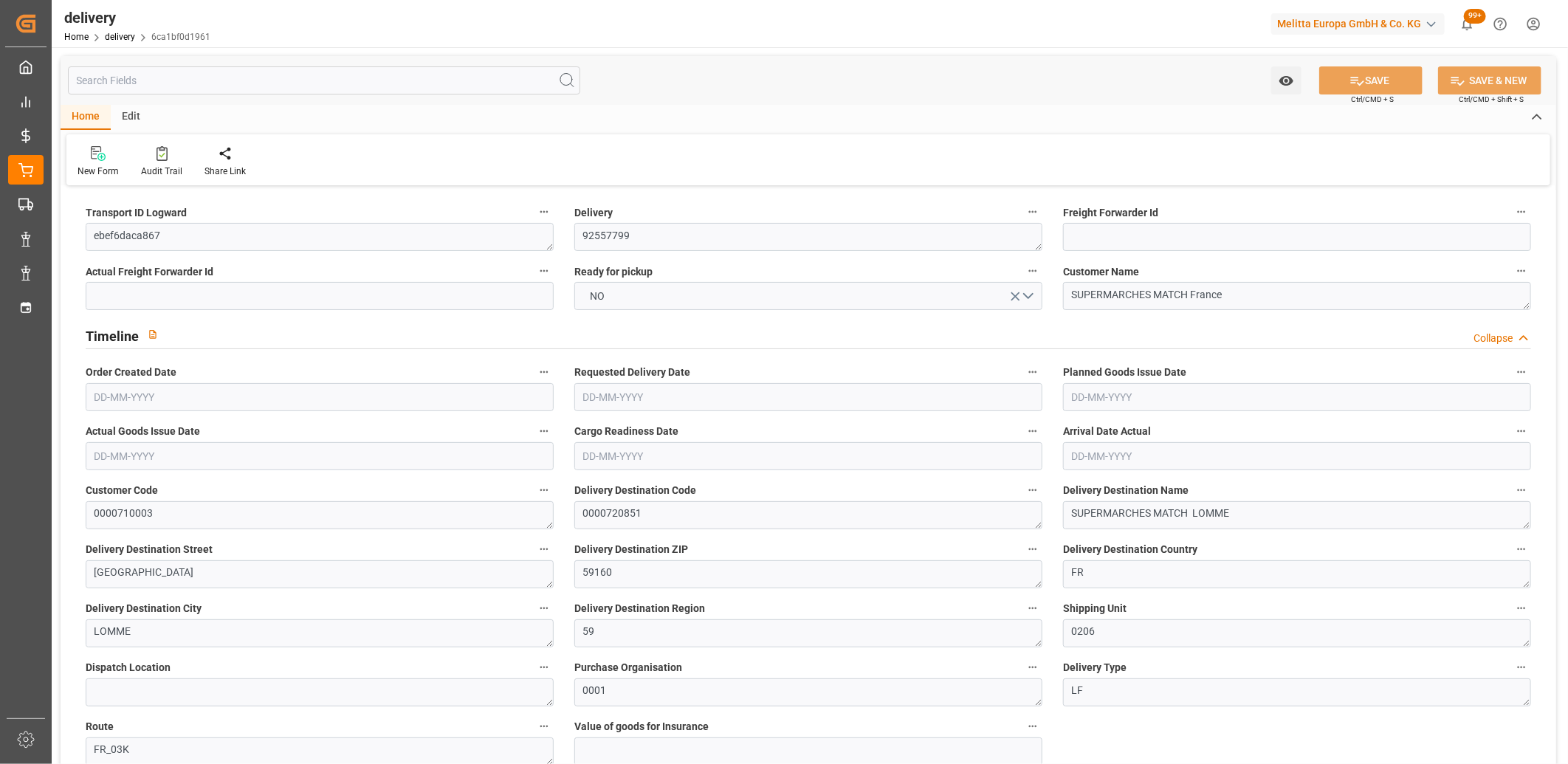
type input "101"
type input "0"
type input "[DATE]"
type input "17-09-2025"
type input "16-09-2025"
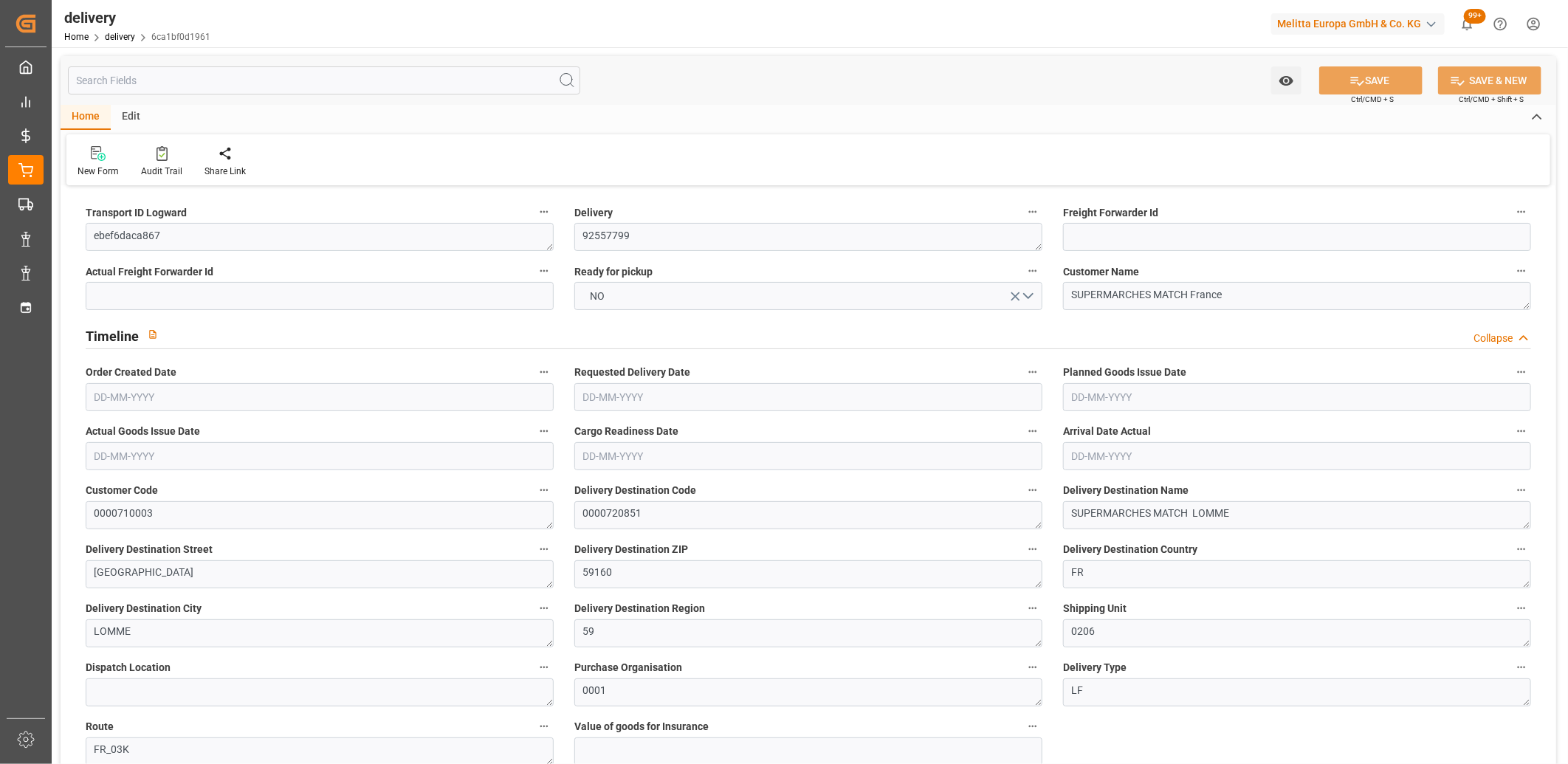
type input "12-09-2025 11:00"
click at [628, 293] on button "NO" at bounding box center [808, 295] width 468 height 28
click at [628, 293] on div "YES" at bounding box center [808, 299] width 467 height 31
click at [1354, 73] on icon at bounding box center [1357, 81] width 15 height 15
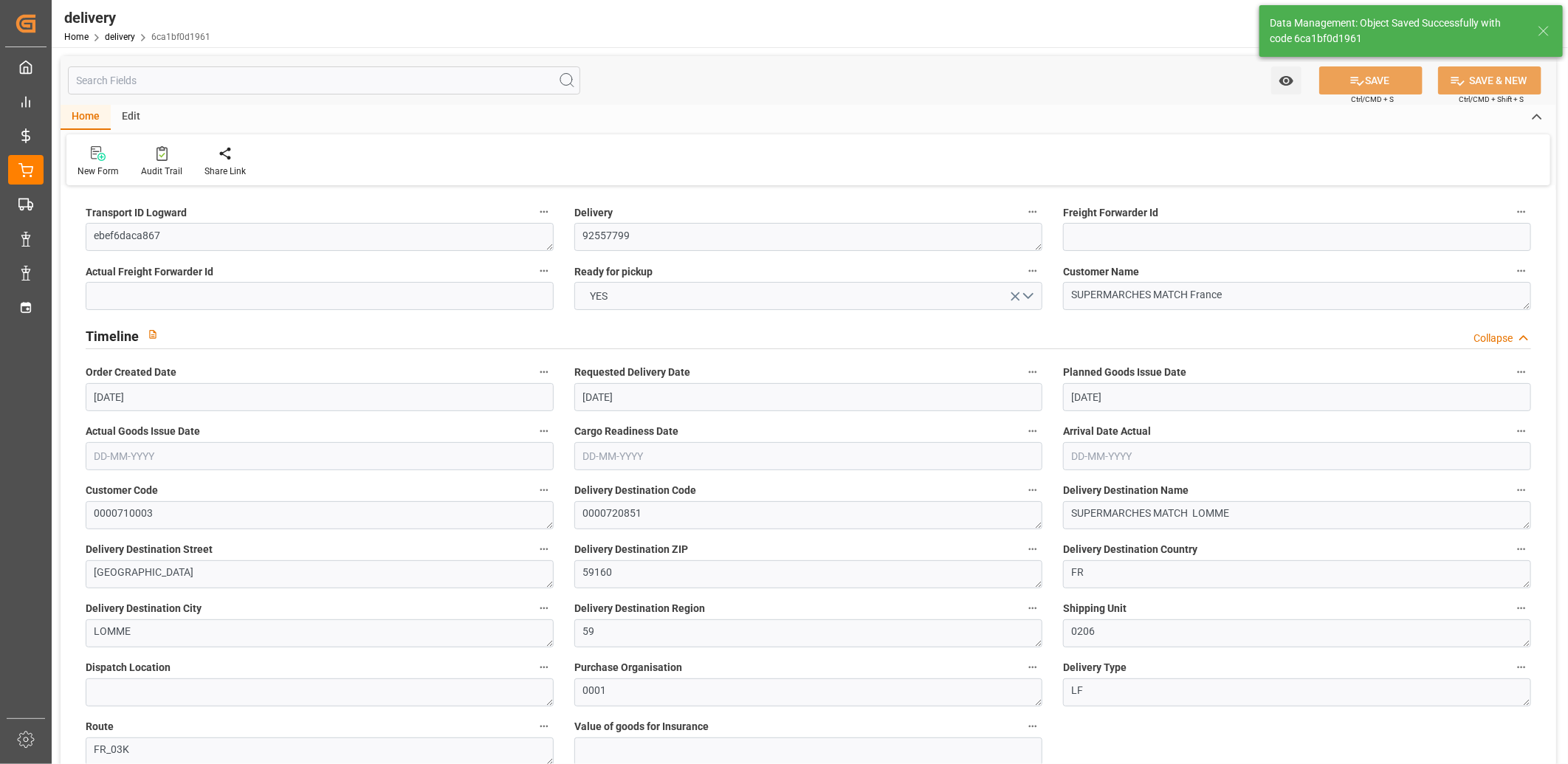
type textarea "rdv 03 20 87 70 24 matin"
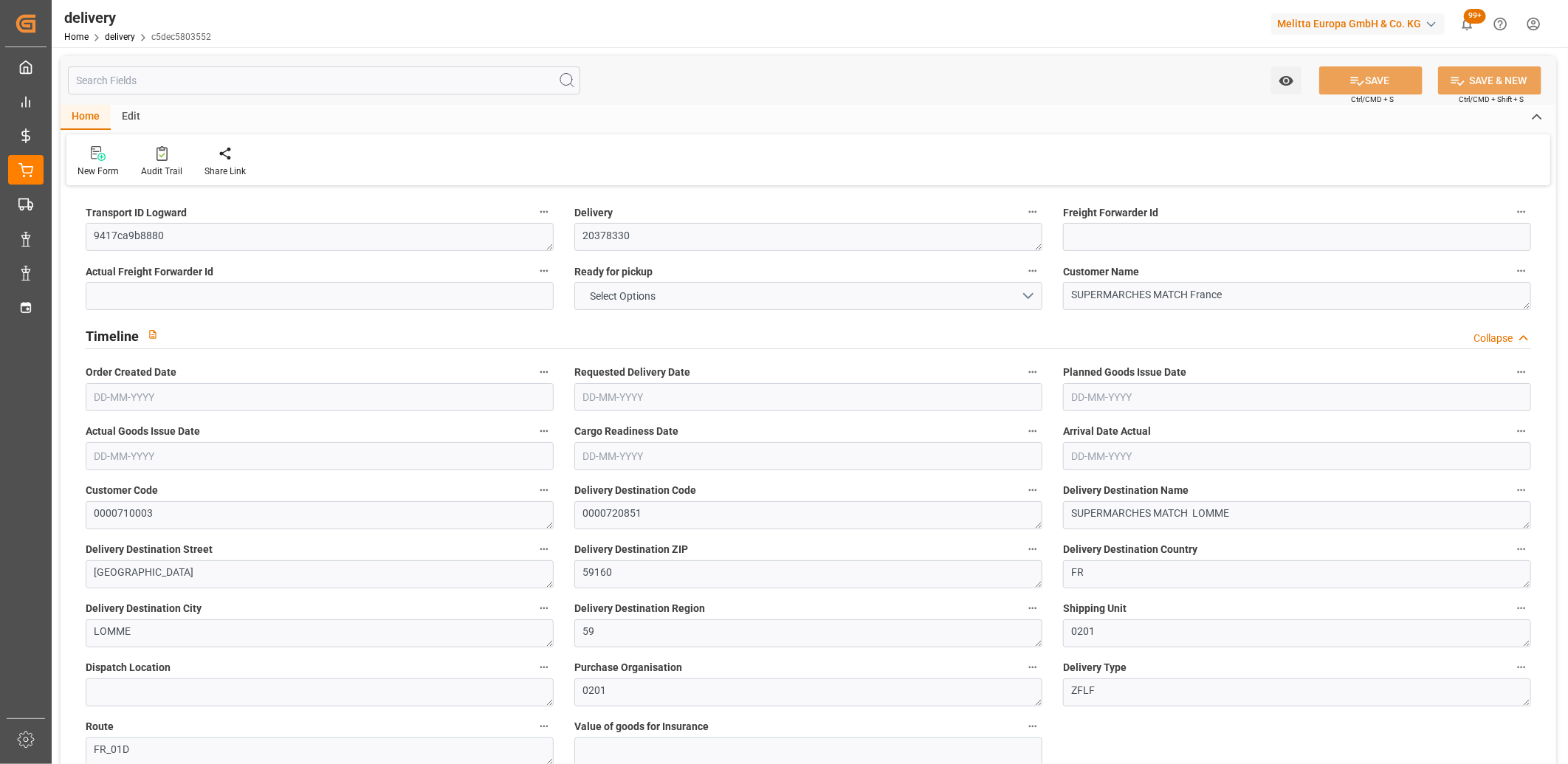
type input "589.32"
type input "829.94"
type input "1817.6"
type input "125"
type input "5"
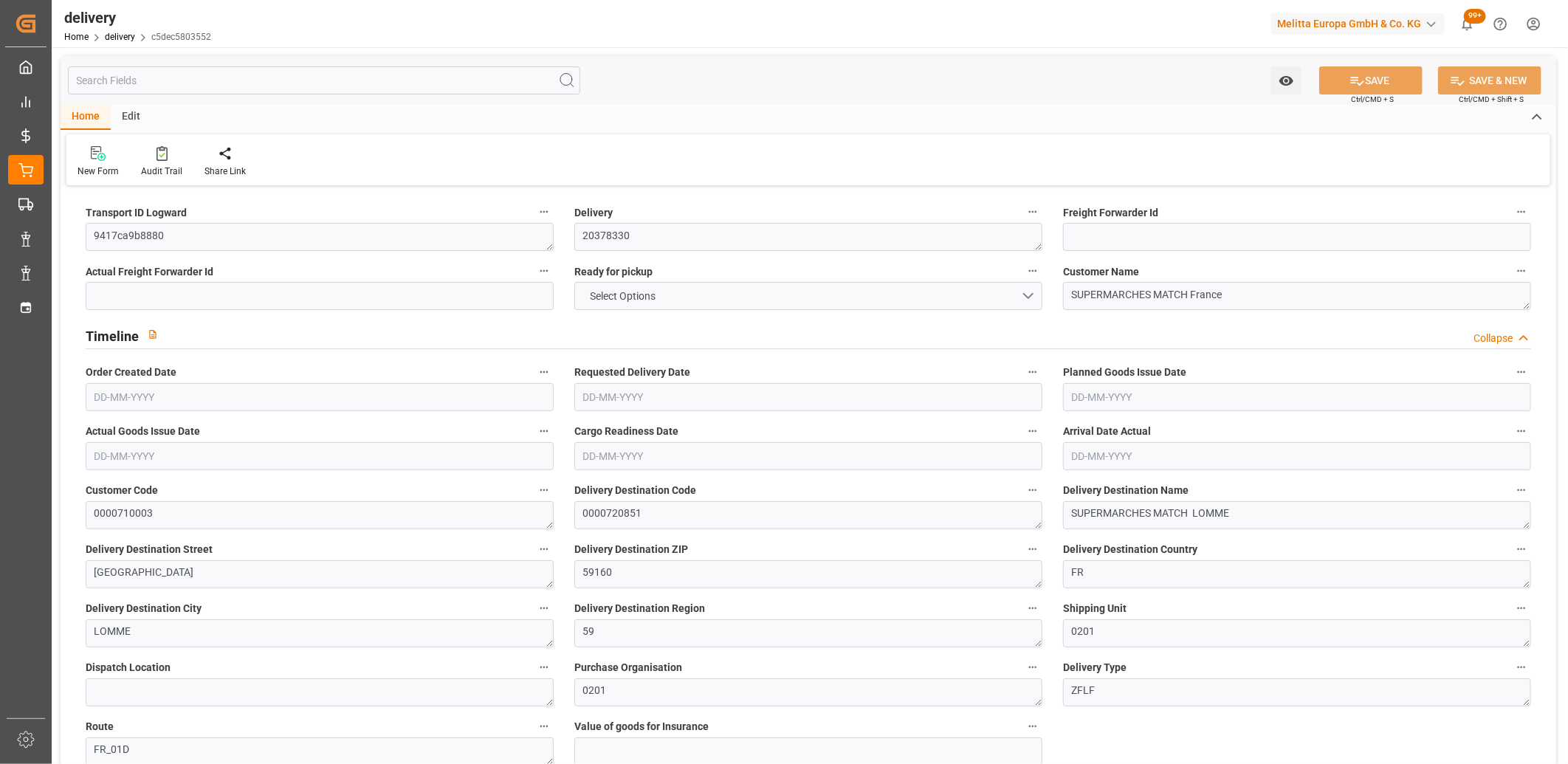
type input "2"
type input "3"
type input "0"
type input "-4.8141"
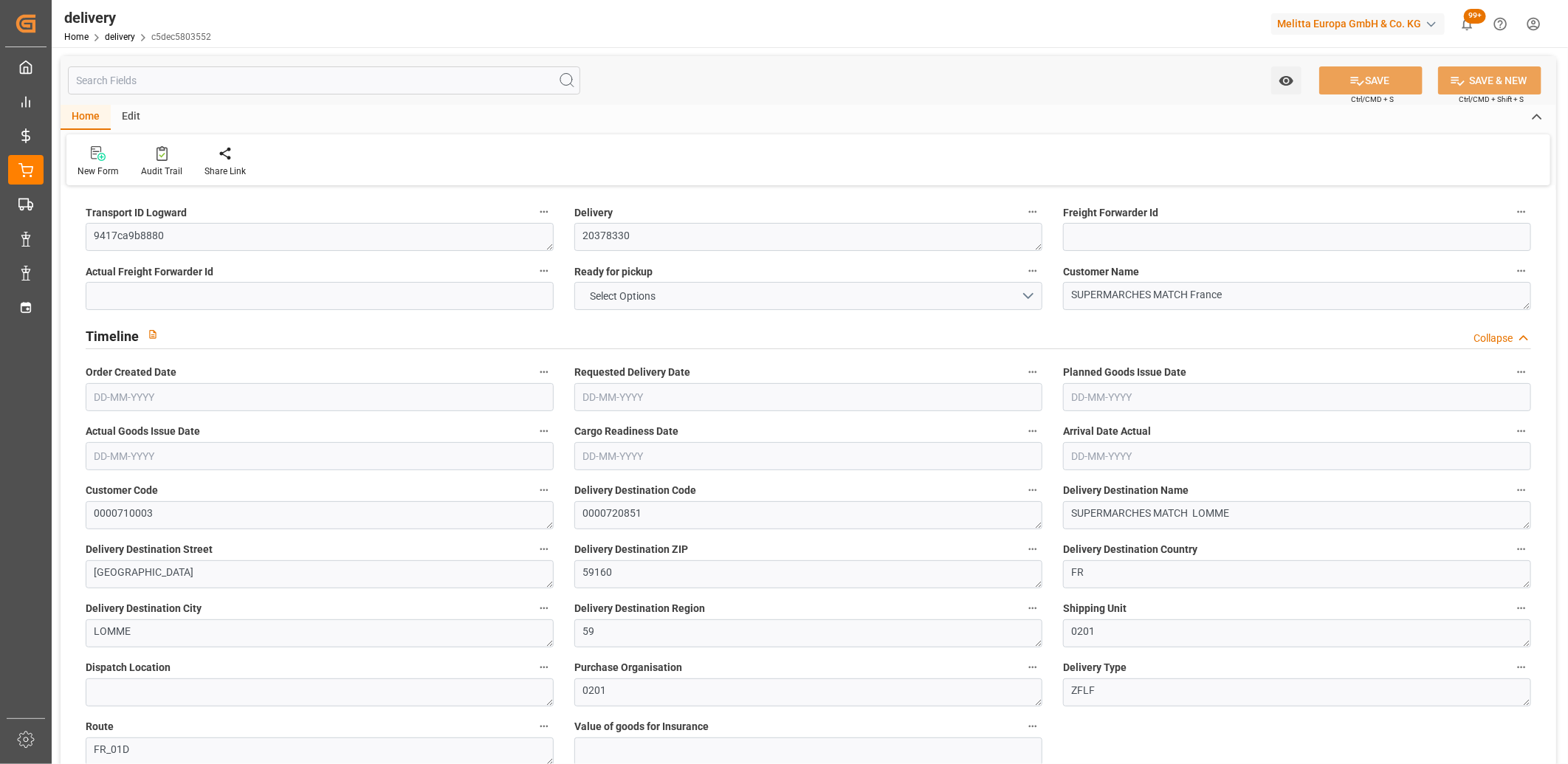
type input "142.43"
type input "137.6159"
type input "4.9"
type input "45"
type input "1.5"
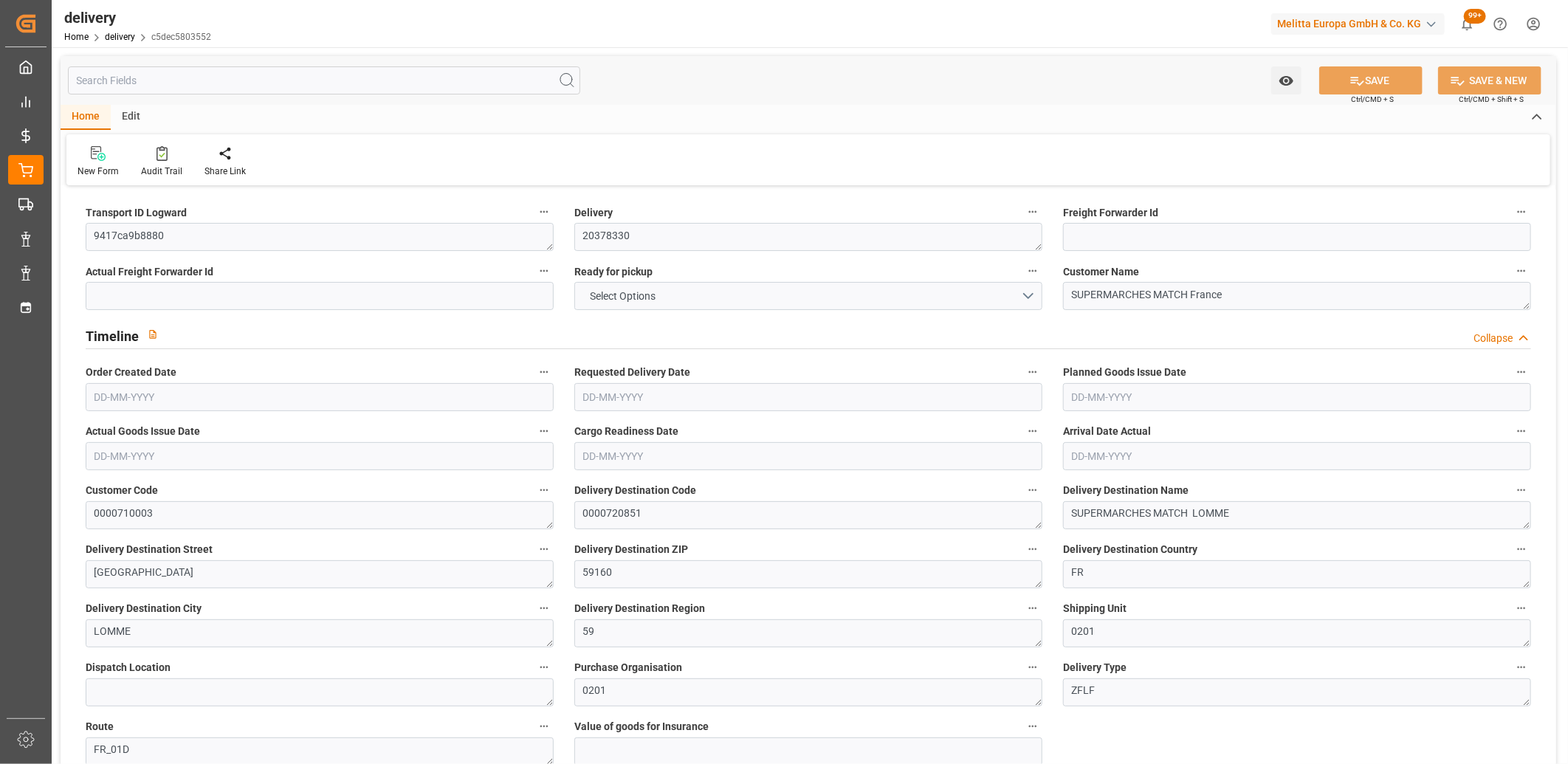
type input "1.3"
type input "0"
type input "7.5"
type input "673.52"
type input "101"
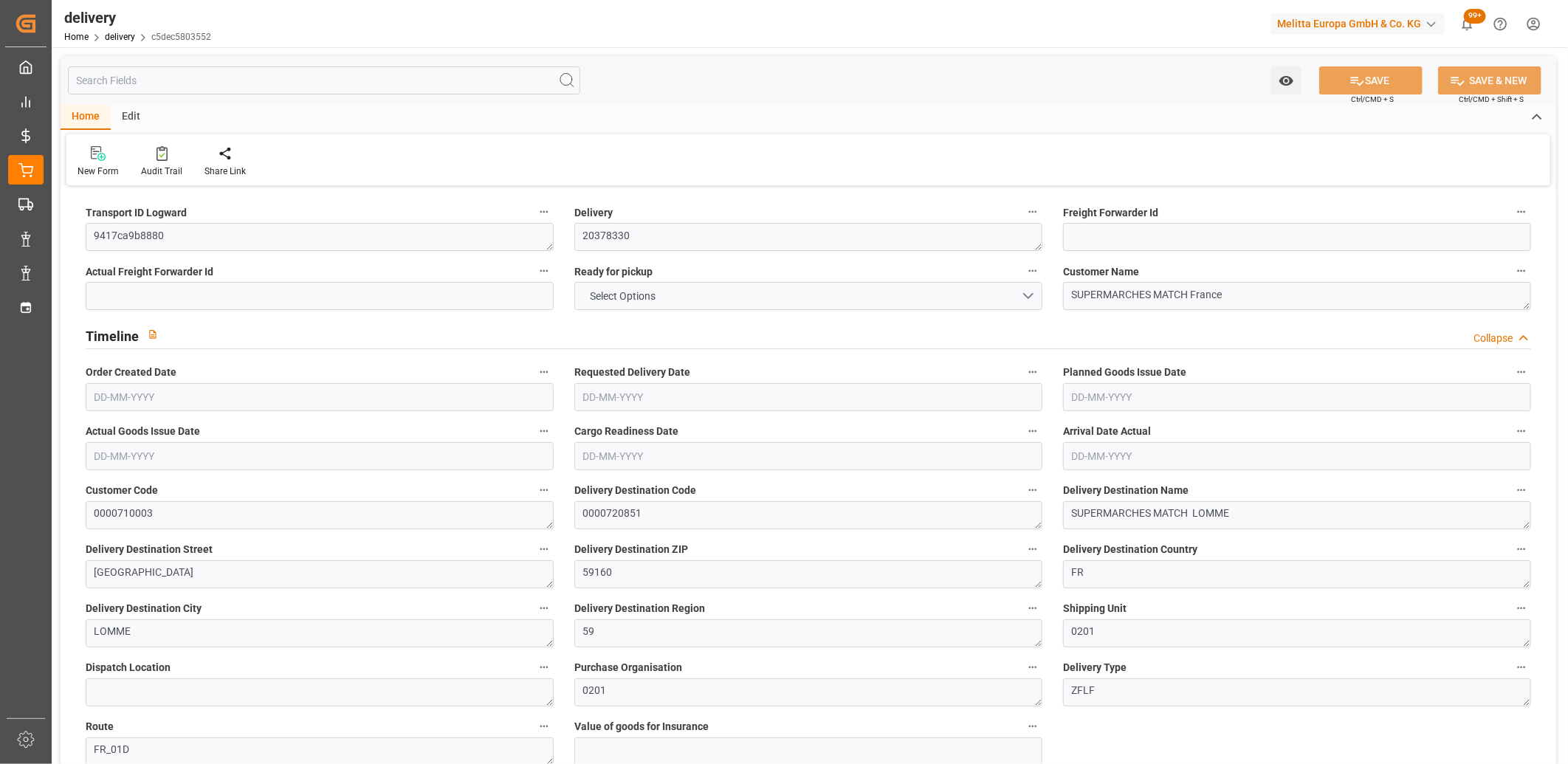
type input "1627.3261"
type input "0.1043"
type input "0"
type input "[DATE]"
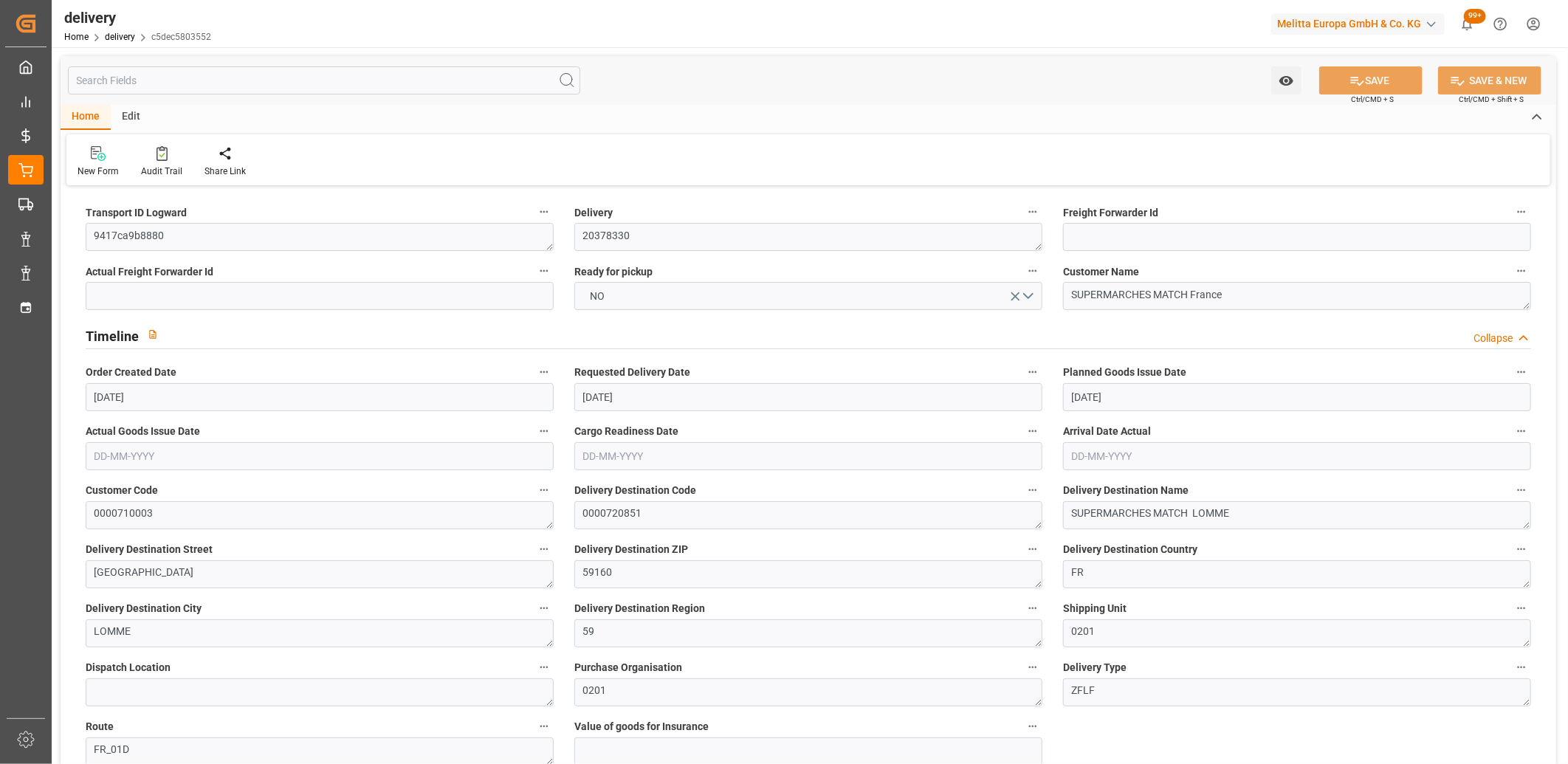
type input "[DATE]"
type input "[DATE] 11:01"
click at [647, 307] on button "NO" at bounding box center [808, 295] width 468 height 28
click at [647, 307] on div "YES" at bounding box center [808, 299] width 467 height 31
click at [1372, 79] on button "SAVE" at bounding box center [1370, 80] width 103 height 28
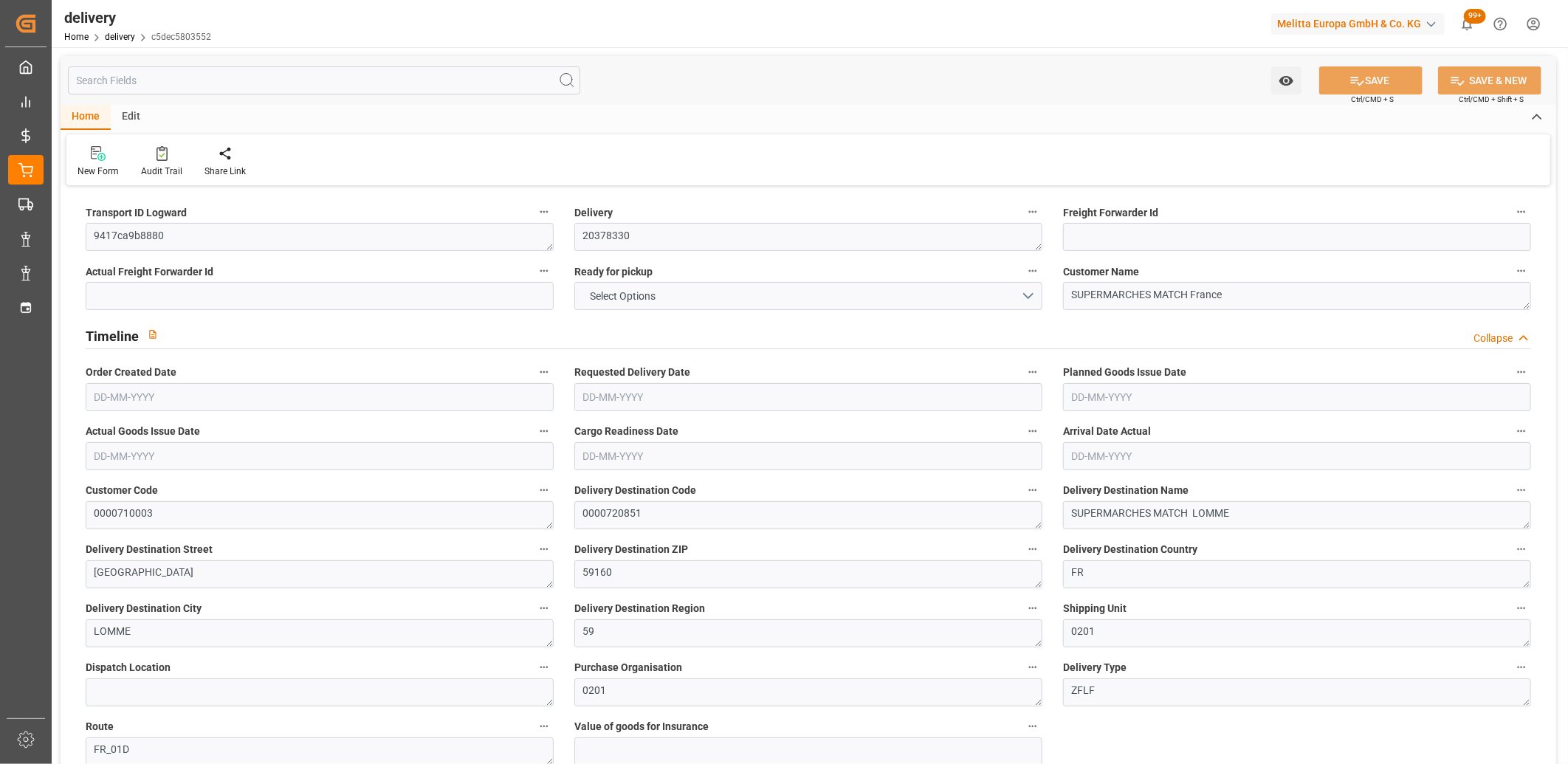
type input "589.32"
type input "829.94"
type input "1817.6"
type input "125"
type input "5"
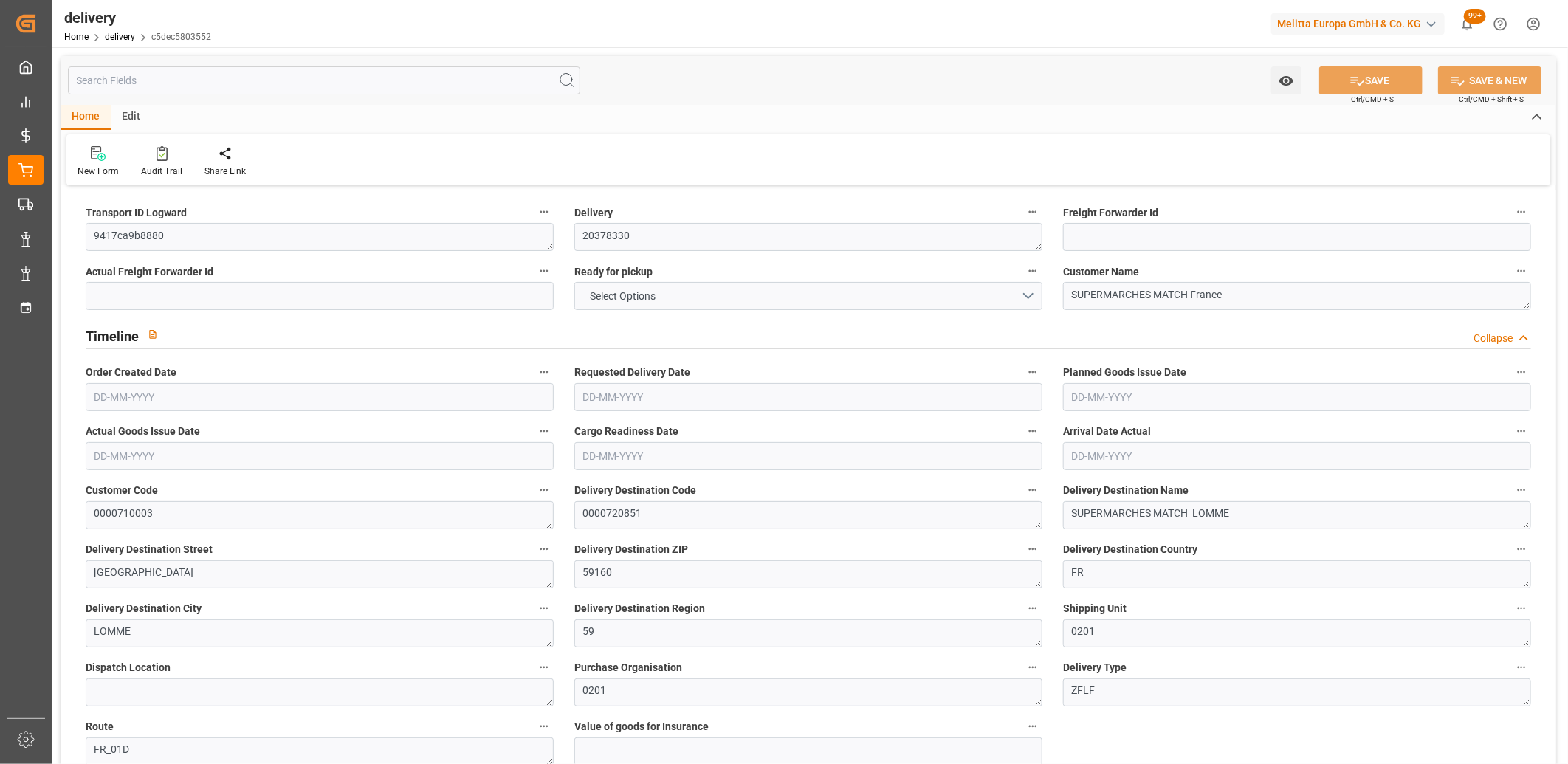
type input "2"
type input "3"
type input "0"
type input "-4.8141"
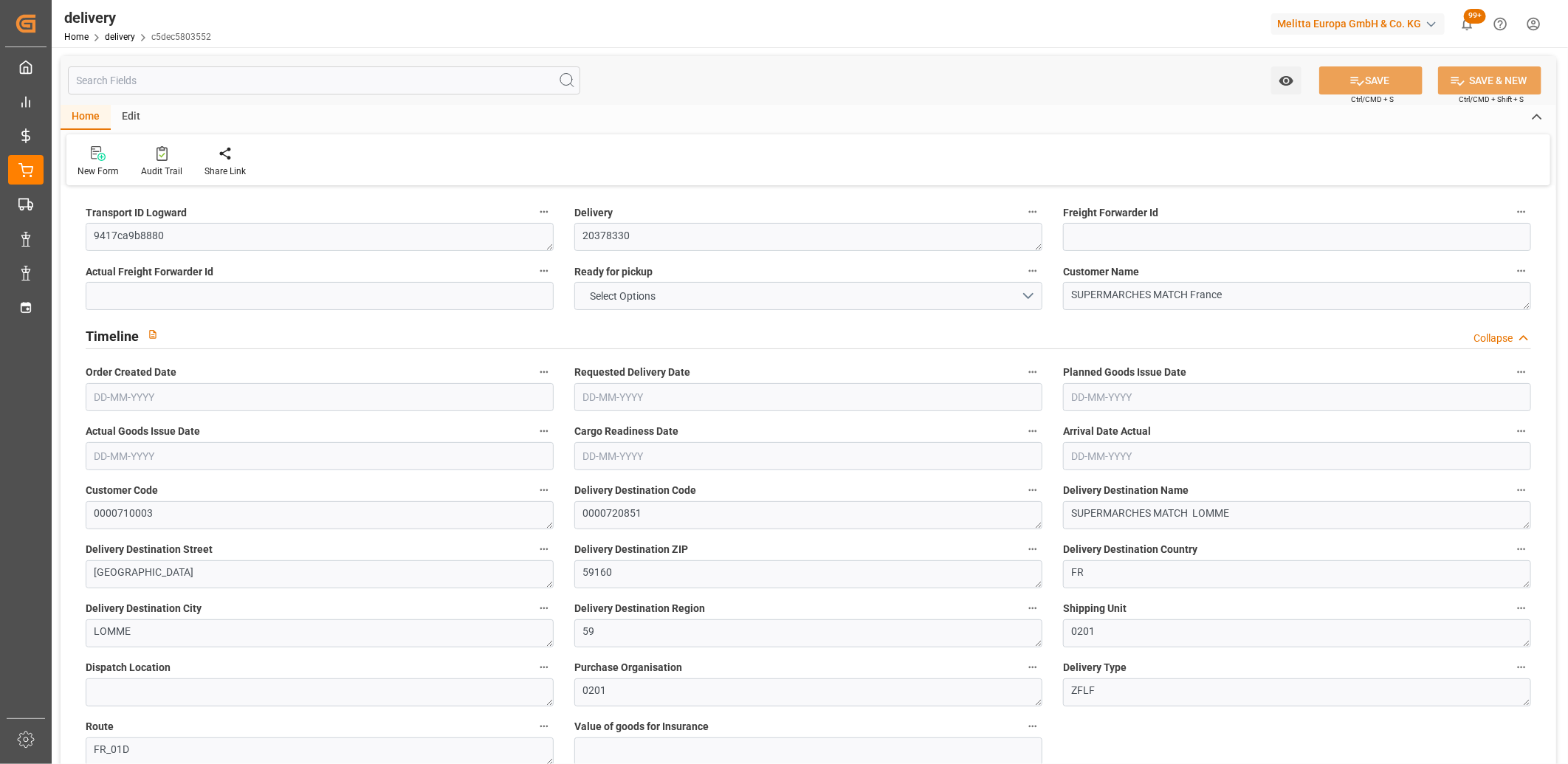
type input "142.43"
type input "137.6159"
type input "4.9"
type input "45"
type input "1.5"
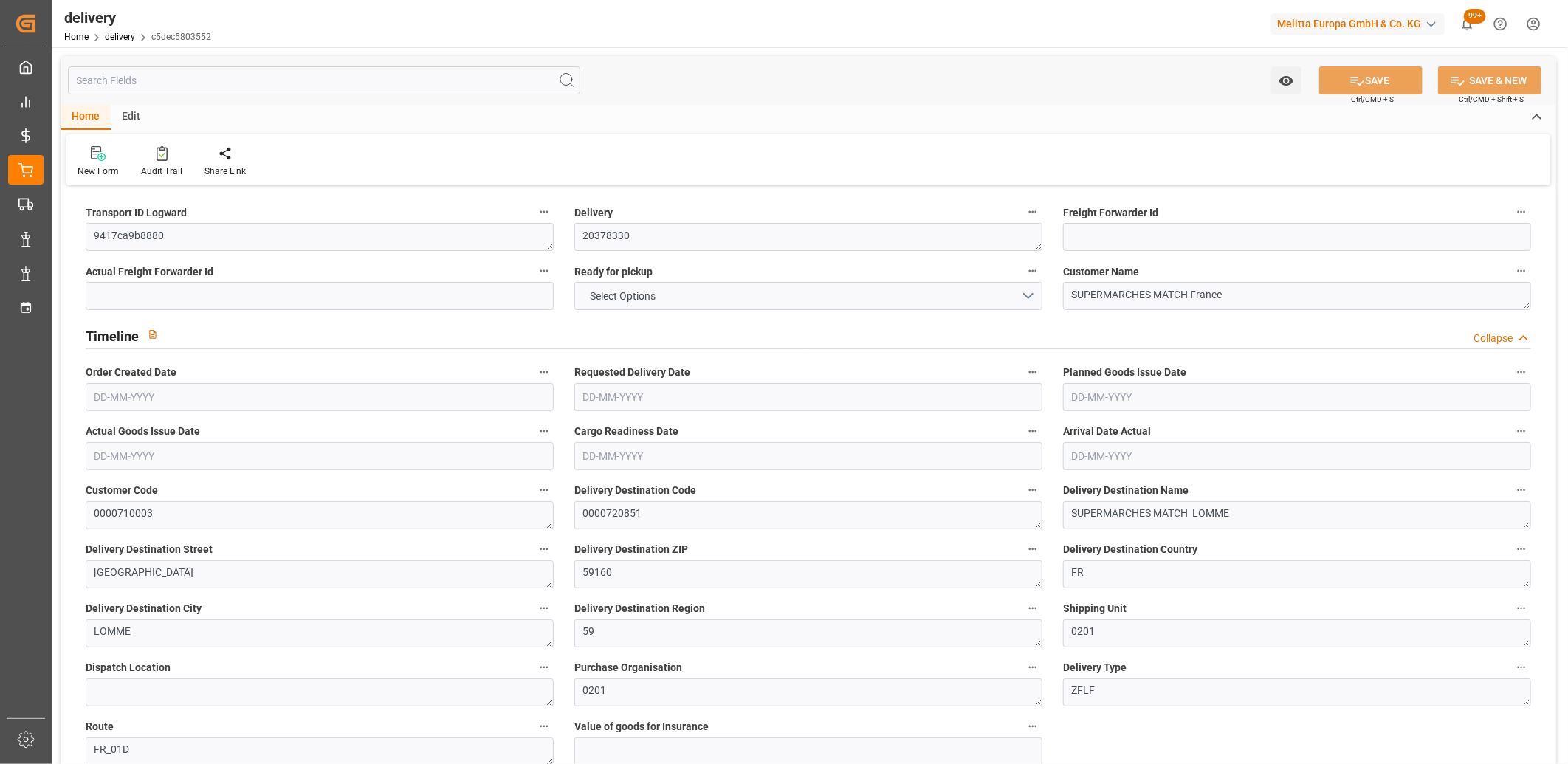
type input "1.3"
type input "0"
type input "7.5"
type input "673.52"
type input "101"
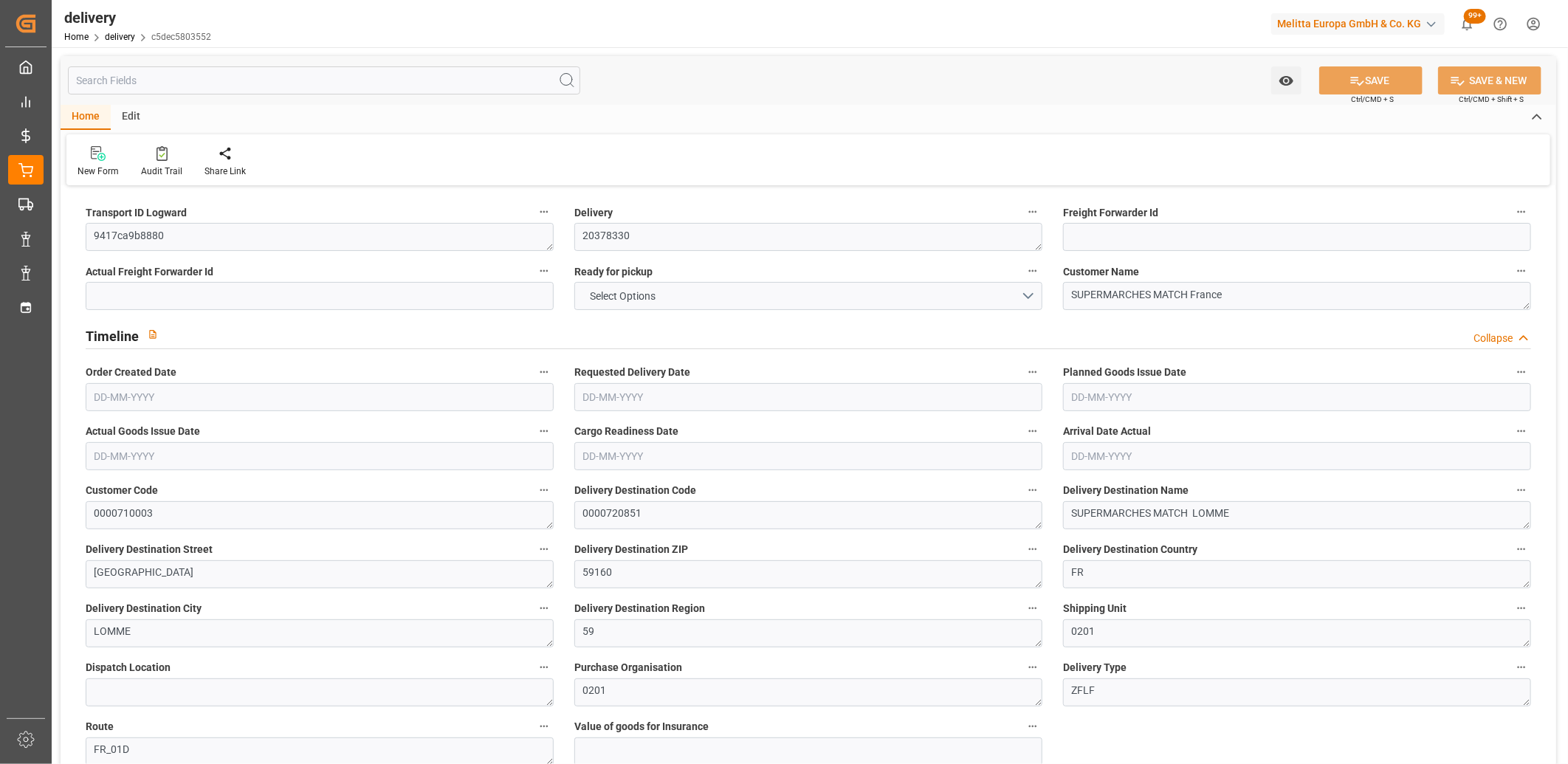
type input "1627.3261"
type input "0.1043"
type input "0"
type input "[DATE]"
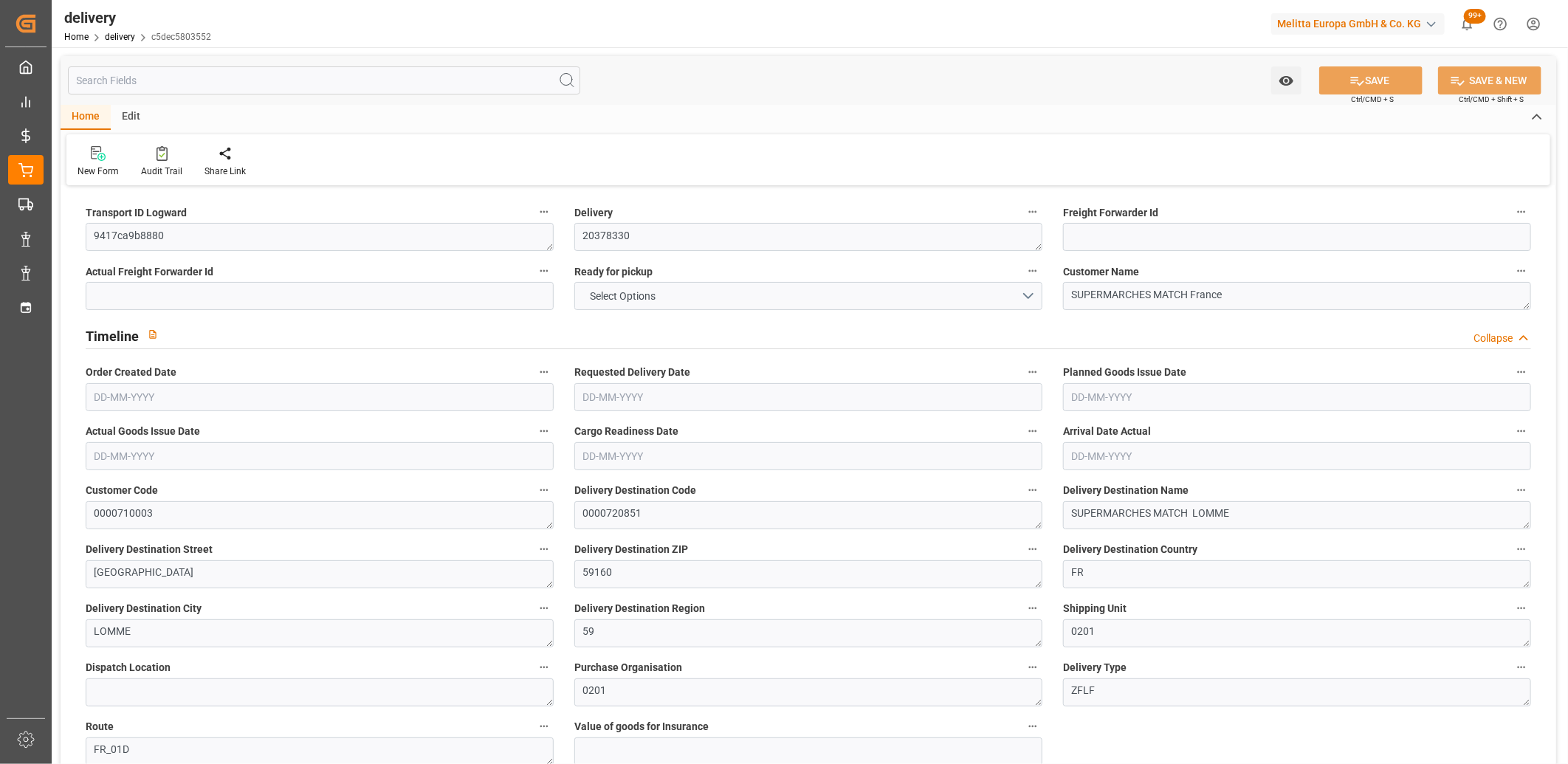
type input "[DATE]"
type input "[DATE] 11:01"
drag, startPoint x: 185, startPoint y: 240, endPoint x: 71, endPoint y: 240, distance: 114.0
paste textarea "ebef6daca867"
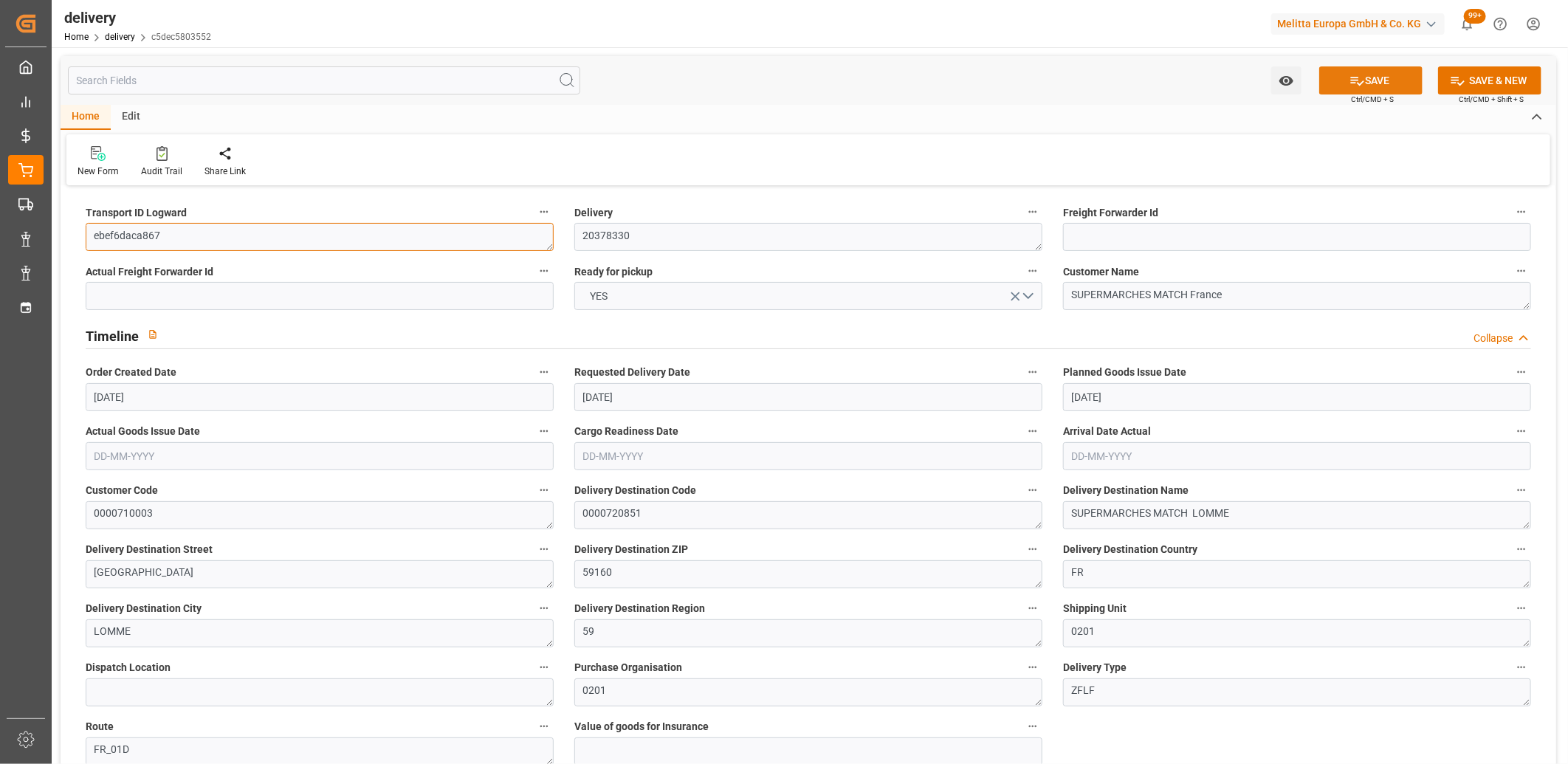
type textarea "ebef6daca867"
click at [1364, 82] on button "SAVE" at bounding box center [1370, 80] width 103 height 28
type textarea "ebef6daca867 ~ Pallet(s) ~ [DATE] 00:00:00 ~ FR_01D ~ [DATE] 00:00:00~0000720851"
type input "-2.0067"
type input "59.37"
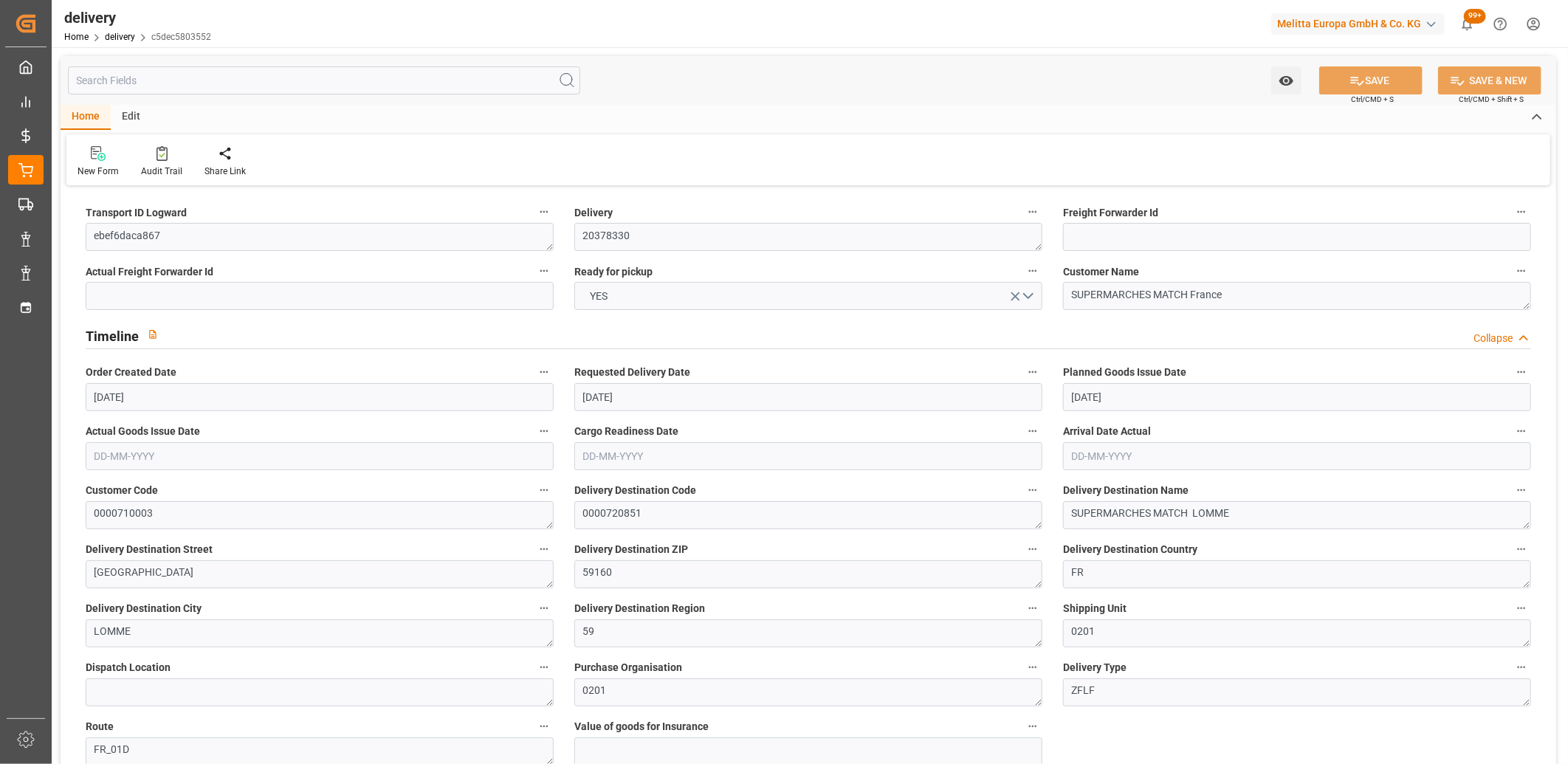
type input "57.3633"
